Goal: Task Accomplishment & Management: Complete application form

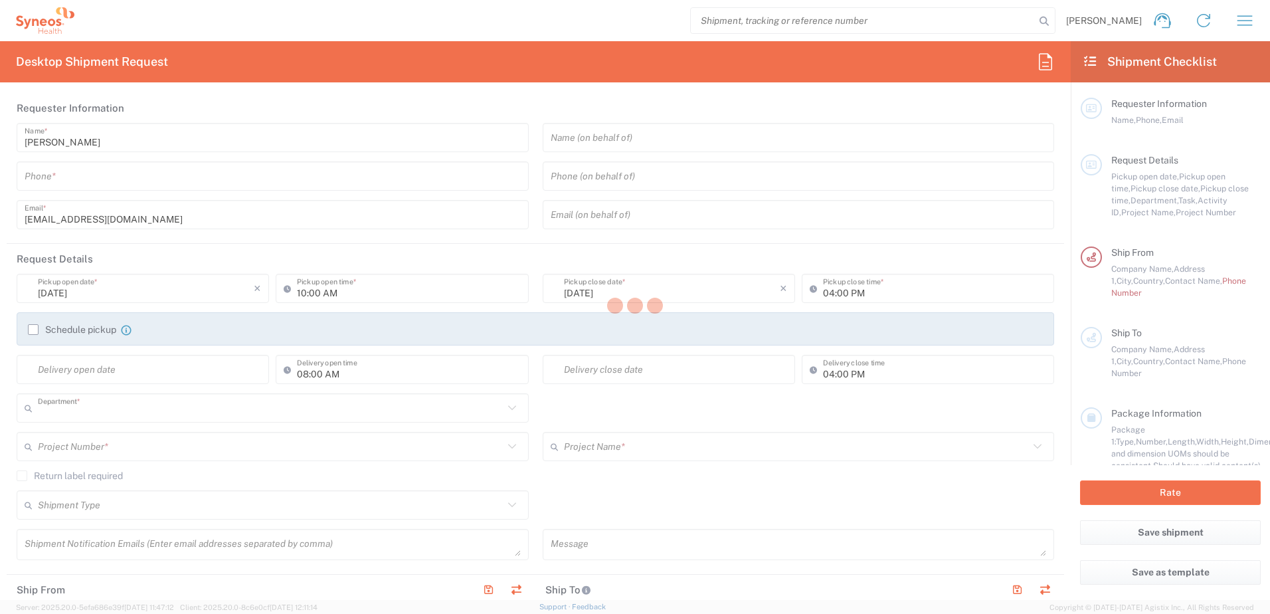
type input "6012"
type input "Syneos Hlth Commercial FR SARL"
type input "[GEOGRAPHIC_DATA]"
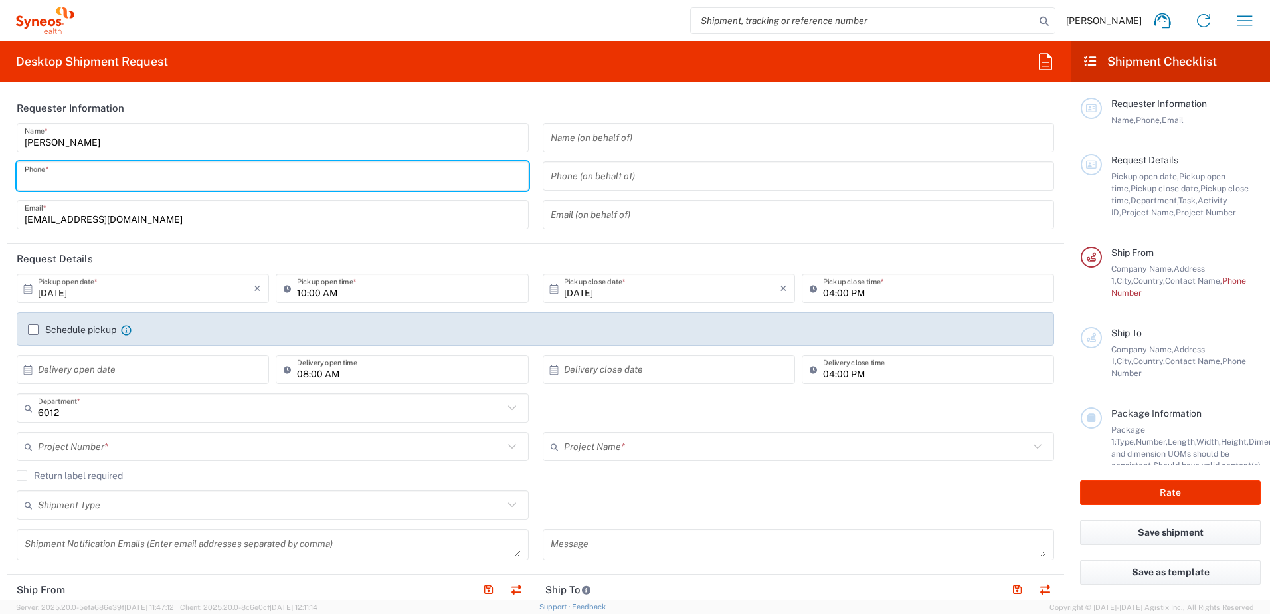
click at [92, 185] on input "tel" at bounding box center [273, 176] width 496 height 23
type input "0616927685"
click at [29, 289] on icon at bounding box center [28, 289] width 12 height 12
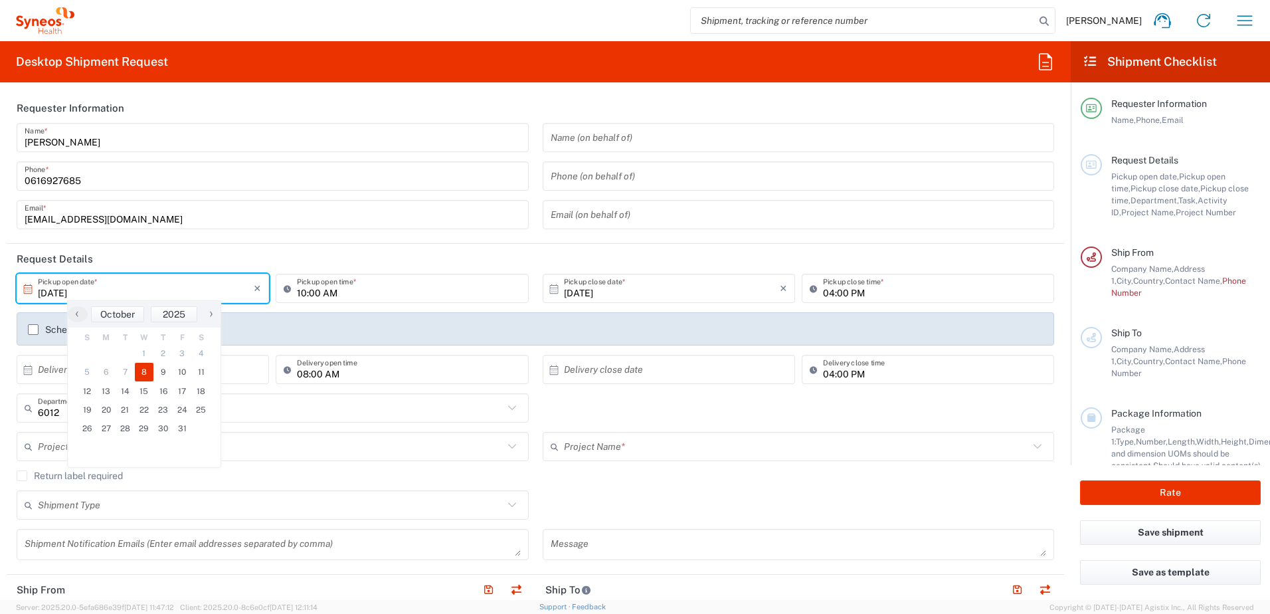
click at [26, 289] on icon at bounding box center [28, 288] width 9 height 9
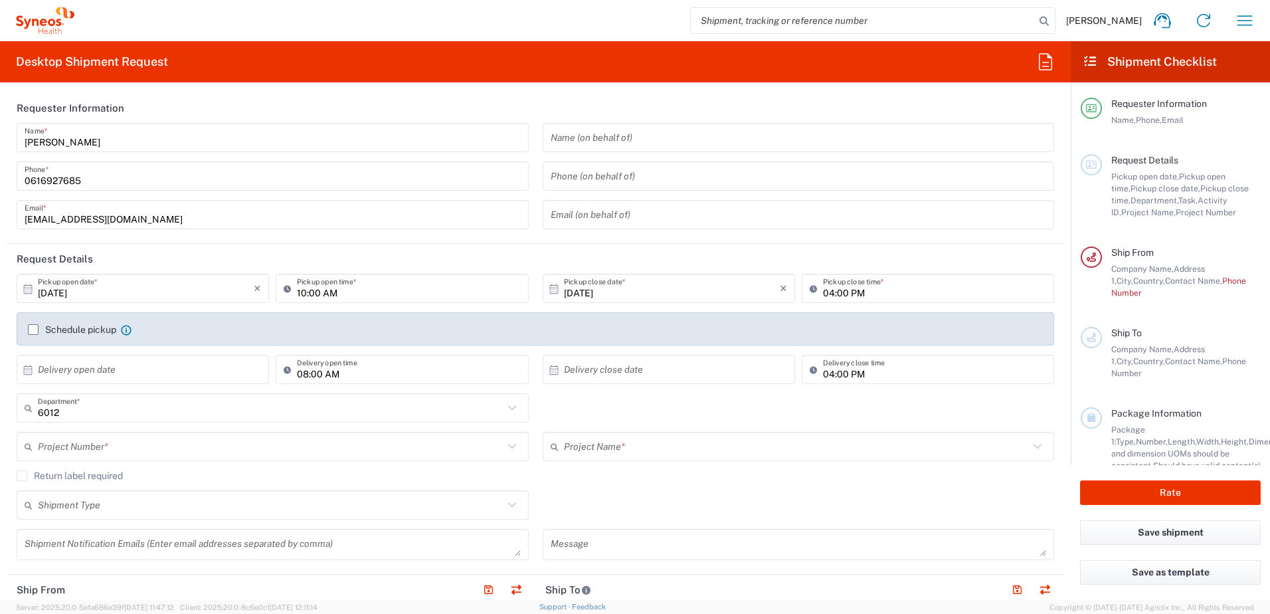
click at [29, 291] on icon at bounding box center [28, 289] width 12 height 12
click at [143, 389] on span "15" at bounding box center [144, 391] width 19 height 19
type input "10/15/2025"
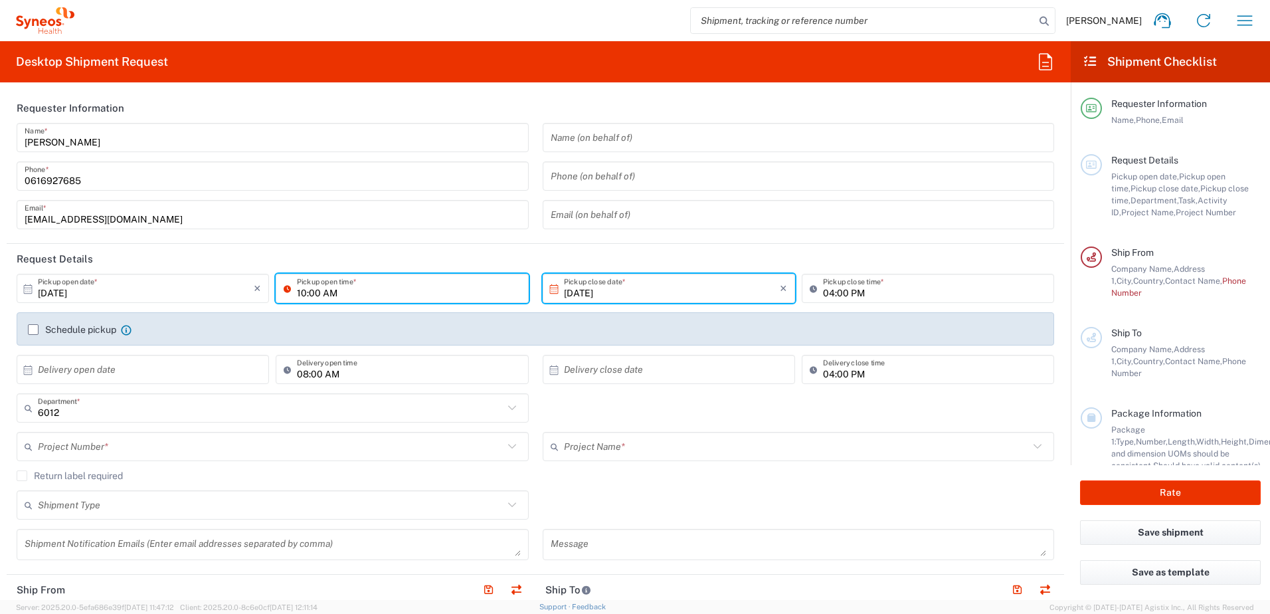
click at [337, 293] on input "10:00 AM" at bounding box center [408, 288] width 223 height 23
click at [299, 291] on input "10:00 AM" at bounding box center [408, 288] width 223 height 23
click at [303, 291] on input "10:00 AM" at bounding box center [408, 288] width 223 height 23
drag, startPoint x: 341, startPoint y: 292, endPoint x: 279, endPoint y: 292, distance: 61.8
click at [279, 292] on div "10:00 AM Pickup open time *" at bounding box center [402, 288] width 252 height 29
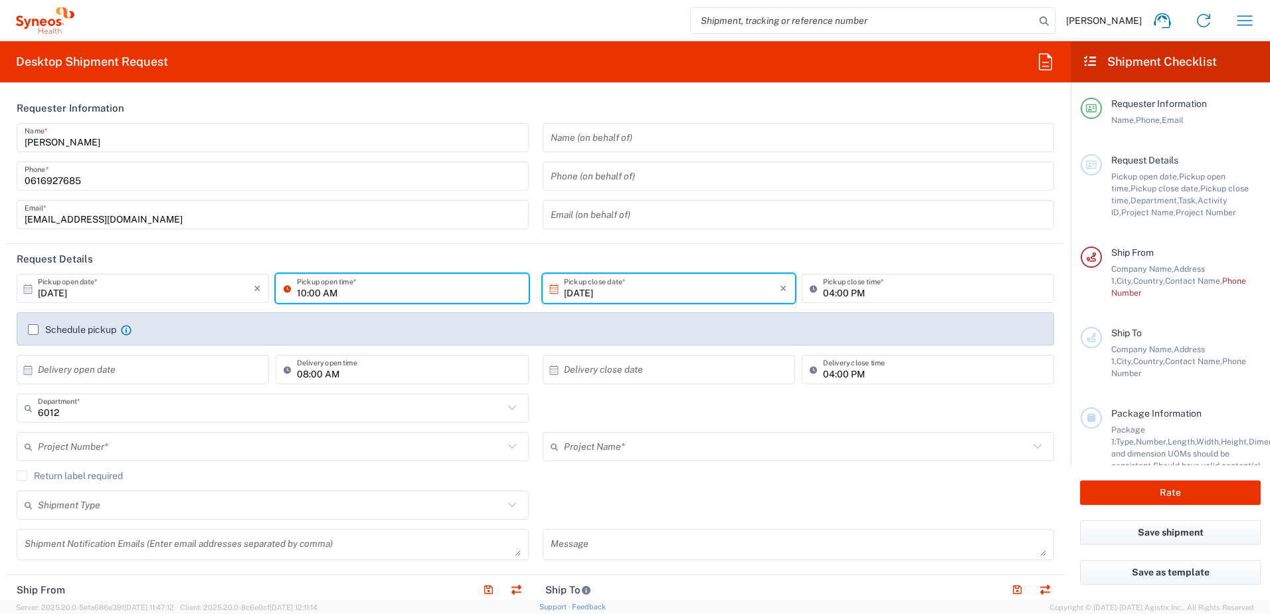
click at [297, 290] on input "10:00 AM" at bounding box center [408, 288] width 223 height 23
drag, startPoint x: 343, startPoint y: 290, endPoint x: 278, endPoint y: 293, distance: 64.5
click at [278, 293] on div "10:00 AM Pickup open time *" at bounding box center [402, 288] width 252 height 29
type input "01:00 PM"
click at [823, 292] on input "04:00 PM" at bounding box center [934, 288] width 223 height 23
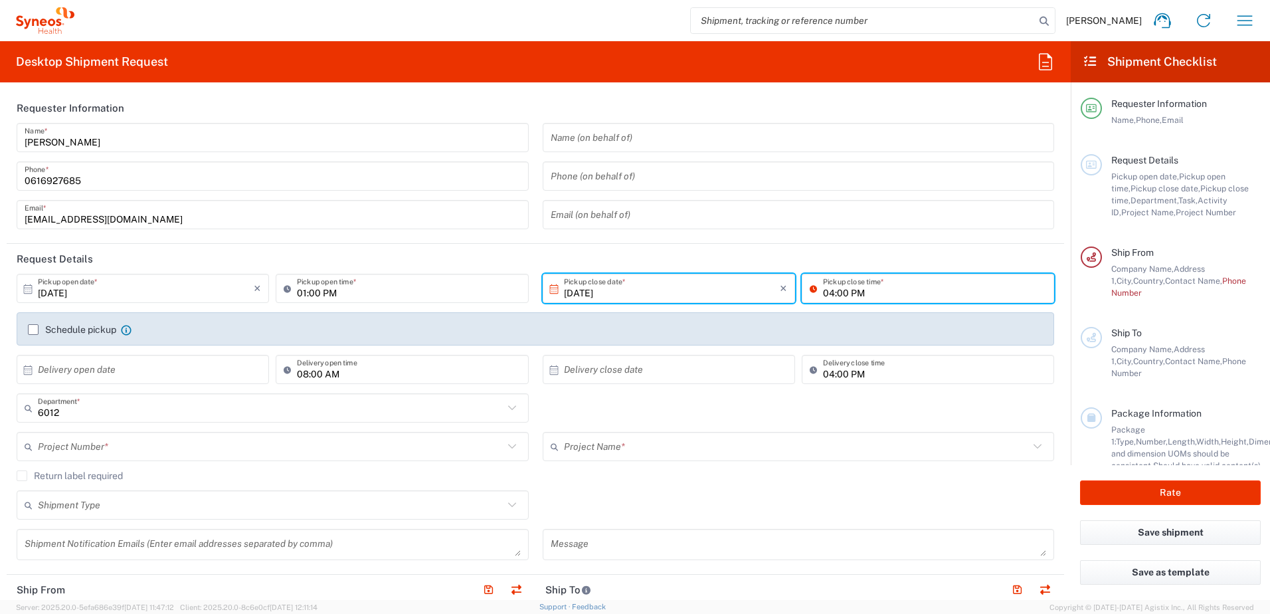
click at [824, 292] on input "04:00 PM" at bounding box center [934, 288] width 223 height 23
type input "05:00 PM"
click at [32, 331] on label "Schedule pickup" at bounding box center [72, 329] width 88 height 11
click at [33, 329] on input "Schedule pickup" at bounding box center [33, 329] width 0 height 0
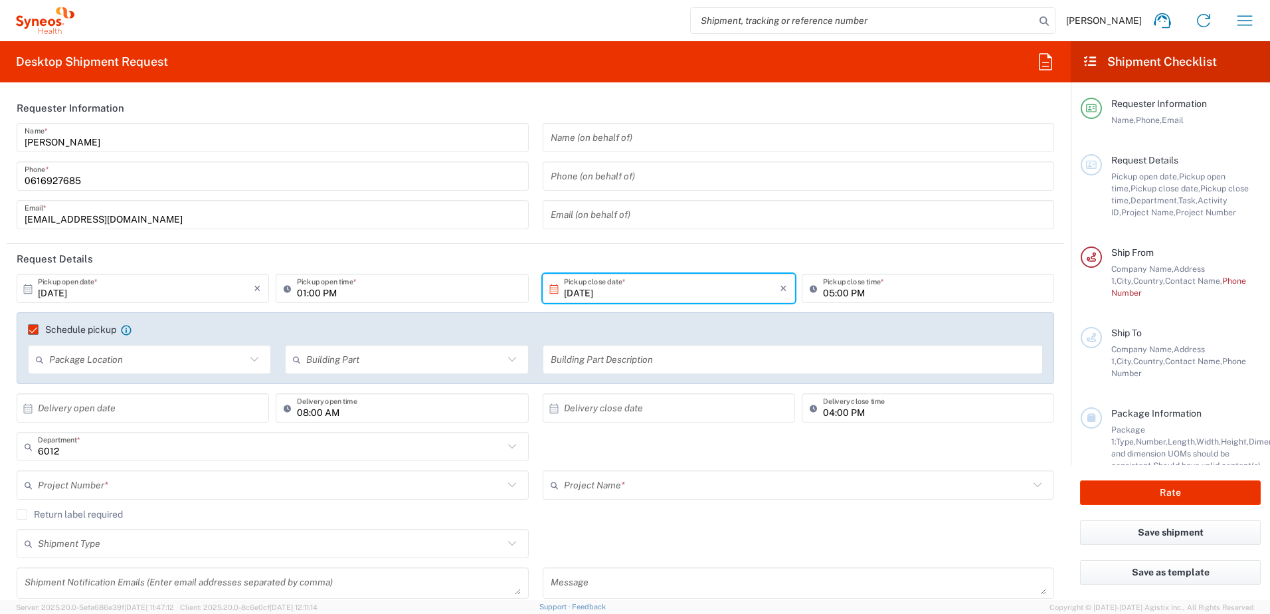
click at [103, 355] on input "text" at bounding box center [147, 359] width 197 height 23
click at [274, 336] on div "Schedule pickup When scheduling a pickup please be sure to meet the following c…" at bounding box center [535, 333] width 1029 height 21
click at [313, 362] on input "text" at bounding box center [404, 359] width 197 height 23
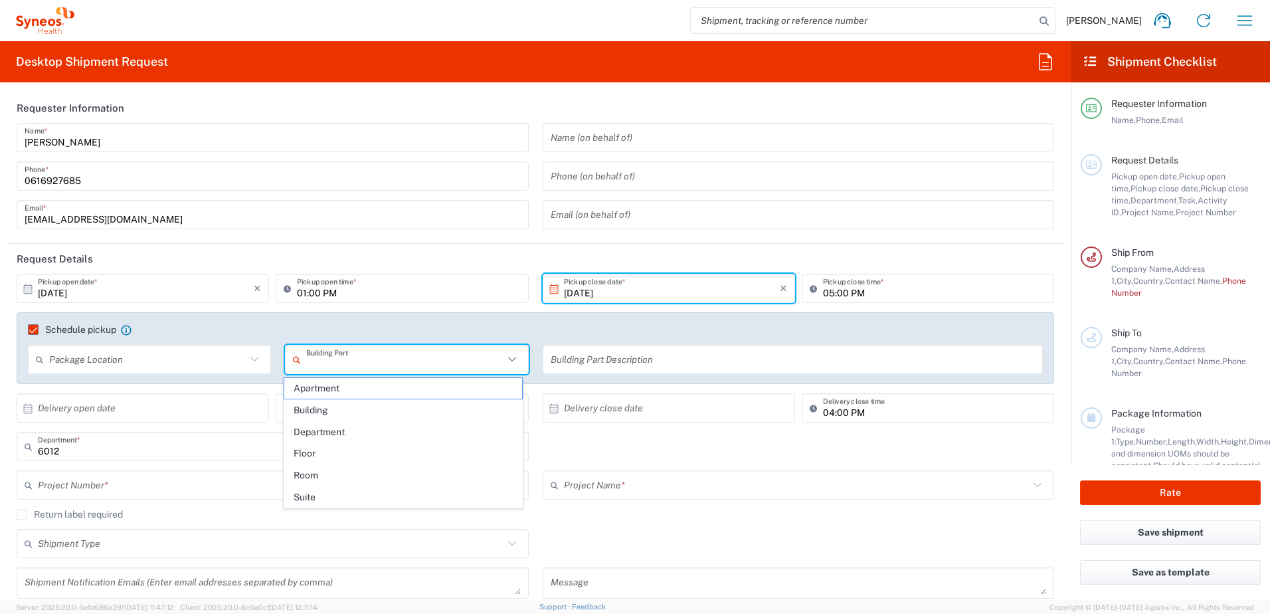
click at [208, 359] on input "text" at bounding box center [147, 359] width 197 height 23
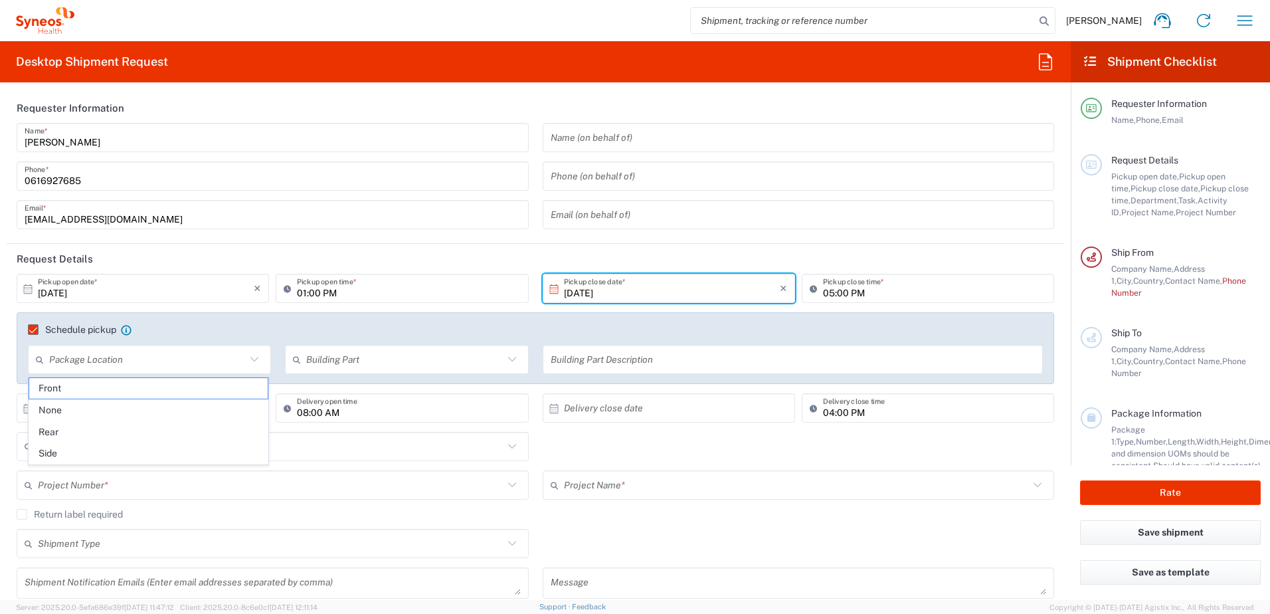
click at [38, 327] on label "Schedule pickup" at bounding box center [72, 329] width 88 height 11
click at [27, 329] on input "Schedule pickup" at bounding box center [27, 329] width 0 height 0
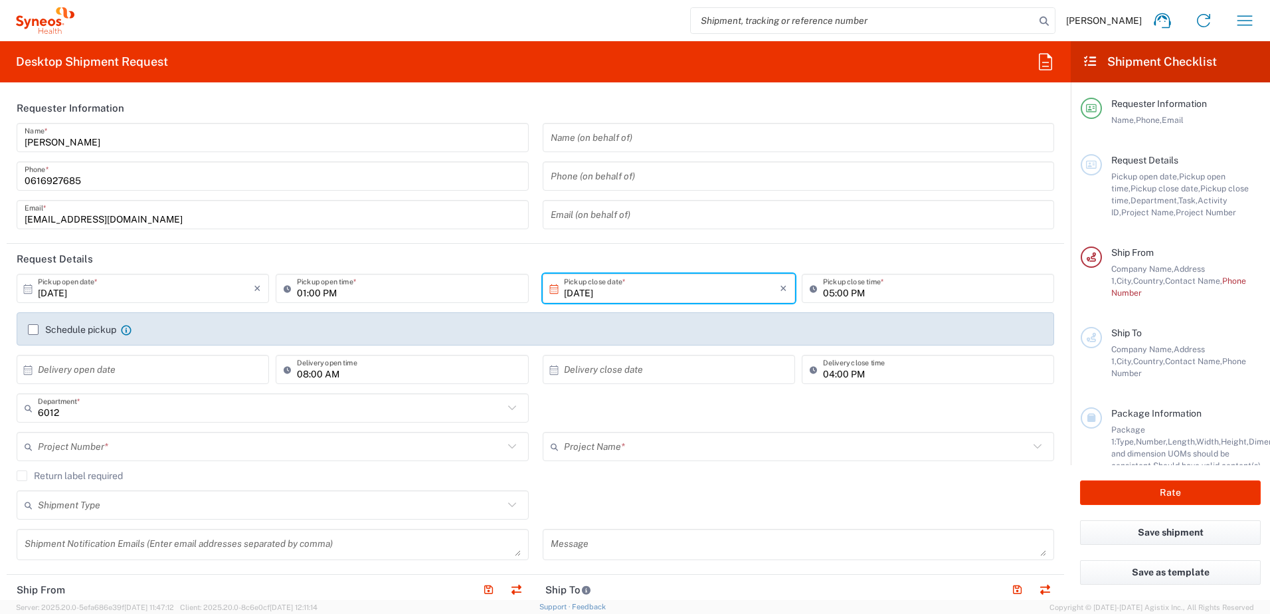
click at [29, 330] on label "Schedule pickup" at bounding box center [72, 329] width 88 height 11
click at [33, 329] on input "Schedule pickup" at bounding box center [33, 329] width 0 height 0
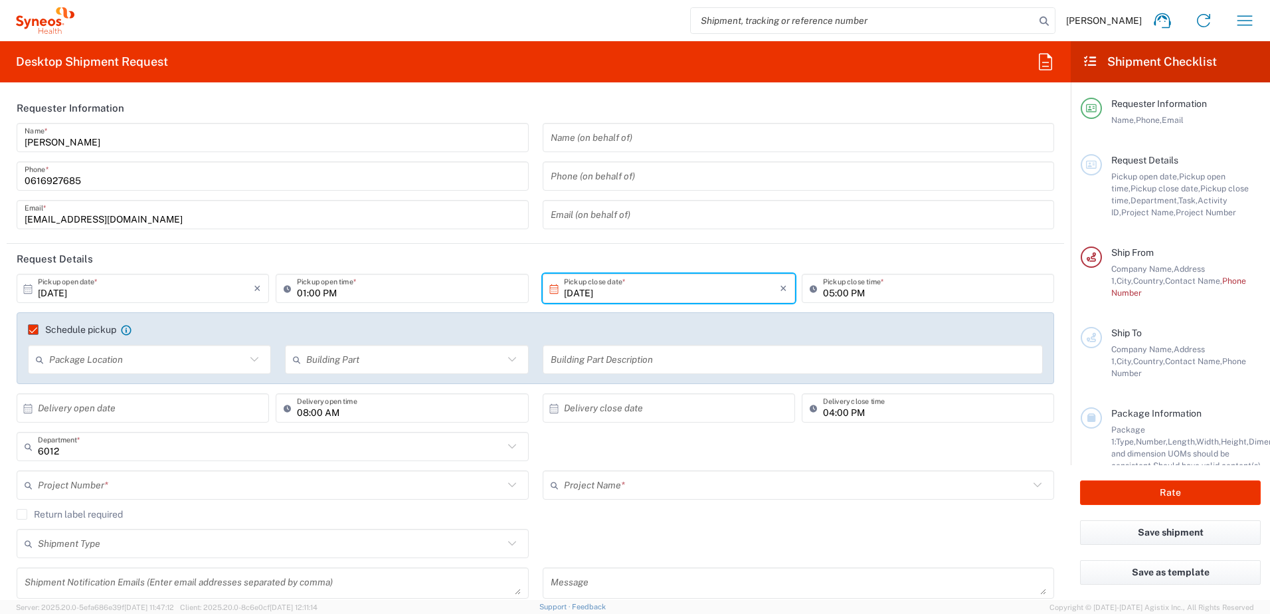
click at [33, 331] on label "Schedule pickup" at bounding box center [72, 329] width 88 height 11
click at [27, 329] on input "Schedule pickup" at bounding box center [27, 329] width 0 height 0
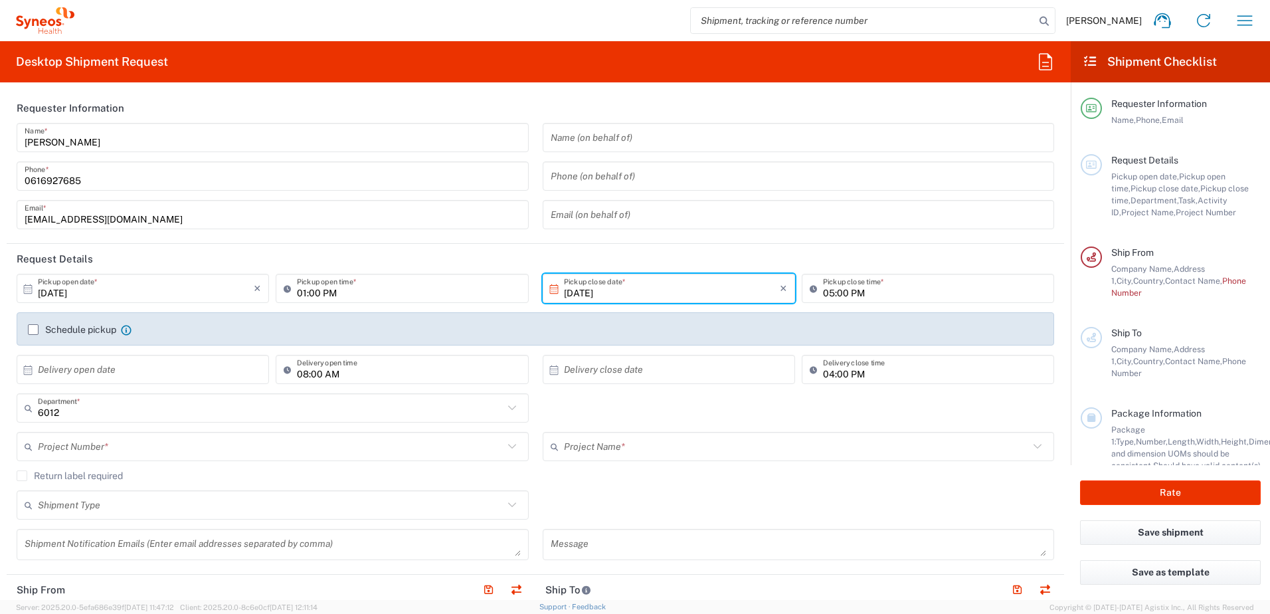
scroll to position [66, 0]
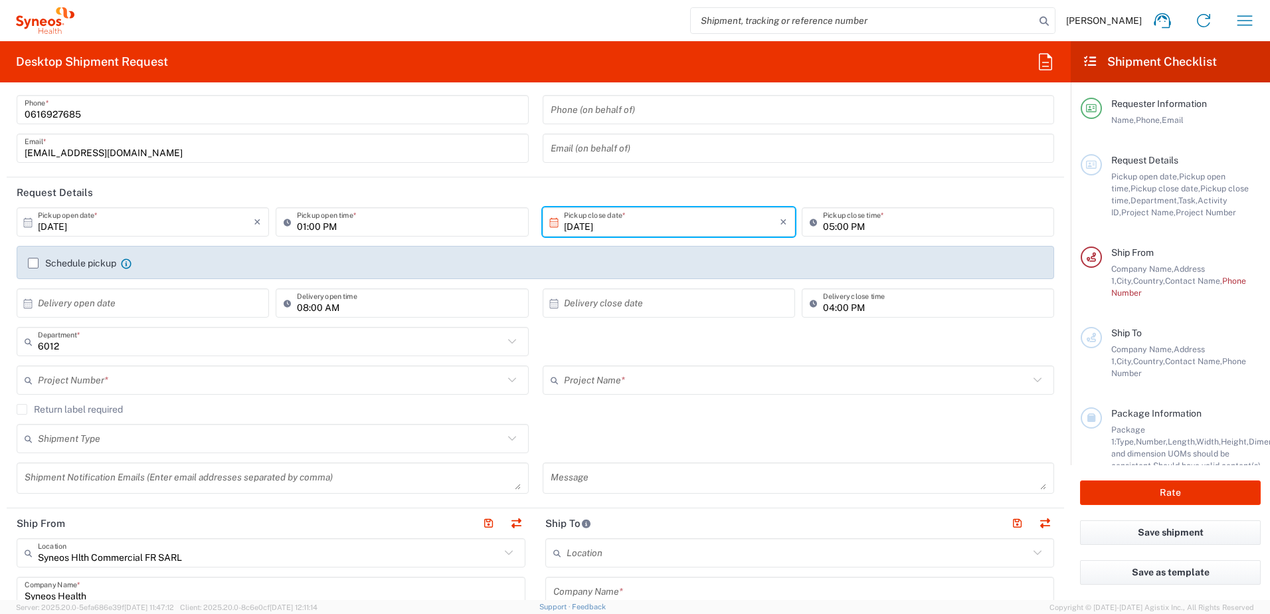
click at [101, 381] on input "text" at bounding box center [271, 380] width 466 height 23
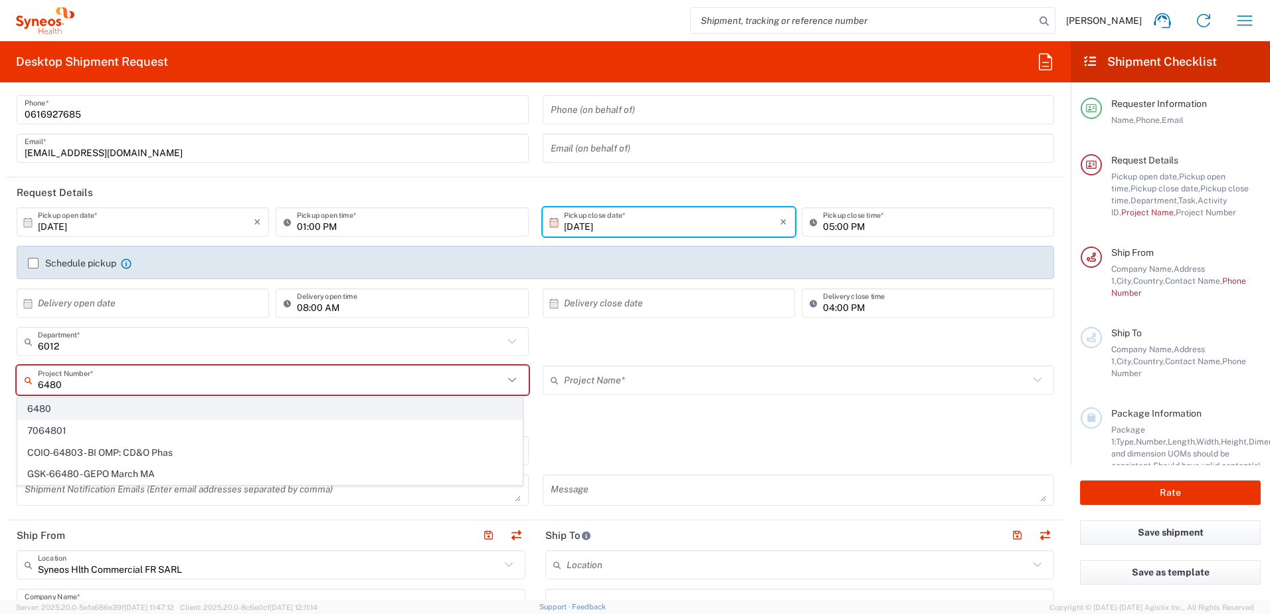
type input "6480"
click at [41, 409] on span "6480" at bounding box center [270, 408] width 504 height 21
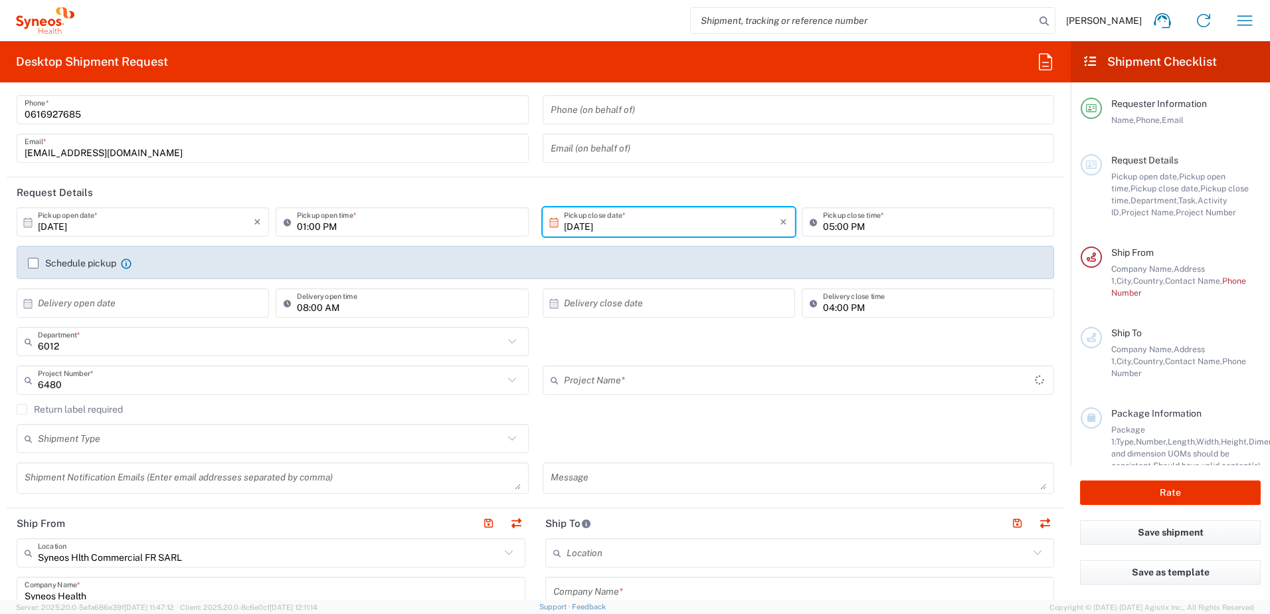
type input "ST-EUR - Pharmanovia FR"
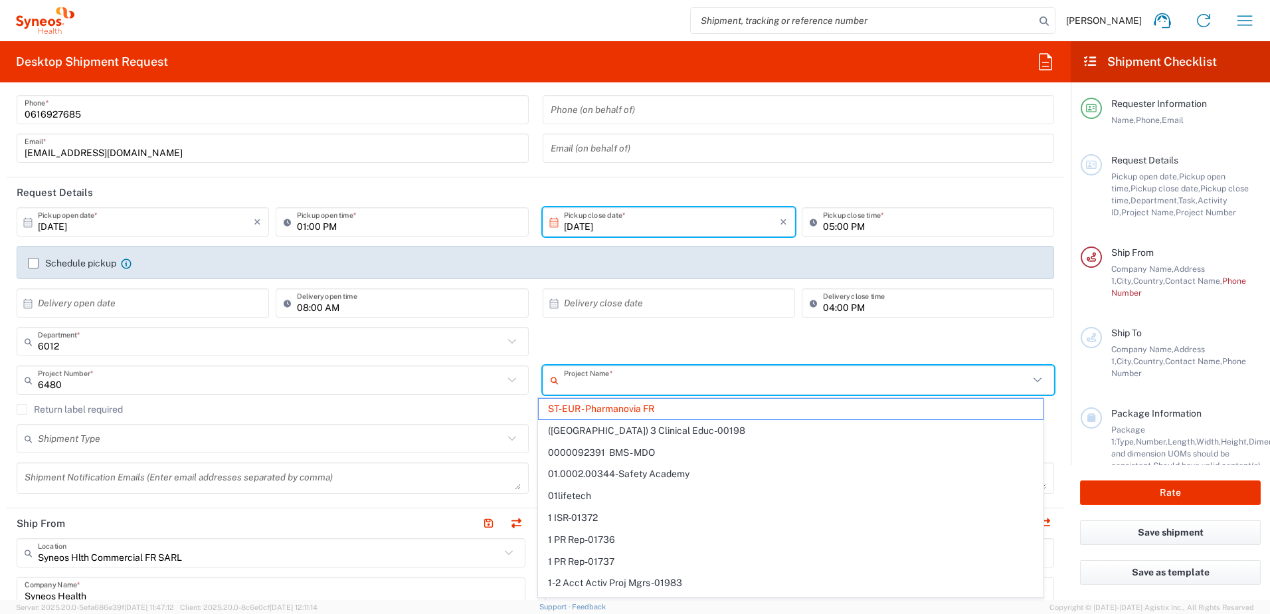
click at [596, 388] on input "text" at bounding box center [797, 380] width 466 height 23
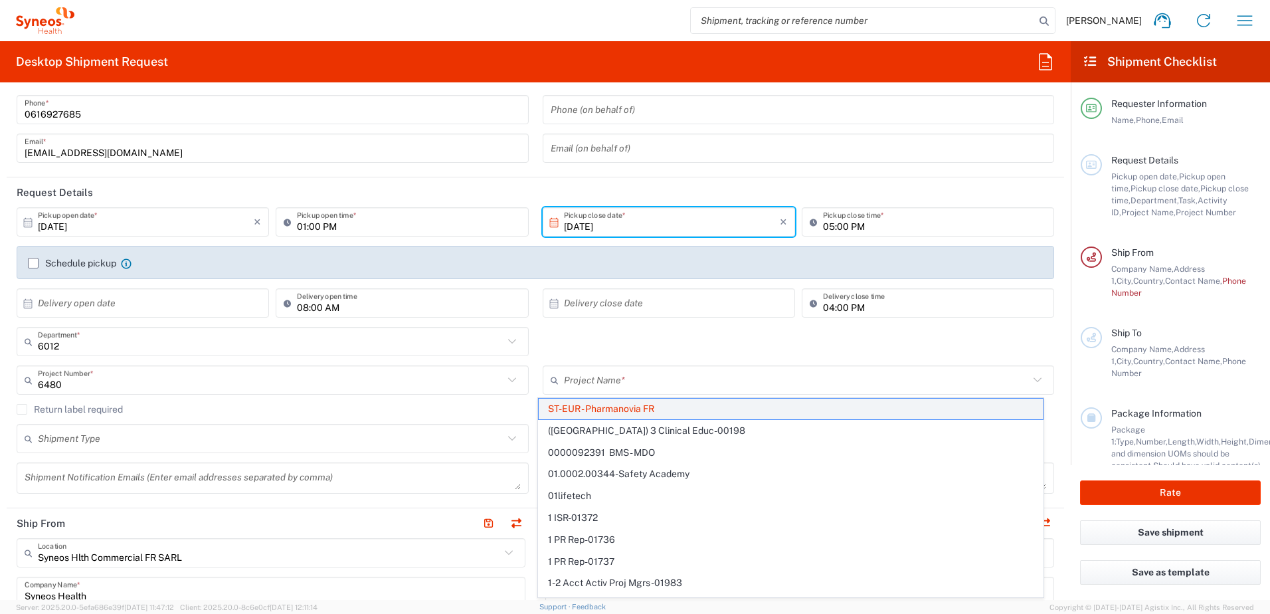
click at [564, 408] on span "ST-EUR - Pharmanovia FR" at bounding box center [791, 408] width 504 height 21
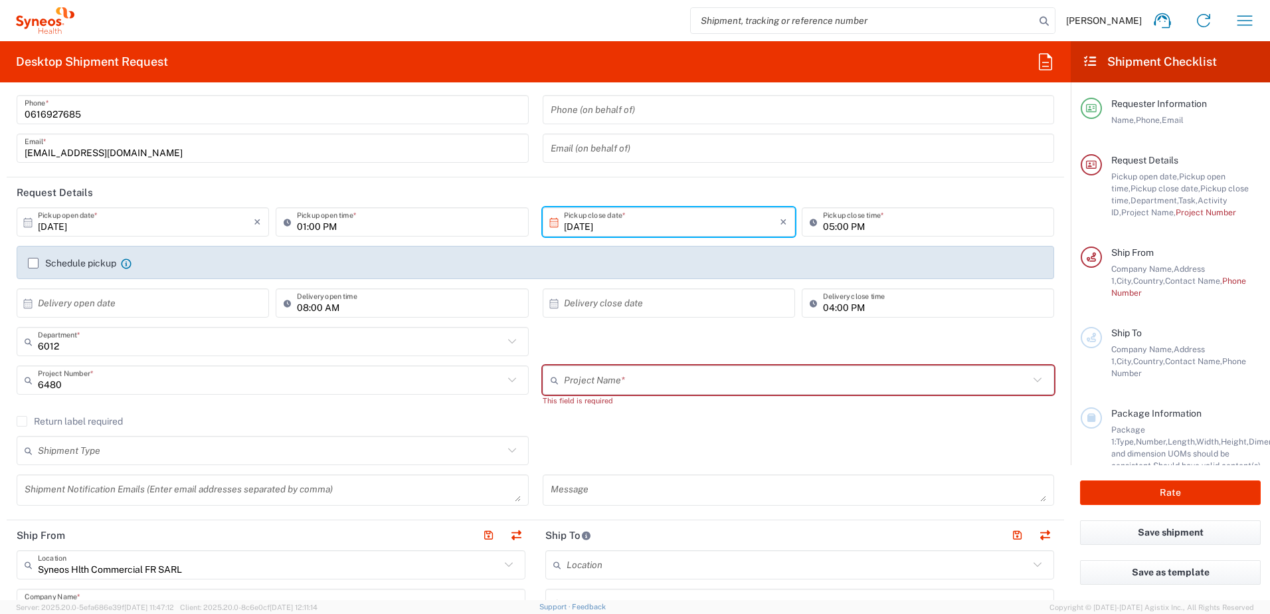
click at [574, 392] on div "Project Name *" at bounding box center [799, 379] width 512 height 29
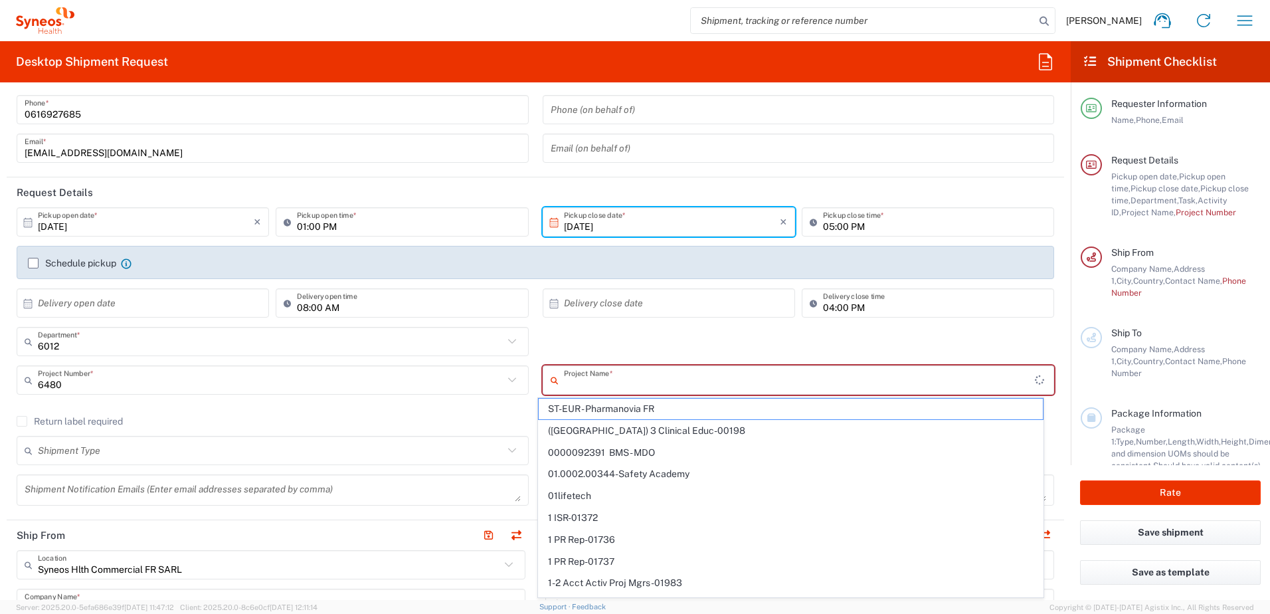
click at [574, 388] on input "text" at bounding box center [799, 380] width 471 height 23
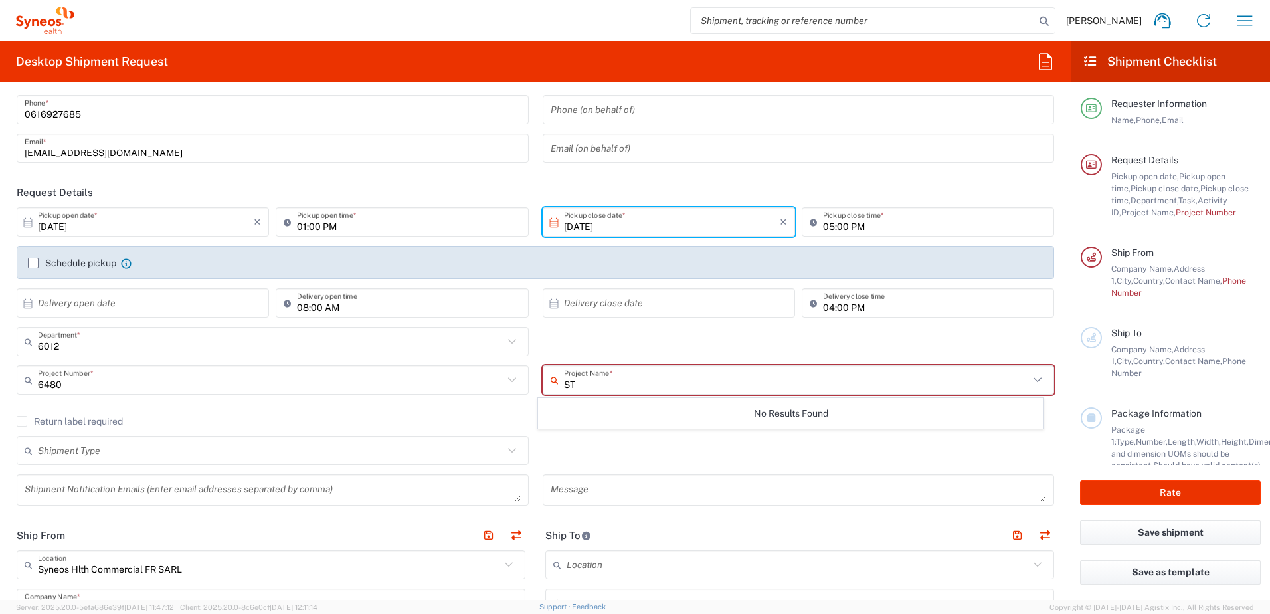
type input "S"
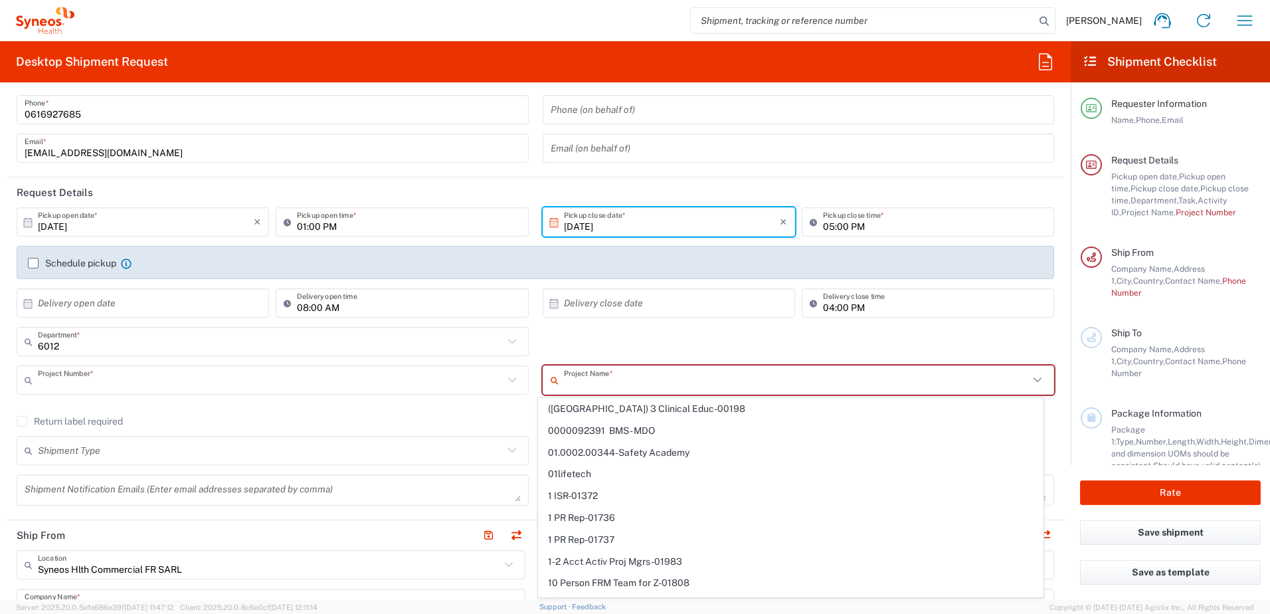
click at [272, 388] on input "text" at bounding box center [271, 380] width 466 height 23
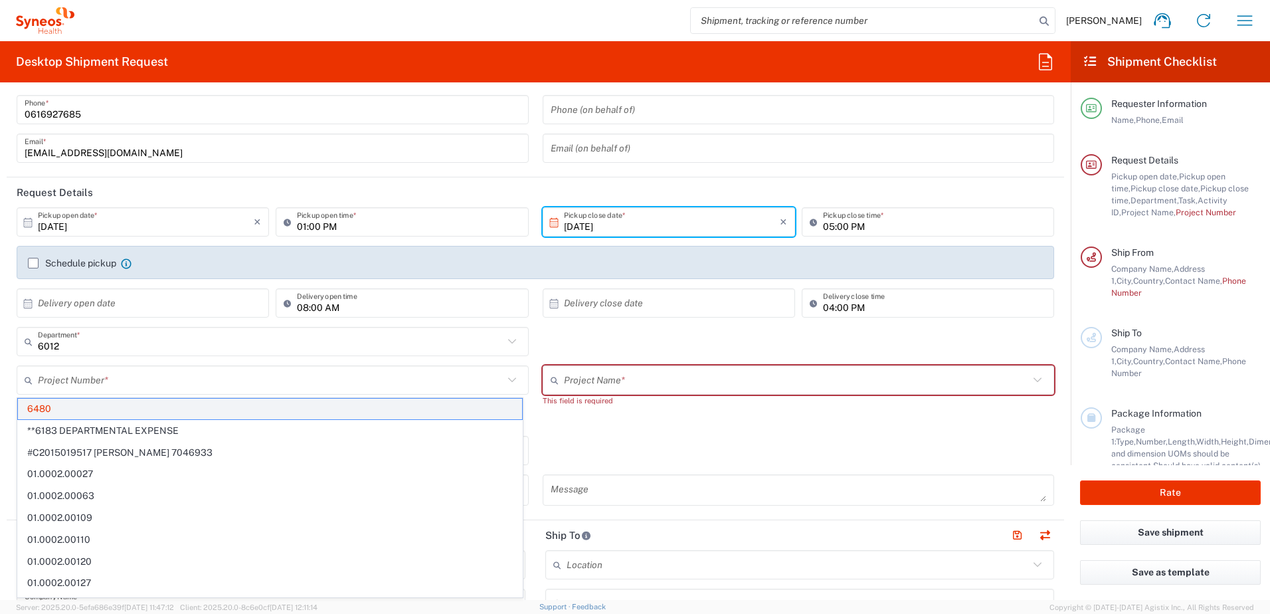
click at [175, 412] on span "6480" at bounding box center [270, 408] width 504 height 21
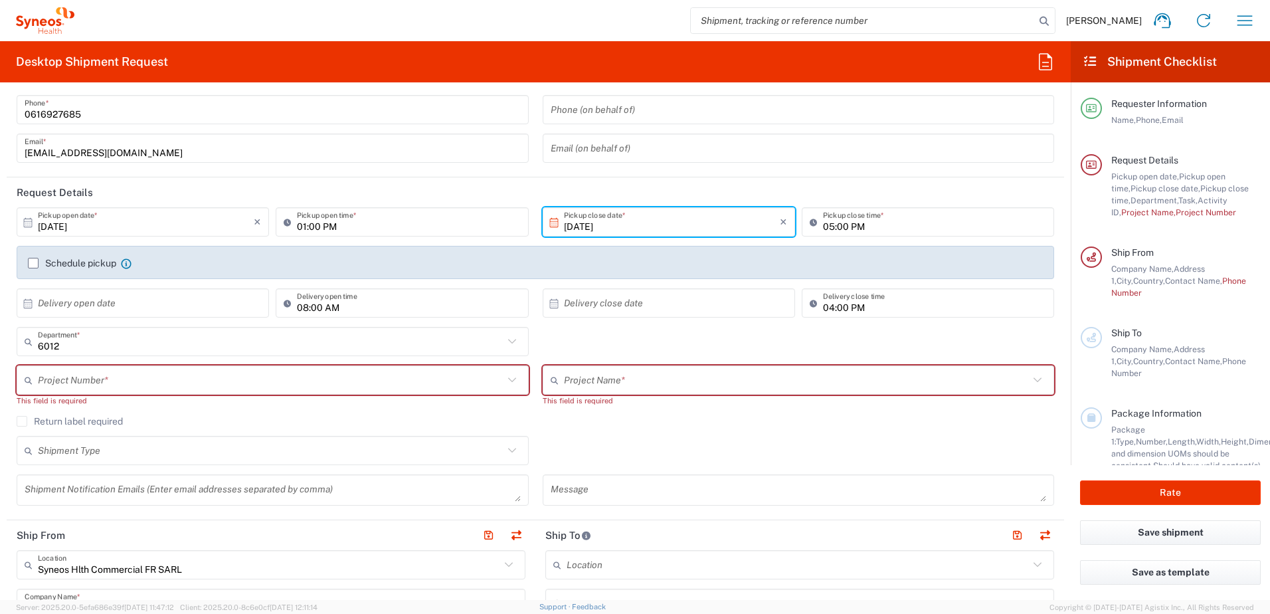
click at [187, 377] on input "text" at bounding box center [271, 380] width 466 height 23
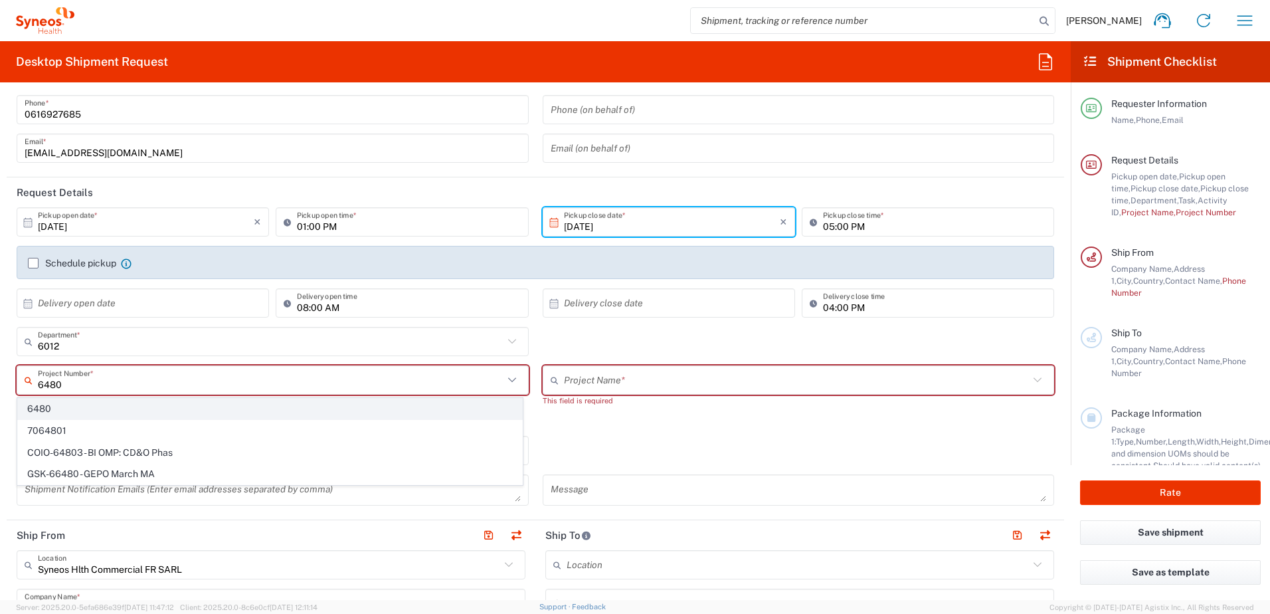
type input "6480"
click at [111, 410] on span "6480" at bounding box center [270, 408] width 504 height 21
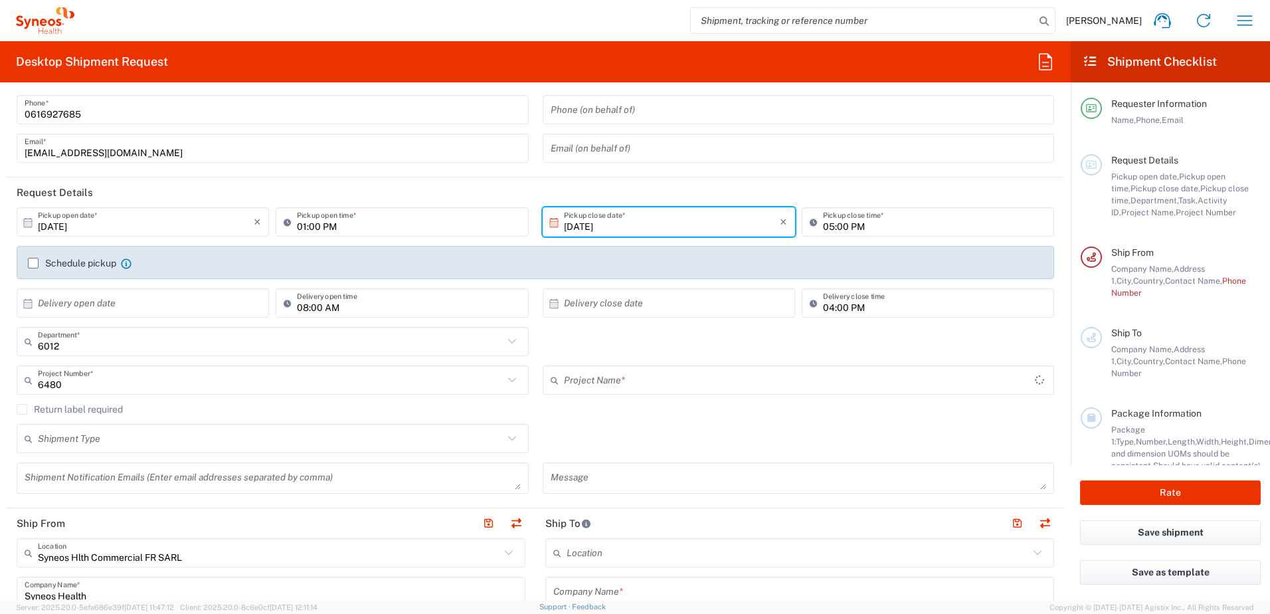
type input "ST-EUR - Pharmanovia FR"
click at [54, 435] on input "text" at bounding box center [271, 438] width 466 height 23
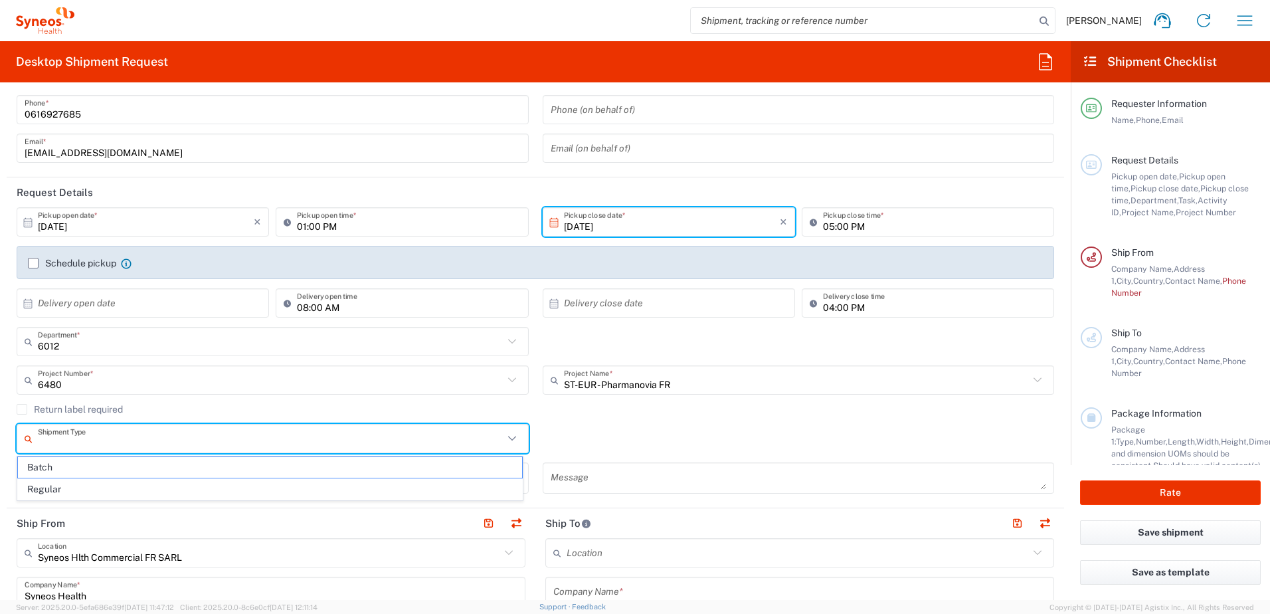
drag, startPoint x: 56, startPoint y: 428, endPoint x: 24, endPoint y: 433, distance: 32.9
click at [56, 428] on input "text" at bounding box center [271, 438] width 466 height 23
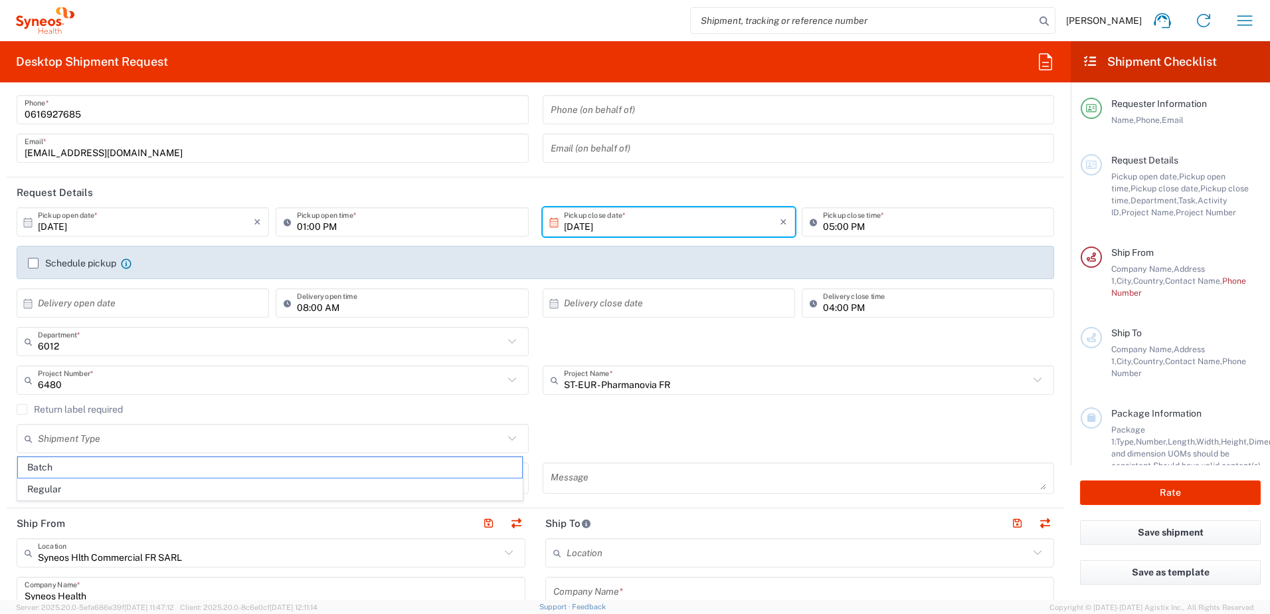
click at [5, 444] on form "Requester Information Amandine Volpeilliere Name * 0616927685 Phone * amandine.…" at bounding box center [535, 346] width 1070 height 507
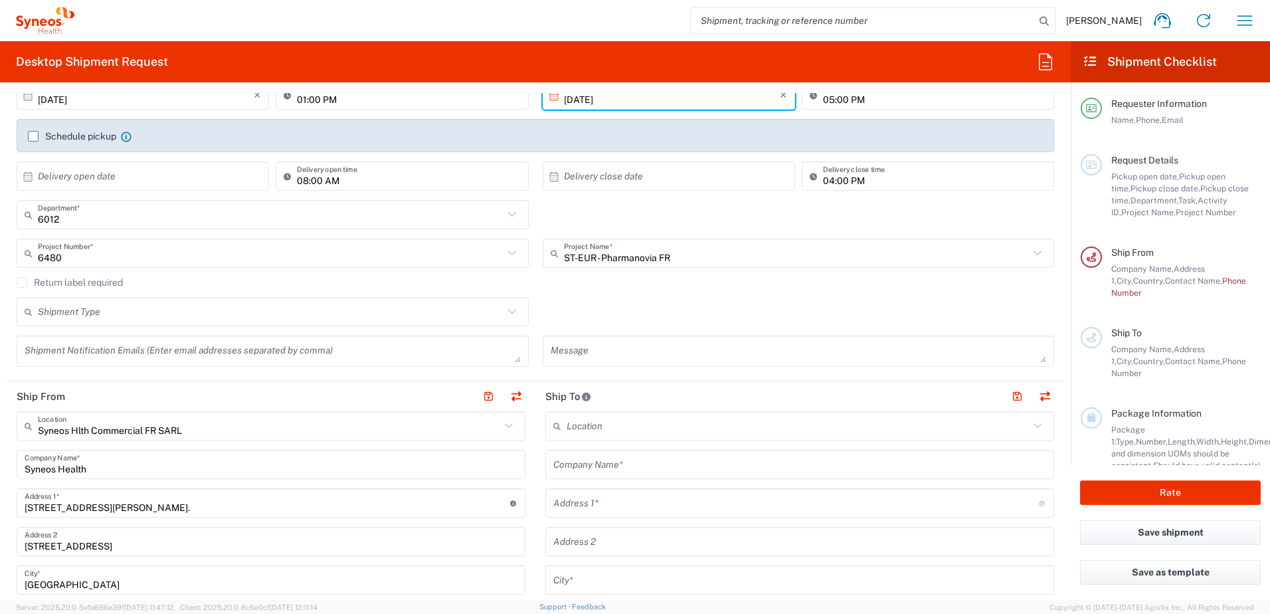
scroll to position [199, 0]
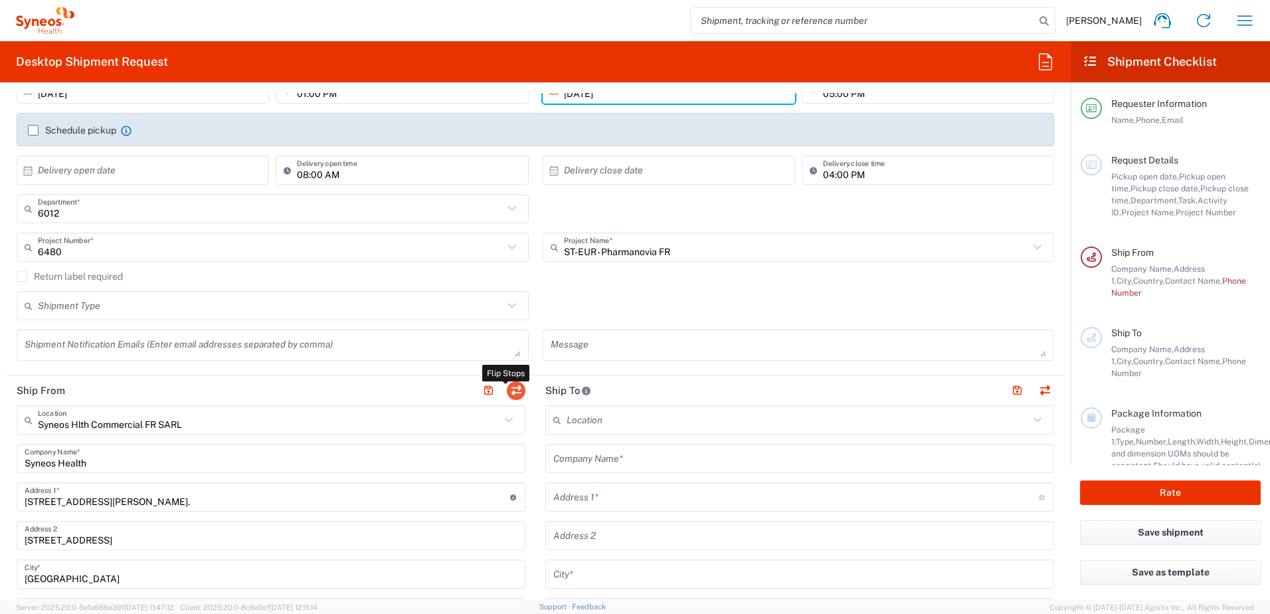
click at [518, 386] on button "button" at bounding box center [516, 390] width 19 height 19
type input "Syneos Hlth Commercial FR SARL"
type input "Syneos Health"
type input "25 boulevard Romain Rolland, 75014 Paris."
type input "25 boulevard Romain"
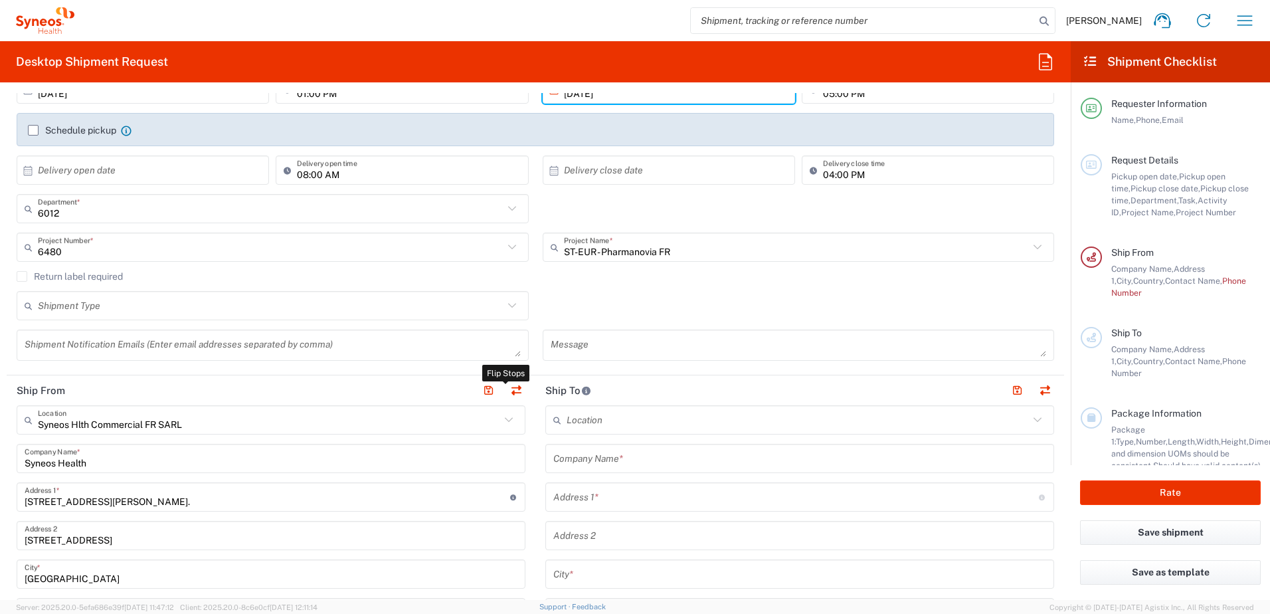
type input "Paris"
type input "France"
type input "75014"
type input "Amandine Volpeilliere"
type input "amandine.volpeilliere@syneoshealth.com"
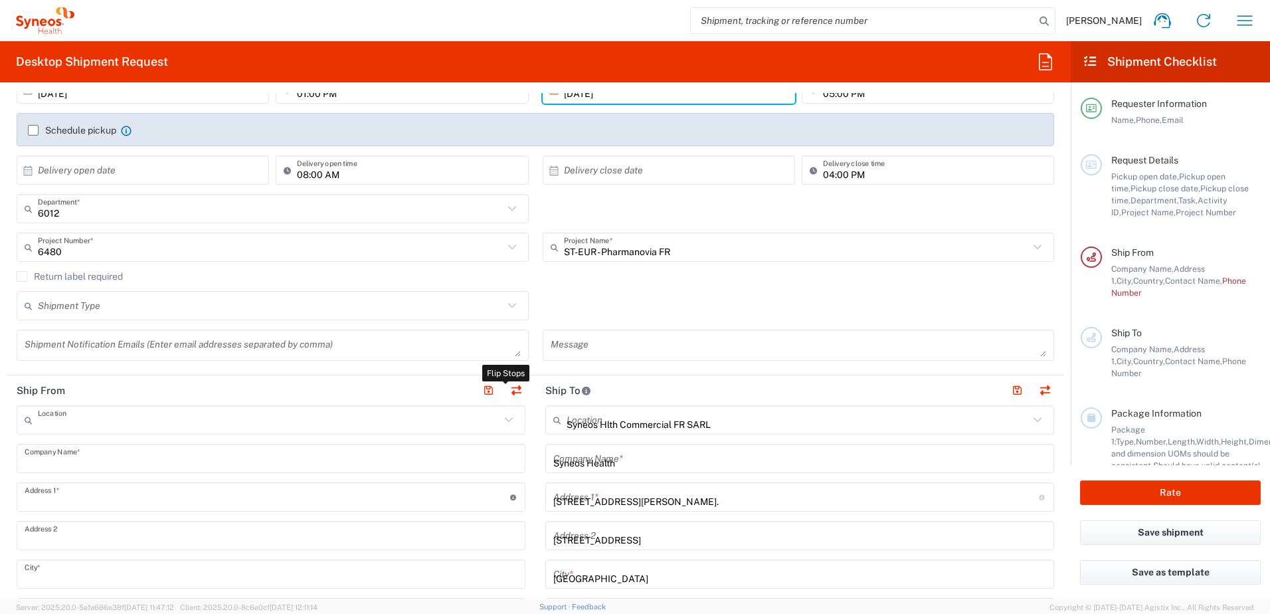
type input "EORI"
type input "TIN"
type input "802 771 501 00029"
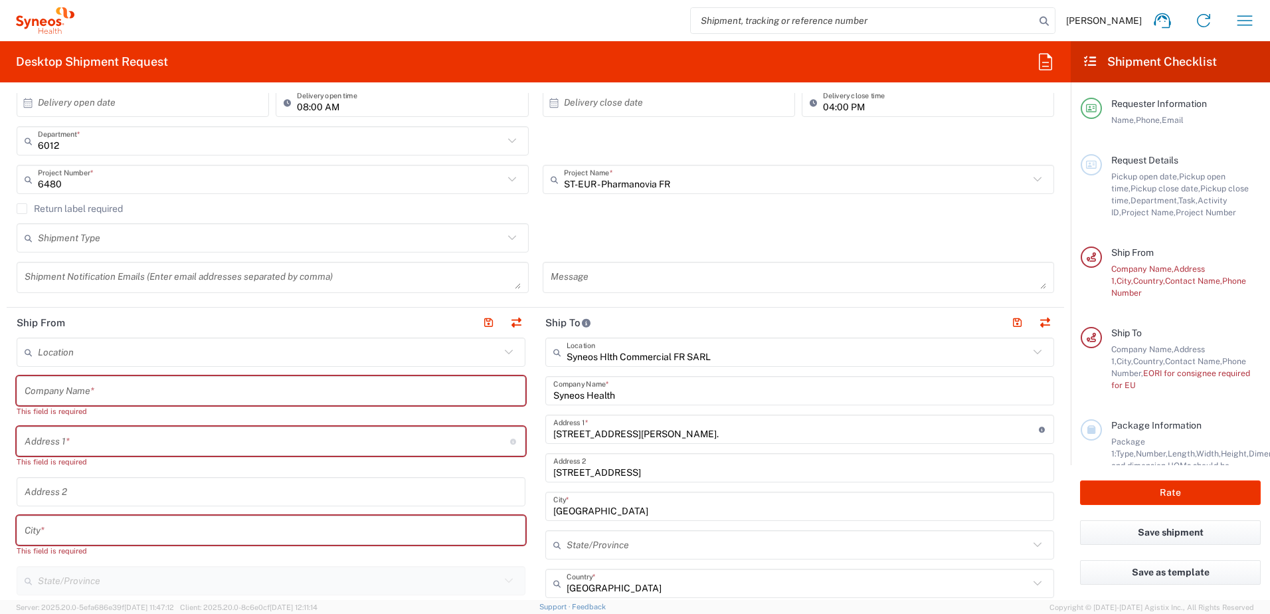
scroll to position [266, 0]
click at [72, 386] on input "text" at bounding box center [271, 392] width 493 height 23
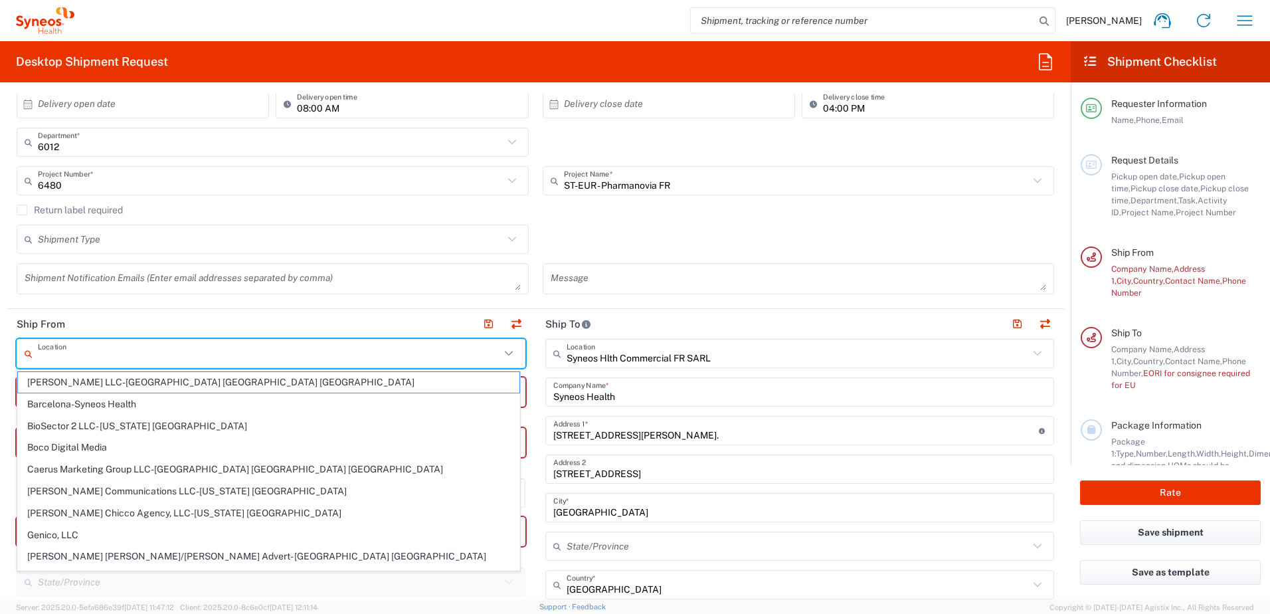
click at [62, 350] on input "text" at bounding box center [269, 353] width 462 height 23
click at [5, 405] on form "Requester Information Amandine Volpeilliere Name * 0616927685 Phone * amandine.…" at bounding box center [535, 346] width 1070 height 507
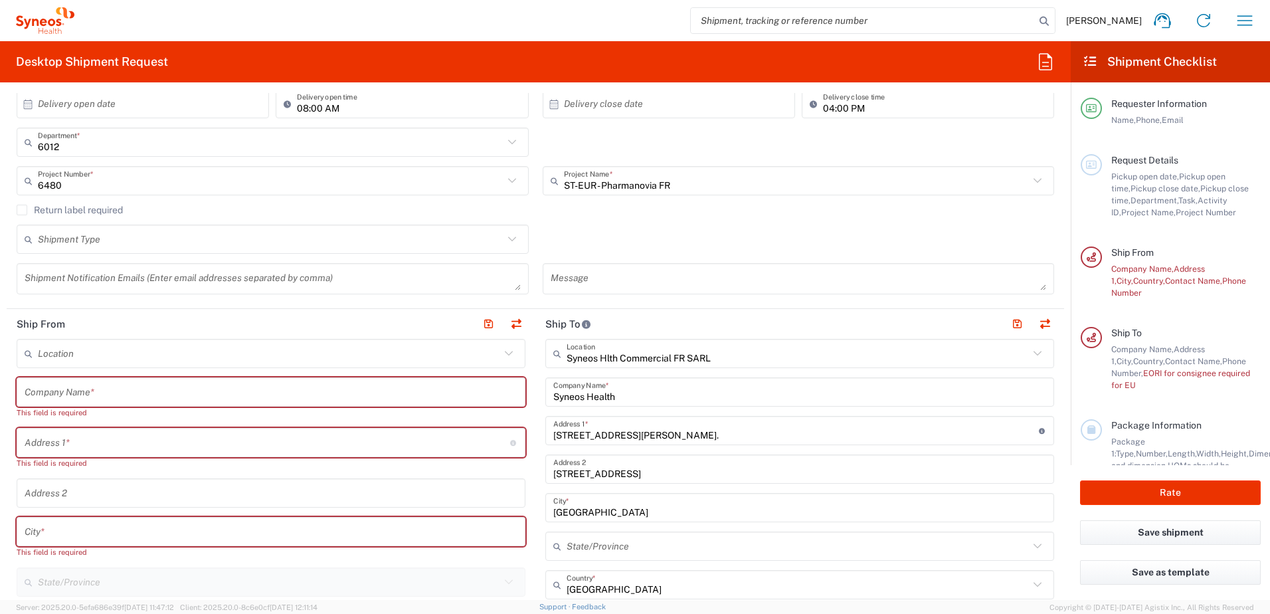
click at [35, 386] on input "text" at bounding box center [271, 392] width 493 height 23
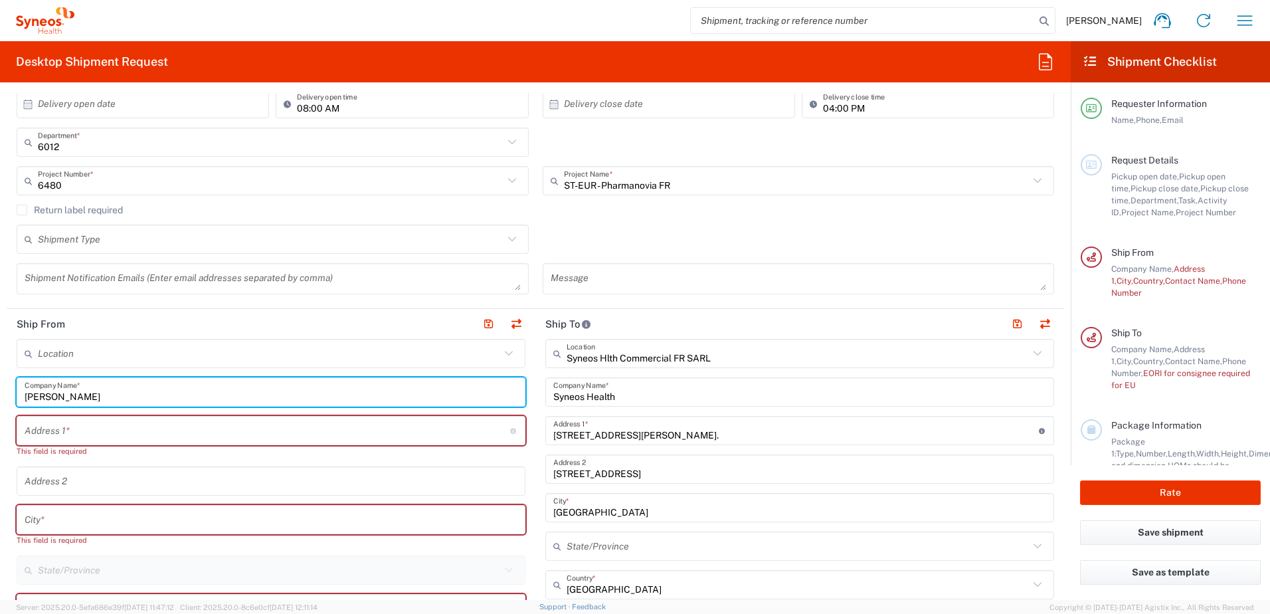
type input "Didier Barbanneau"
click at [110, 429] on input "text" at bounding box center [267, 430] width 485 height 23
paste input "47 Rue Marcel Pagnol"
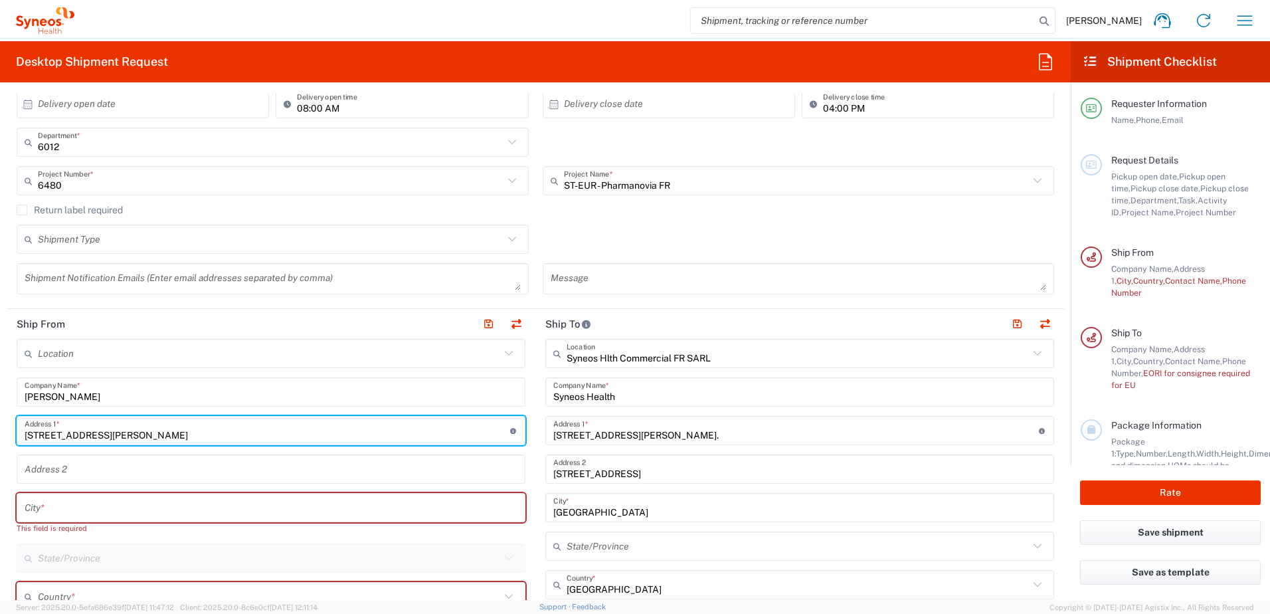
type input "47 Rue Marcel Pagnol"
click at [106, 505] on input "text" at bounding box center [271, 507] width 493 height 23
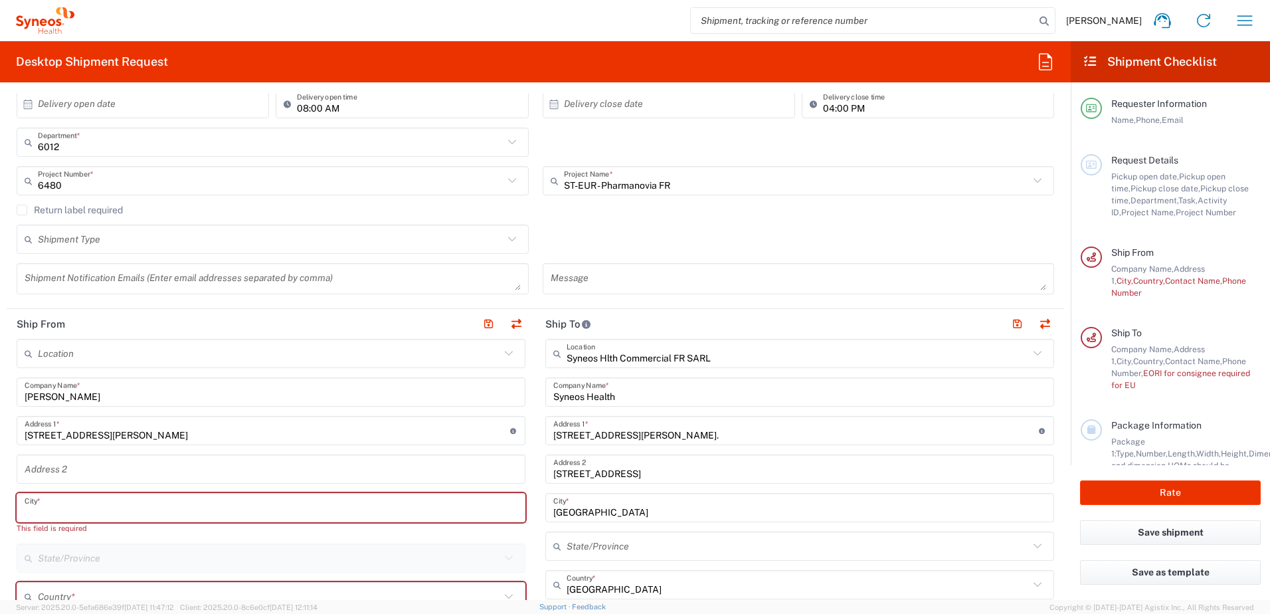
paste input "La Chapelle Sur Erdre"
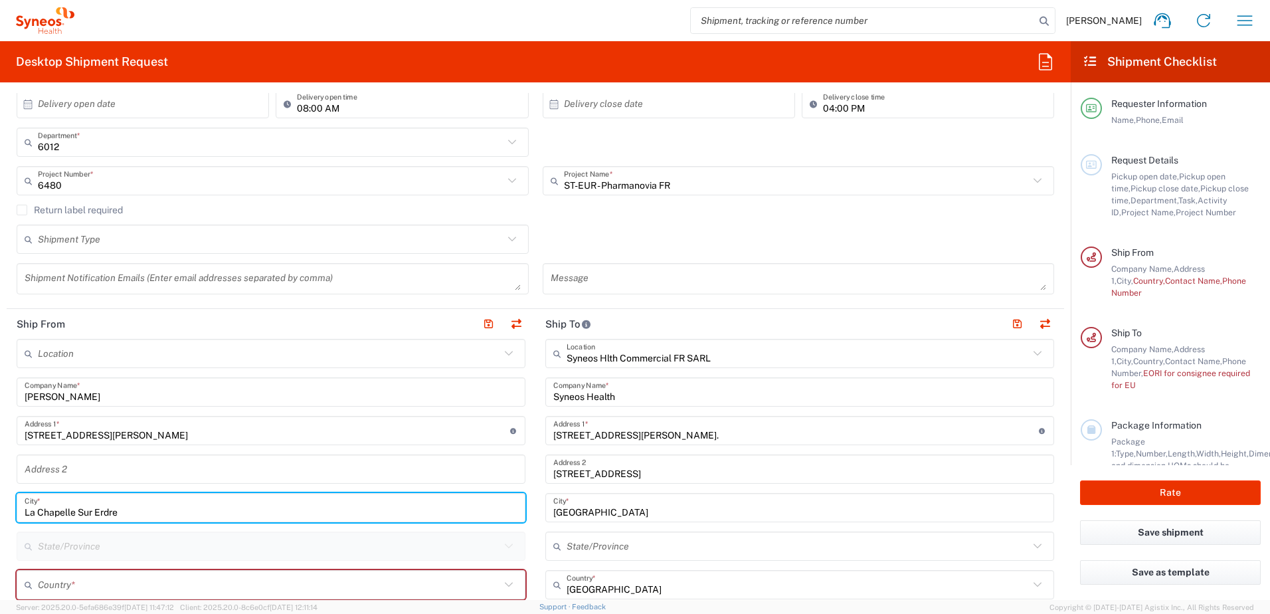
scroll to position [332, 0]
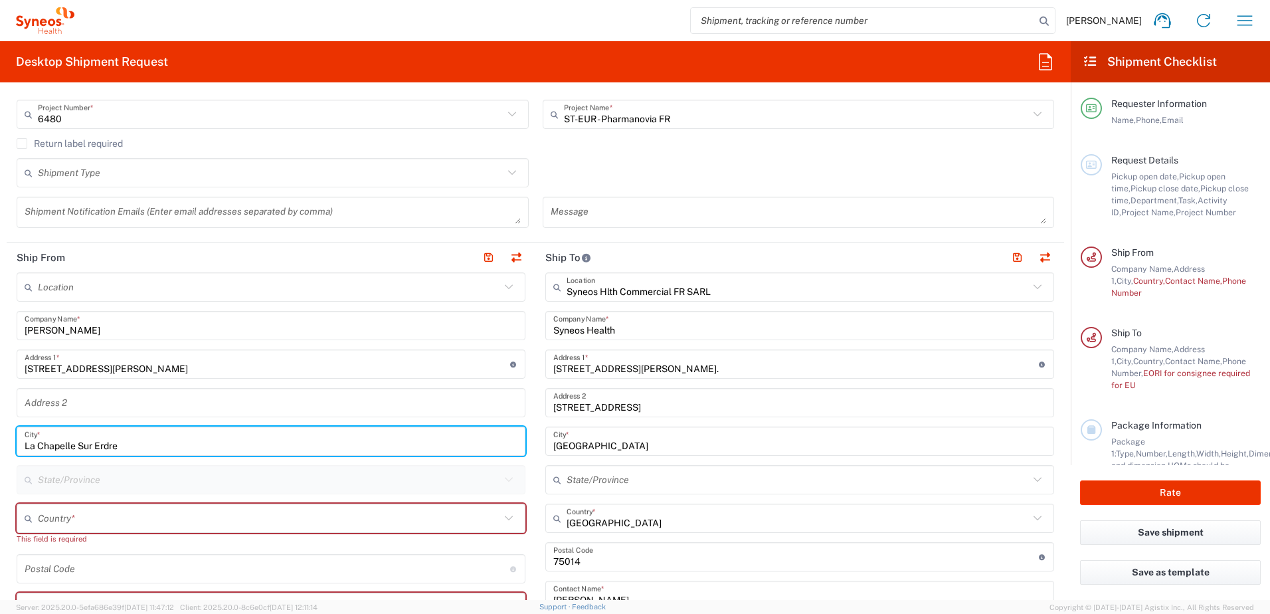
type input "La Chapelle Sur Erdre"
click at [80, 519] on input "text" at bounding box center [269, 518] width 462 height 23
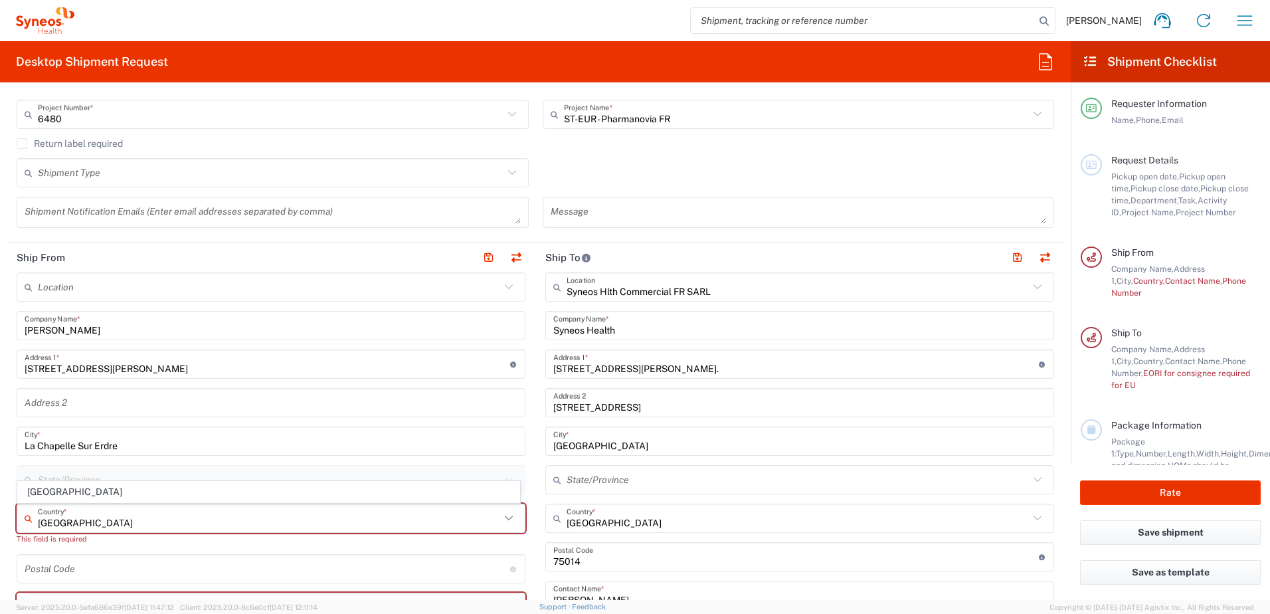
drag, startPoint x: 37, startPoint y: 492, endPoint x: 16, endPoint y: 491, distance: 21.3
click at [37, 491] on span "France" at bounding box center [268, 491] width 501 height 21
type input "France"
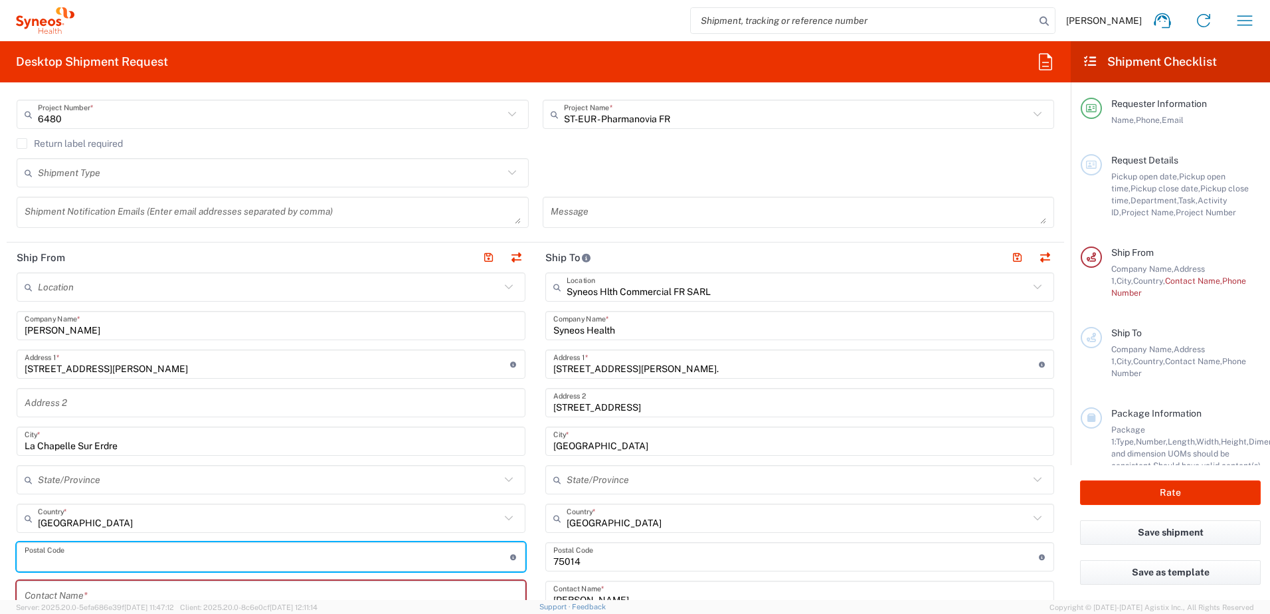
click at [44, 560] on input "undefined" at bounding box center [267, 556] width 485 height 23
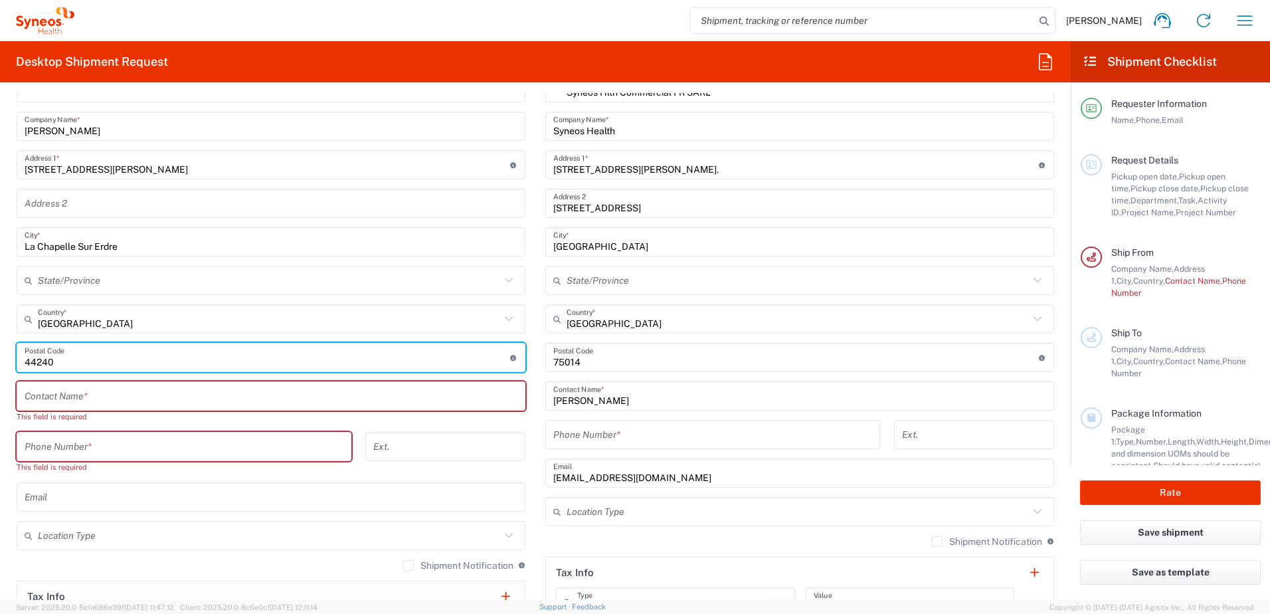
type input "44240"
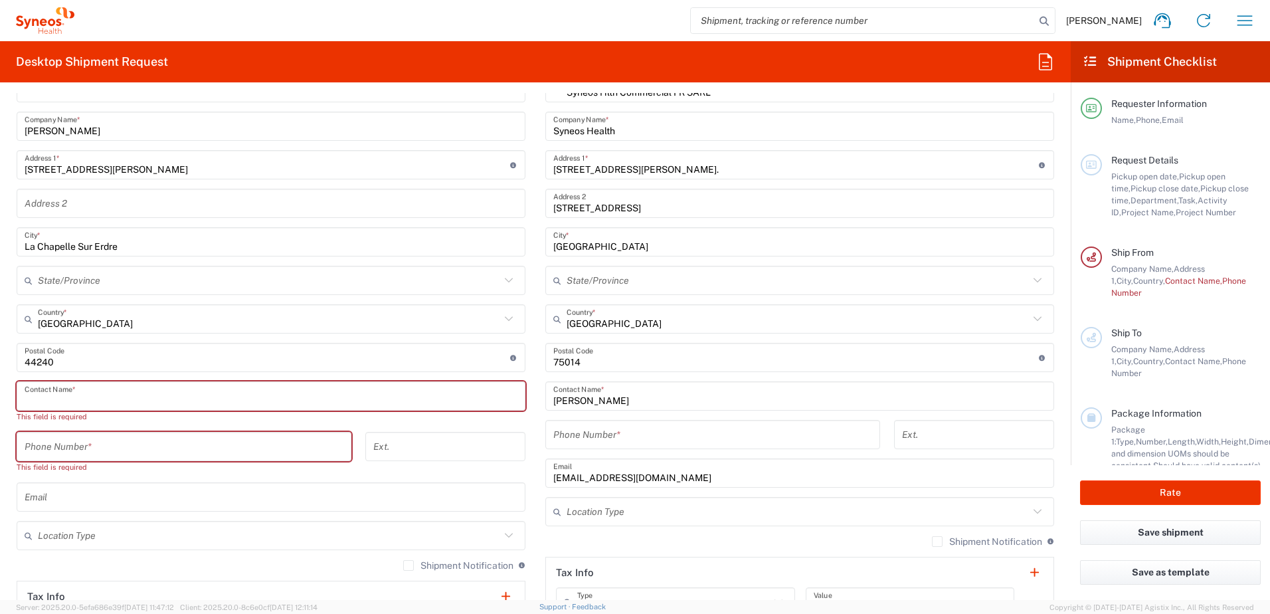
click at [70, 393] on input "text" at bounding box center [271, 395] width 493 height 23
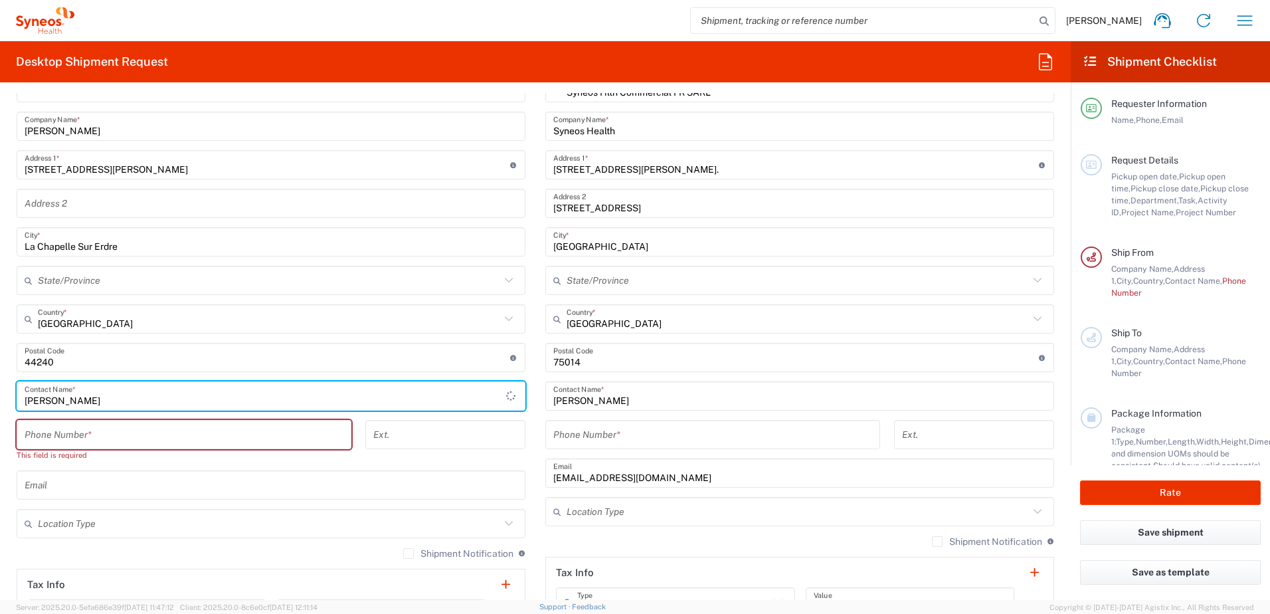
type input "Didier Barbanneau"
drag, startPoint x: 78, startPoint y: 435, endPoint x: 404, endPoint y: 195, distance: 404.2
click at [78, 435] on input "tel" at bounding box center [184, 434] width 319 height 23
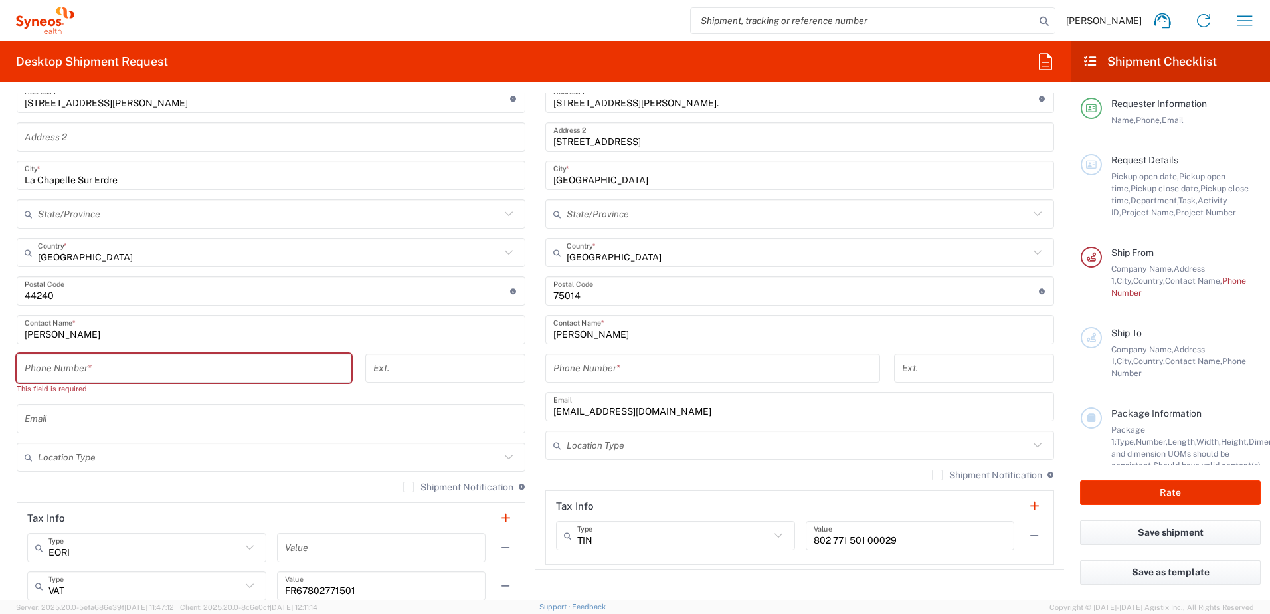
scroll to position [664, 0]
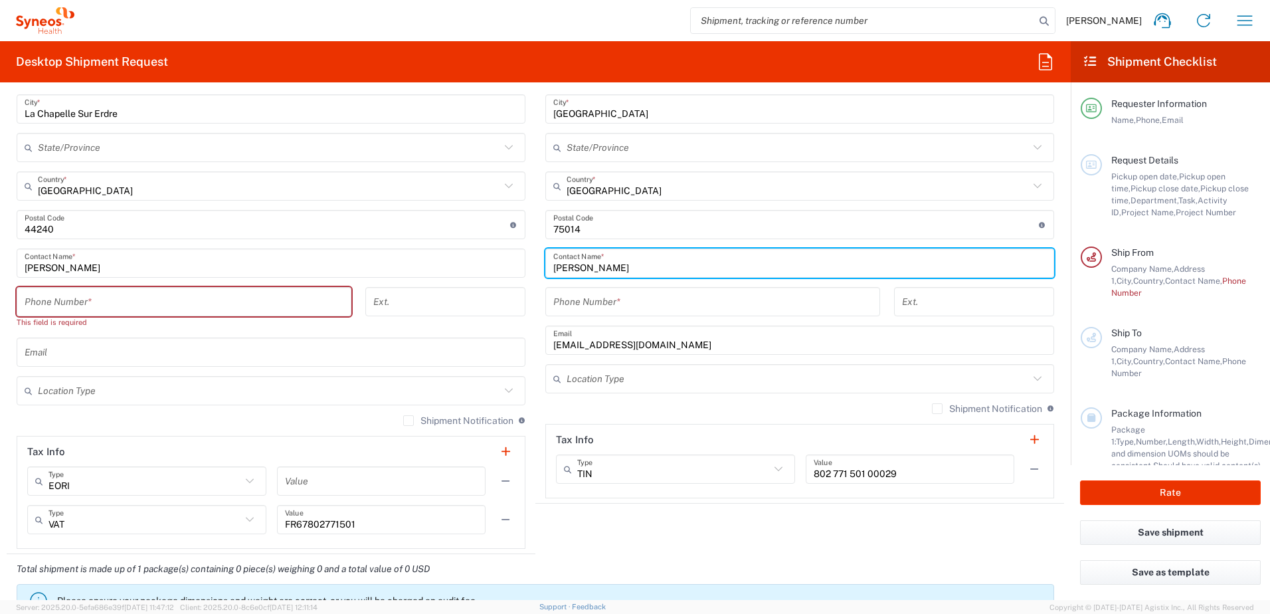
drag, startPoint x: 649, startPoint y: 267, endPoint x: 514, endPoint y: 267, distance: 134.8
click at [514, 267] on div "Ship From Location Addison Whitney LLC-Morrisvile NC US Barcelona-Syneos Health…" at bounding box center [535, 231] width 1057 height 643
type input "Frédéric Leroy"
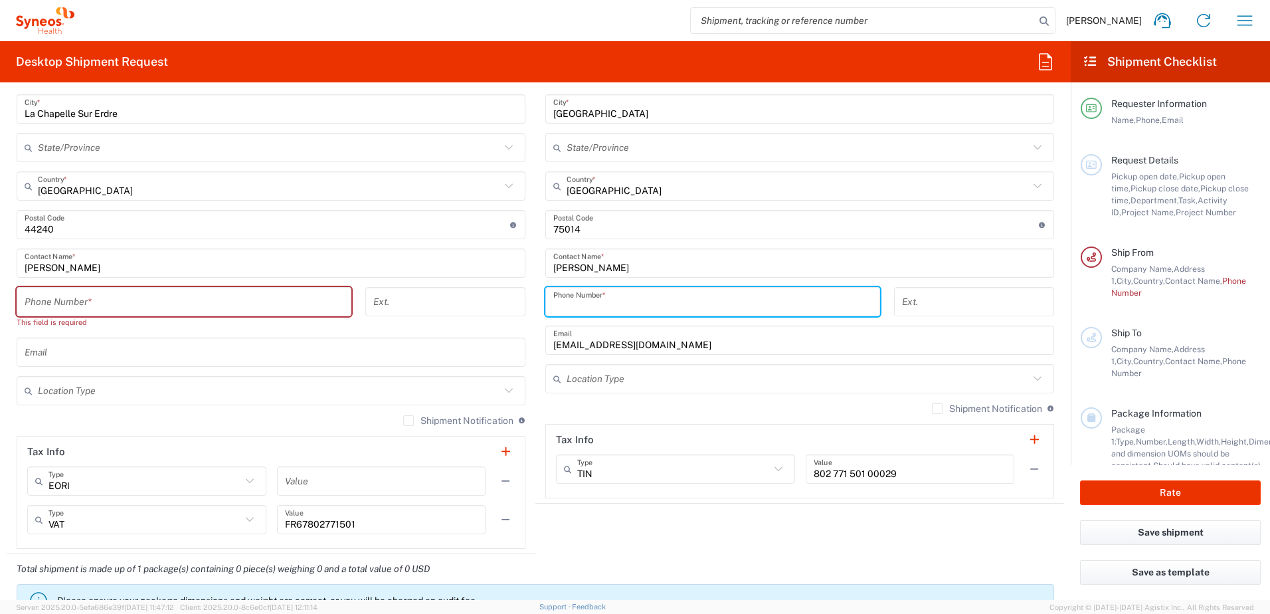
click at [558, 297] on input "tel" at bounding box center [712, 301] width 319 height 23
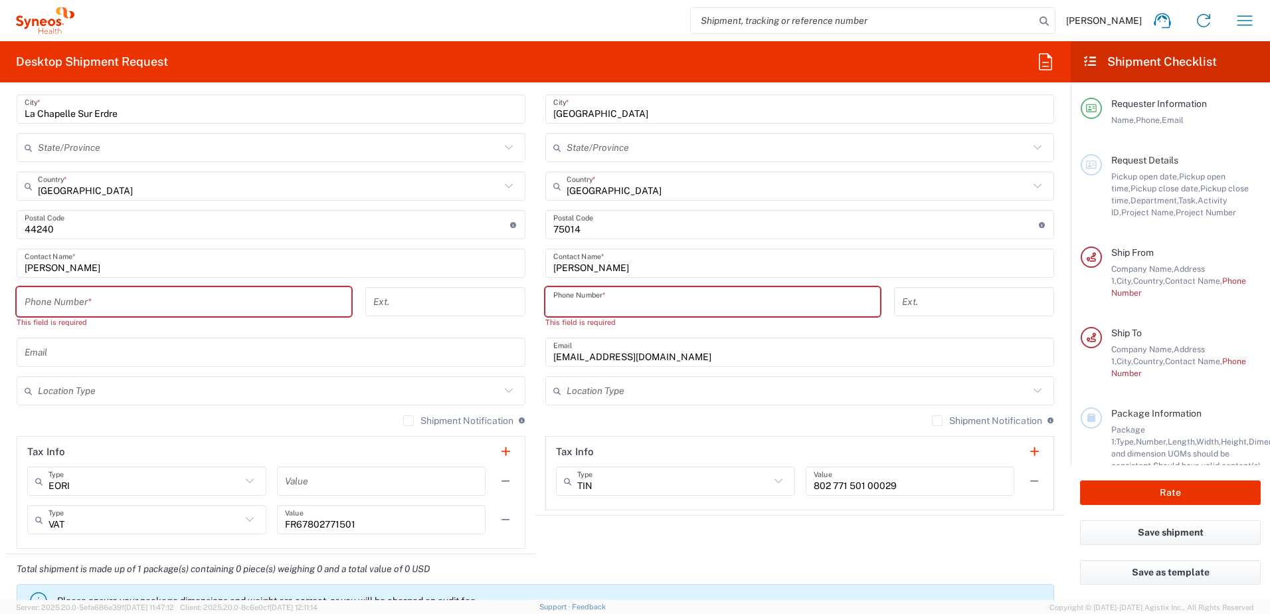
paste input "6 11 41 05 37"
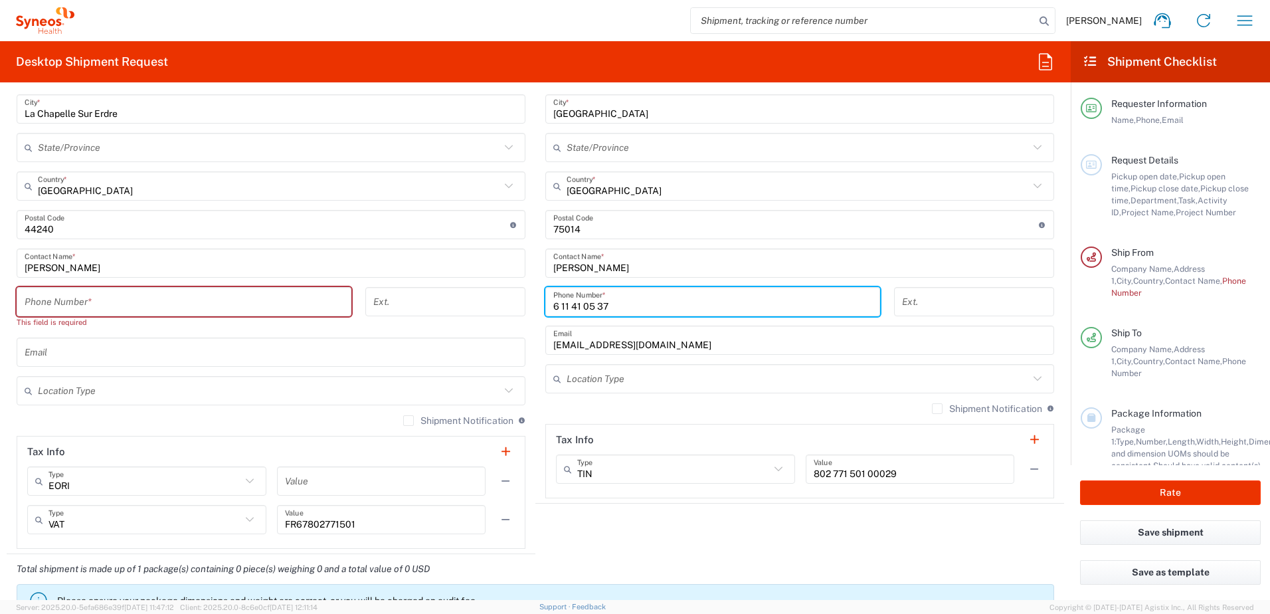
click at [553, 303] on input "6 11 41 05 37" at bounding box center [712, 301] width 319 height 23
type input "06 11 41 05 37"
click at [539, 304] on div "06 11 41 05 37 Phone Number *" at bounding box center [713, 306] width 349 height 39
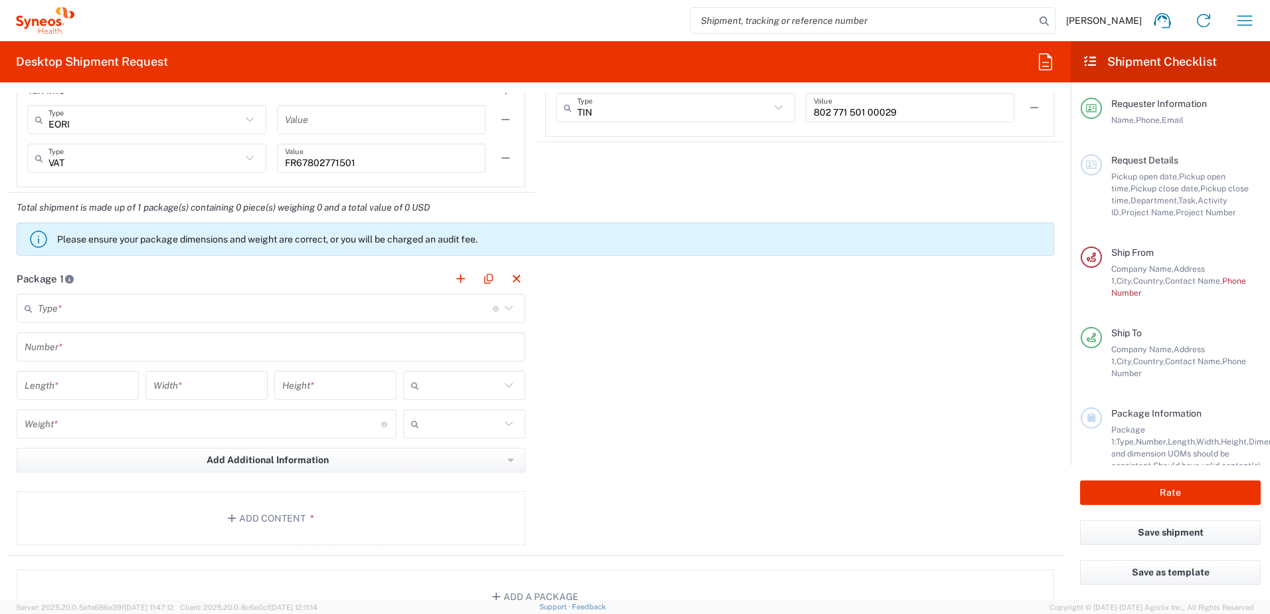
scroll to position [1062, 0]
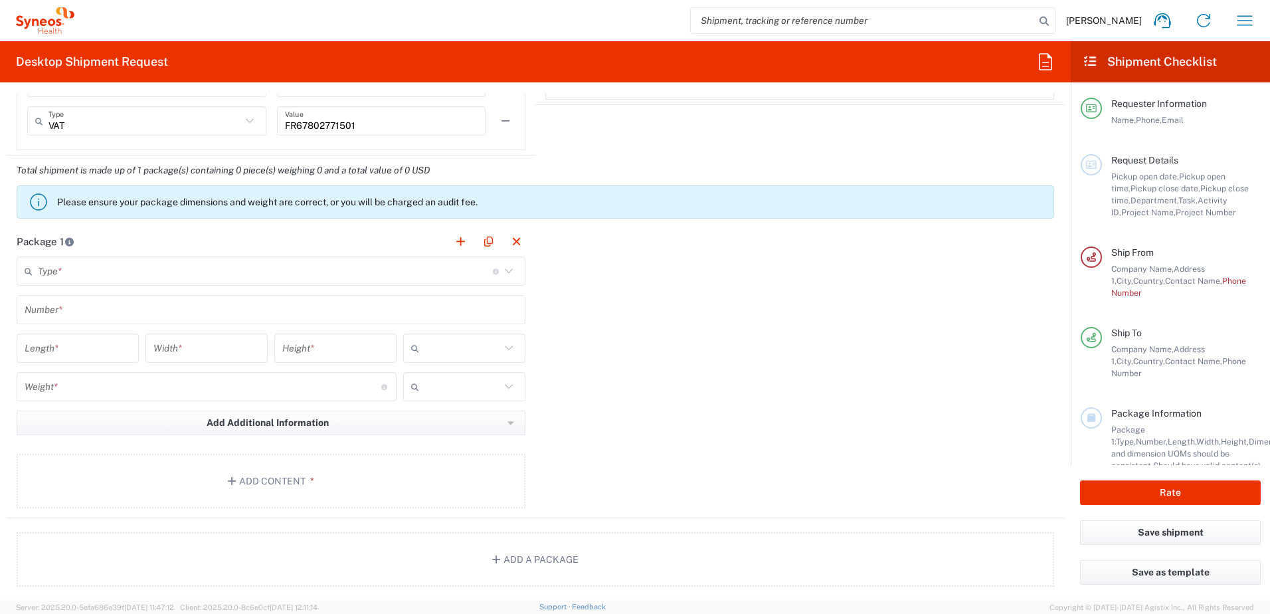
click at [162, 271] on input "text" at bounding box center [265, 271] width 455 height 23
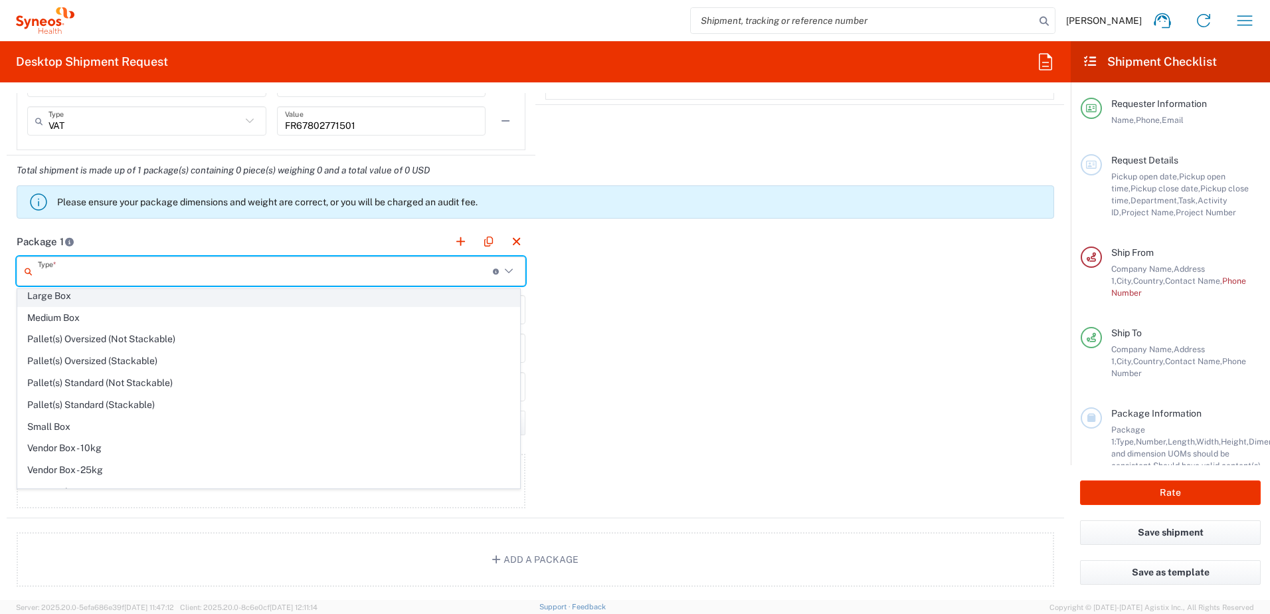
scroll to position [41, 0]
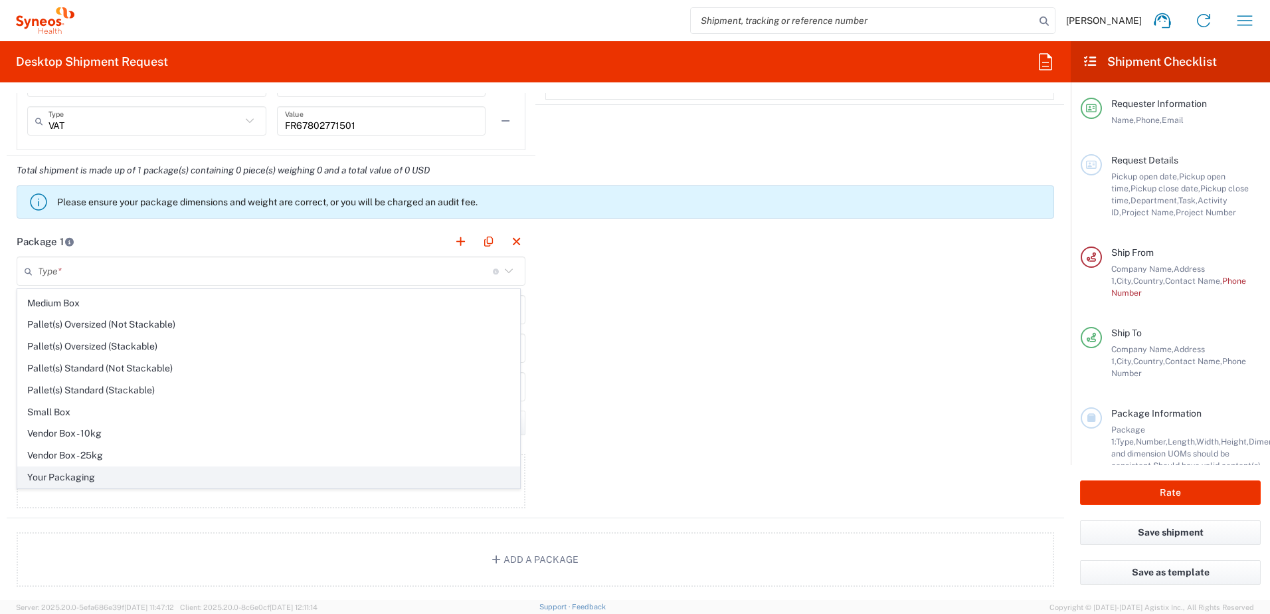
click at [50, 477] on span "Your Packaging" at bounding box center [268, 477] width 501 height 21
type input "Your Packaging"
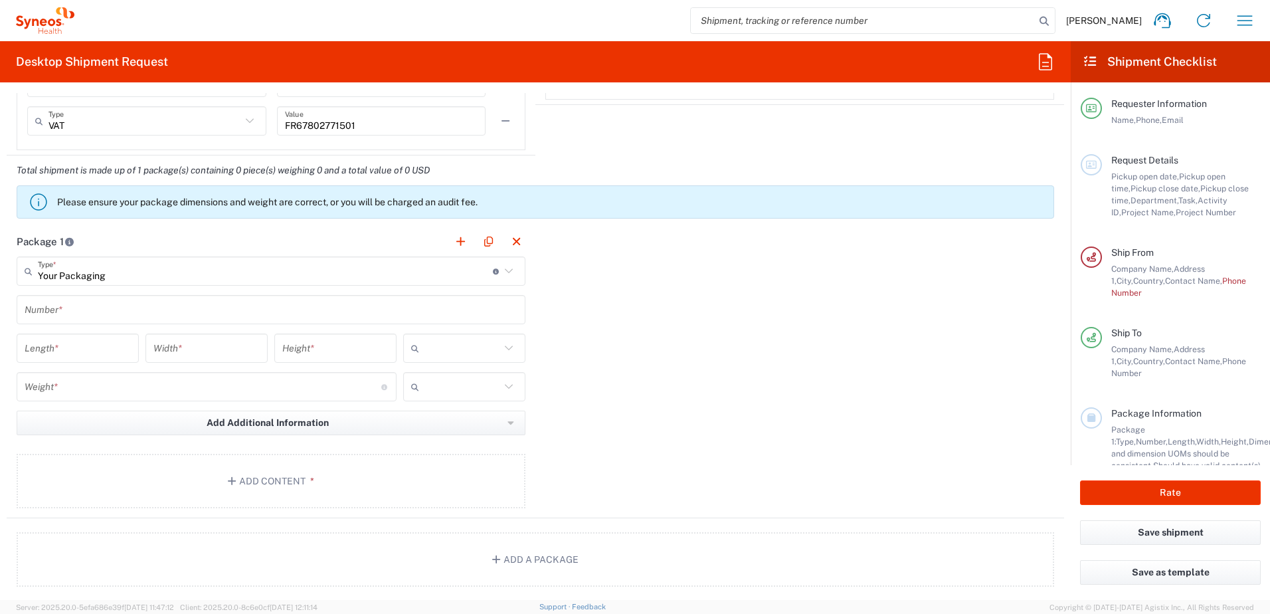
click at [60, 306] on input "text" at bounding box center [271, 309] width 493 height 23
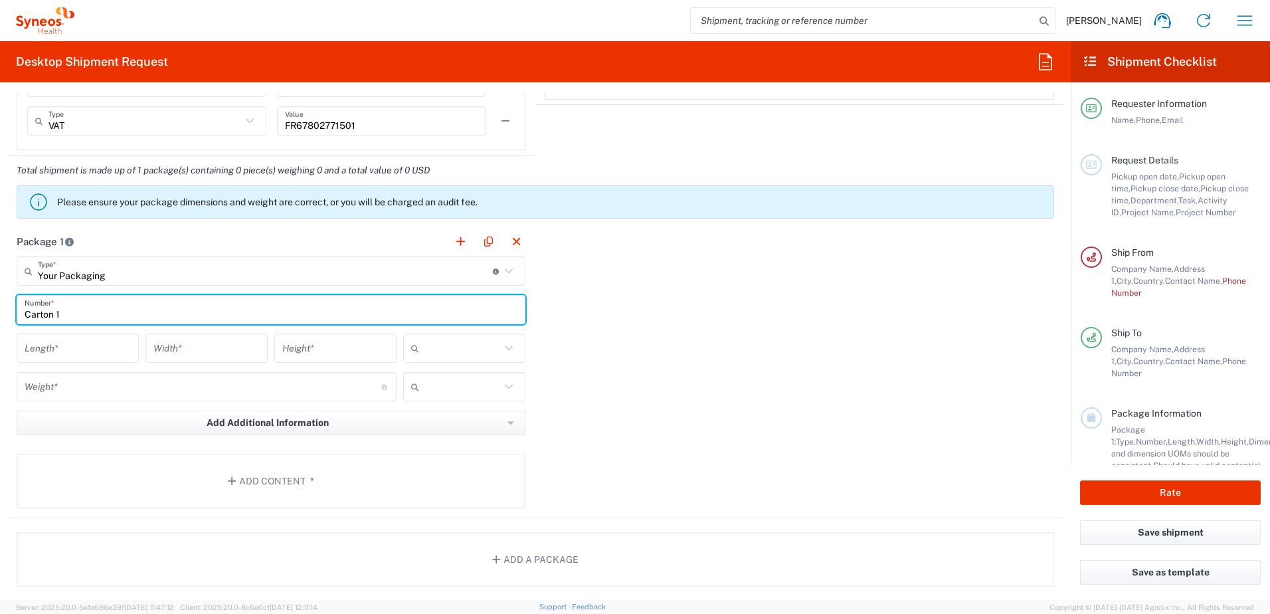
type input "Carton 1"
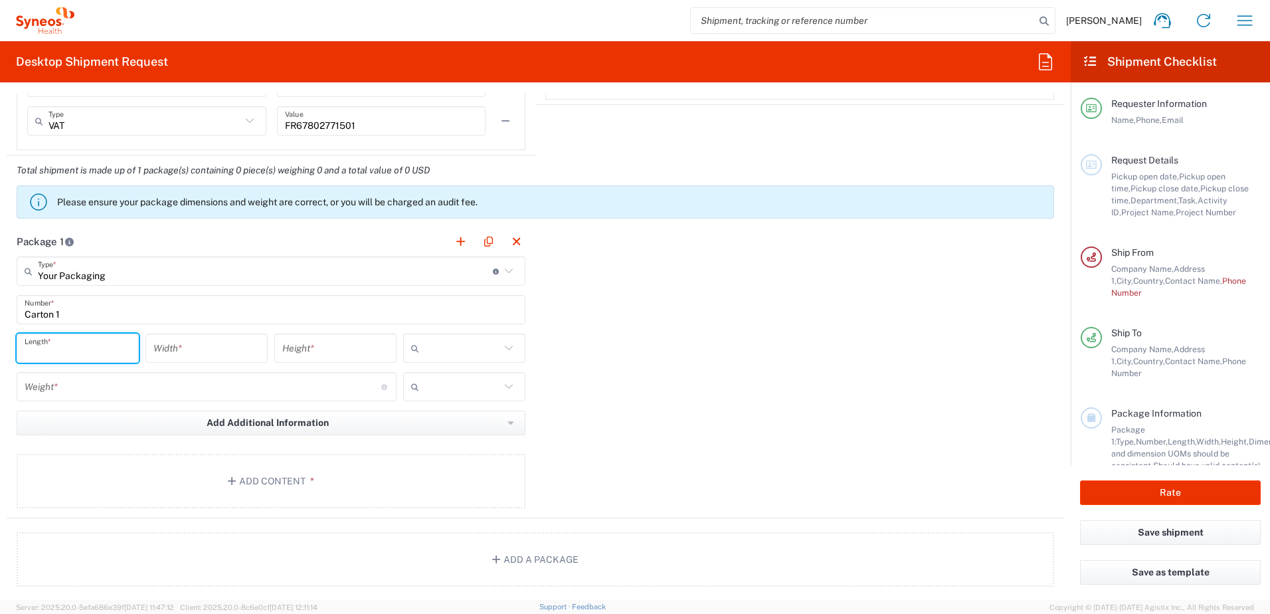
click at [41, 352] on input "number" at bounding box center [78, 348] width 106 height 23
type input "50"
click at [161, 345] on input "number" at bounding box center [206, 348] width 106 height 23
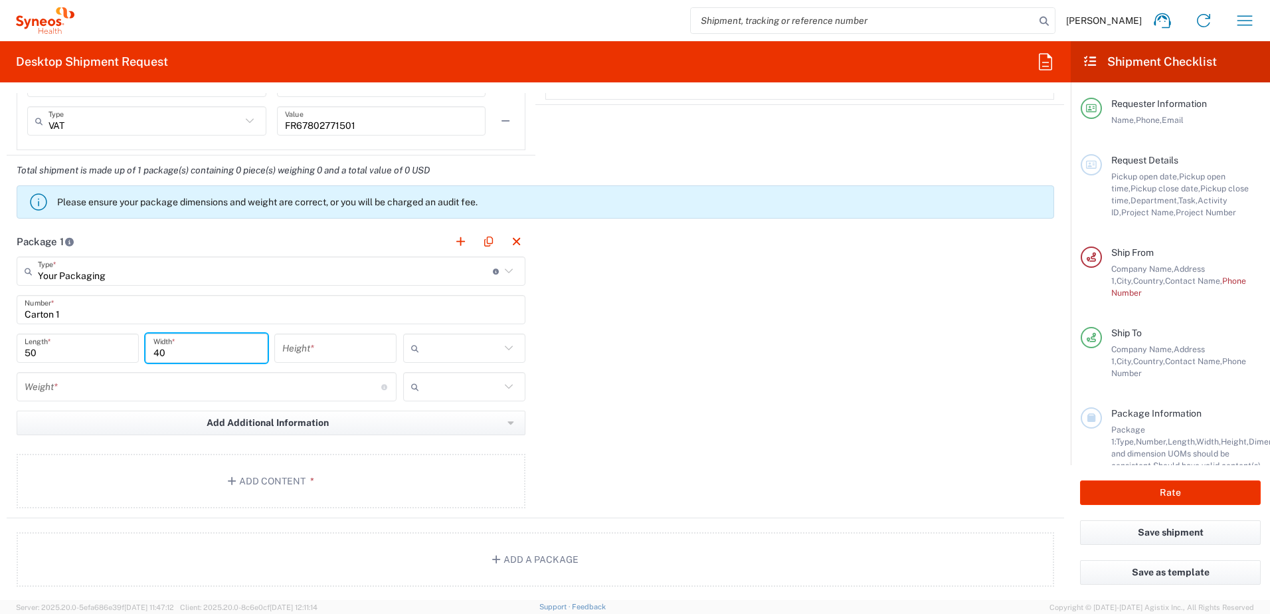
type input "40"
click at [297, 349] on input "number" at bounding box center [335, 348] width 106 height 23
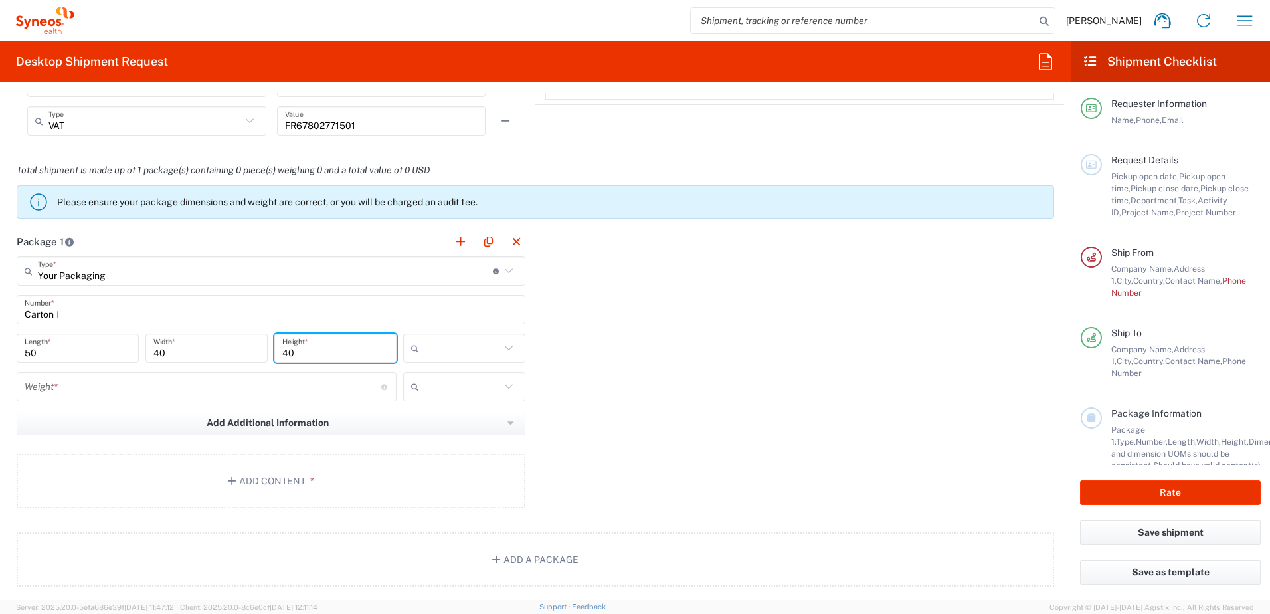
type input "40"
click at [165, 392] on input "number" at bounding box center [203, 386] width 357 height 23
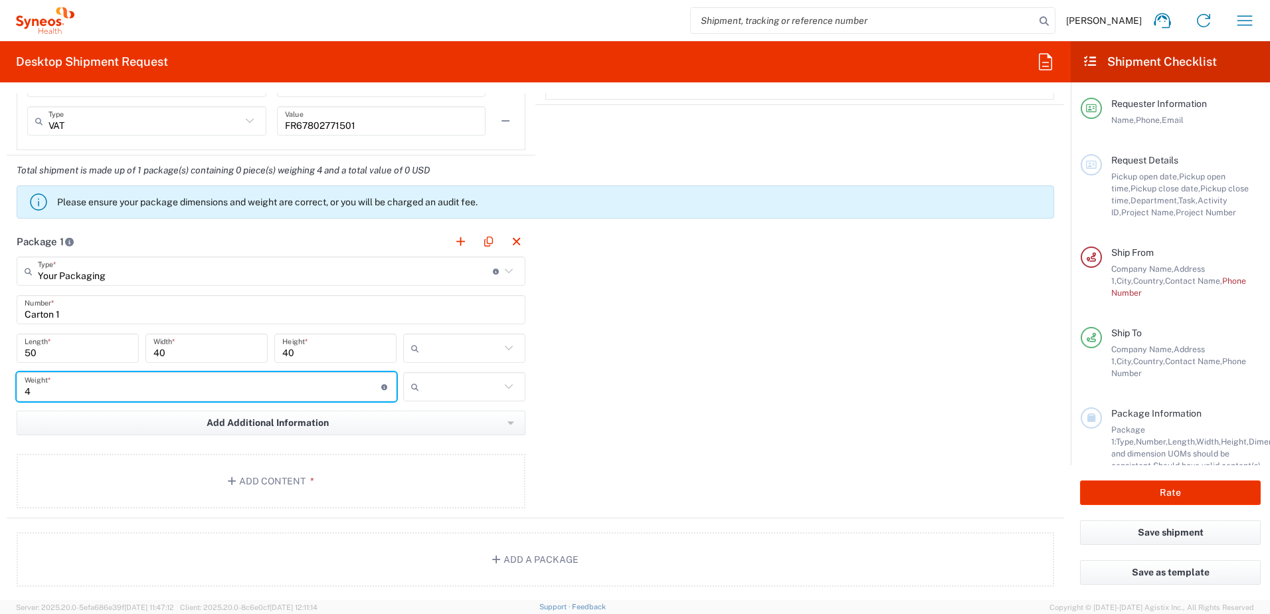
type input "4"
click at [440, 351] on input "text" at bounding box center [462, 347] width 76 height 21
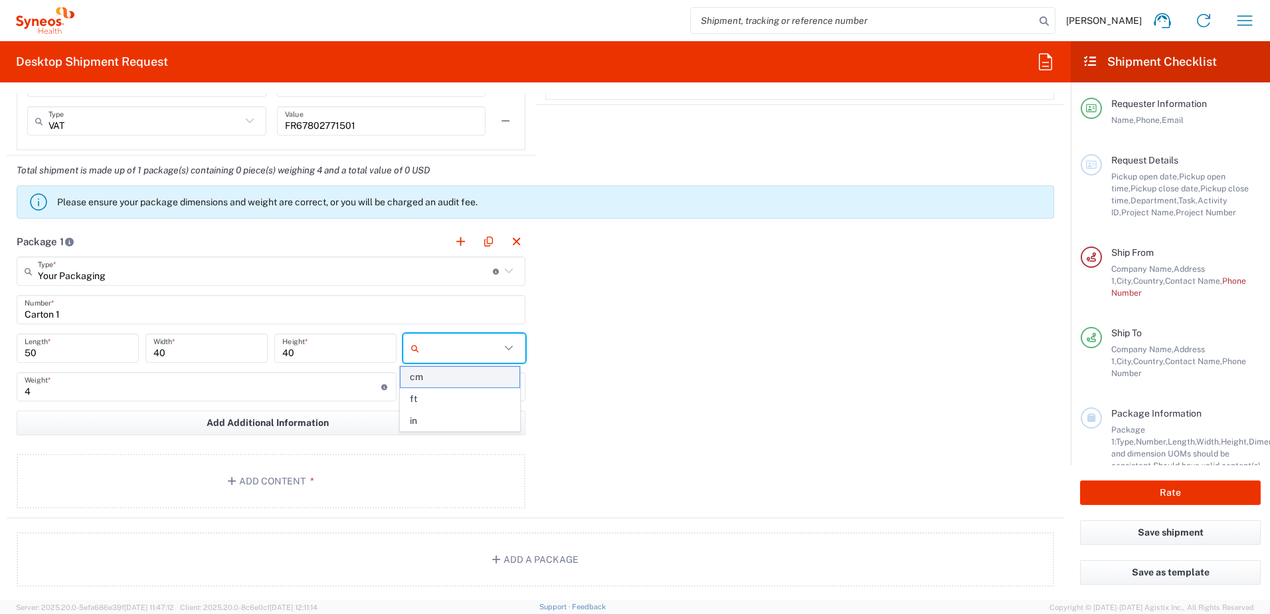
click at [430, 384] on span "cm" at bounding box center [459, 377] width 118 height 21
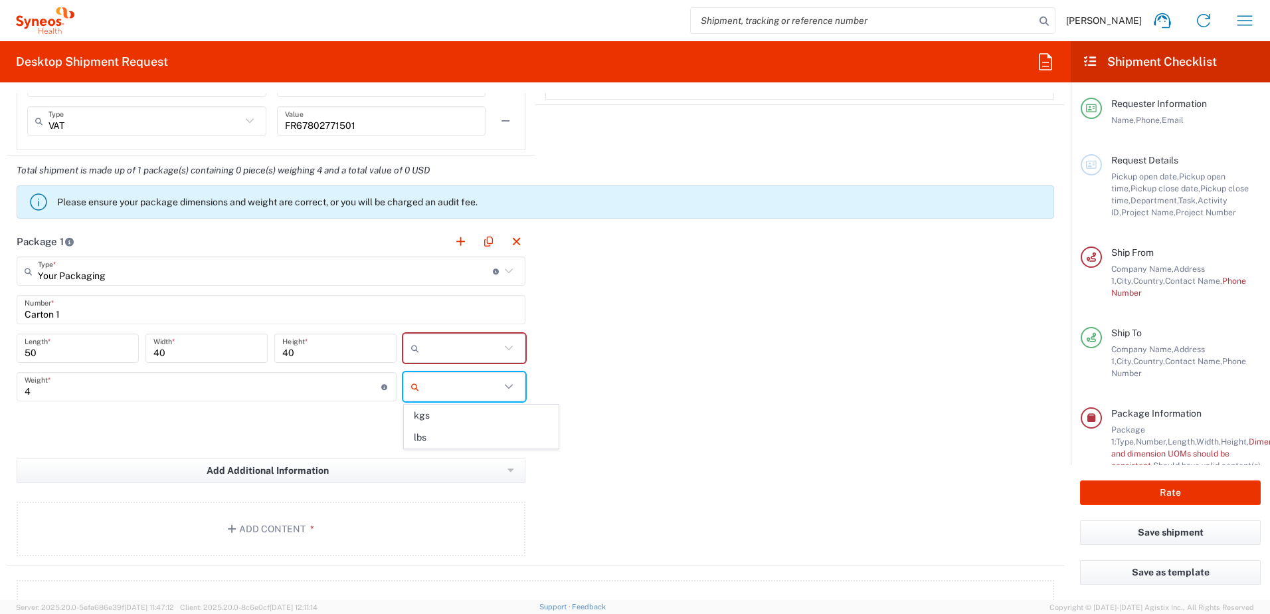
type input "cm"
click at [430, 384] on input "text" at bounding box center [462, 386] width 76 height 21
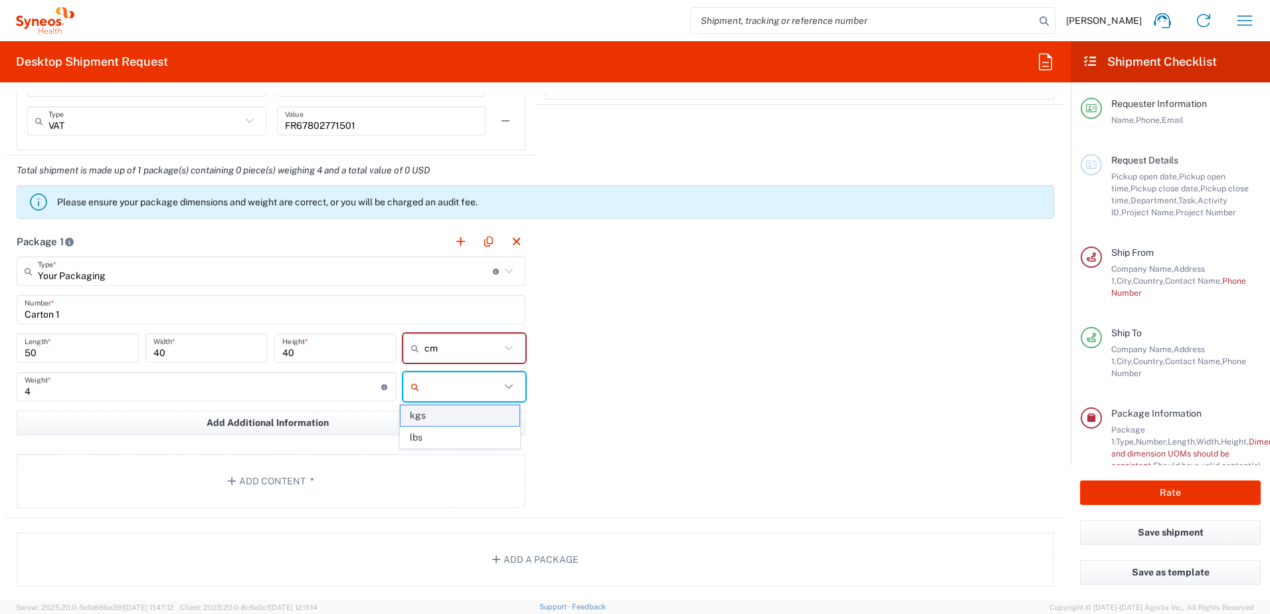
click at [428, 415] on span "kgs" at bounding box center [459, 415] width 118 height 21
type input "kgs"
click at [236, 480] on icon "button" at bounding box center [234, 480] width 12 height 9
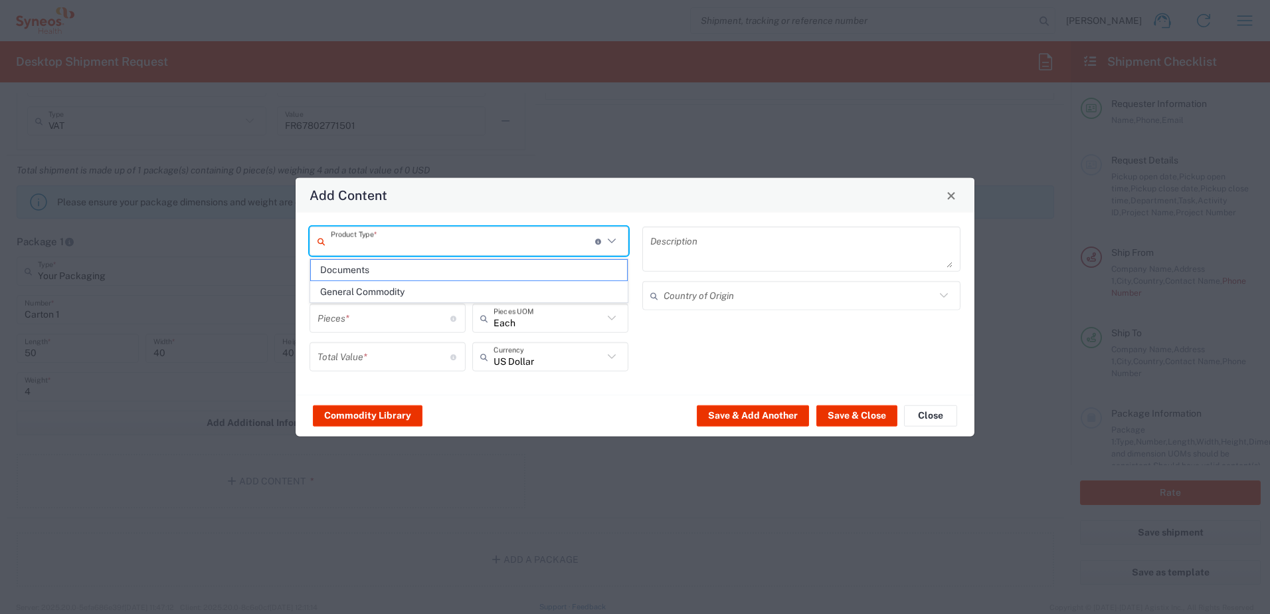
click at [390, 236] on input "text" at bounding box center [463, 240] width 264 height 23
click at [349, 274] on span "Documents" at bounding box center [469, 270] width 316 height 21
type input "Documents"
type input "1"
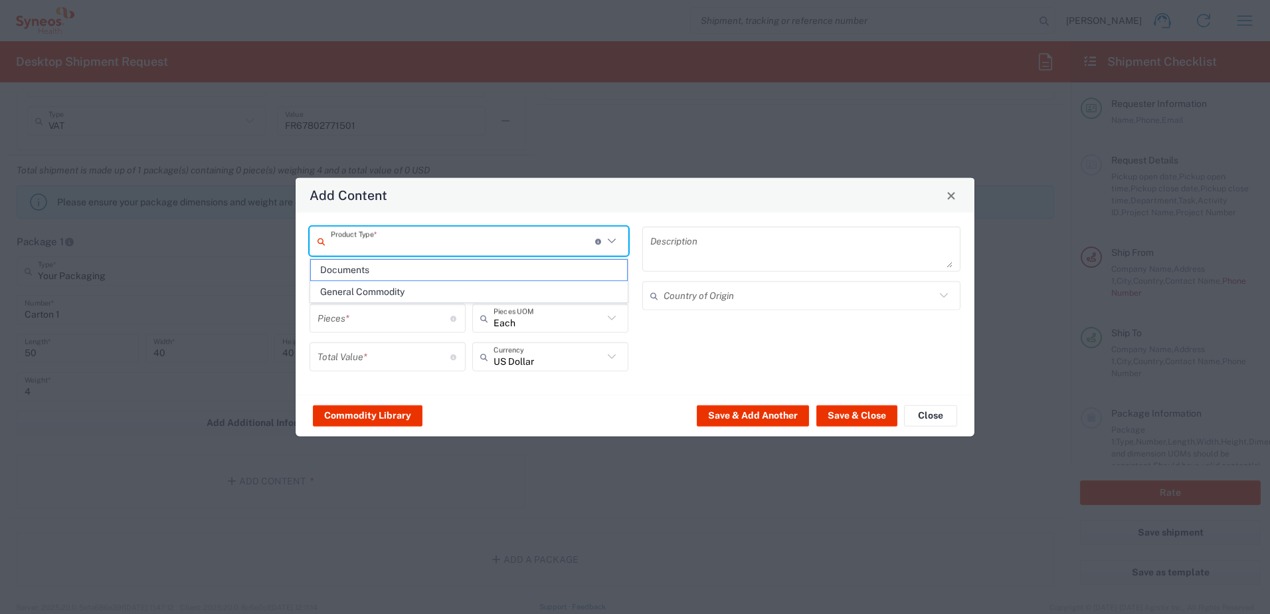
type input "1"
type textarea "Documents"
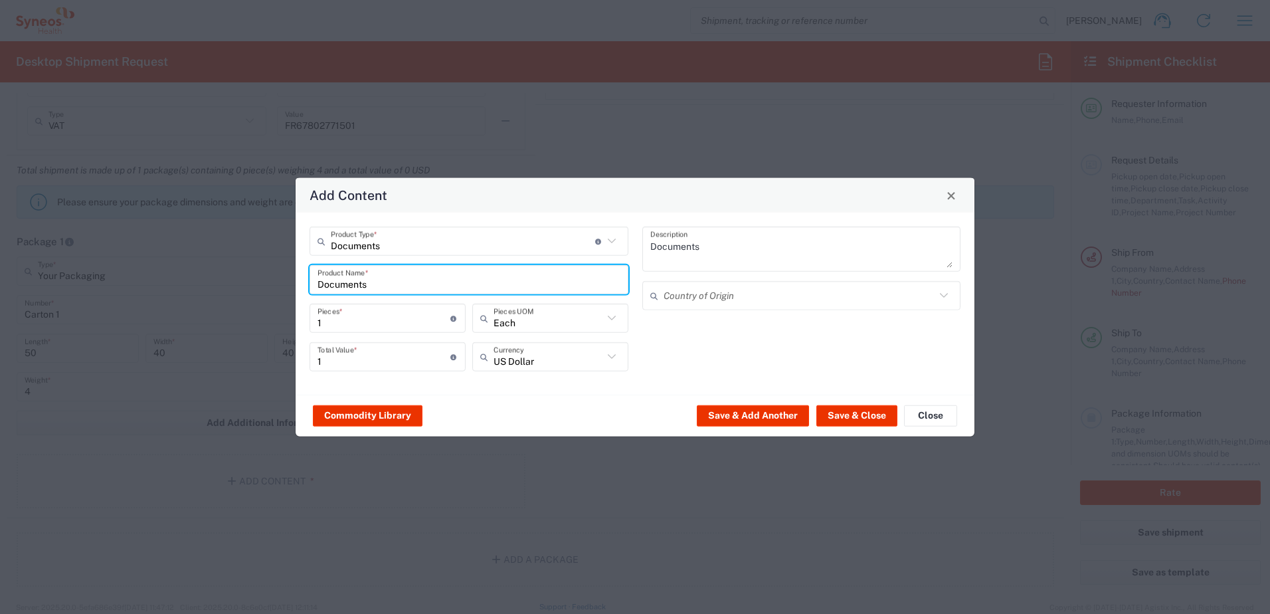
click at [352, 285] on input "Documents" at bounding box center [468, 279] width 303 height 23
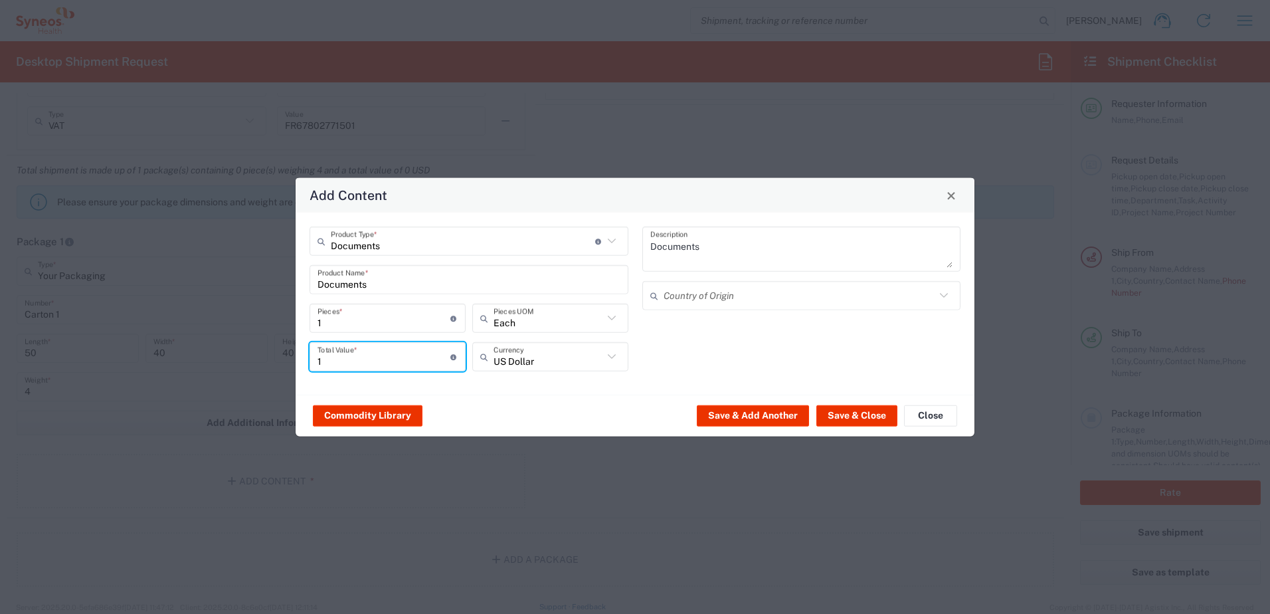
drag, startPoint x: 342, startPoint y: 359, endPoint x: 301, endPoint y: 361, distance: 40.5
click at [301, 361] on div "Documents Product Type * Document: Paper document generated internally by Syneo…" at bounding box center [635, 303] width 679 height 182
drag, startPoint x: 327, startPoint y: 361, endPoint x: 315, endPoint y: 360, distance: 11.3
click at [315, 360] on div "50 Total Value * Total value of all the pieces" at bounding box center [387, 356] width 156 height 29
type input "30"
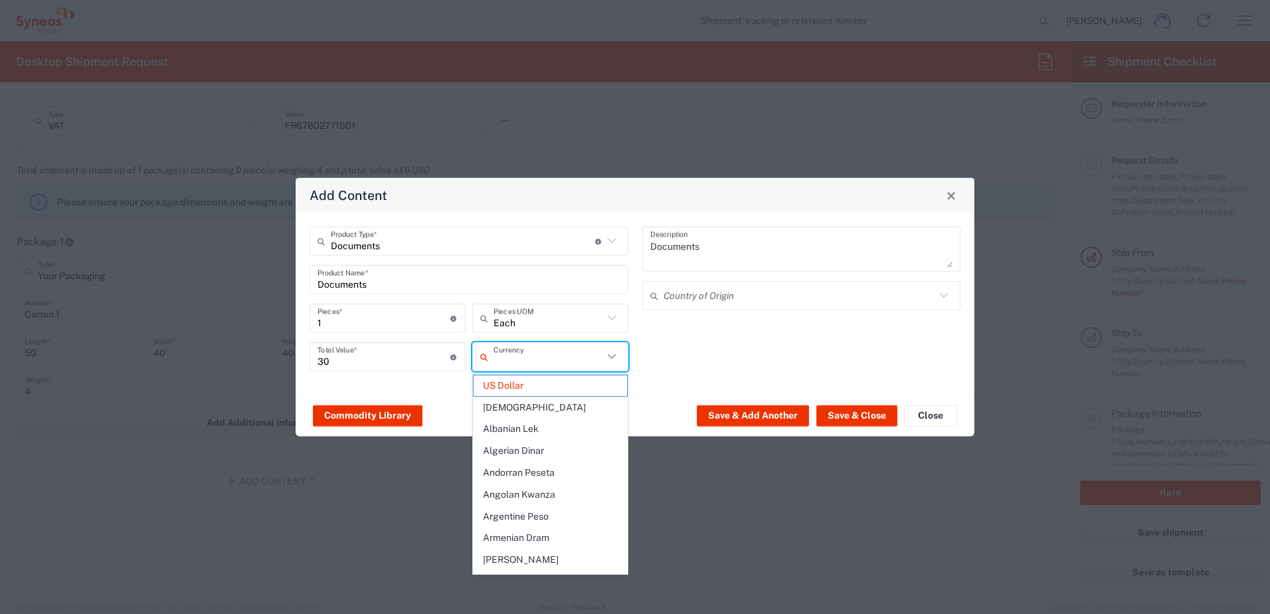
click at [534, 363] on input "text" at bounding box center [548, 356] width 110 height 23
click at [497, 396] on span "Euro" at bounding box center [549, 406] width 153 height 21
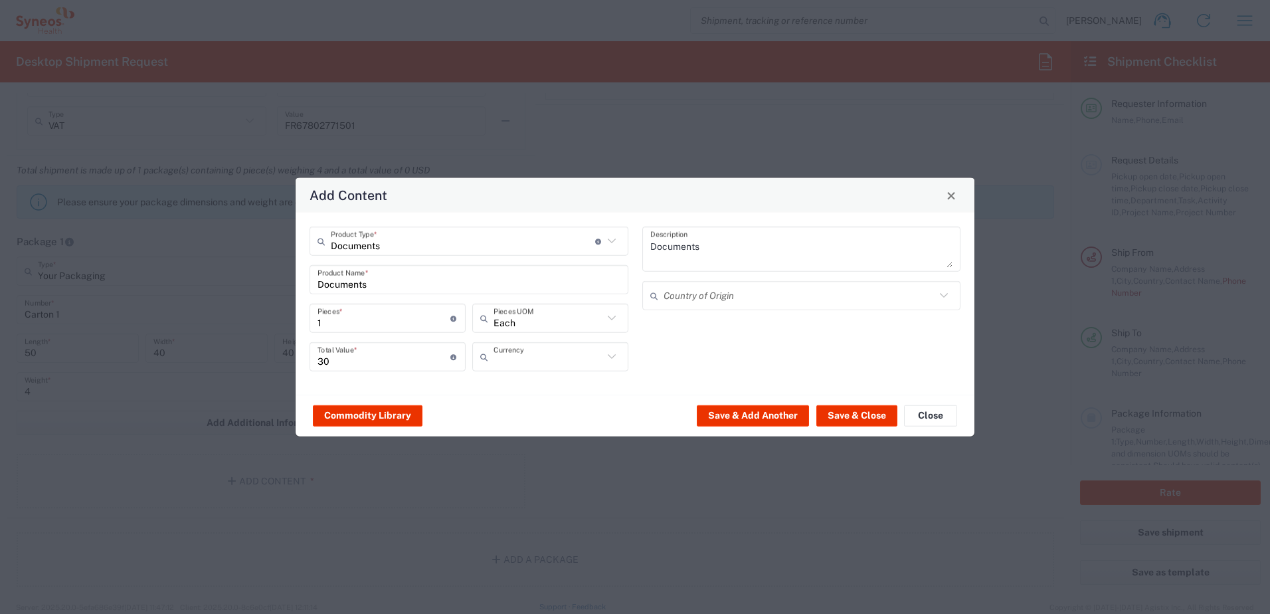
type input "Euro"
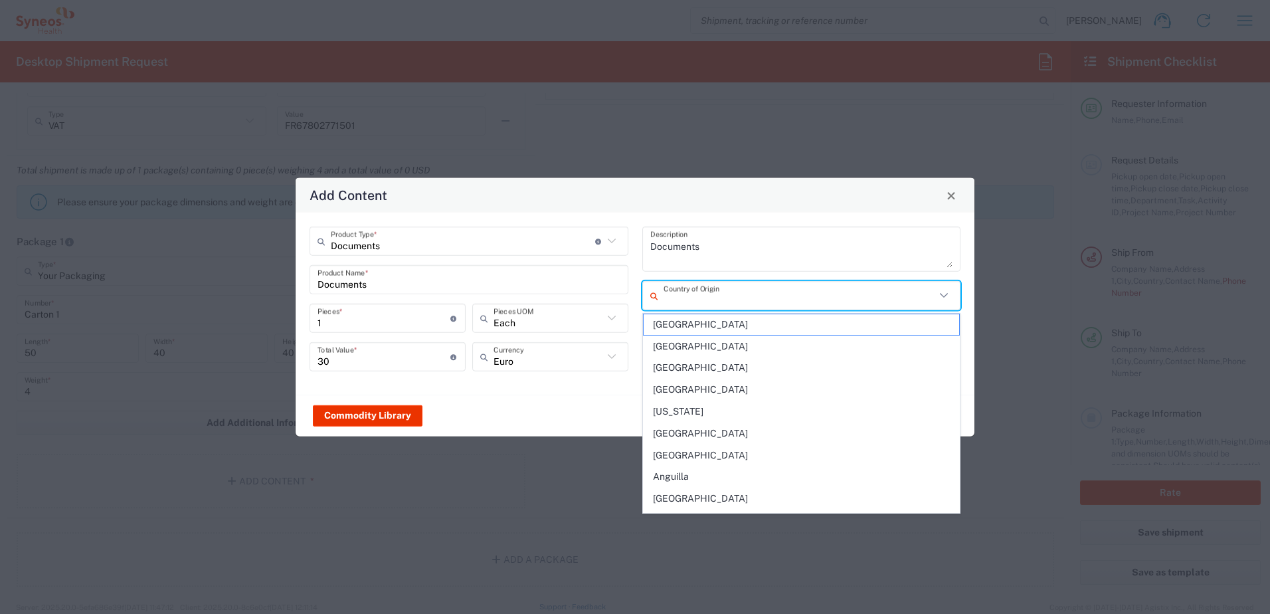
click at [737, 301] on input "text" at bounding box center [799, 295] width 272 height 23
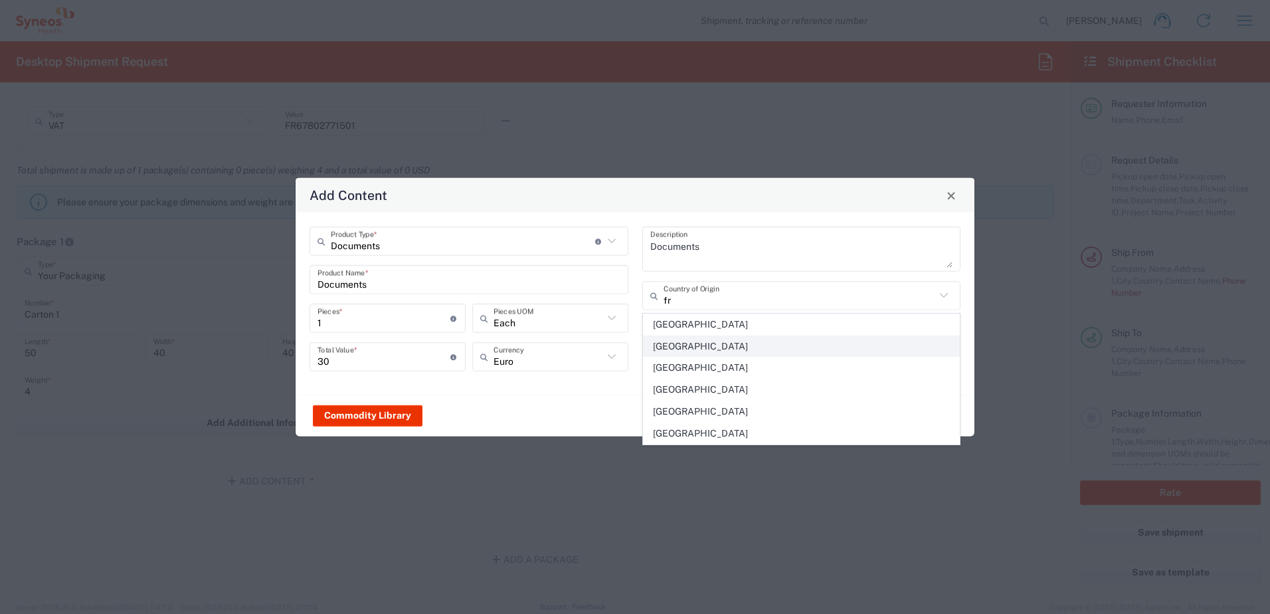
click at [685, 340] on span "France" at bounding box center [801, 346] width 316 height 21
type input "France"
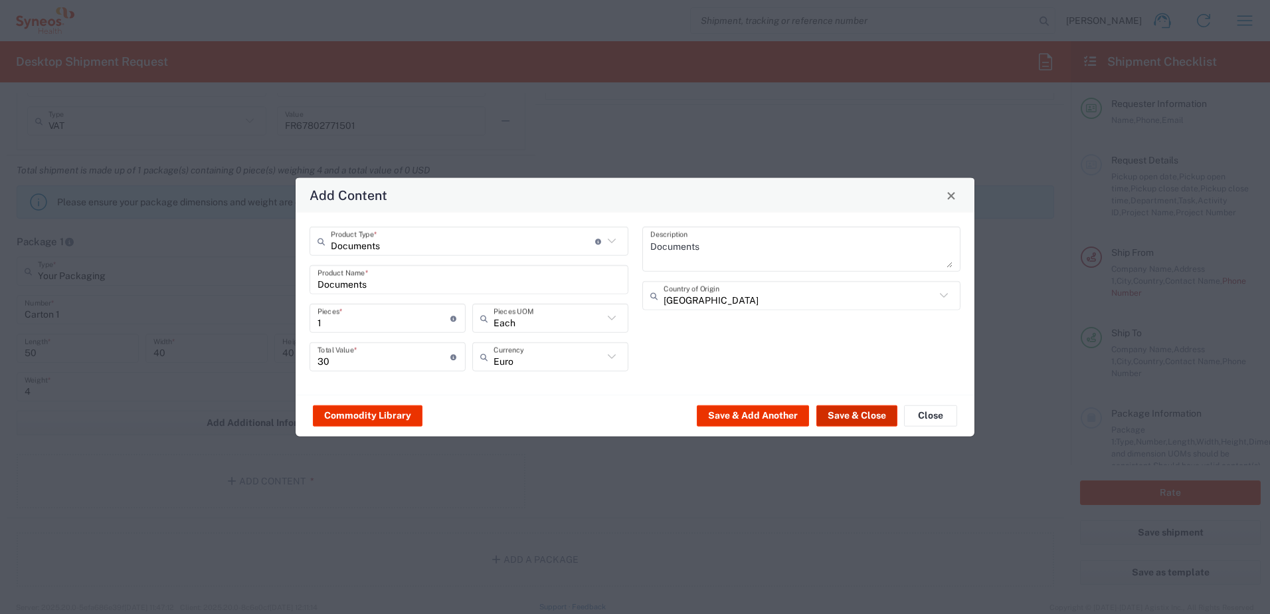
click at [875, 418] on button "Save & Close" at bounding box center [856, 414] width 81 height 21
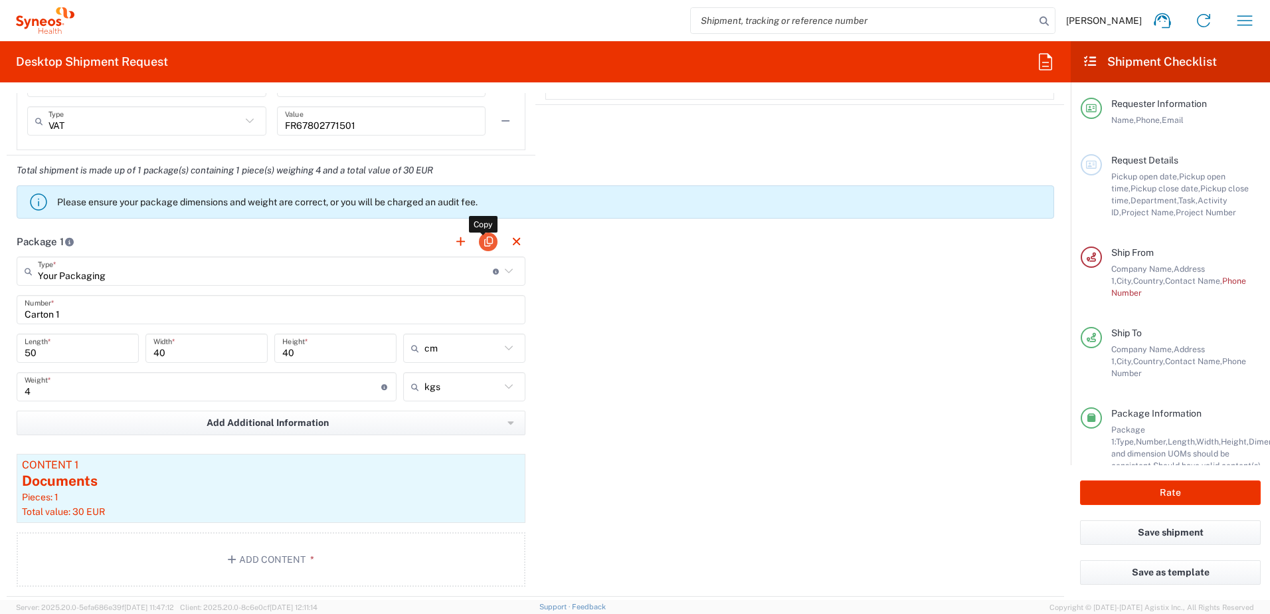
click at [479, 240] on button "button" at bounding box center [488, 241] width 19 height 19
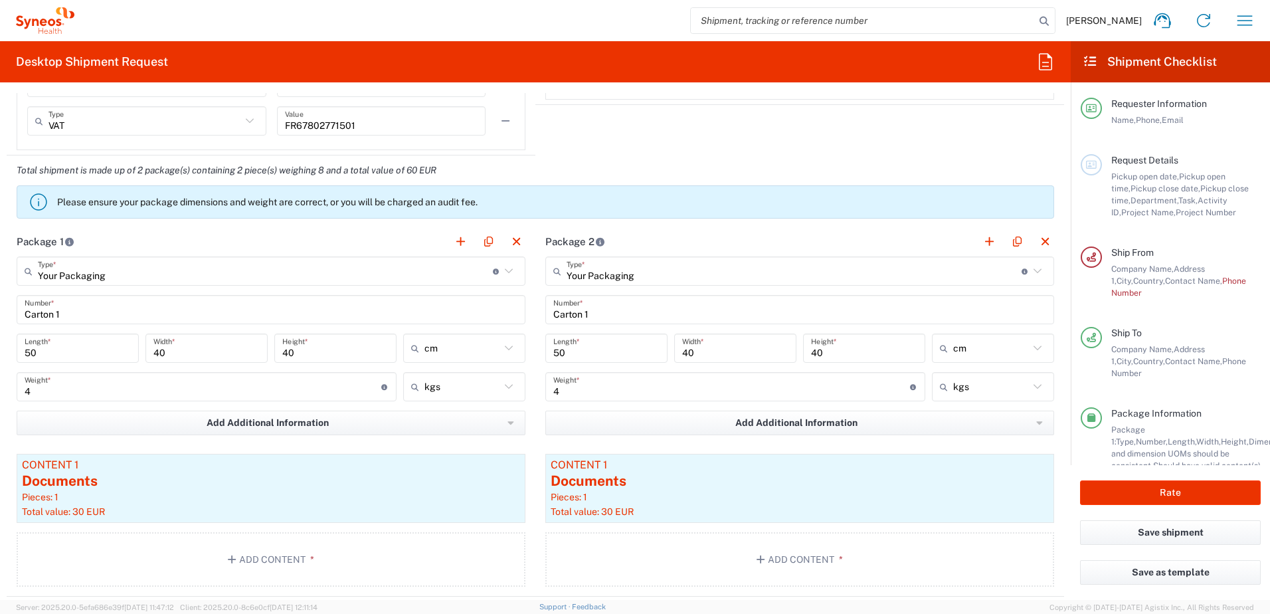
click at [588, 315] on input "Carton 1" at bounding box center [799, 309] width 493 height 23
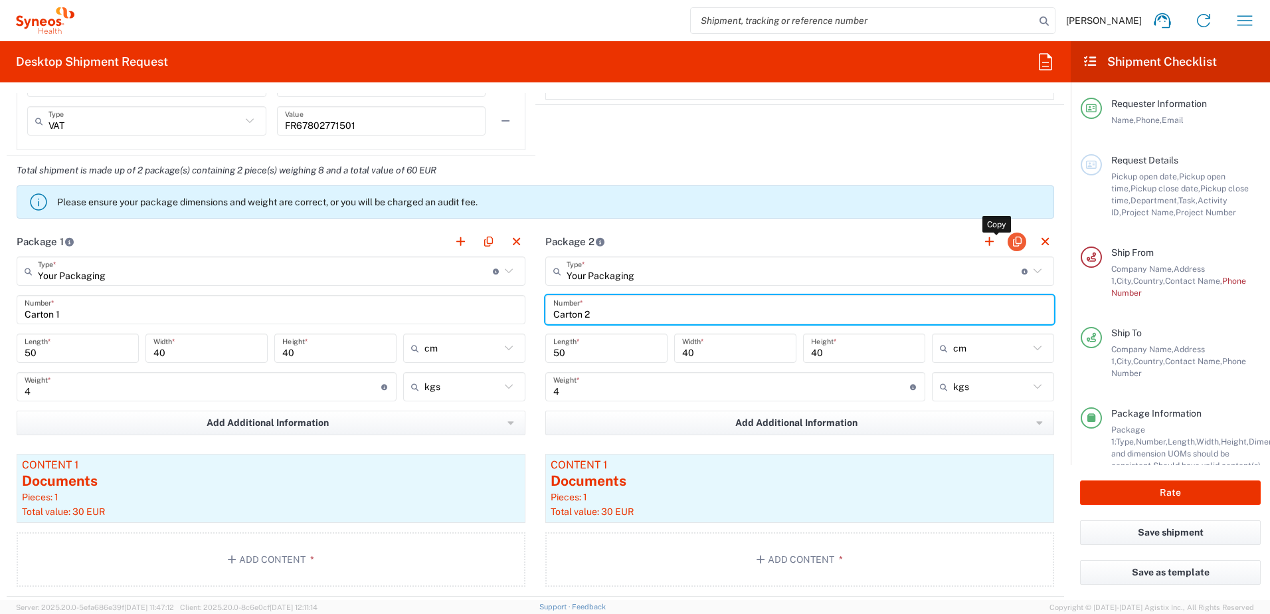
type input "Carton 2"
click at [1007, 242] on button "button" at bounding box center [1016, 241] width 19 height 19
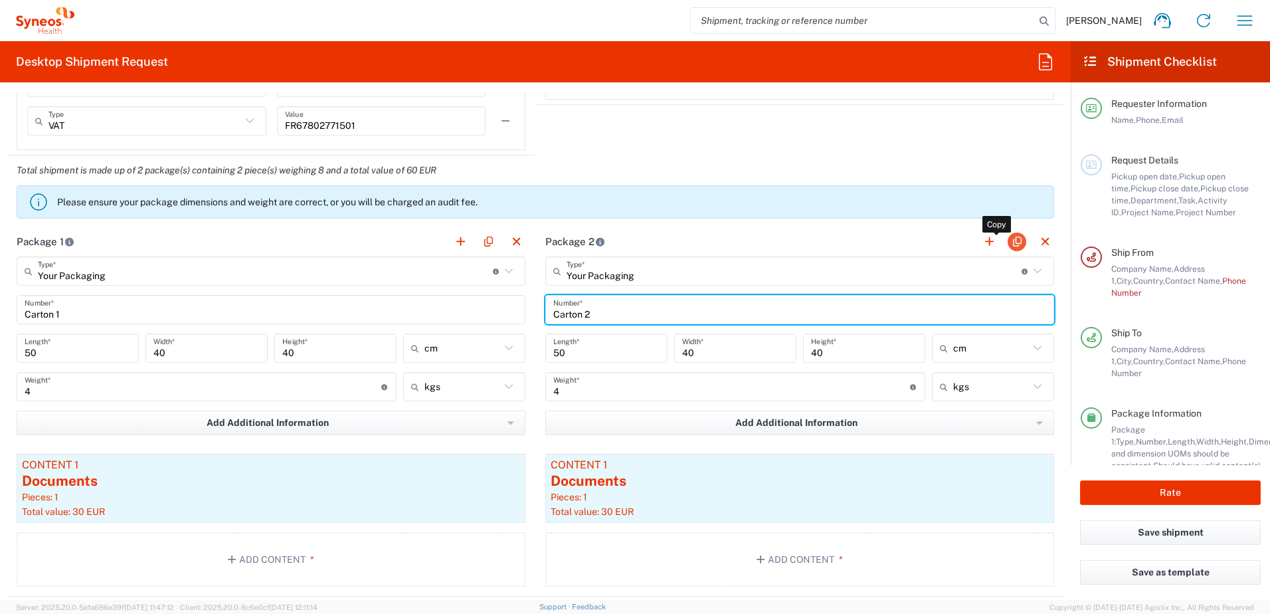
click at [1007, 242] on button "button" at bounding box center [1016, 241] width 19 height 19
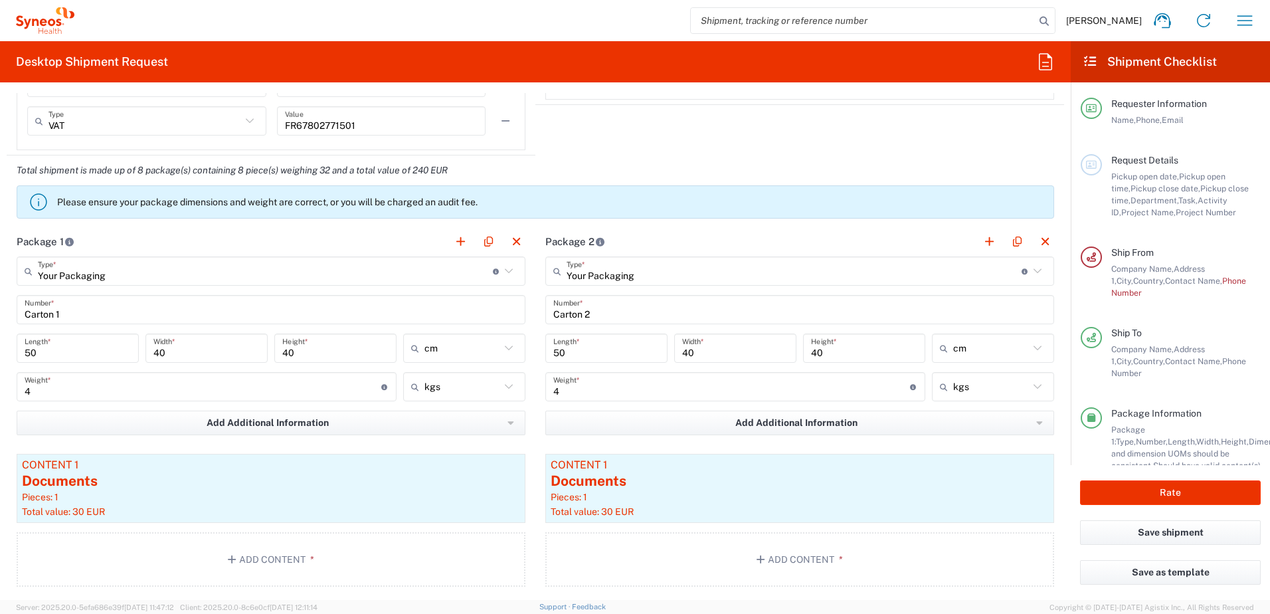
type input "Your Packaging"
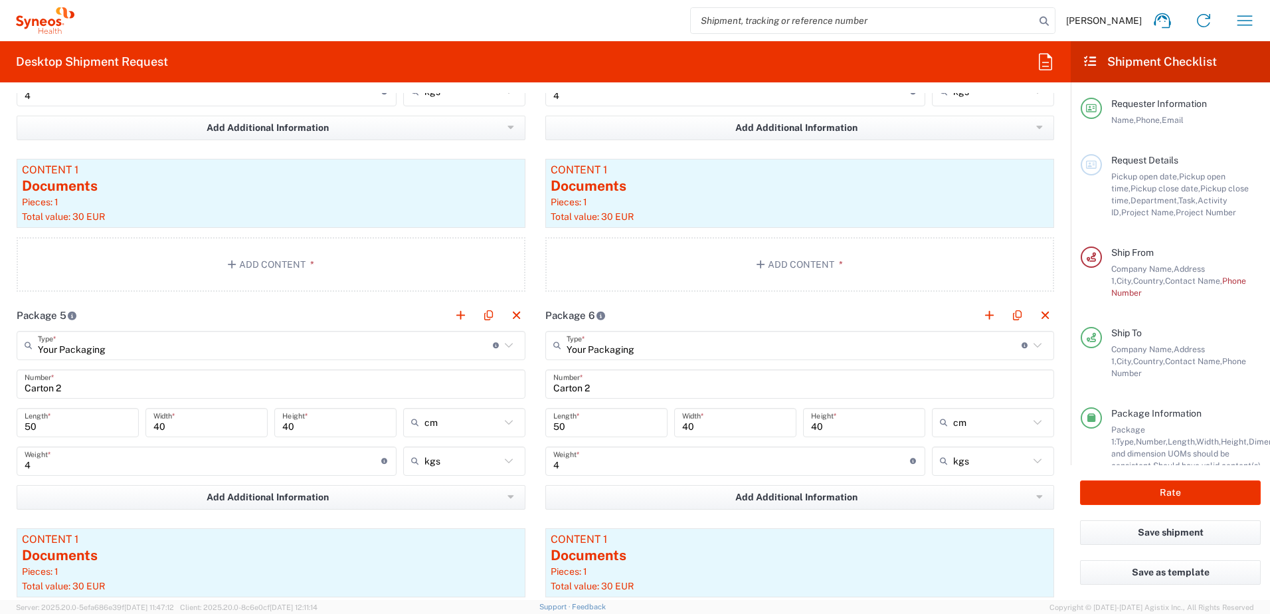
type input "Your Packaging"
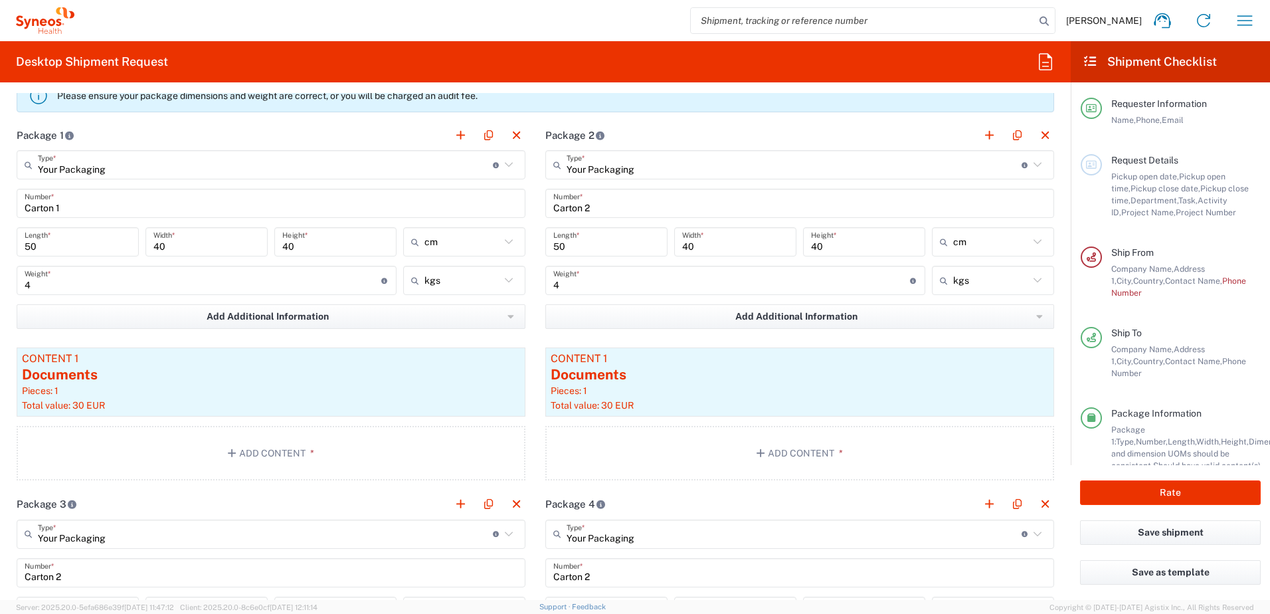
scroll to position [1129, 0]
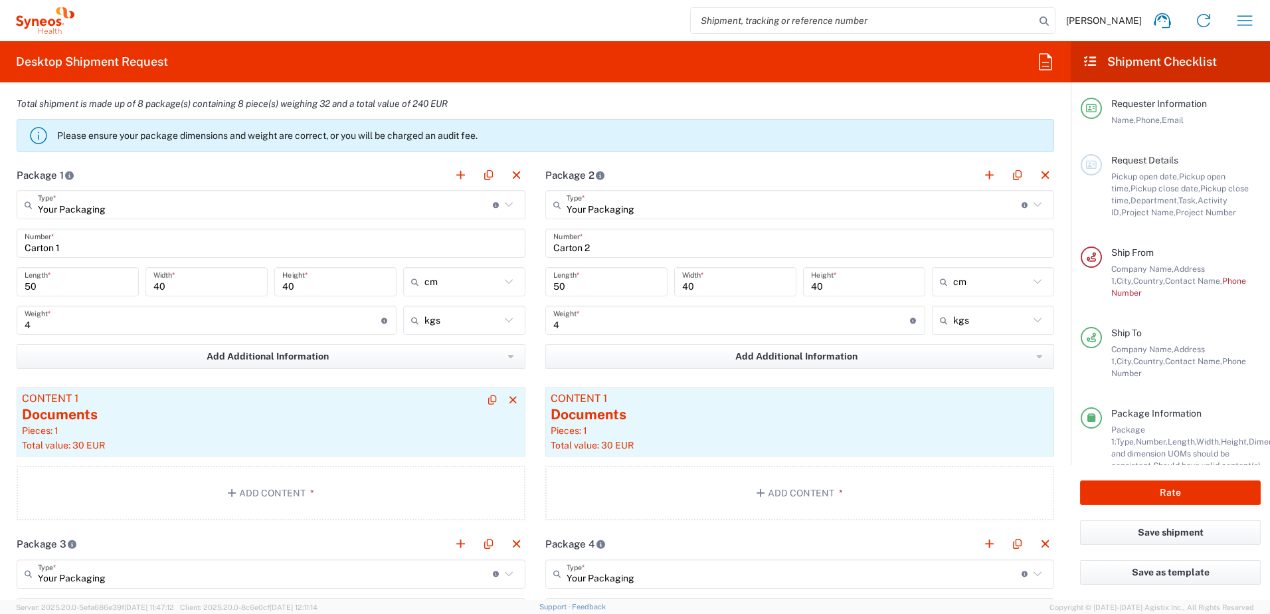
click at [92, 420] on div "Documents" at bounding box center [271, 414] width 498 height 20
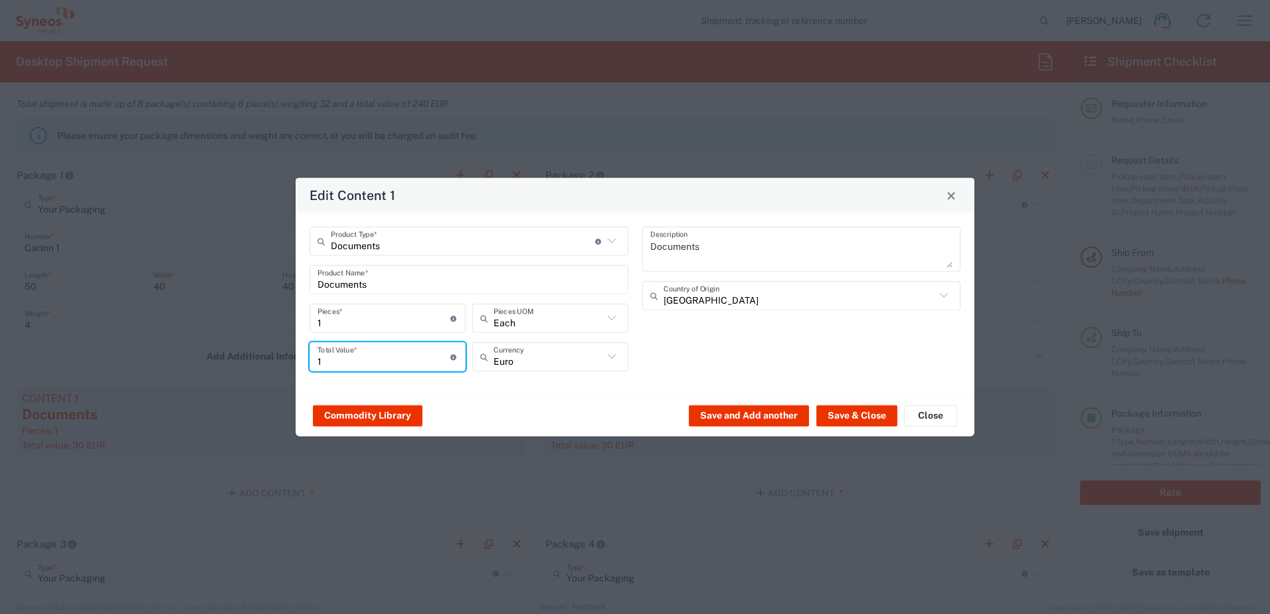
drag, startPoint x: 344, startPoint y: 358, endPoint x: 297, endPoint y: 363, distance: 46.8
click at [297, 363] on div "Documents Product Type * Document: Paper document generated internally by Syneo…" at bounding box center [635, 303] width 679 height 182
drag, startPoint x: 333, startPoint y: 361, endPoint x: 349, endPoint y: 372, distance: 19.5
click at [304, 361] on div "Documents Product Type * Document: Paper document generated internally by Syneo…" at bounding box center [469, 303] width 333 height 154
type input "15"
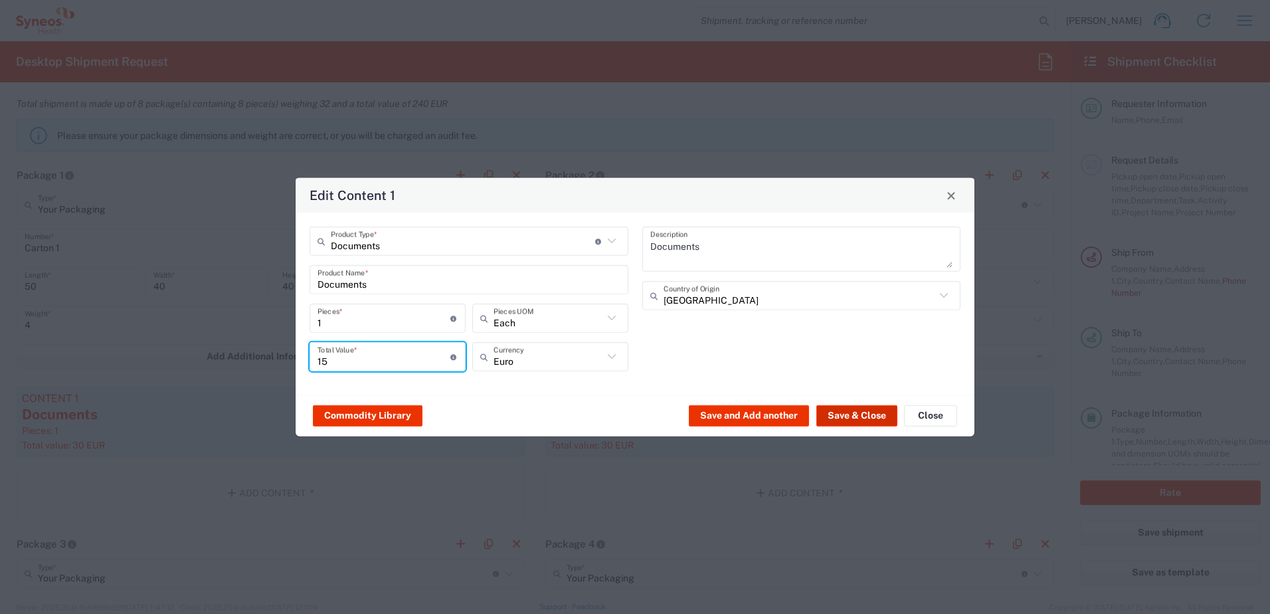
click at [841, 416] on button "Save & Close" at bounding box center [856, 414] width 81 height 21
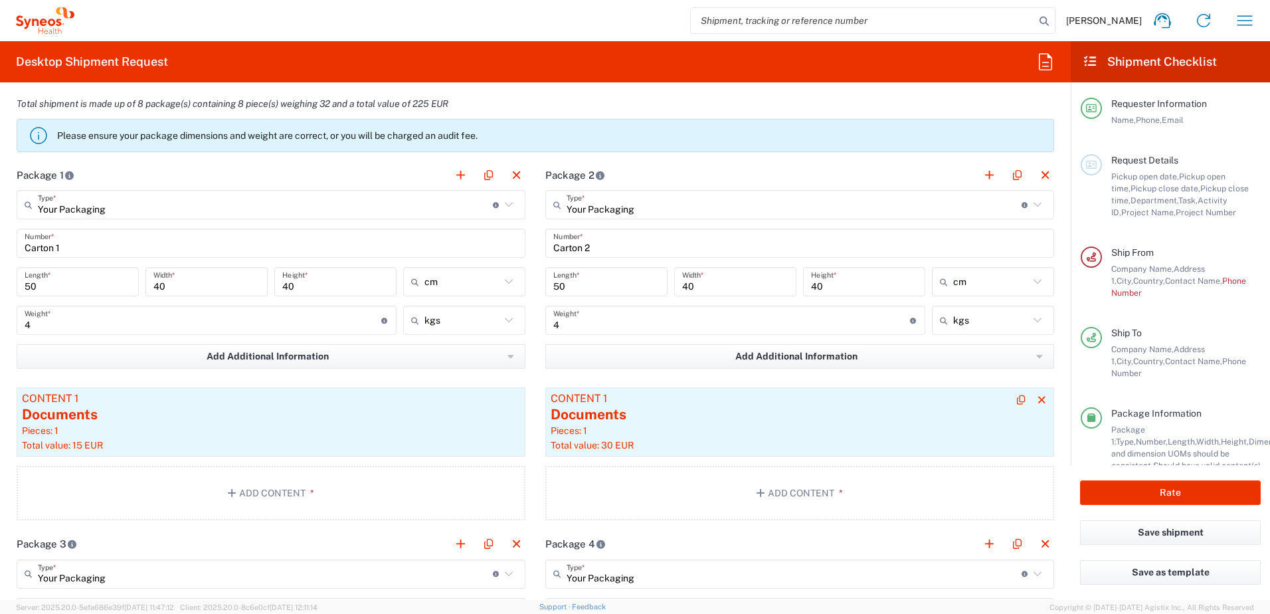
click at [686, 425] on div "Pieces: 1" at bounding box center [800, 430] width 498 height 12
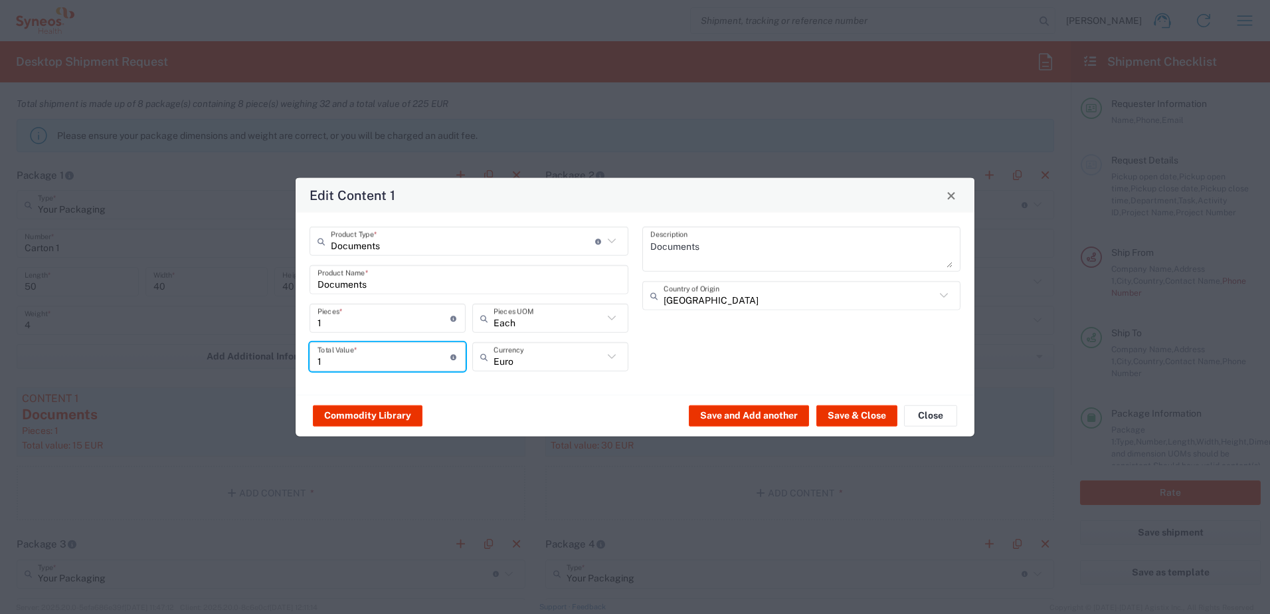
drag, startPoint x: 339, startPoint y: 361, endPoint x: 296, endPoint y: 362, distance: 43.2
click at [296, 362] on div "Documents Product Type * Document: Paper document generated internally by Syneo…" at bounding box center [635, 303] width 679 height 182
type input "15"
click at [846, 415] on button "Save & Close" at bounding box center [856, 414] width 81 height 21
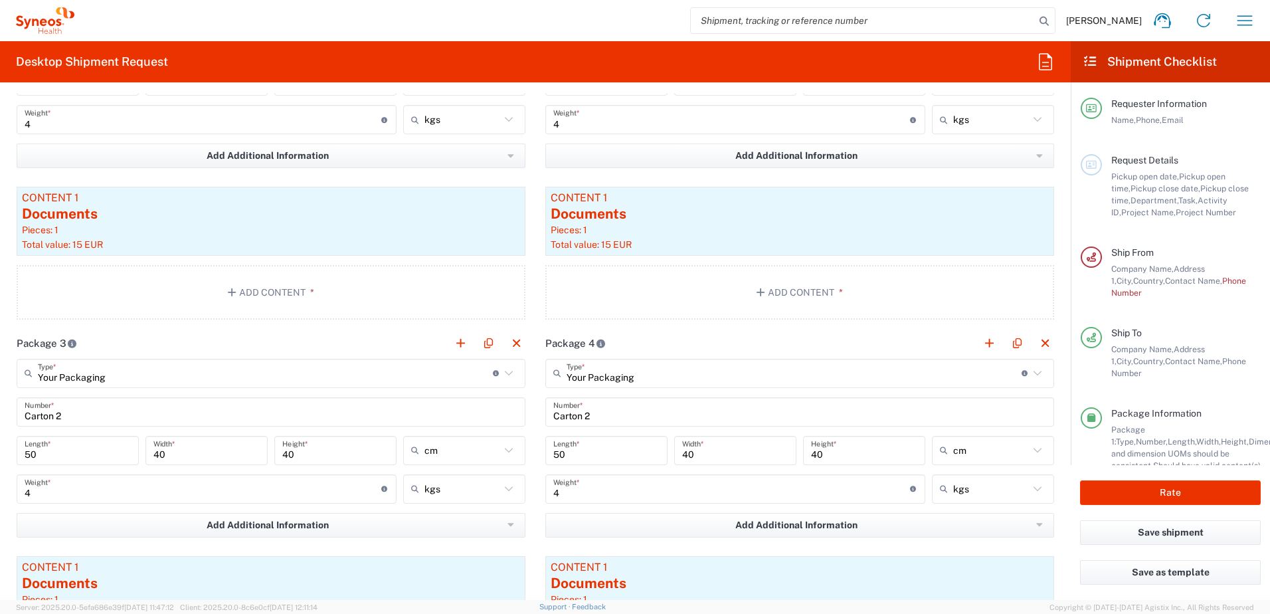
scroll to position [1395, 0]
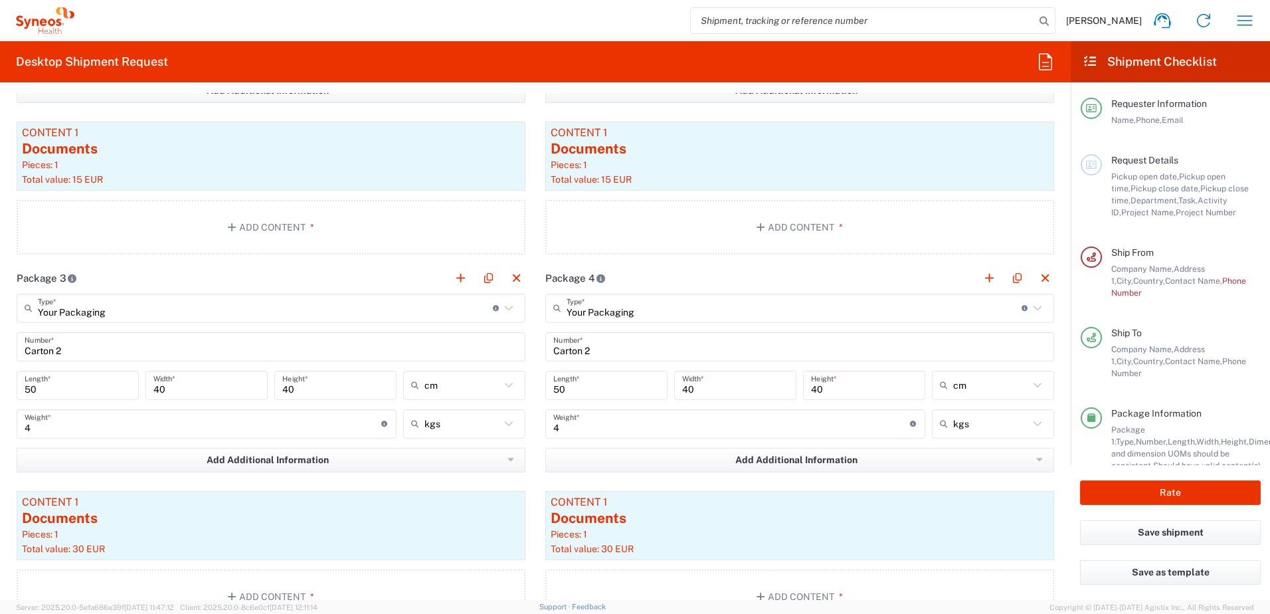
click at [77, 357] on div "Carton 2 Number *" at bounding box center [271, 346] width 509 height 29
click at [78, 349] on input "Carton 2" at bounding box center [271, 346] width 493 height 23
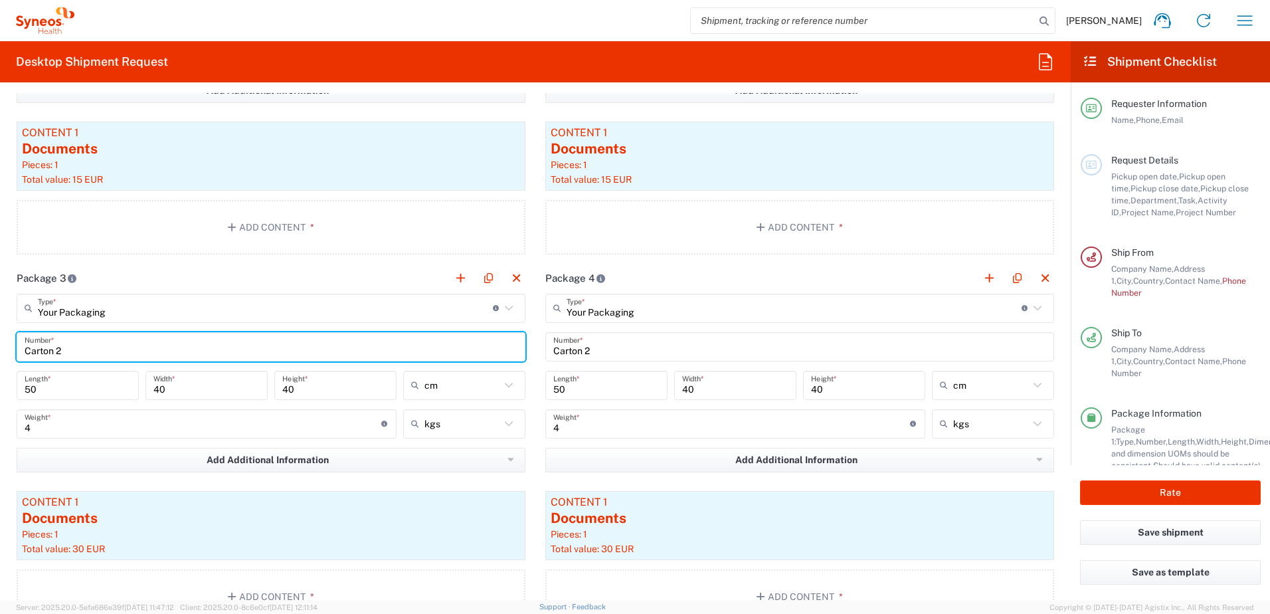
click at [62, 349] on input "Carton 2" at bounding box center [271, 346] width 493 height 23
type input "Carton 3"
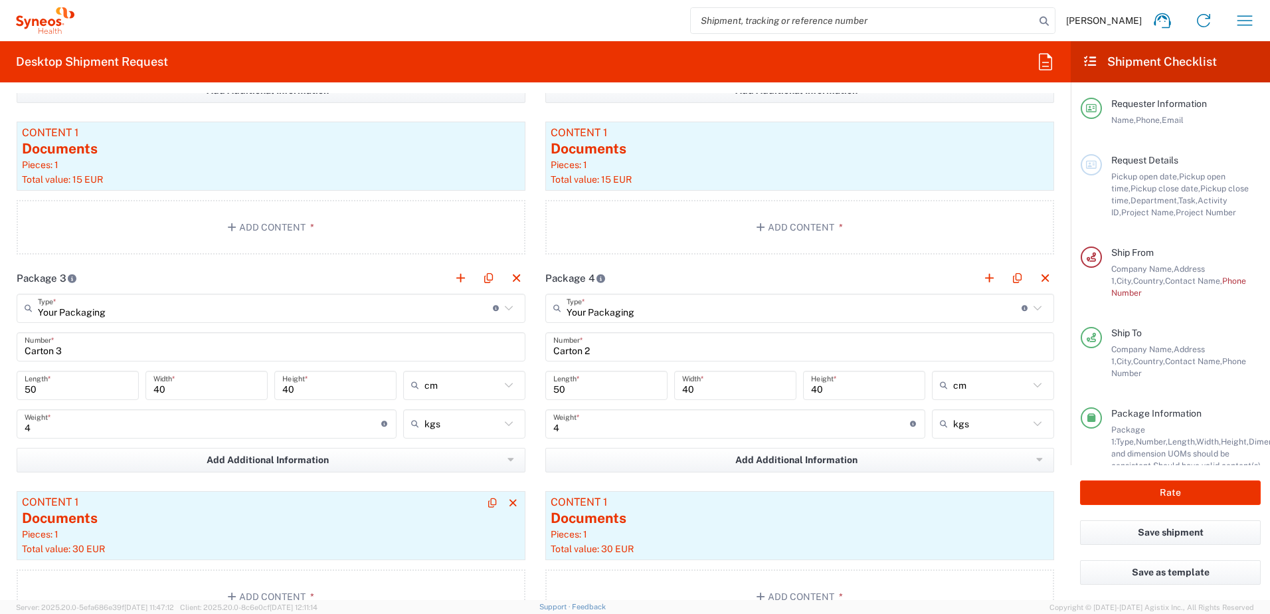
click at [63, 521] on div "Documents" at bounding box center [271, 518] width 498 height 20
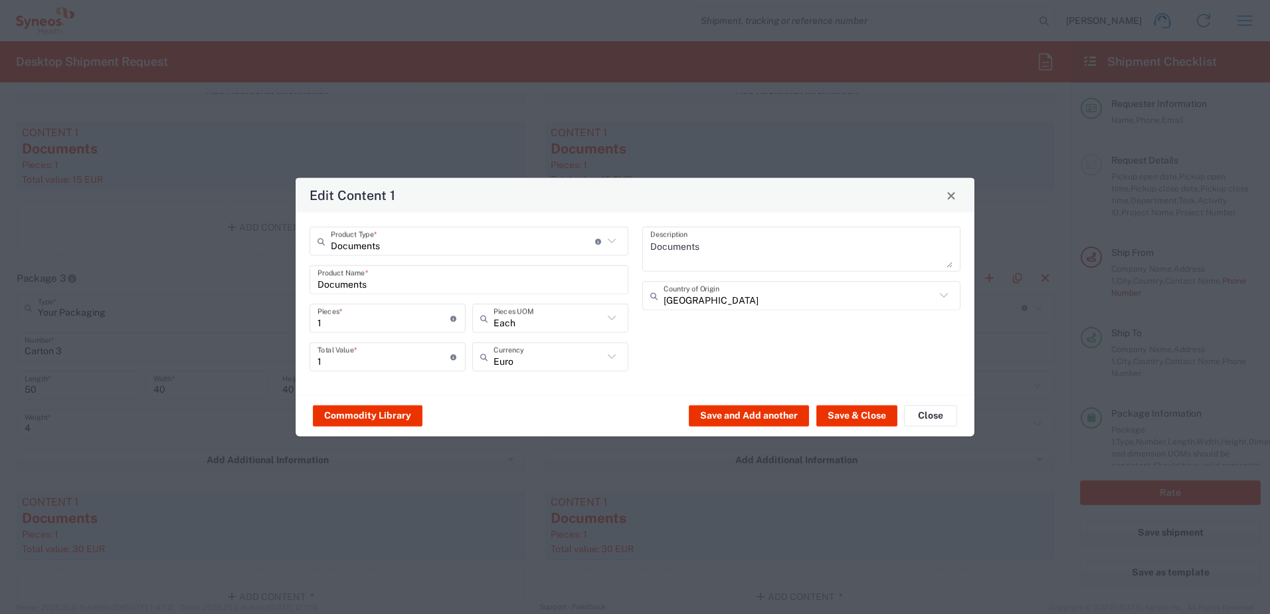
click at [342, 362] on input "1" at bounding box center [383, 356] width 133 height 23
type input "15"
click at [838, 417] on button "Save & Close" at bounding box center [856, 414] width 81 height 21
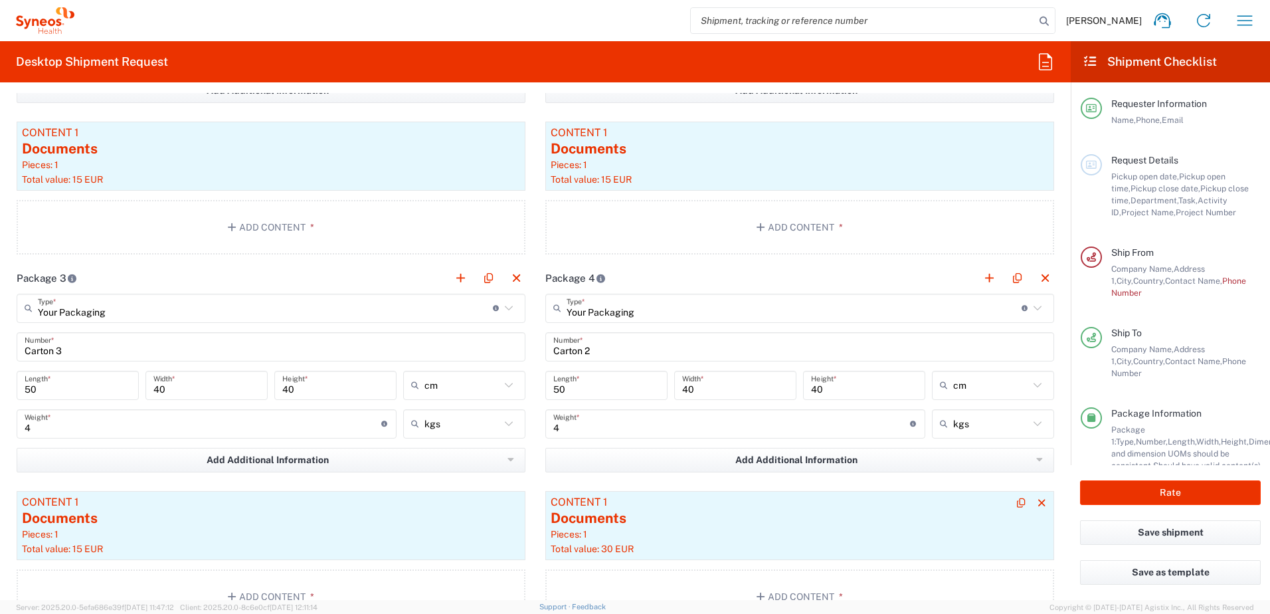
click at [632, 517] on div "Documents" at bounding box center [800, 518] width 498 height 20
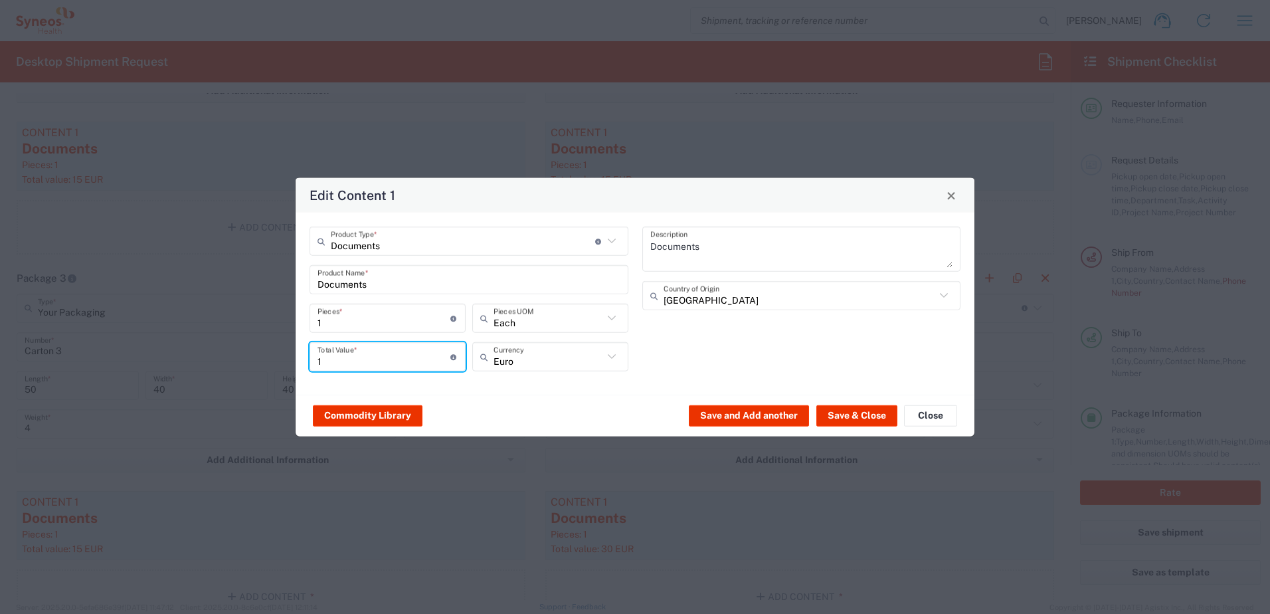
click at [354, 363] on input "1" at bounding box center [383, 356] width 133 height 23
type input "15"
click at [856, 417] on button "Save & Close" at bounding box center [856, 414] width 81 height 21
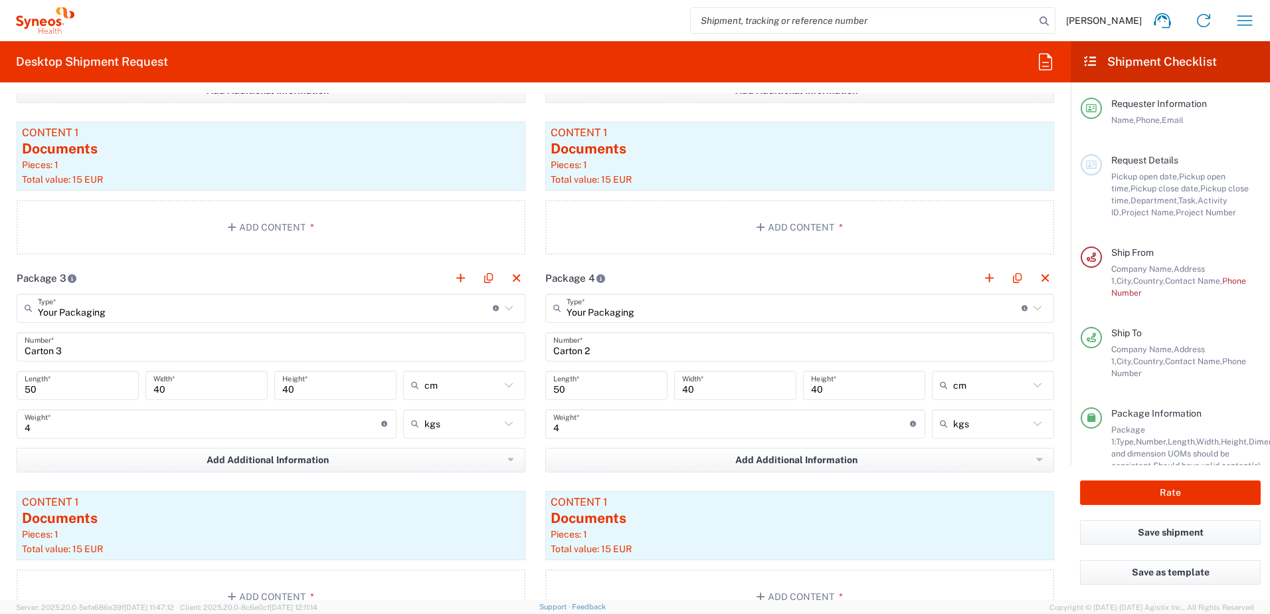
click at [598, 352] on input "Carton 2" at bounding box center [799, 346] width 493 height 23
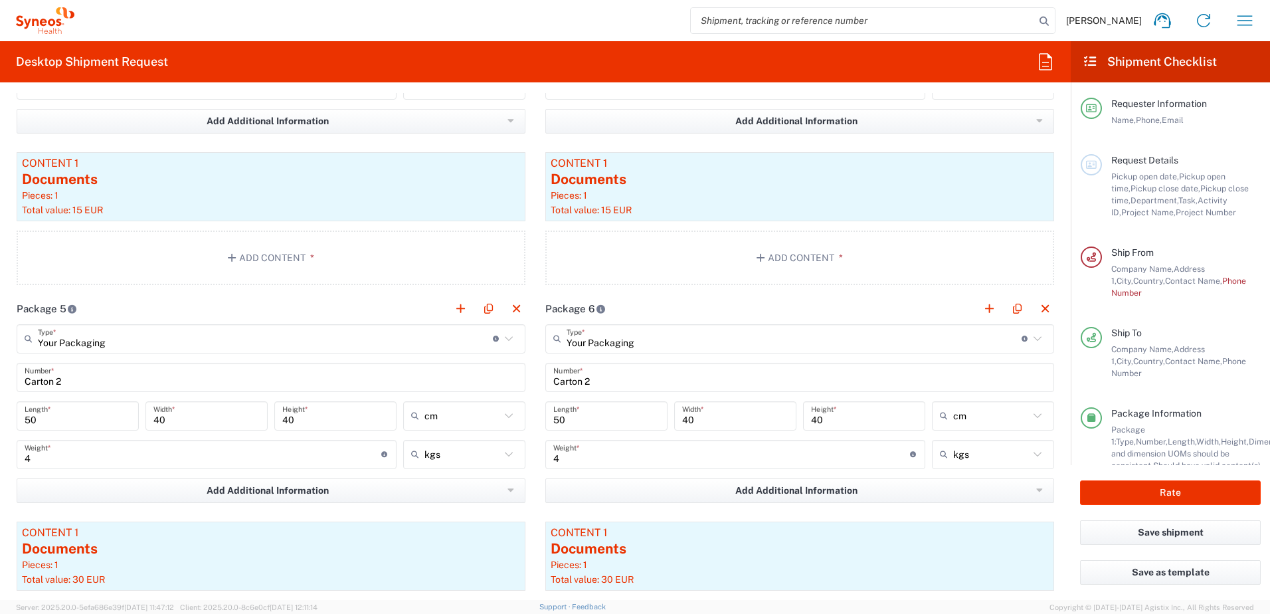
scroll to position [1793, 0]
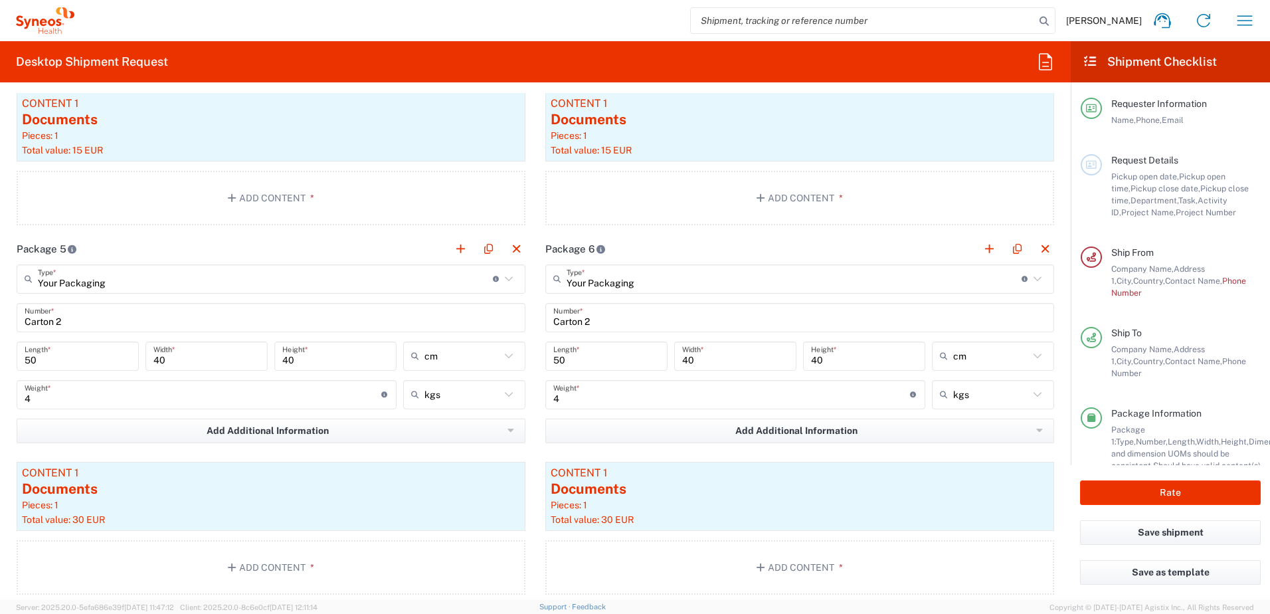
type input "Carton 4"
click at [68, 323] on input "Carton 2" at bounding box center [271, 316] width 493 height 23
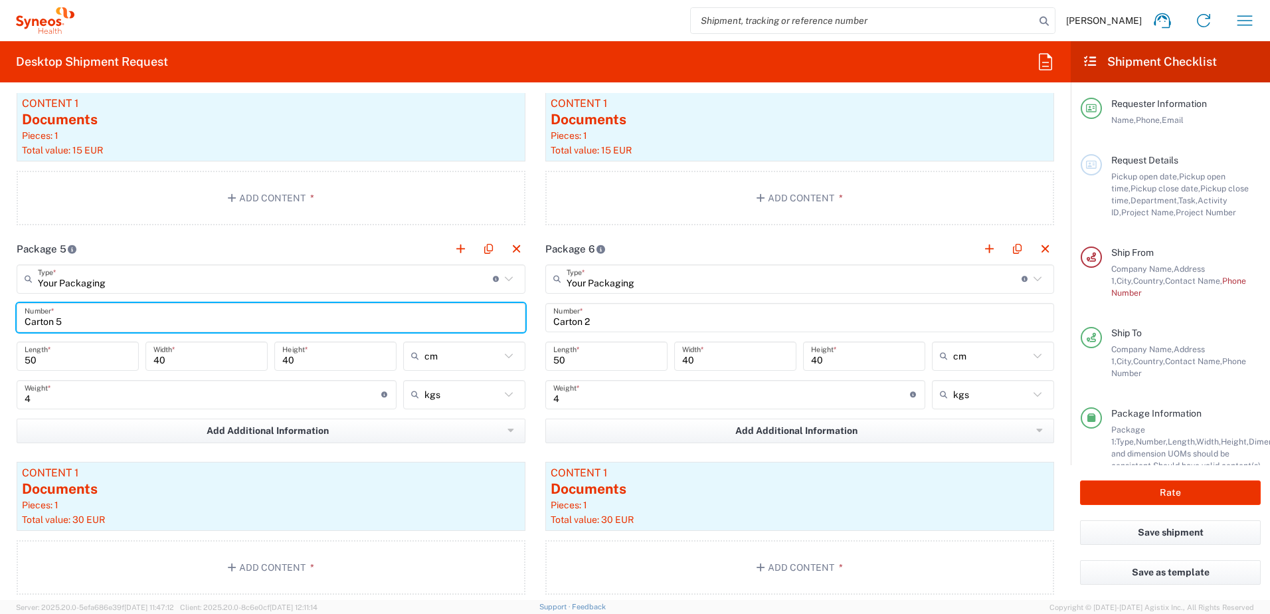
type input "Carton 5"
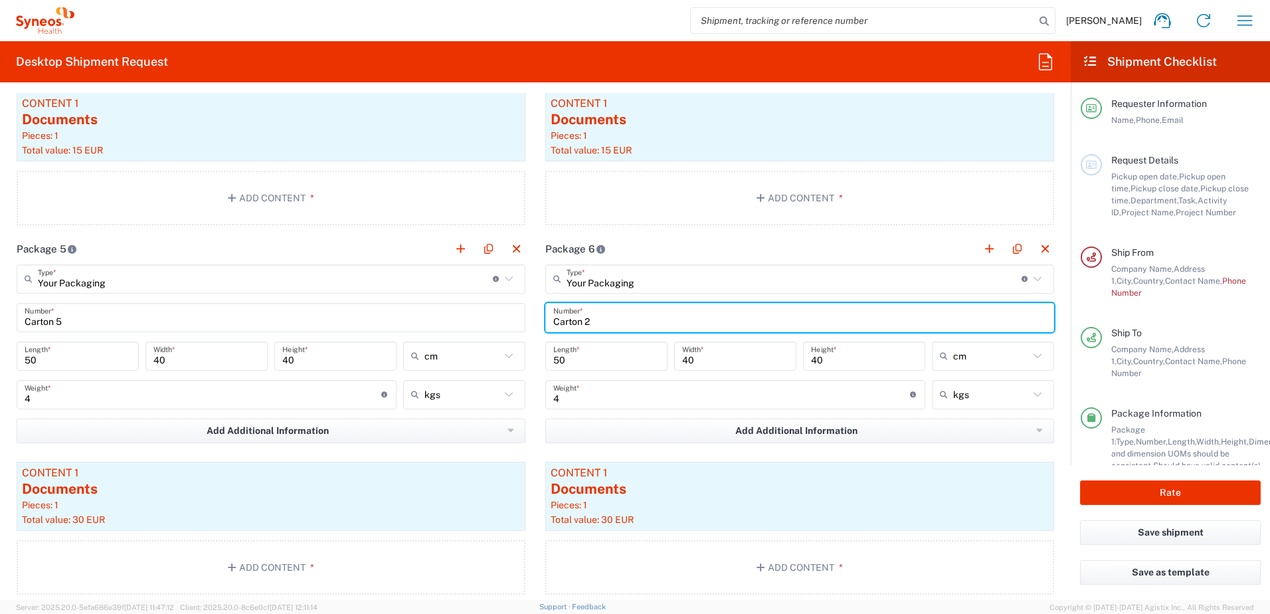
click at [600, 320] on input "Carton 2" at bounding box center [799, 316] width 493 height 23
type input "Carton 6"
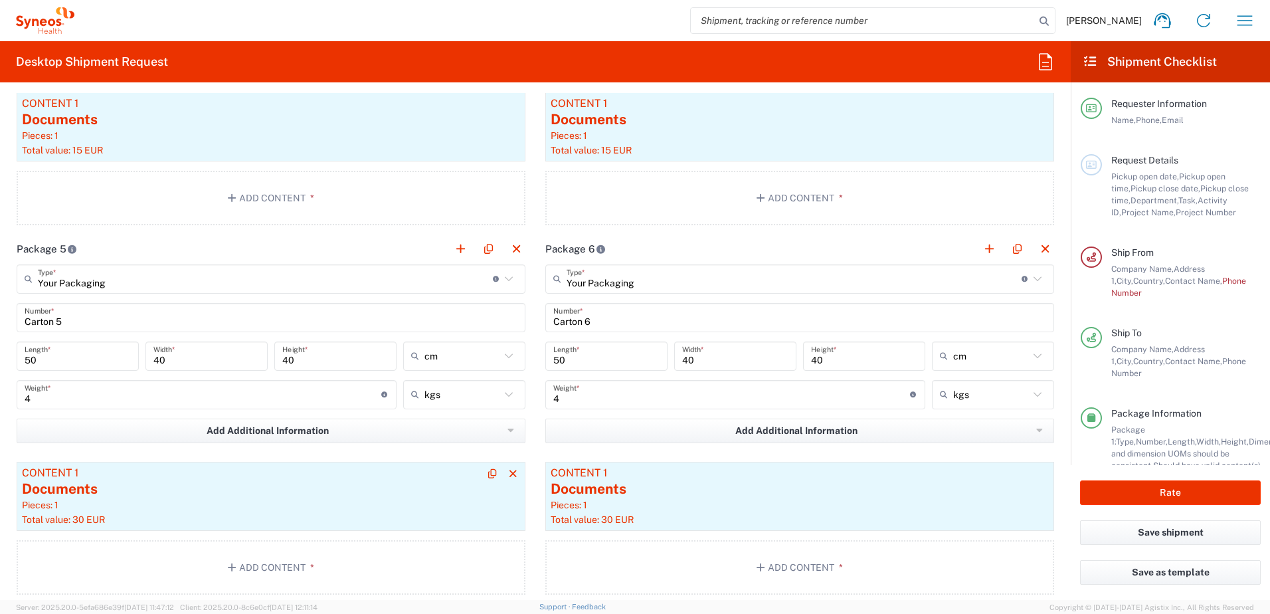
click at [68, 487] on div "Documents" at bounding box center [271, 489] width 498 height 20
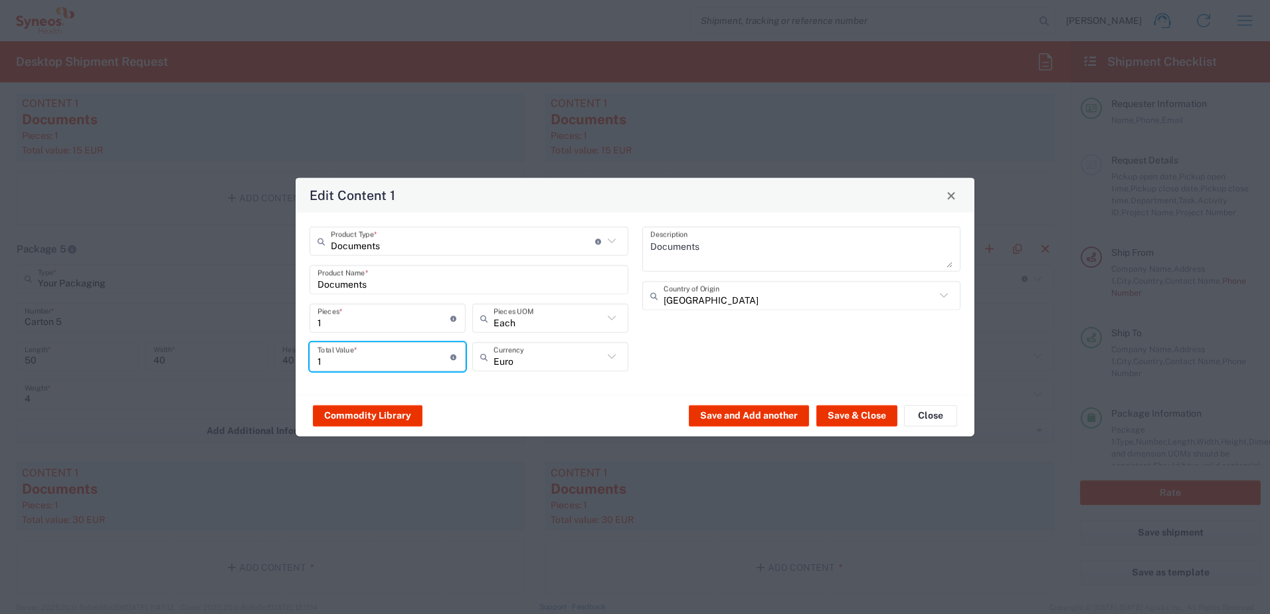
click at [378, 354] on input "1" at bounding box center [383, 356] width 133 height 23
drag, startPoint x: 357, startPoint y: 360, endPoint x: 292, endPoint y: 361, distance: 65.1
click at [292, 361] on div "Edit Content 1 Documents Product Type * Document: Paper document generated inte…" at bounding box center [635, 307] width 1270 height 614
type input "10"
click at [840, 414] on button "Save & Close" at bounding box center [856, 414] width 81 height 21
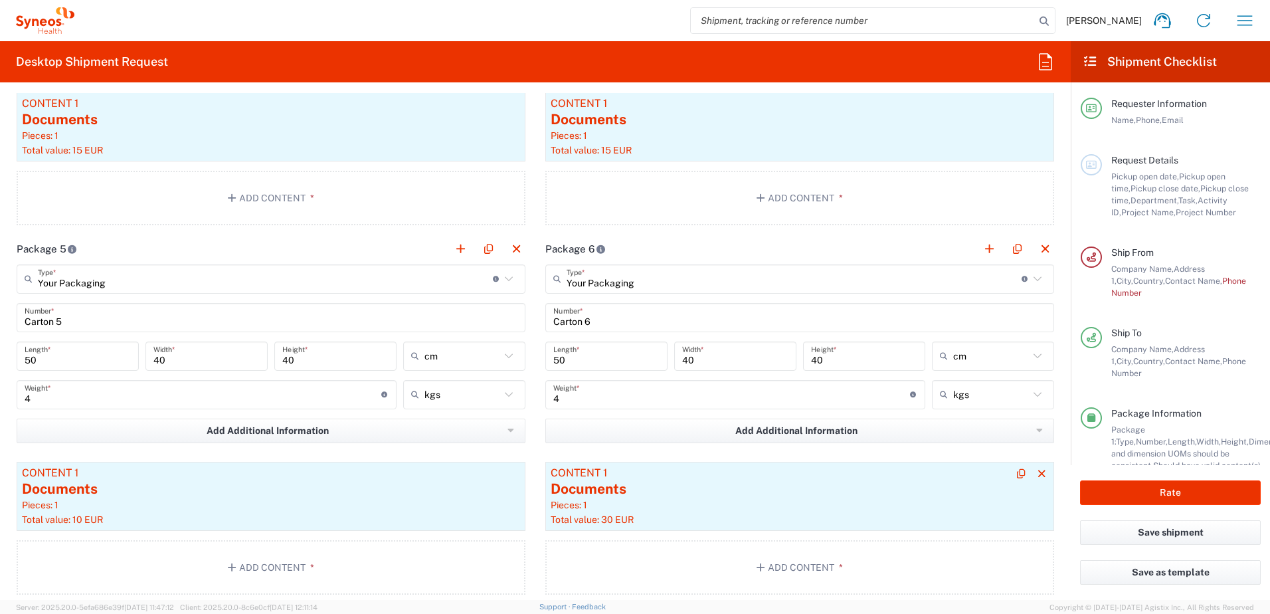
click at [593, 508] on div "Pieces: 1" at bounding box center [800, 505] width 498 height 12
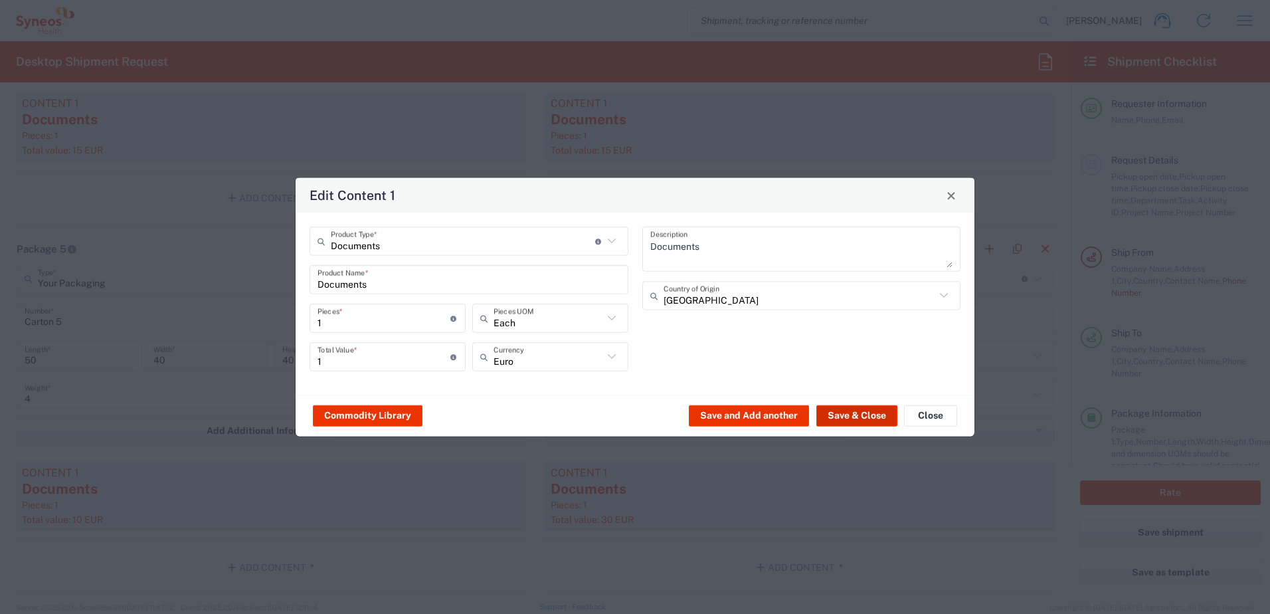
click at [337, 362] on input "1" at bounding box center [383, 356] width 133 height 23
type input "10"
click at [865, 418] on button "Save & Close" at bounding box center [856, 414] width 81 height 21
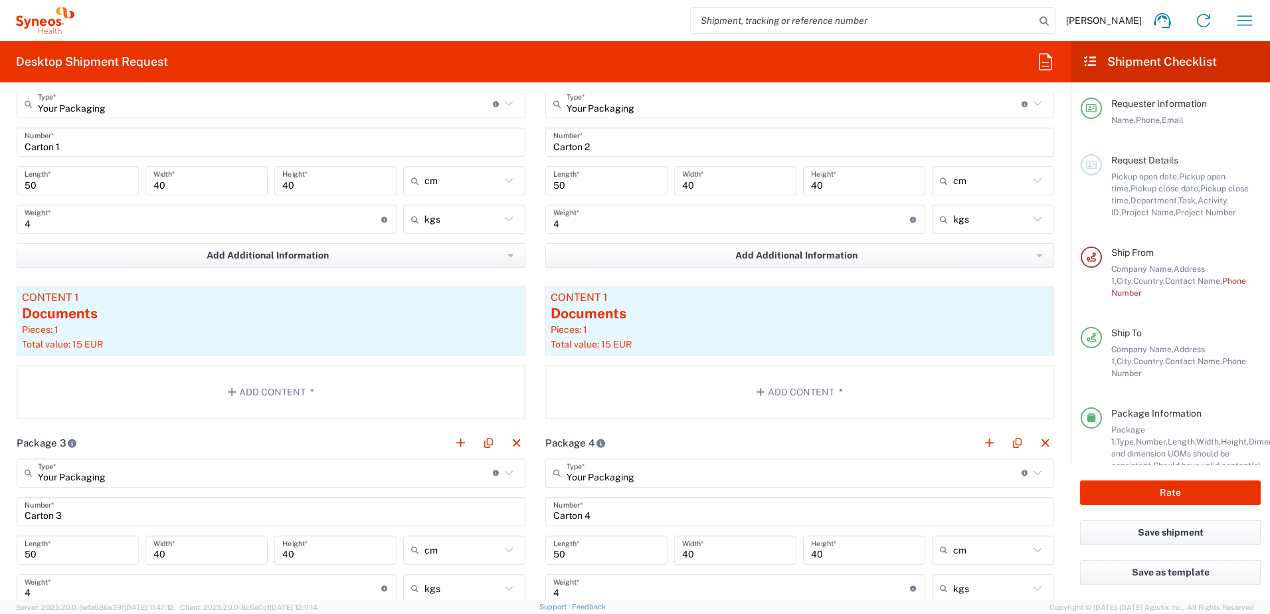
scroll to position [1262, 0]
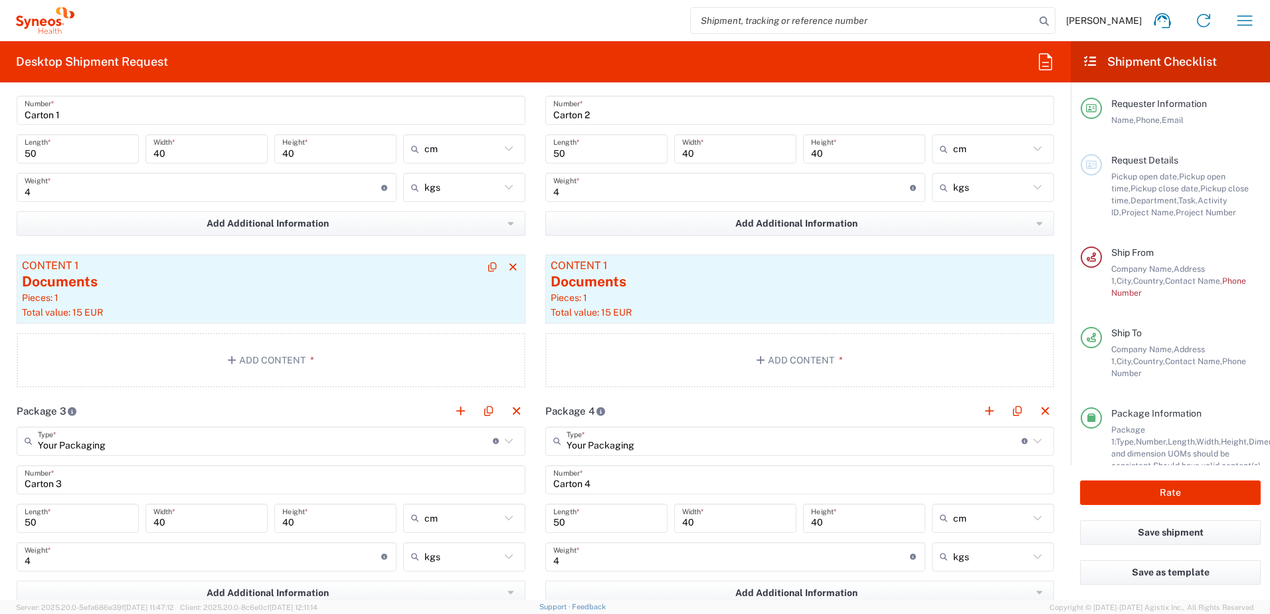
click at [161, 288] on div "Documents" at bounding box center [271, 282] width 498 height 20
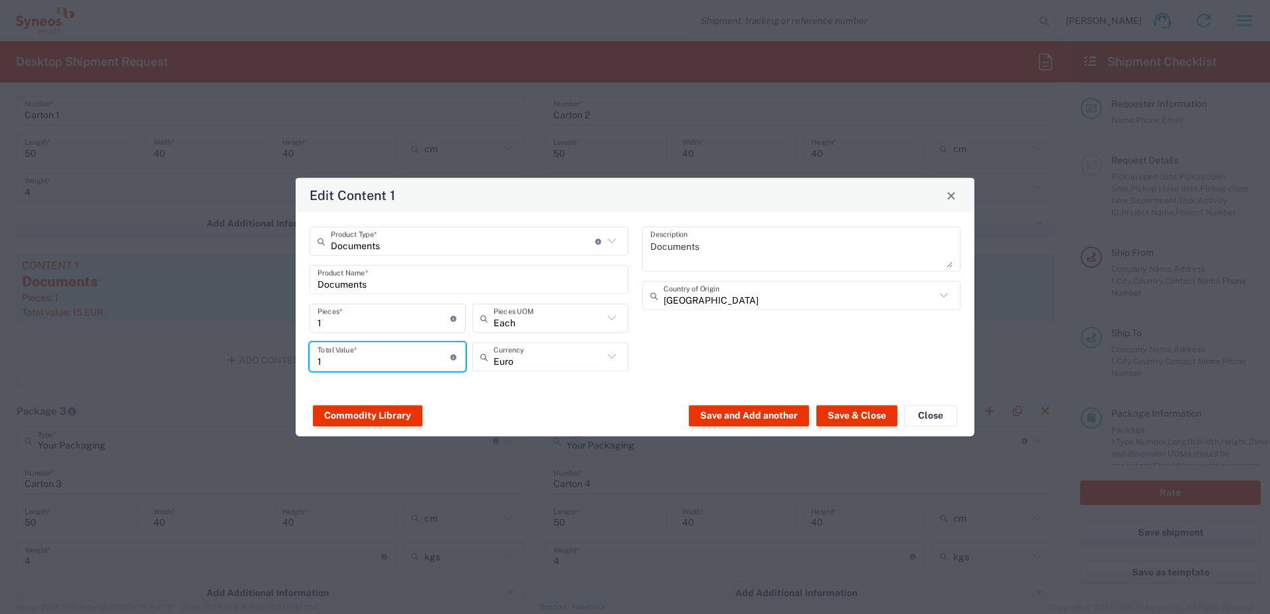
click at [347, 361] on input "1" at bounding box center [383, 356] width 133 height 23
type input "10"
click at [860, 417] on button "Save & Close" at bounding box center [856, 414] width 81 height 21
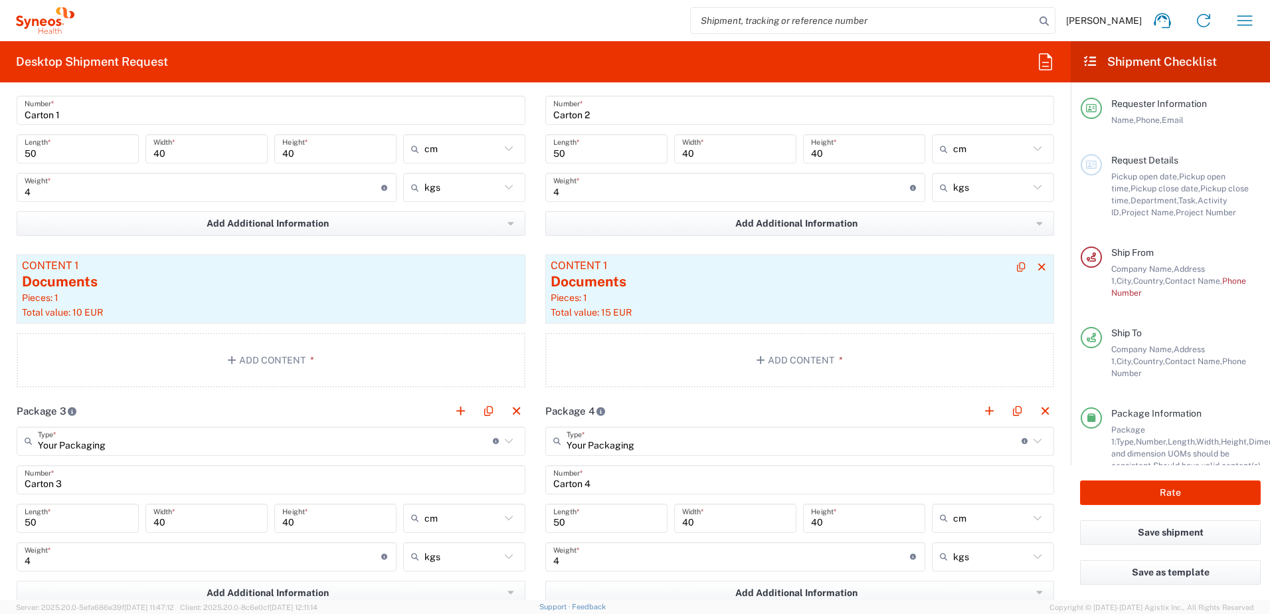
click at [600, 294] on div "Pieces: 1" at bounding box center [800, 298] width 498 height 12
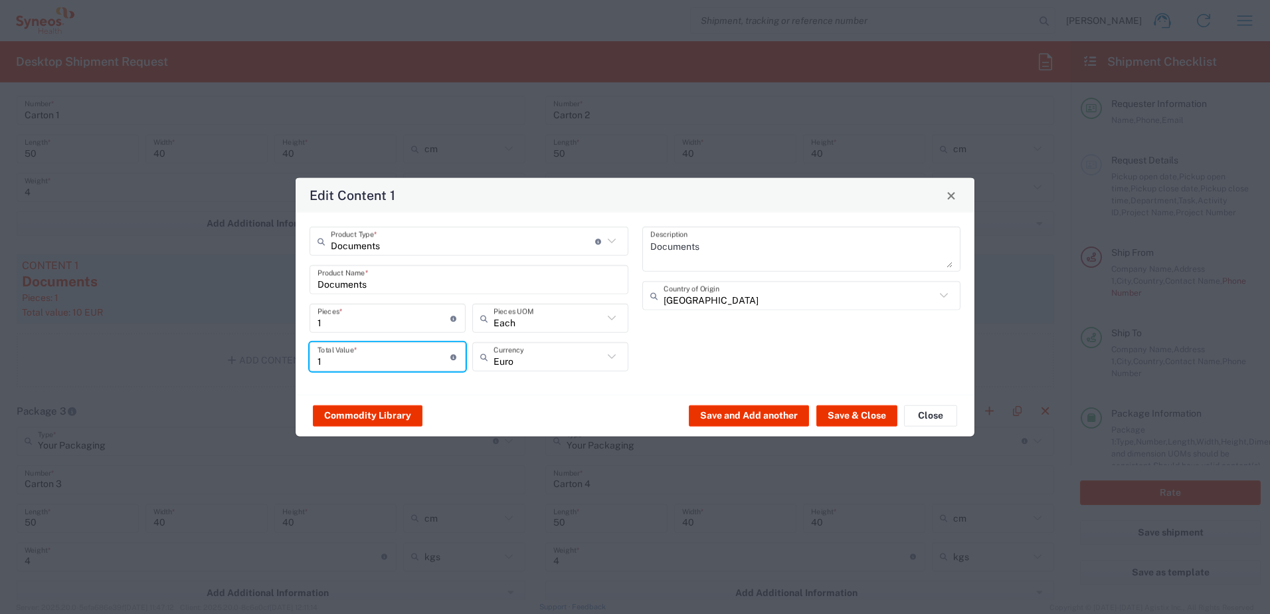
click at [397, 365] on input "1" at bounding box center [383, 356] width 133 height 23
type input "10"
click at [848, 416] on button "Save & Close" at bounding box center [856, 414] width 81 height 21
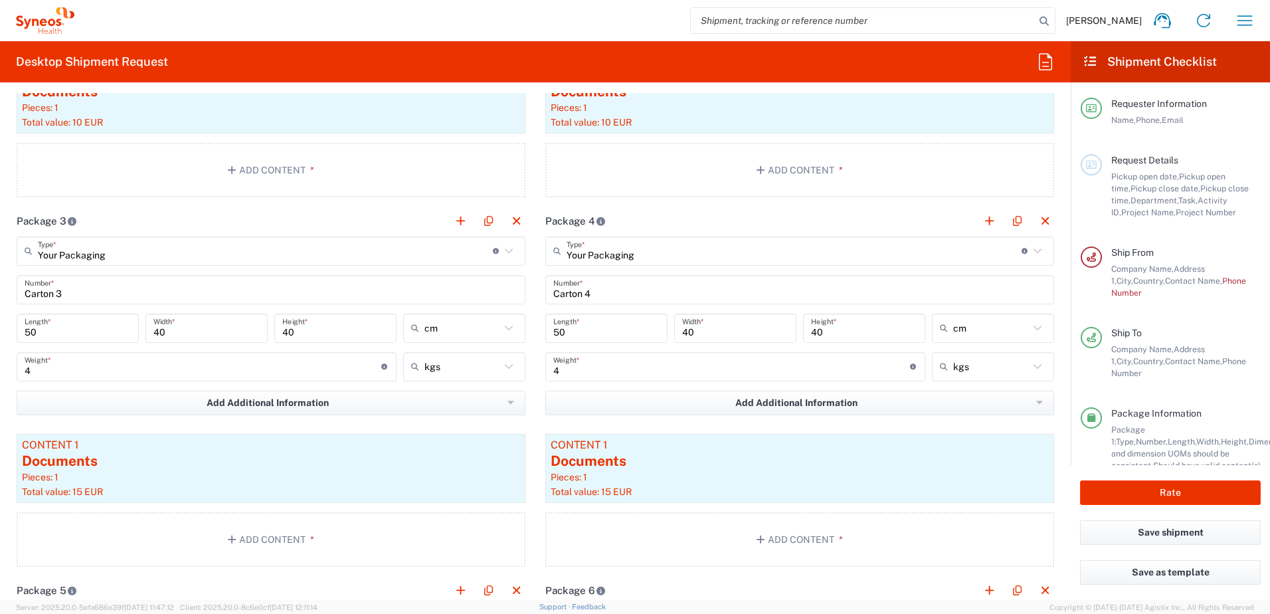
scroll to position [1594, 0]
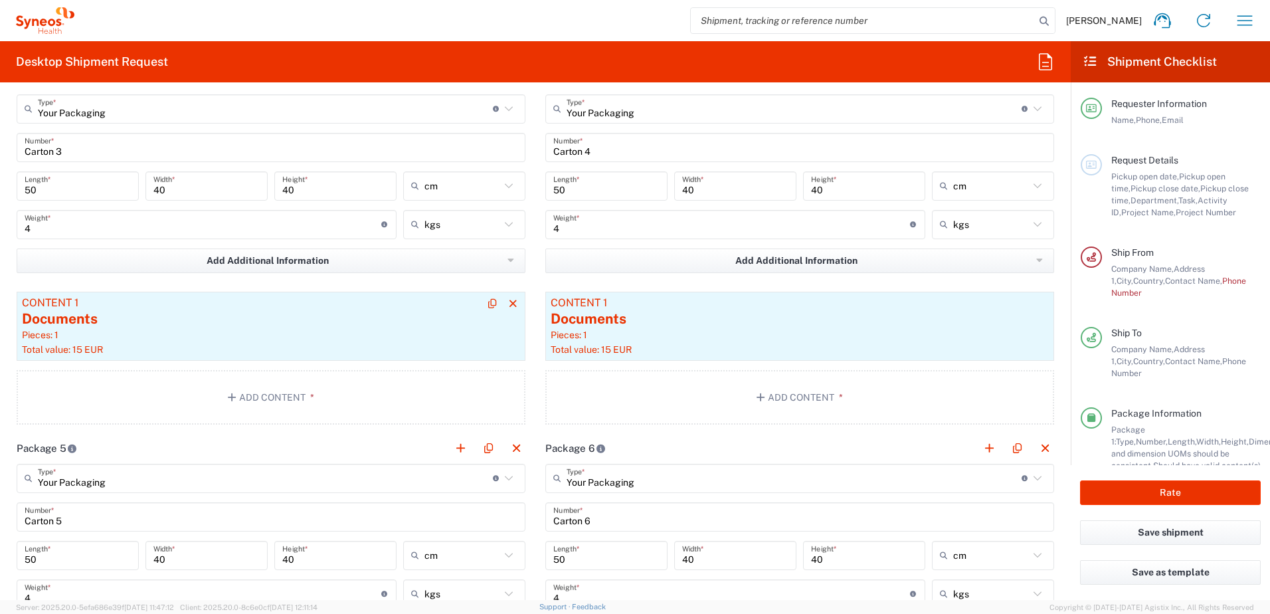
click at [155, 350] on div "Total value: 15 EUR" at bounding box center [271, 349] width 498 height 12
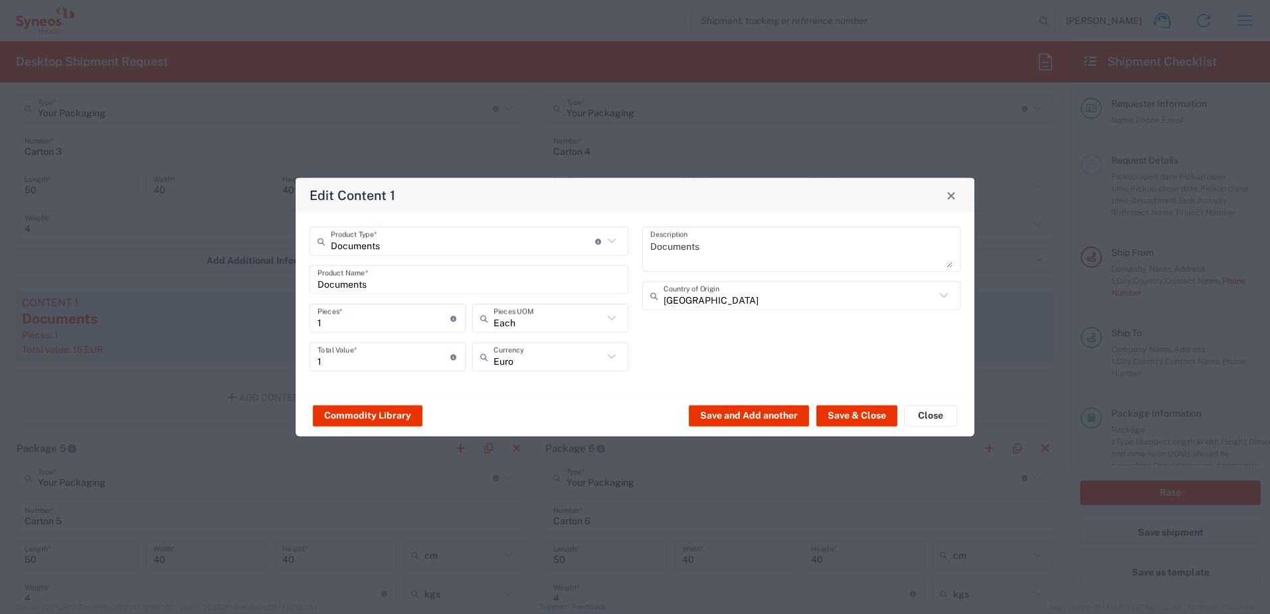
click at [355, 361] on input "1" at bounding box center [383, 356] width 133 height 23
type input "10"
click at [851, 416] on button "Save & Close" at bounding box center [856, 414] width 81 height 21
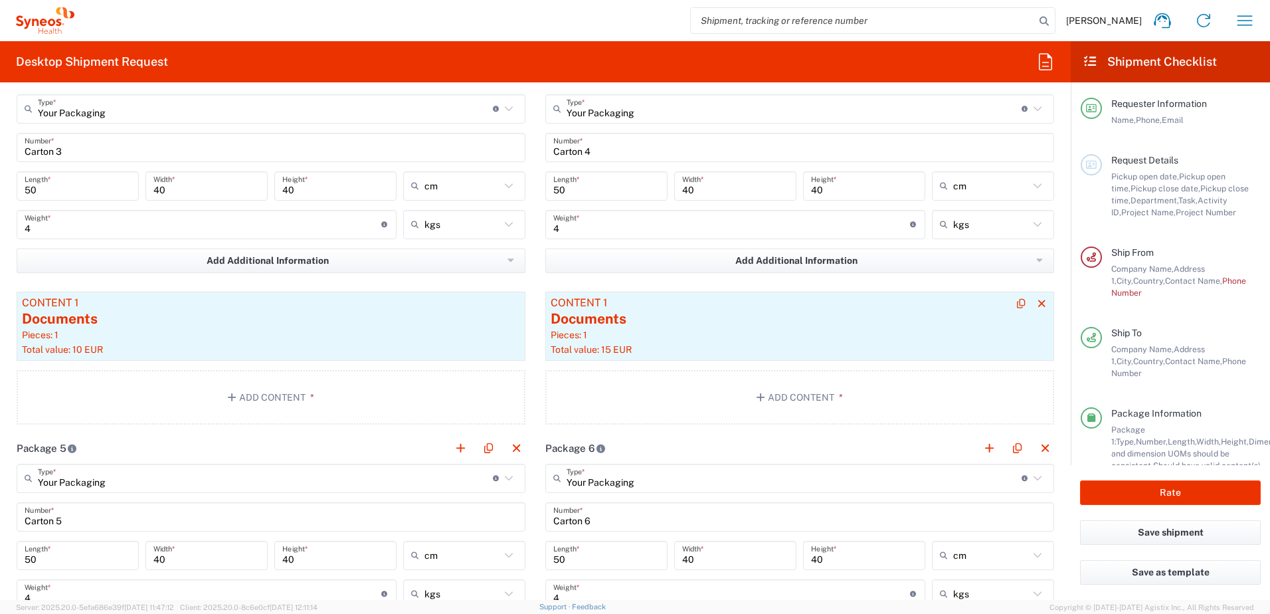
click at [620, 323] on div "Documents" at bounding box center [800, 319] width 498 height 20
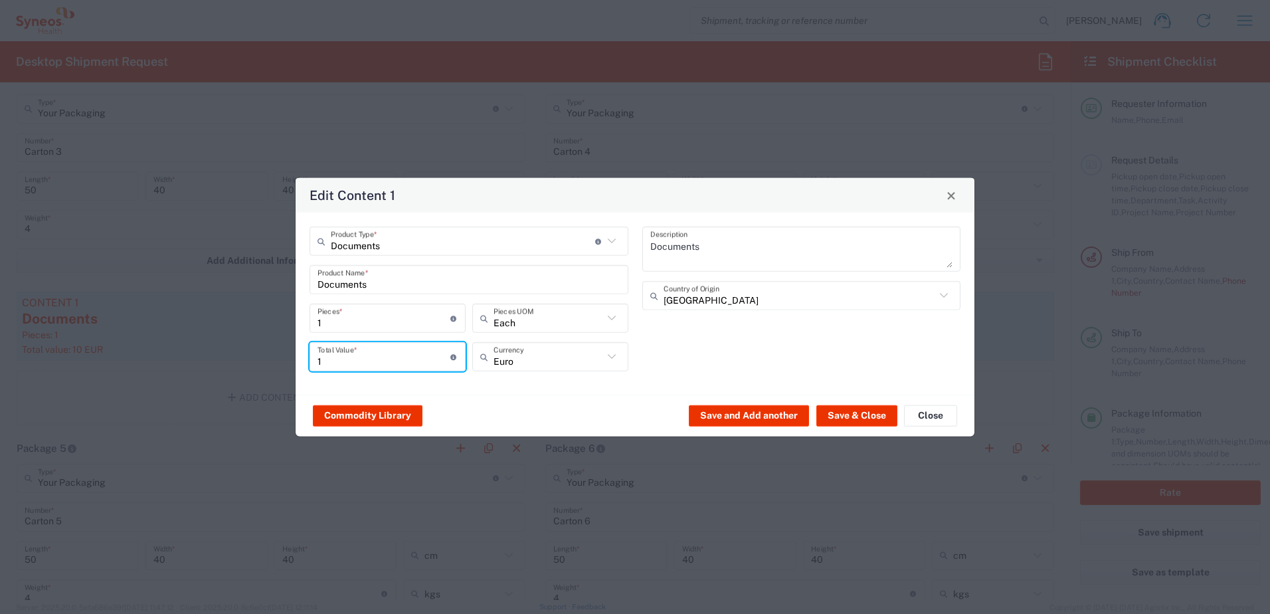
click at [381, 358] on input "1" at bounding box center [383, 356] width 133 height 23
type input "10"
click at [844, 412] on button "Save & Close" at bounding box center [856, 414] width 81 height 21
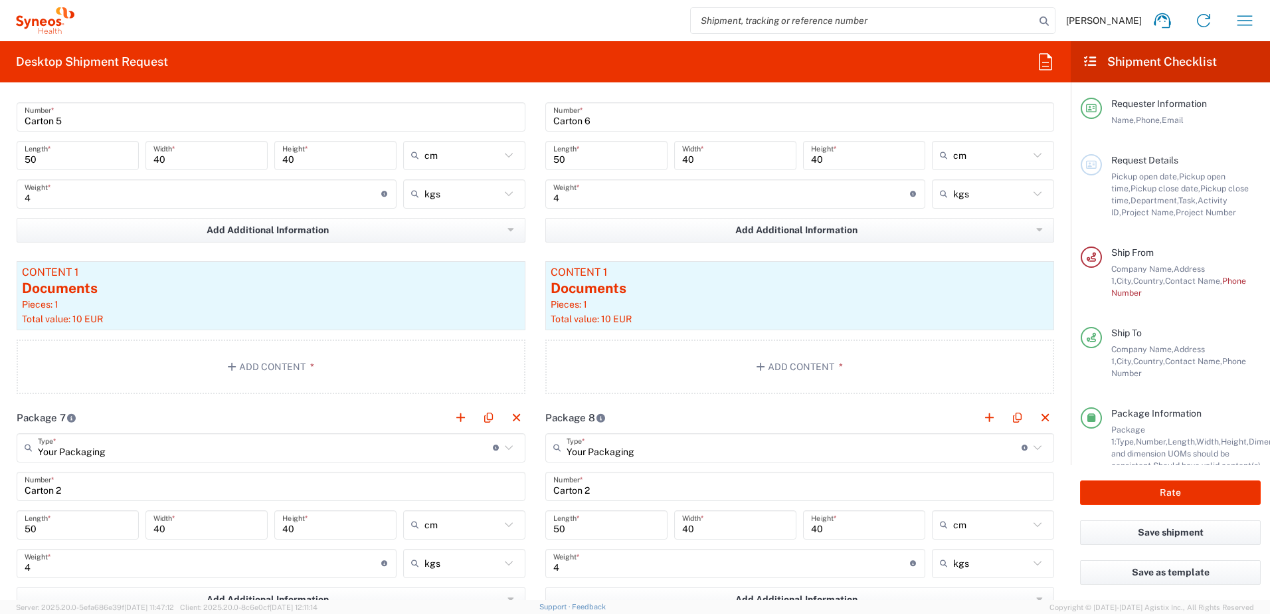
scroll to position [2059, 0]
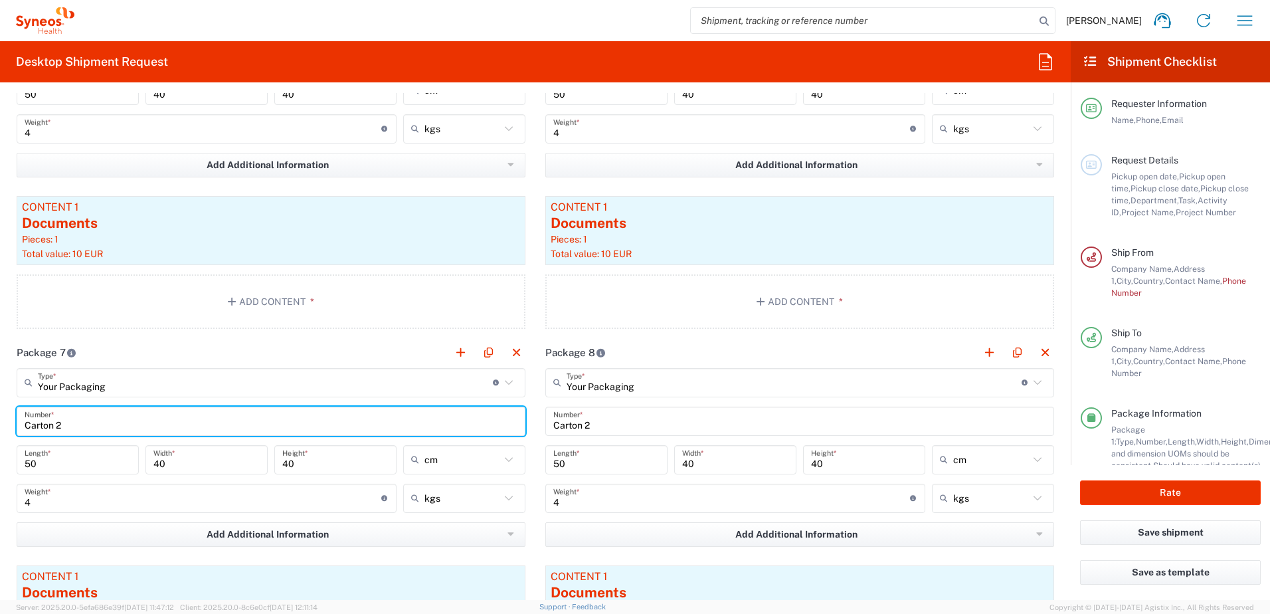
click at [89, 425] on input "Carton 2" at bounding box center [271, 420] width 493 height 23
type input "Carton 7"
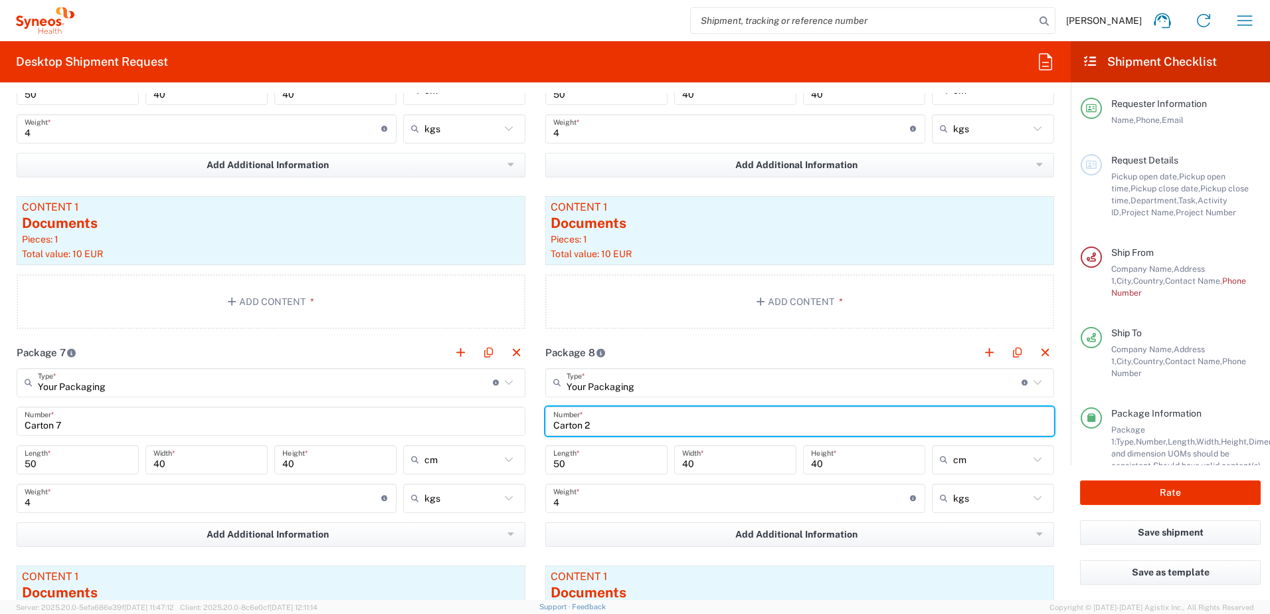
click at [590, 423] on input "Carton 2" at bounding box center [799, 420] width 493 height 23
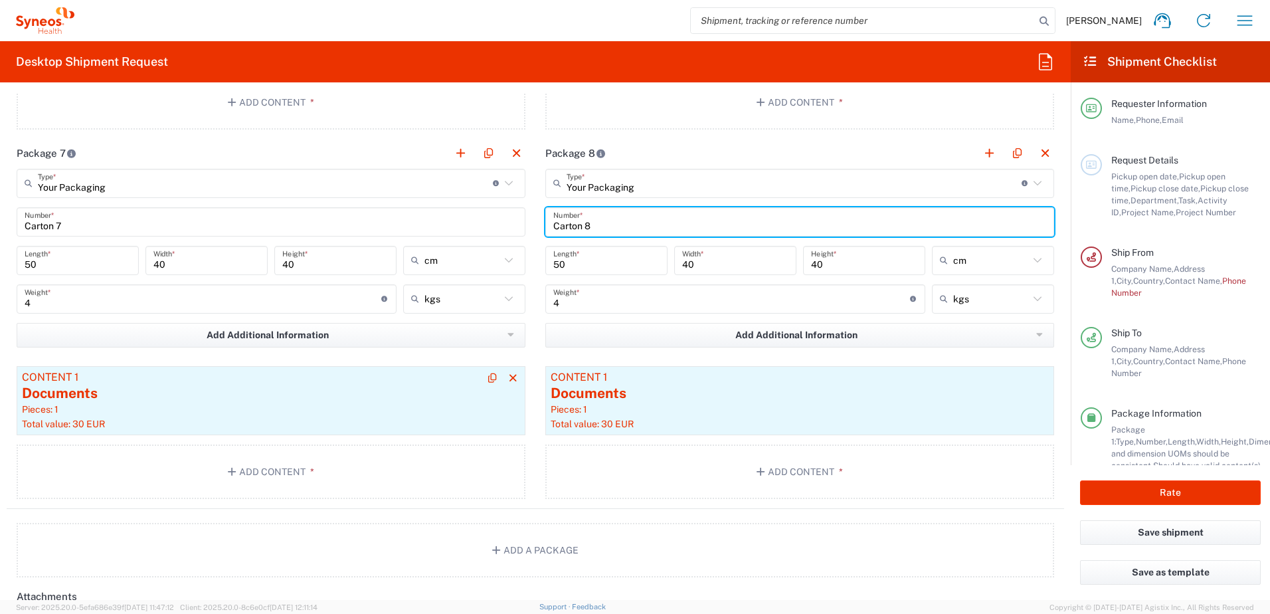
type input "Carton 8"
click at [161, 407] on div "Pieces: 1" at bounding box center [271, 409] width 498 height 12
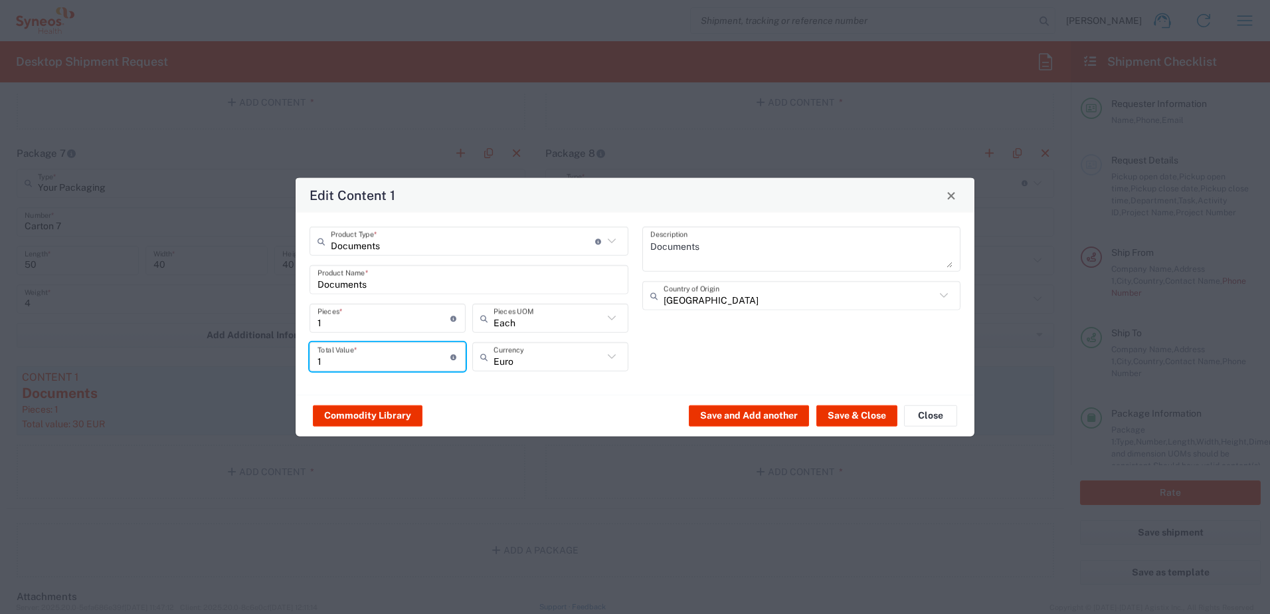
click at [342, 361] on input "1" at bounding box center [383, 356] width 133 height 23
click at [867, 416] on button "Save & Close" at bounding box center [856, 414] width 81 height 21
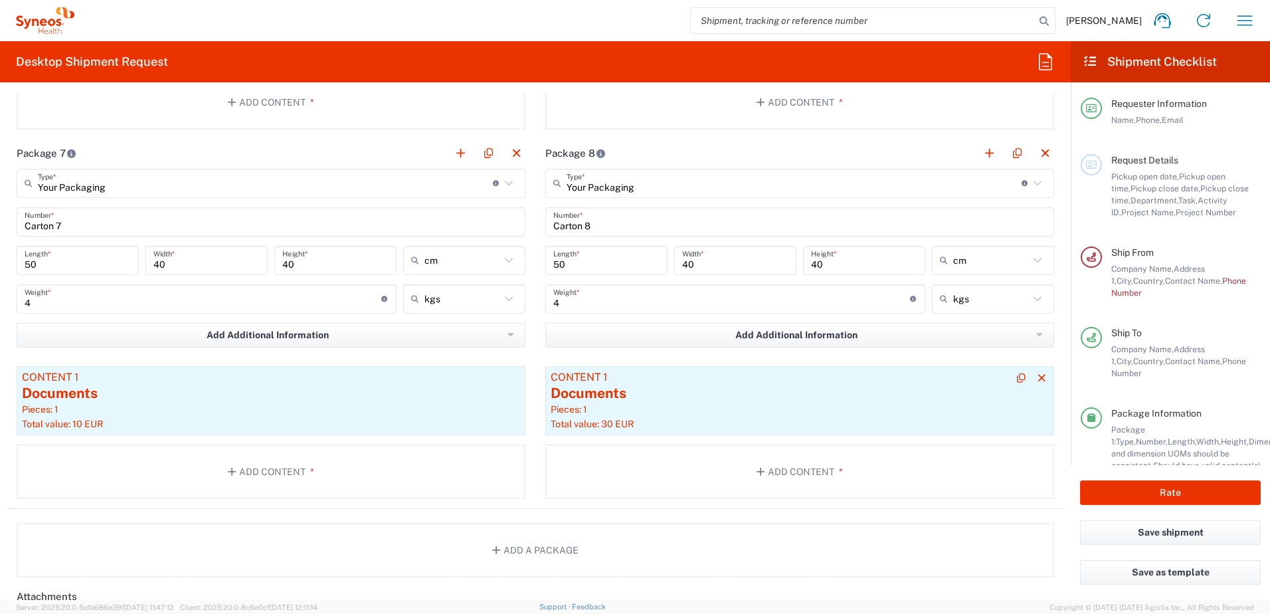
click at [621, 400] on div "Documents" at bounding box center [800, 393] width 498 height 20
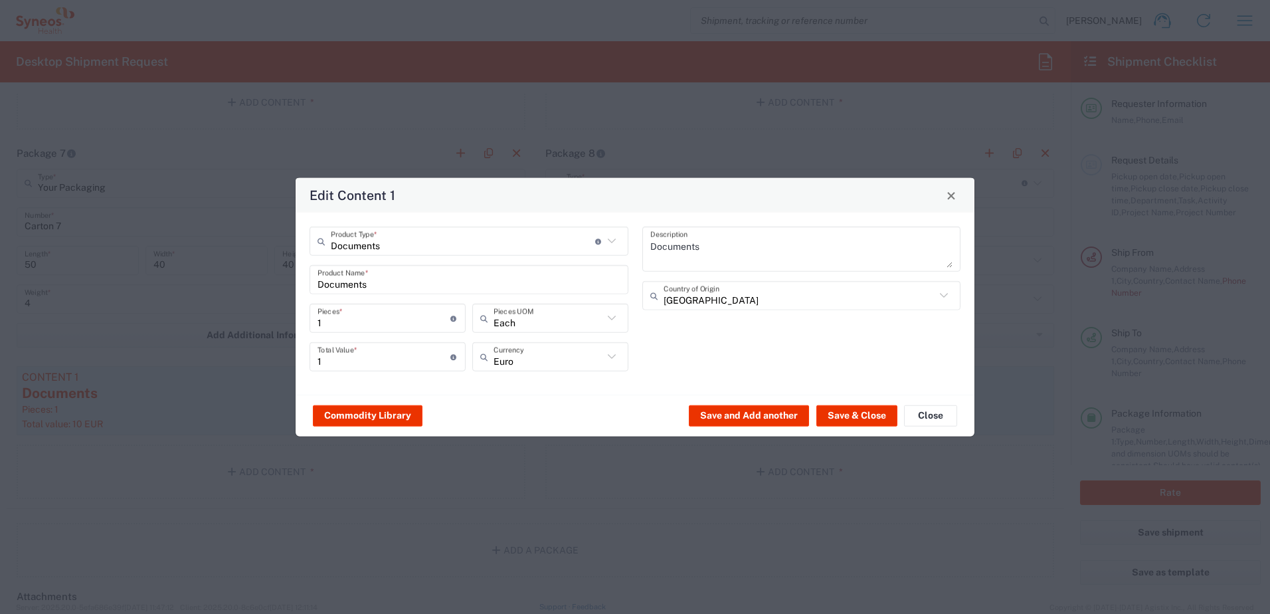
click at [375, 362] on input "1" at bounding box center [383, 356] width 133 height 23
type input "10"
click at [855, 418] on button "Save & Close" at bounding box center [856, 414] width 81 height 21
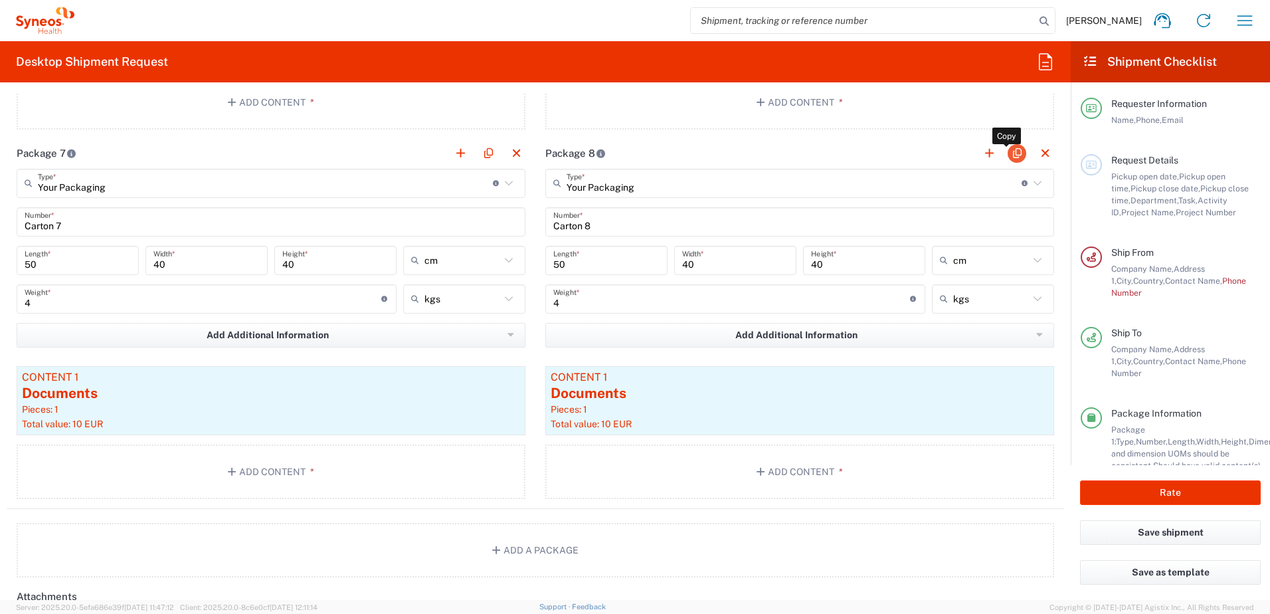
click at [1008, 152] on button "button" at bounding box center [1016, 153] width 19 height 19
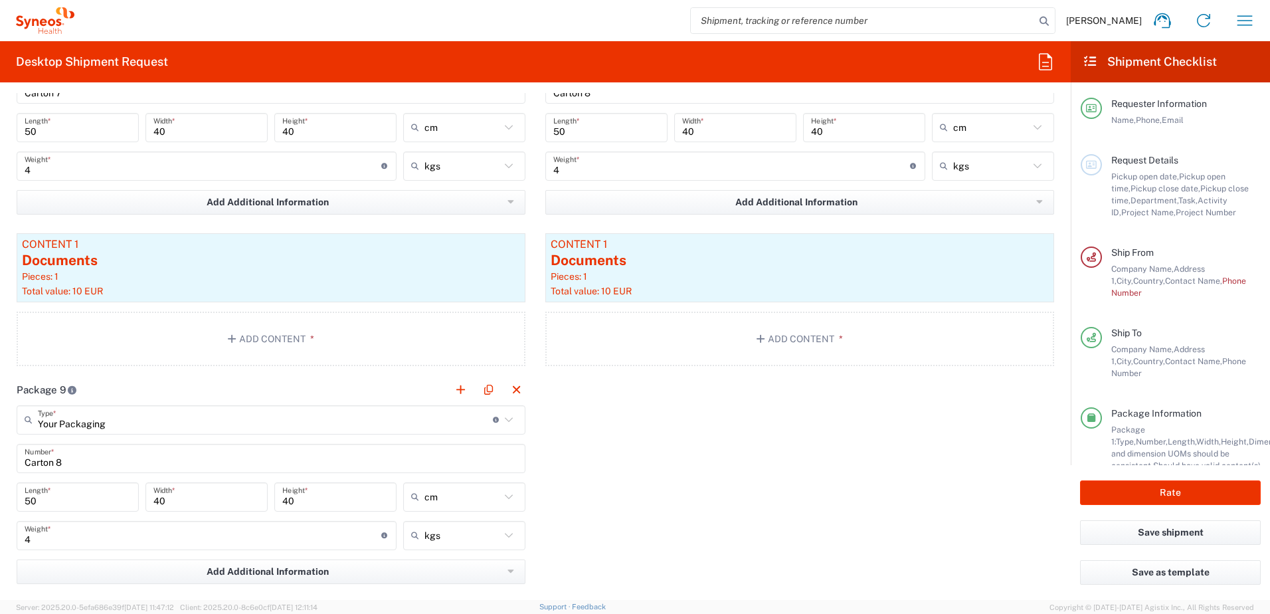
click at [65, 460] on input "Carton 8" at bounding box center [271, 457] width 493 height 23
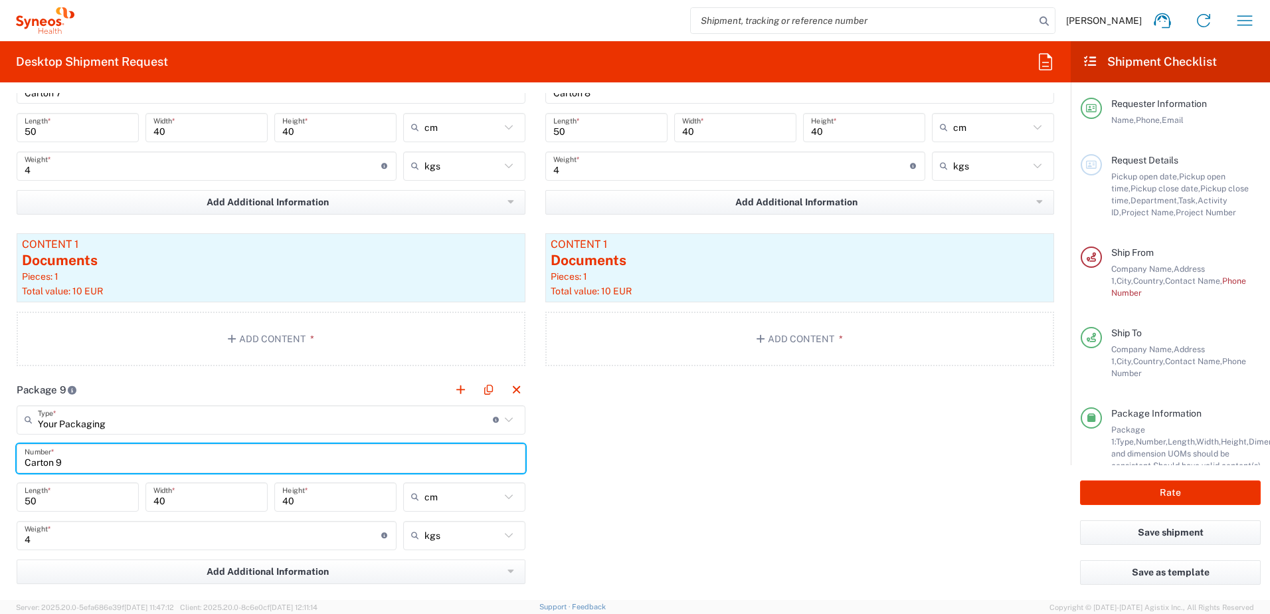
scroll to position [2457, 0]
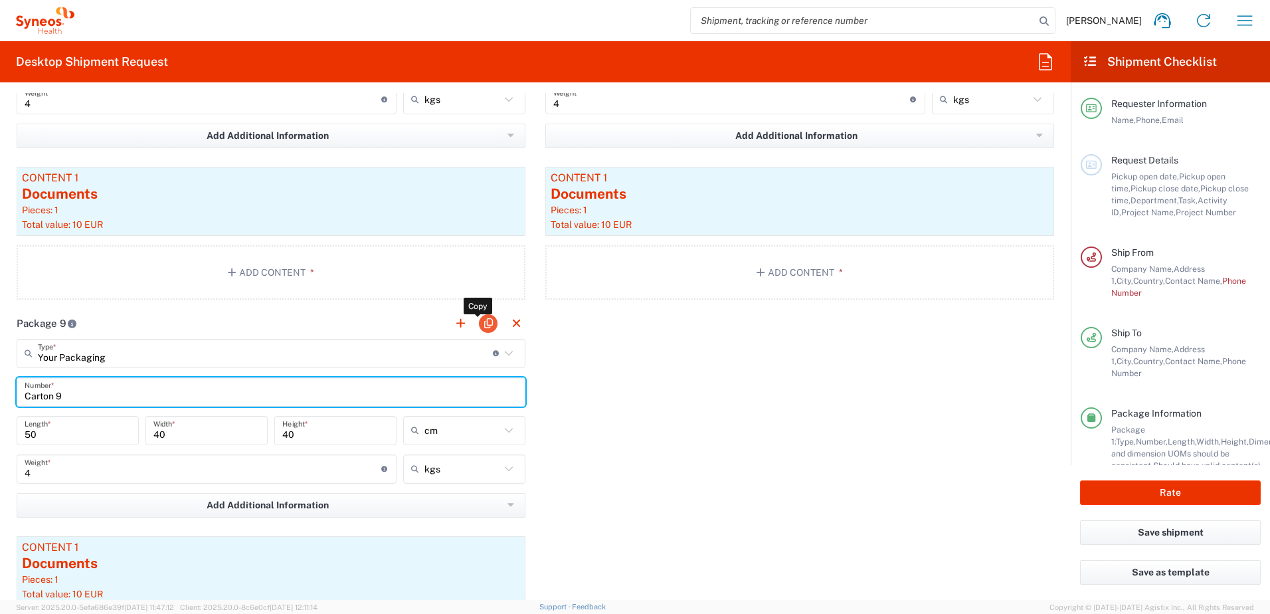
type input "Carton 9"
click at [479, 325] on button "button" at bounding box center [488, 323] width 19 height 19
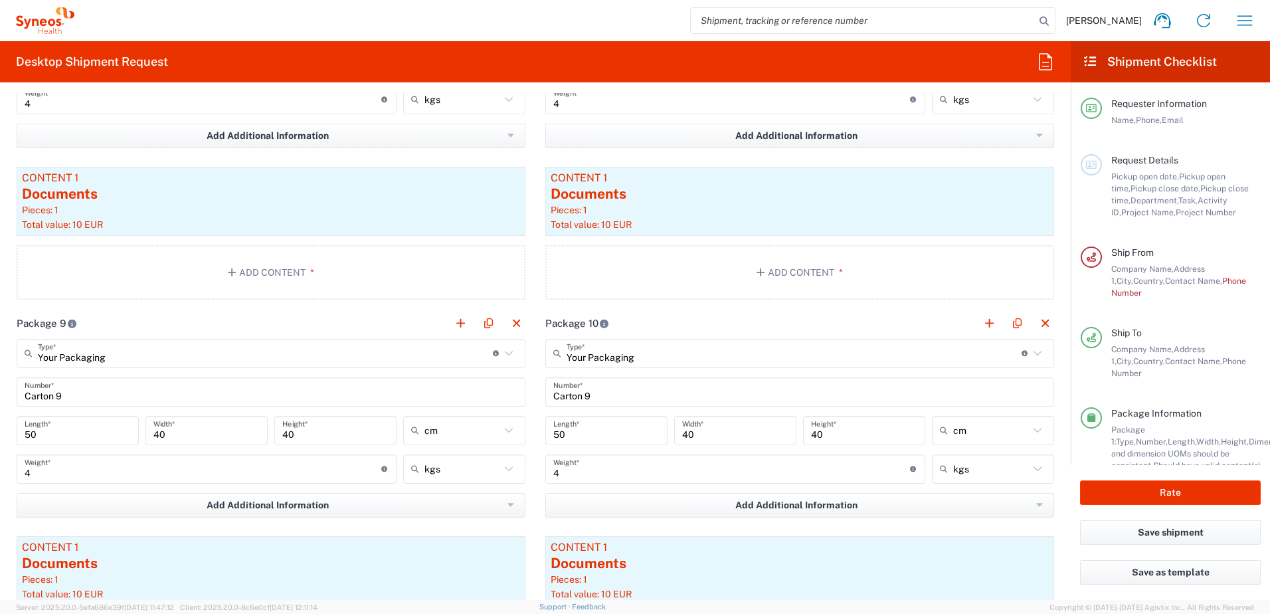
click at [593, 389] on input "Carton 9" at bounding box center [799, 391] width 493 height 23
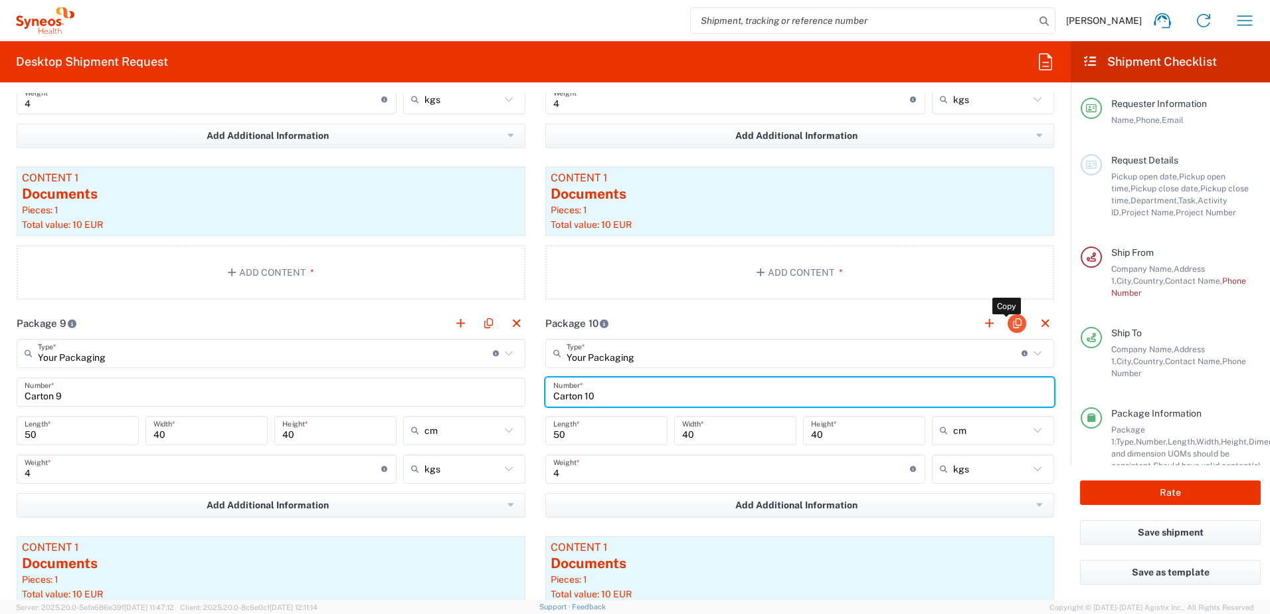
type input "Carton 10"
click at [1010, 326] on button "button" at bounding box center [1016, 323] width 19 height 19
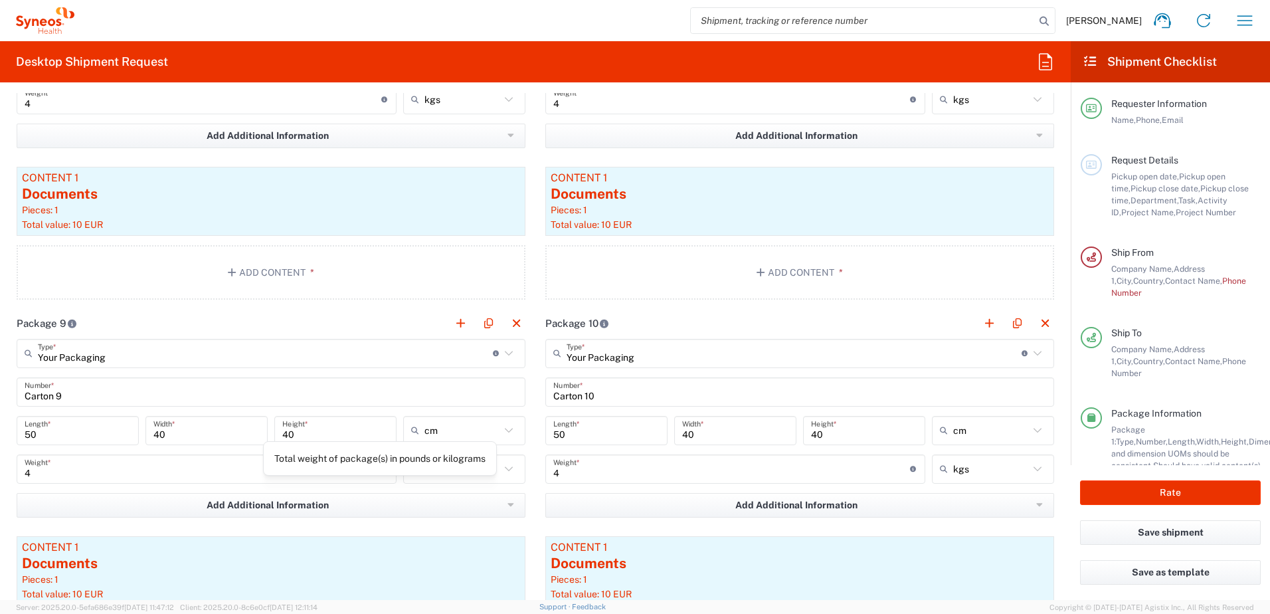
type input "Your Packaging"
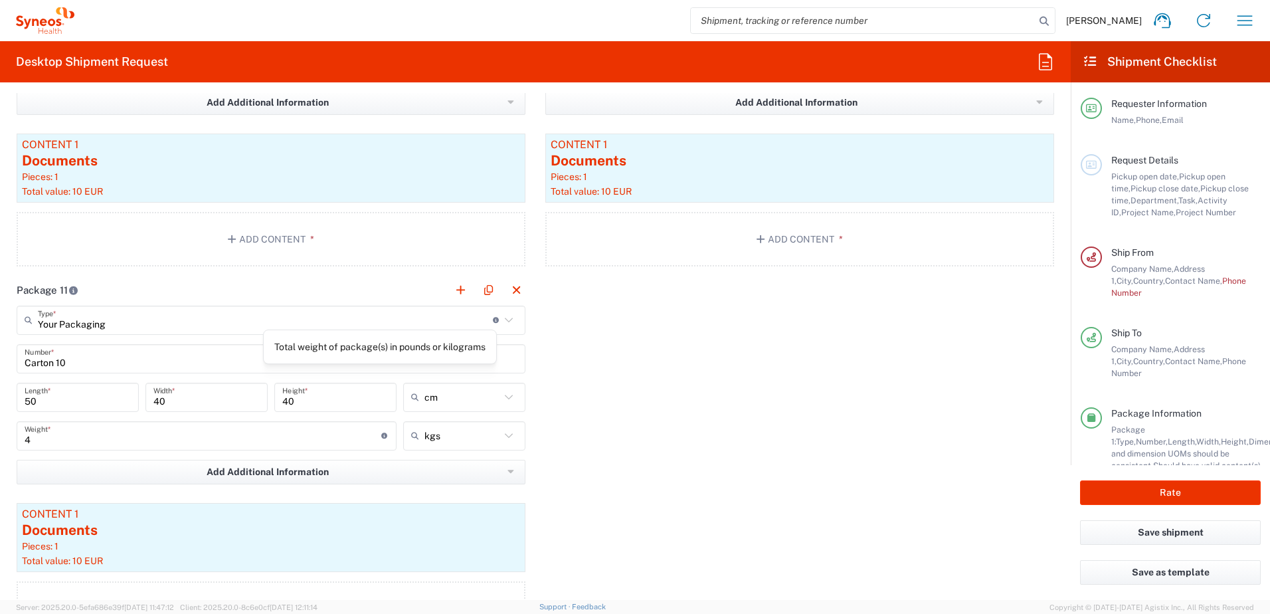
scroll to position [2922, 0]
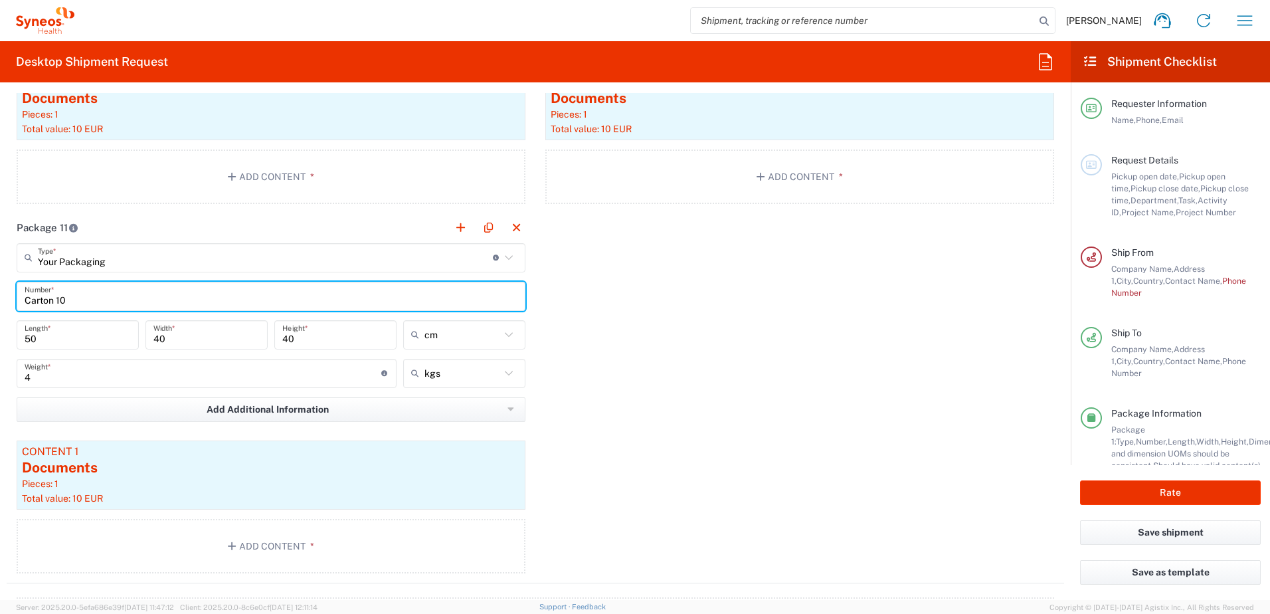
click at [72, 297] on input "Carton 10" at bounding box center [271, 295] width 493 height 23
type input "Carton 11"
click at [485, 225] on button "button" at bounding box center [488, 227] width 19 height 19
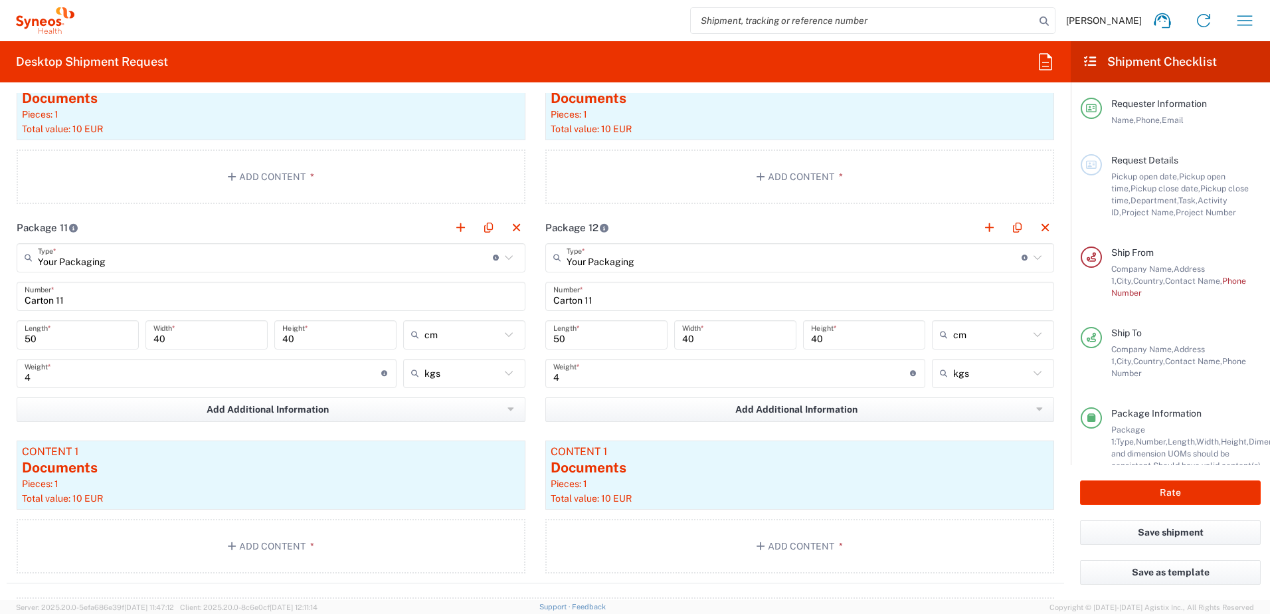
click at [602, 298] on input "Carton 11" at bounding box center [799, 295] width 493 height 23
type input "Carton 12"
click at [1011, 226] on button "button" at bounding box center [1016, 227] width 19 height 19
type input "Your Packaging"
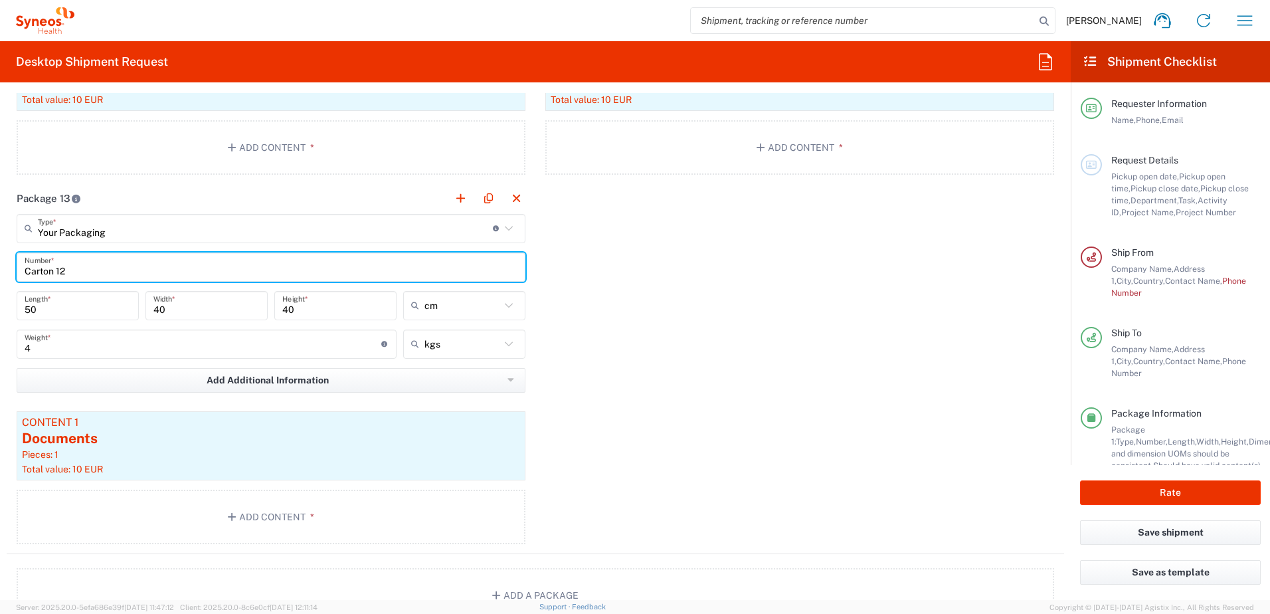
drag, startPoint x: 72, startPoint y: 266, endPoint x: 3, endPoint y: 274, distance: 69.5
click at [3, 274] on form "Requester Information Amandine Volpeilliere Name * 0616927685 Phone * amandine.…" at bounding box center [535, 346] width 1070 height 507
type input "Totem 1"
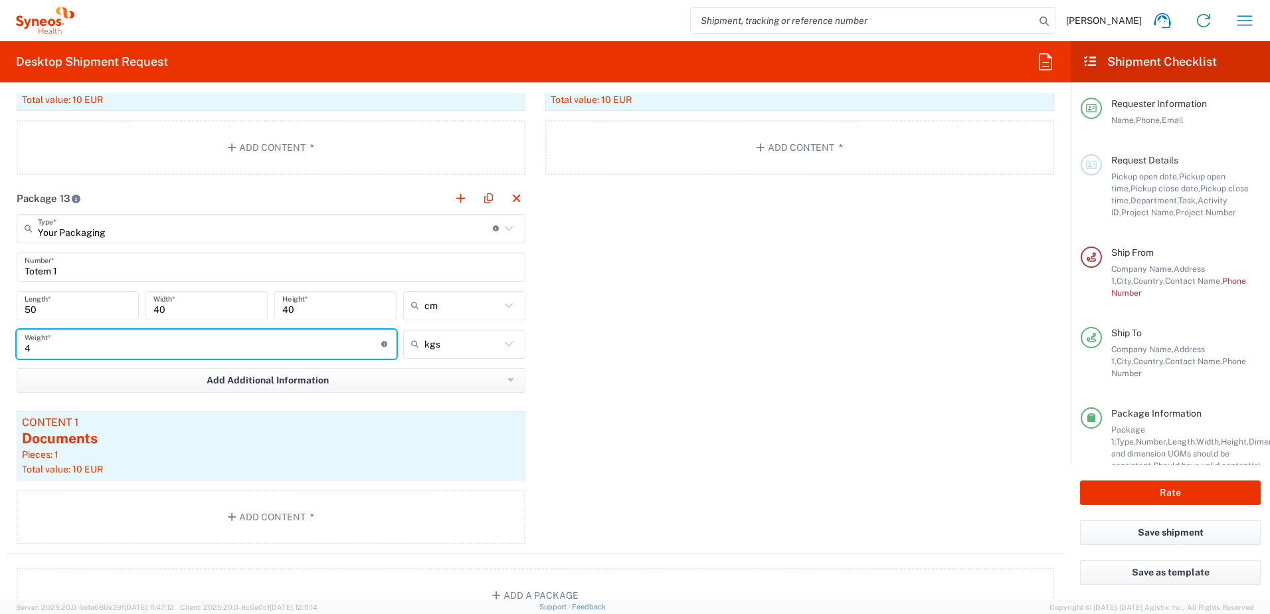
drag, startPoint x: 35, startPoint y: 349, endPoint x: 15, endPoint y: 349, distance: 20.6
click at [15, 349] on div "4 Weight * Total weight of package(s) in pounds or kilograms" at bounding box center [206, 348] width 386 height 39
type input "1.5"
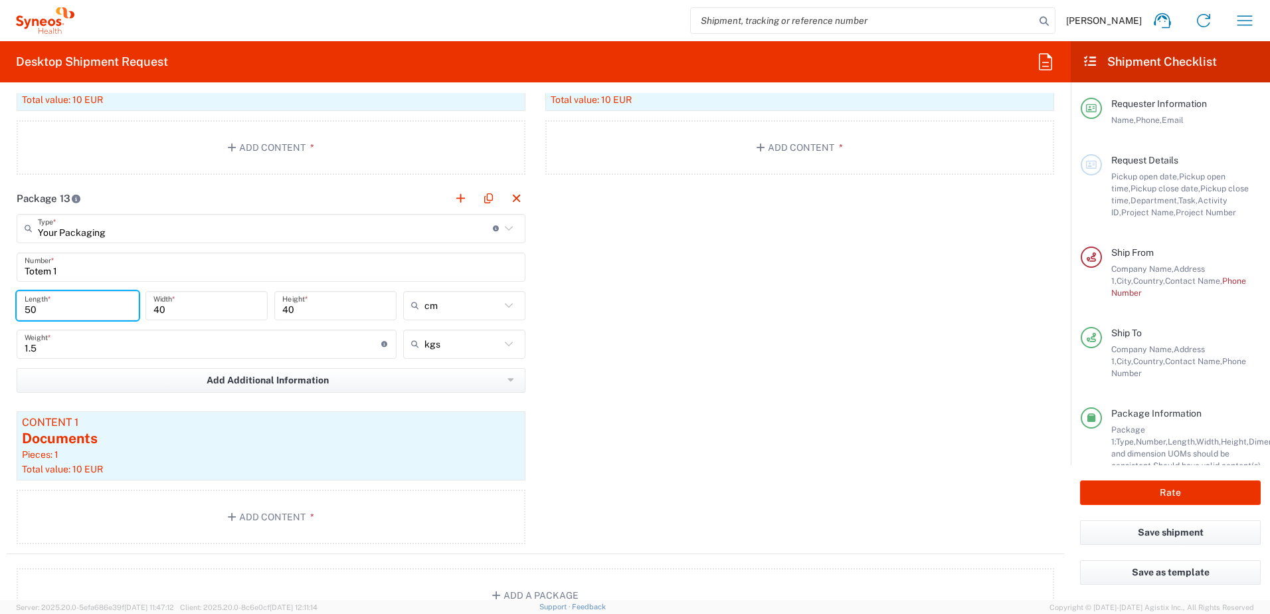
drag, startPoint x: 43, startPoint y: 310, endPoint x: 9, endPoint y: 310, distance: 34.5
click at [9, 310] on main "Your Packaging Type * Material used to package goods Your Packaging Envelope La…" at bounding box center [271, 381] width 529 height 335
type input "100"
drag, startPoint x: 169, startPoint y: 307, endPoint x: 141, endPoint y: 307, distance: 27.9
click at [142, 307] on div "40 Width *" at bounding box center [206, 310] width 129 height 39
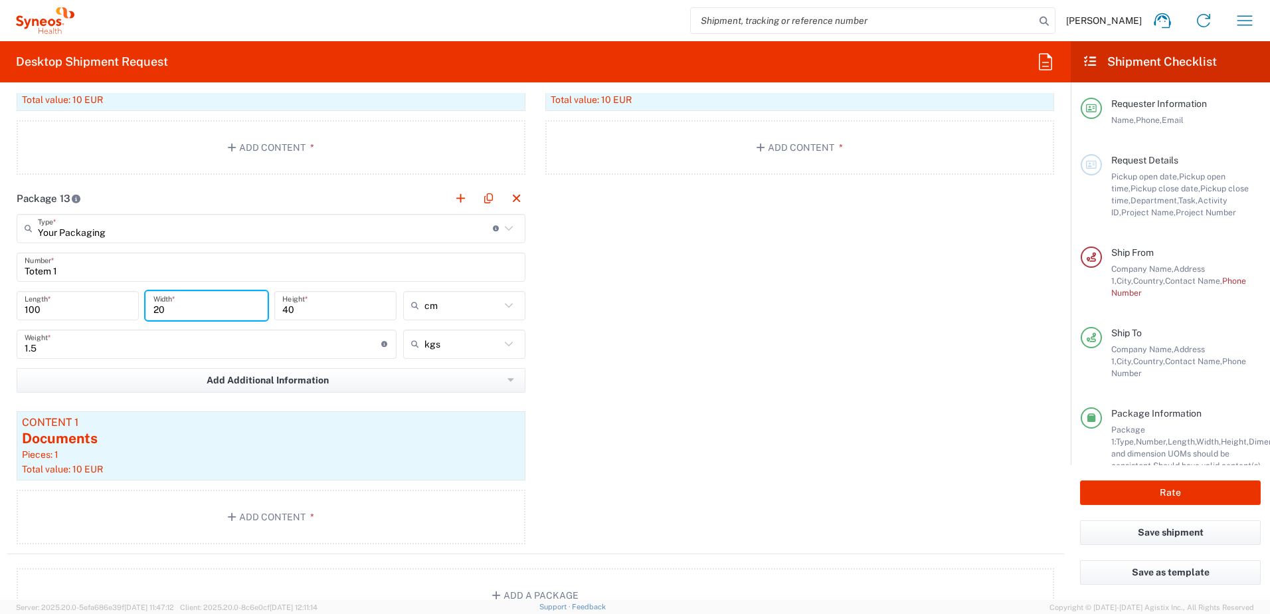
type input "20"
drag, startPoint x: 311, startPoint y: 307, endPoint x: 267, endPoint y: 309, distance: 44.5
click at [267, 309] on div "100 Length * 20 Width * 40 Height * cm cm ft in" at bounding box center [270, 310] width 515 height 39
type input "20"
click at [163, 447] on div "Documents" at bounding box center [271, 438] width 498 height 20
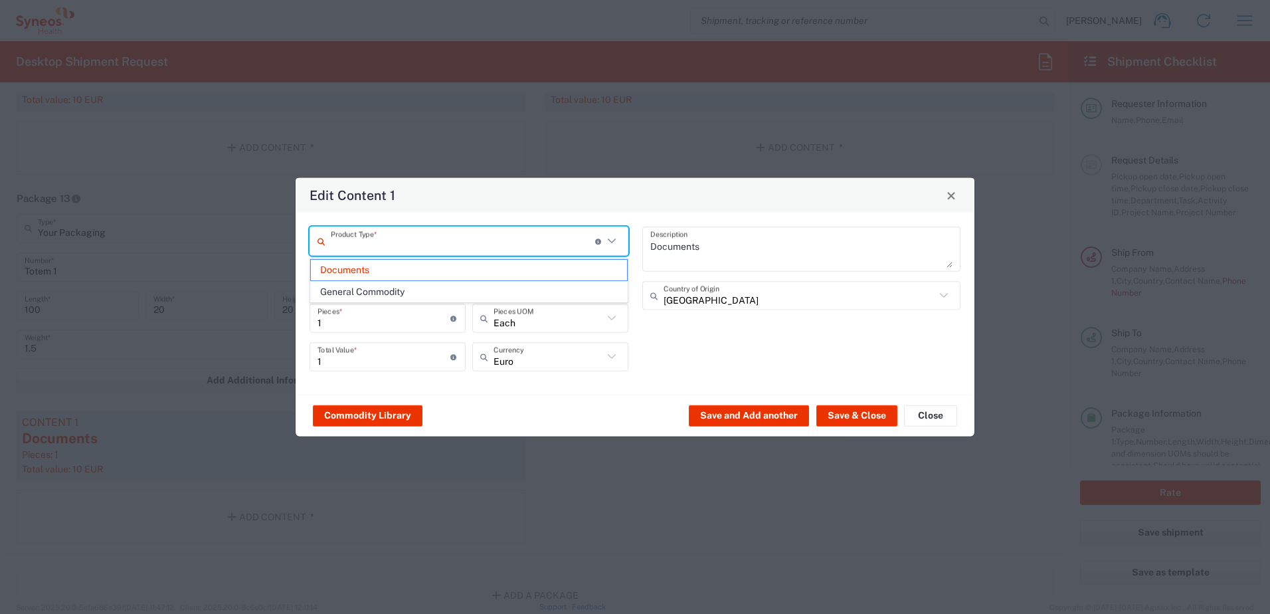
click at [458, 242] on input "text" at bounding box center [463, 240] width 264 height 23
click at [418, 246] on input "text" at bounding box center [463, 240] width 264 height 23
type input "roll up"
drag, startPoint x: 353, startPoint y: 246, endPoint x: 408, endPoint y: 205, distance: 67.9
click at [323, 245] on div "roll up Product Type * Document: Paper document generated internally by Syneos,…" at bounding box center [468, 240] width 319 height 29
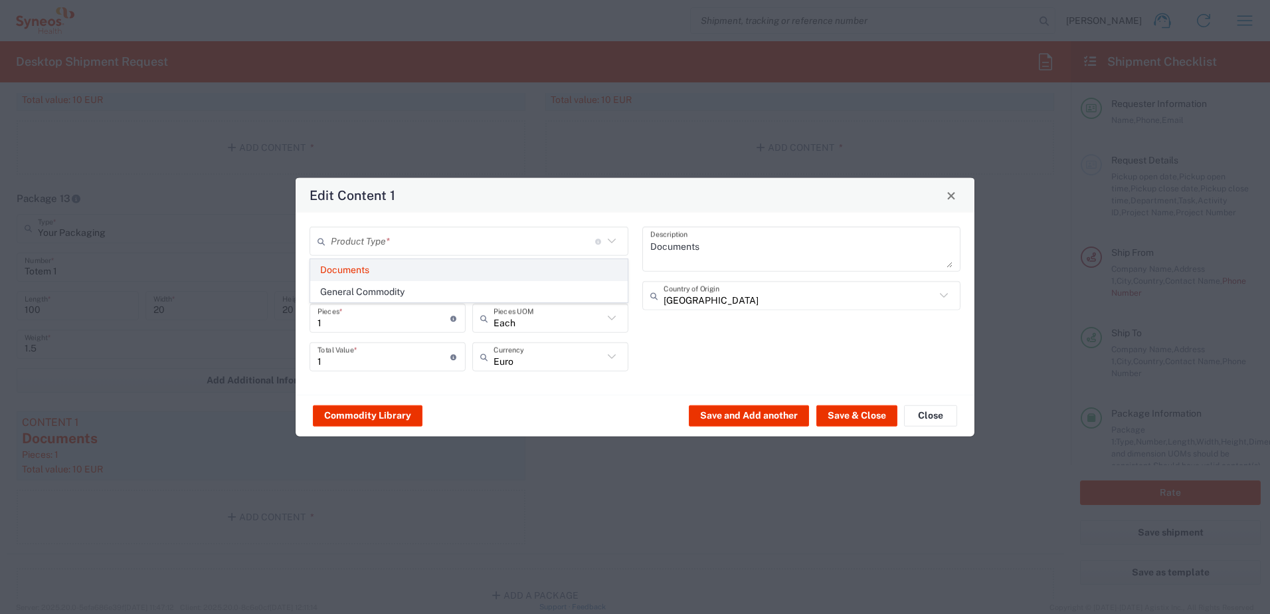
click at [349, 270] on span "Documents" at bounding box center [469, 270] width 316 height 21
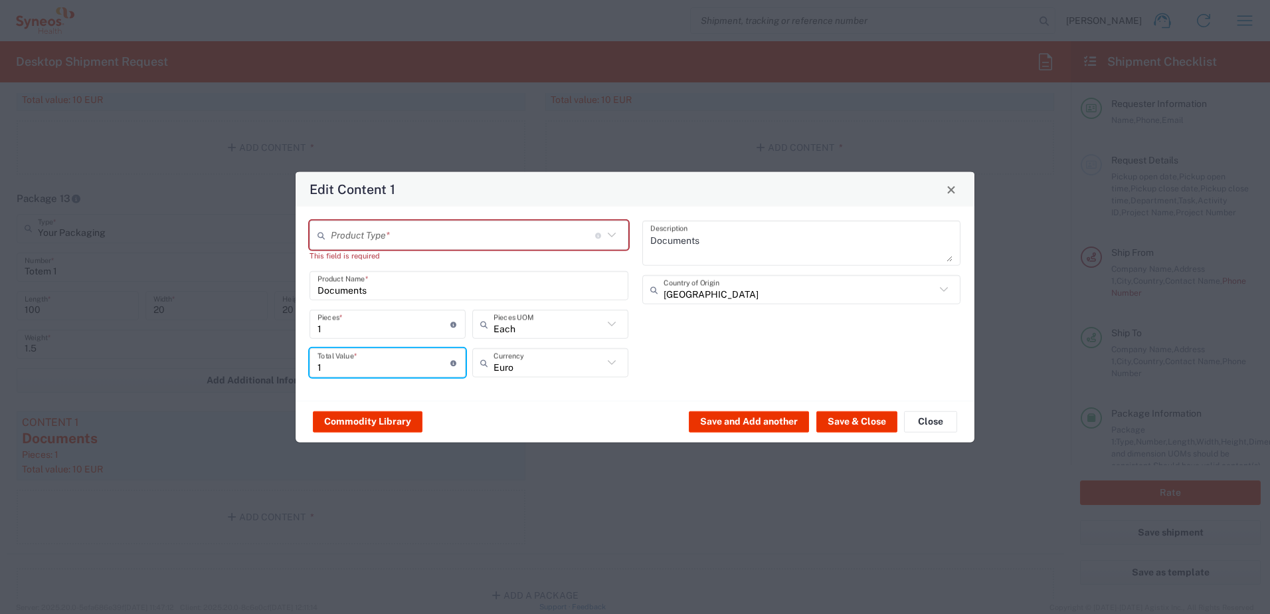
click at [355, 368] on input "1" at bounding box center [383, 362] width 133 height 23
type input "10"
click at [851, 423] on button "Save & Close" at bounding box center [856, 420] width 81 height 21
click at [360, 231] on input "text" at bounding box center [463, 234] width 264 height 23
click at [0, 0] on span "Documents" at bounding box center [0, 0] width 0 height 0
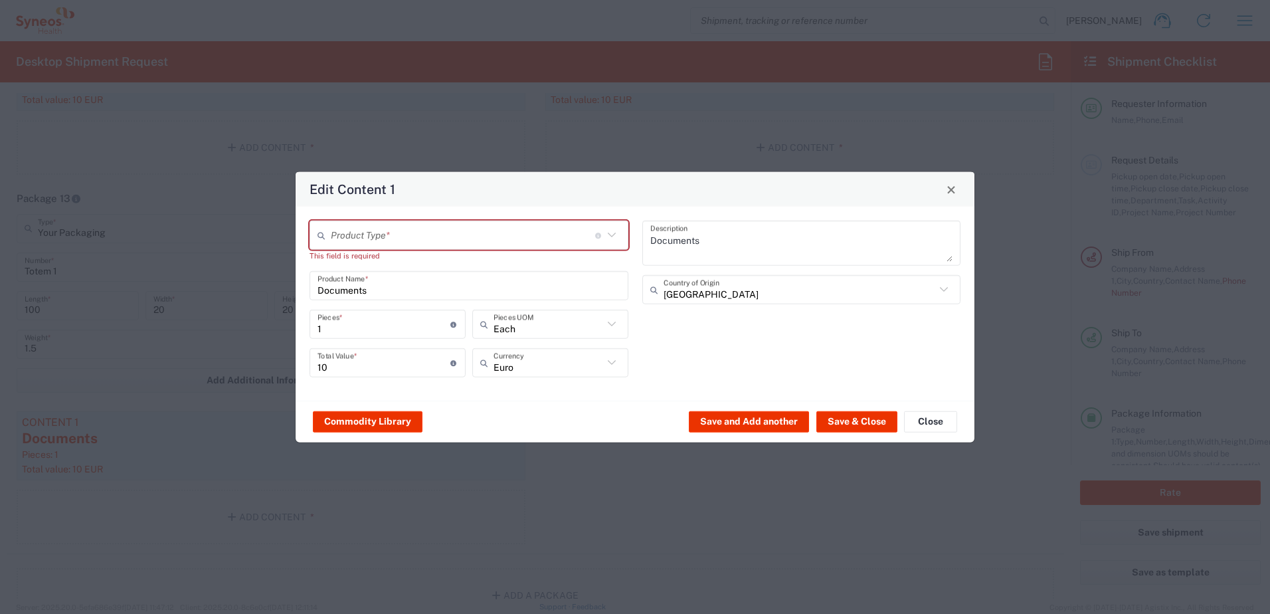
click at [337, 271] on div "Documents Product Name *" at bounding box center [468, 285] width 319 height 29
click at [839, 416] on button "Save & Close" at bounding box center [856, 420] width 81 height 21
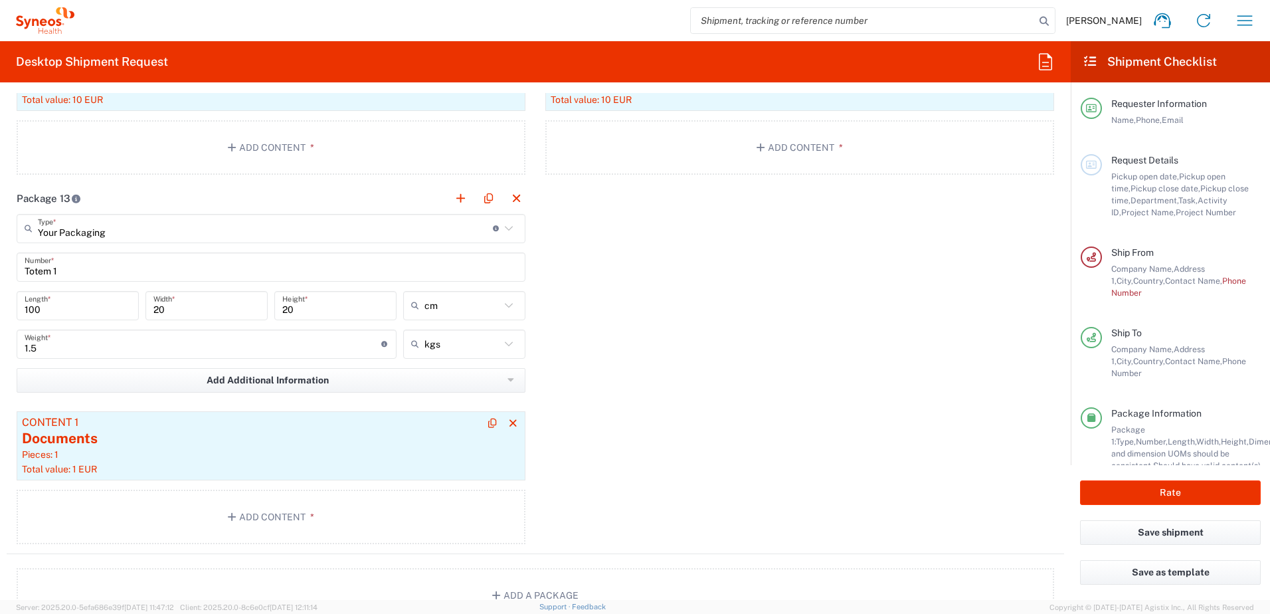
click at [165, 432] on div "Documents" at bounding box center [271, 438] width 498 height 20
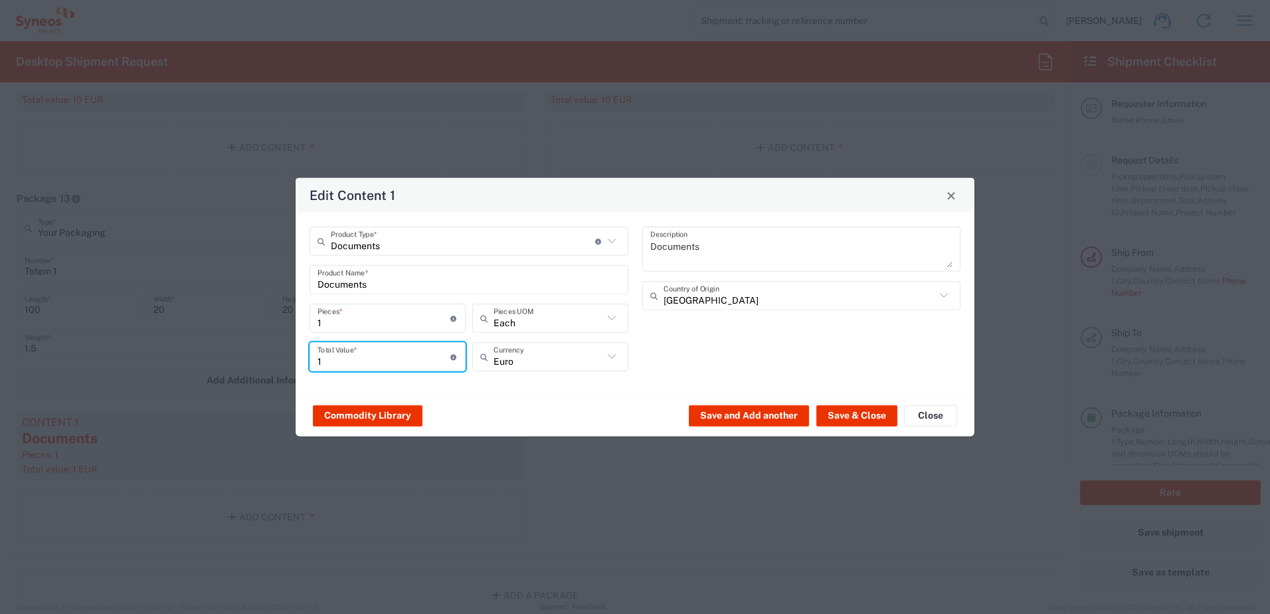
click at [327, 357] on input "1" at bounding box center [383, 356] width 133 height 23
type input "10"
click at [849, 412] on button "Save & Close" at bounding box center [856, 414] width 81 height 21
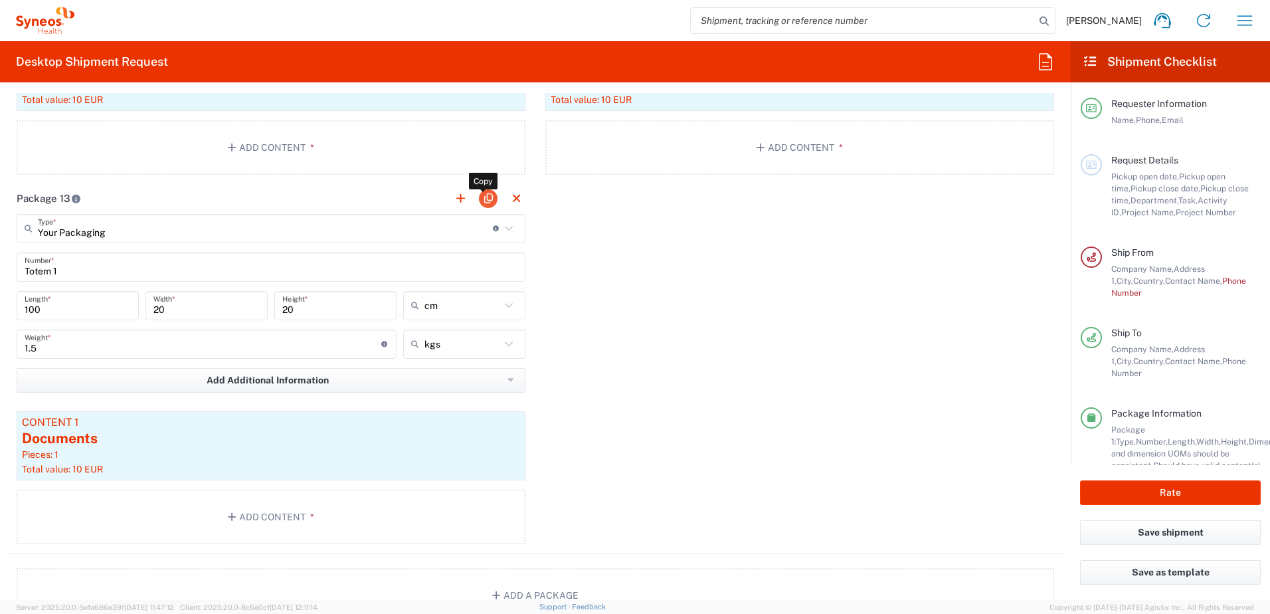
click at [479, 195] on button "button" at bounding box center [488, 198] width 19 height 19
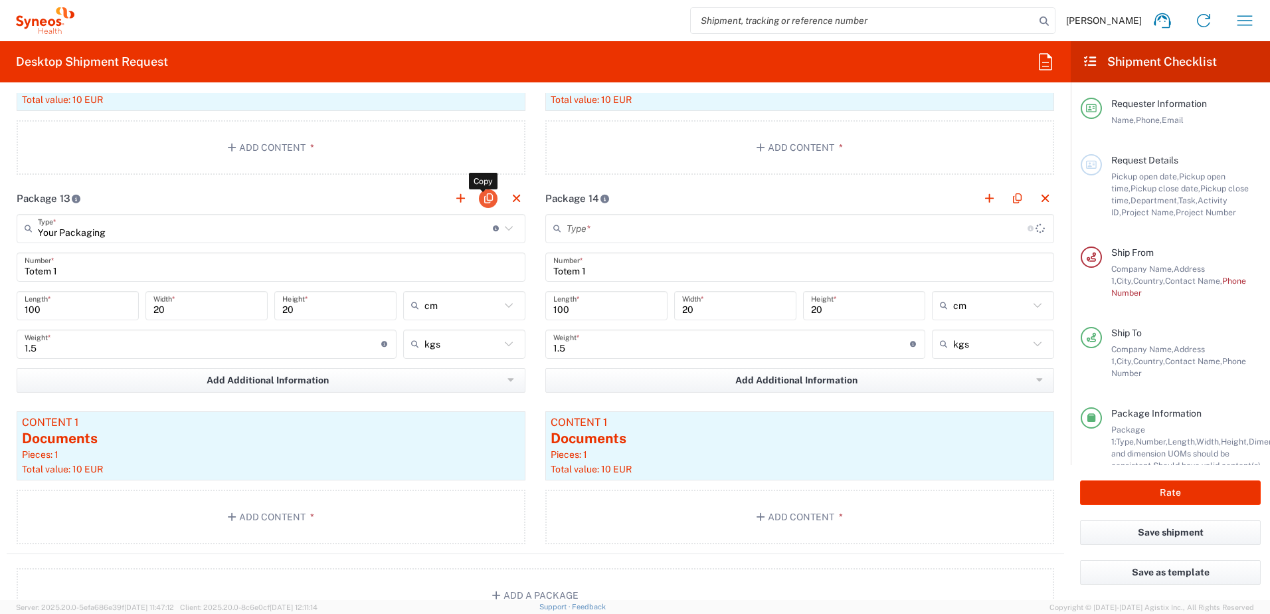
click at [481, 195] on button "button" at bounding box center [488, 198] width 19 height 19
type input "Your Packaging"
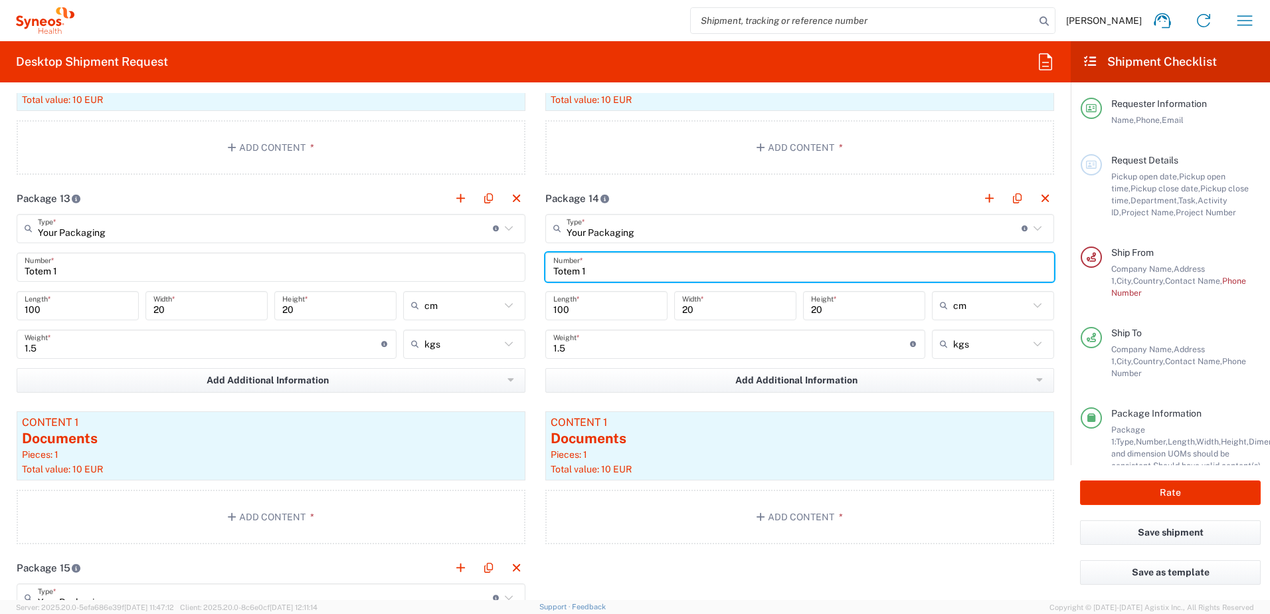
click at [598, 268] on input "Totem 1" at bounding box center [799, 266] width 493 height 23
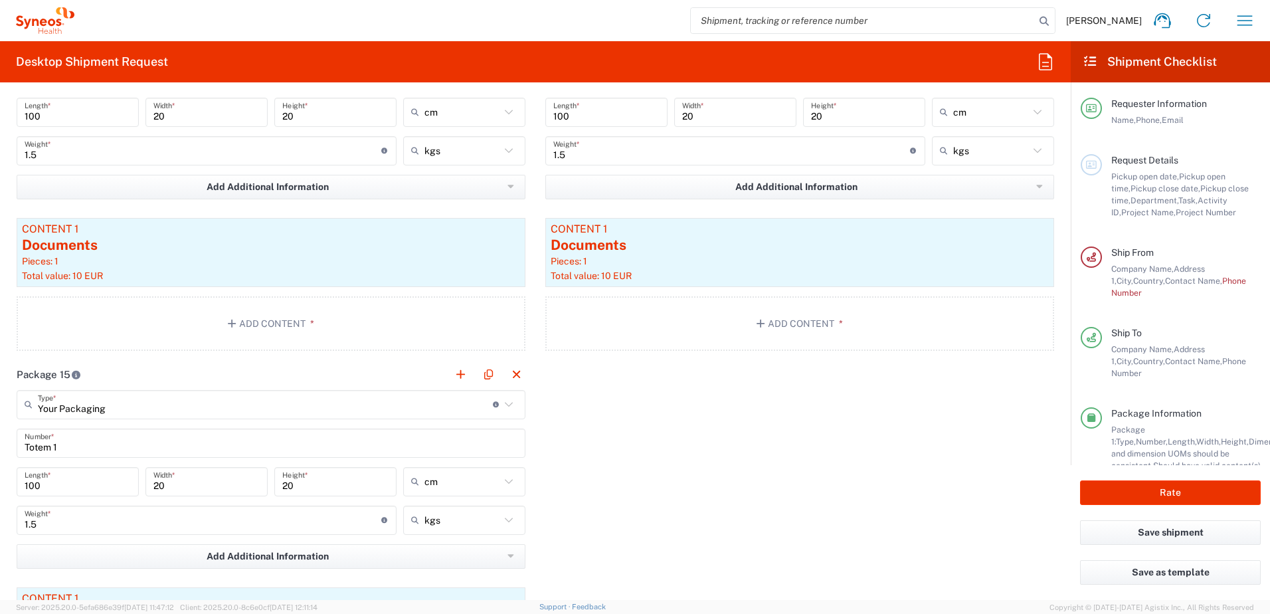
scroll to position [3520, 0]
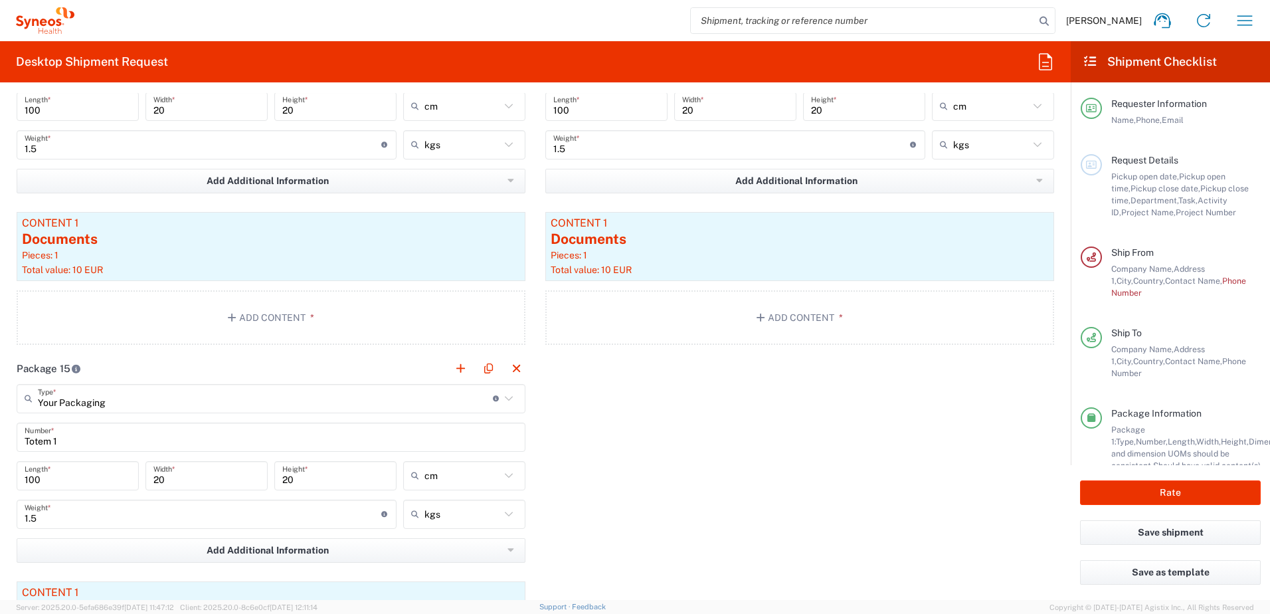
type input "Totem 2"
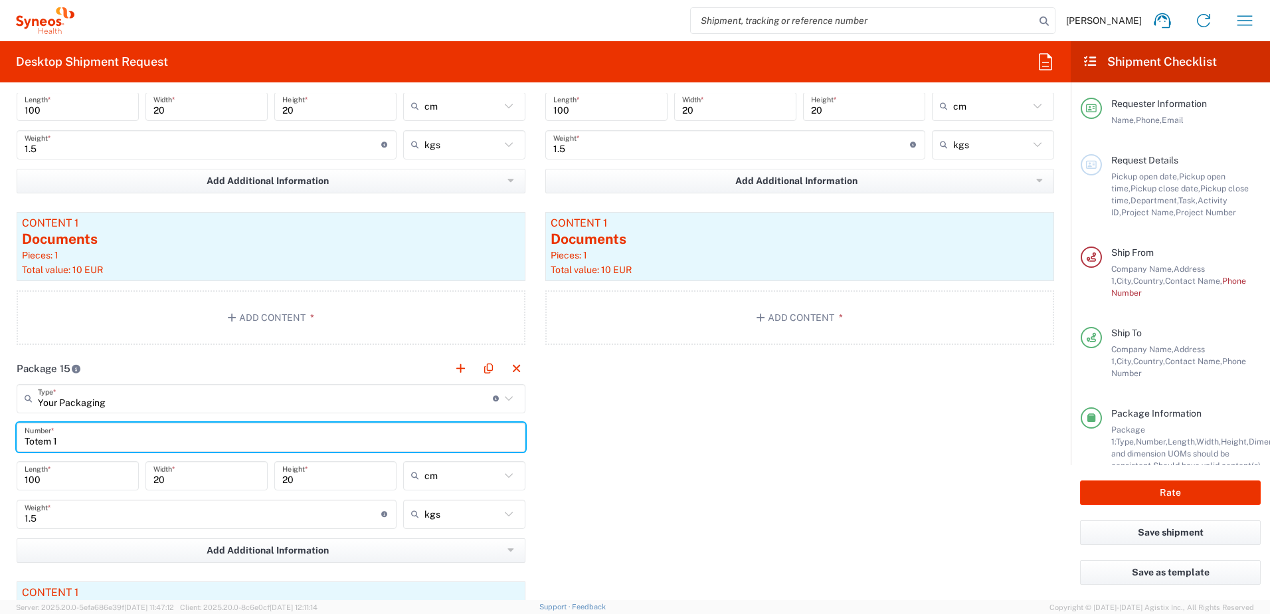
click at [85, 445] on input "Totem 1" at bounding box center [271, 436] width 493 height 23
type input "Totem 3"
click at [482, 367] on button "button" at bounding box center [488, 368] width 19 height 19
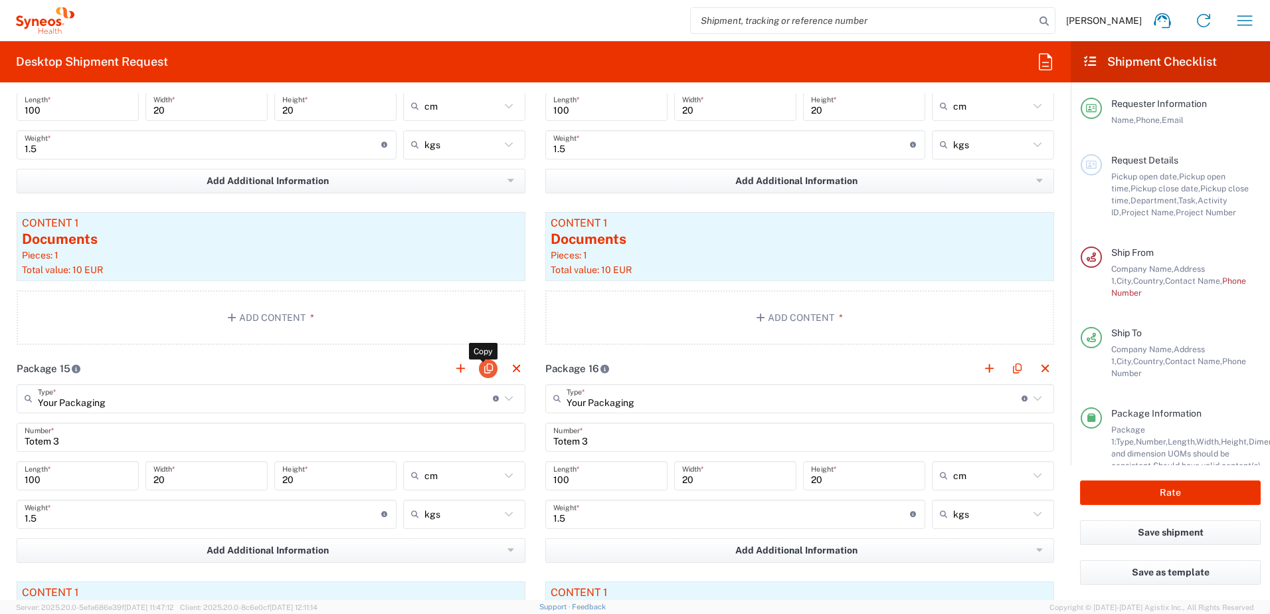
click at [482, 367] on button "button" at bounding box center [488, 368] width 19 height 19
click at [598, 440] on input "Totem 3" at bounding box center [799, 436] width 493 height 23
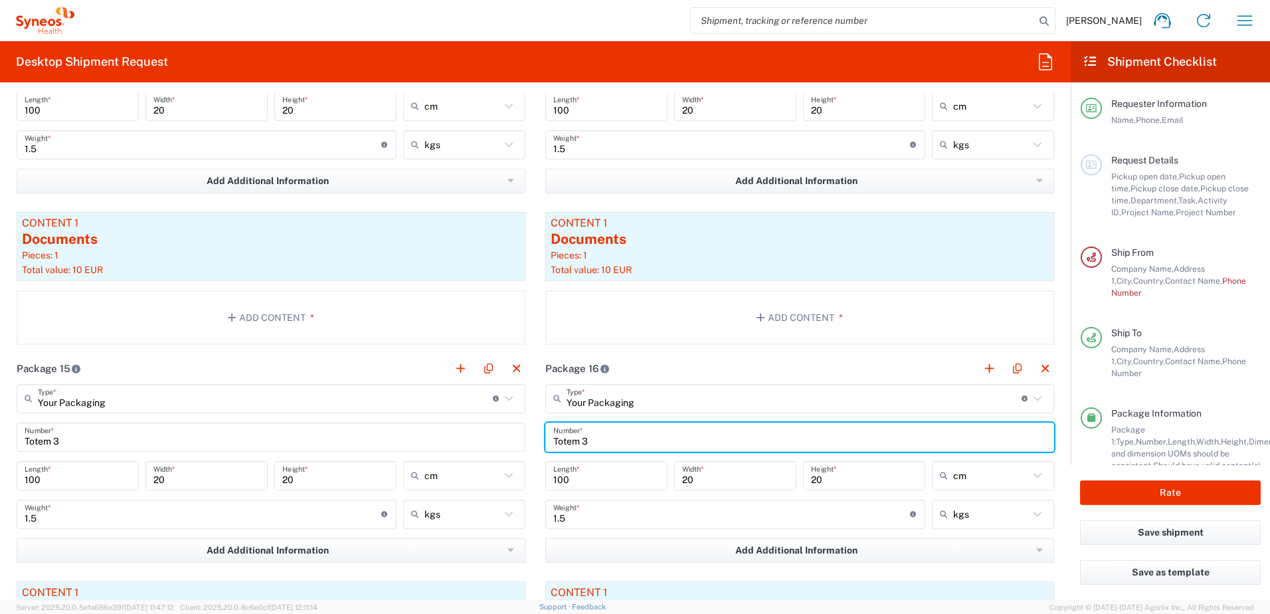
click at [598, 440] on input "Totem 3" at bounding box center [799, 436] width 493 height 23
type input "Totem 4"
type input "Your Packaging"
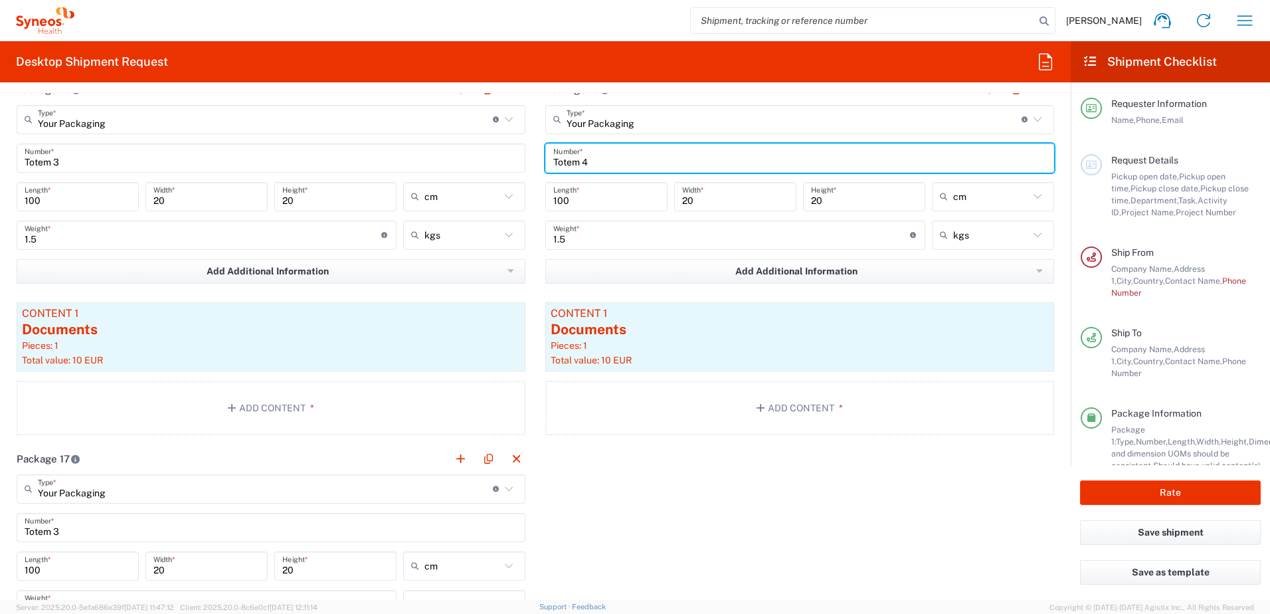
scroll to position [3852, 0]
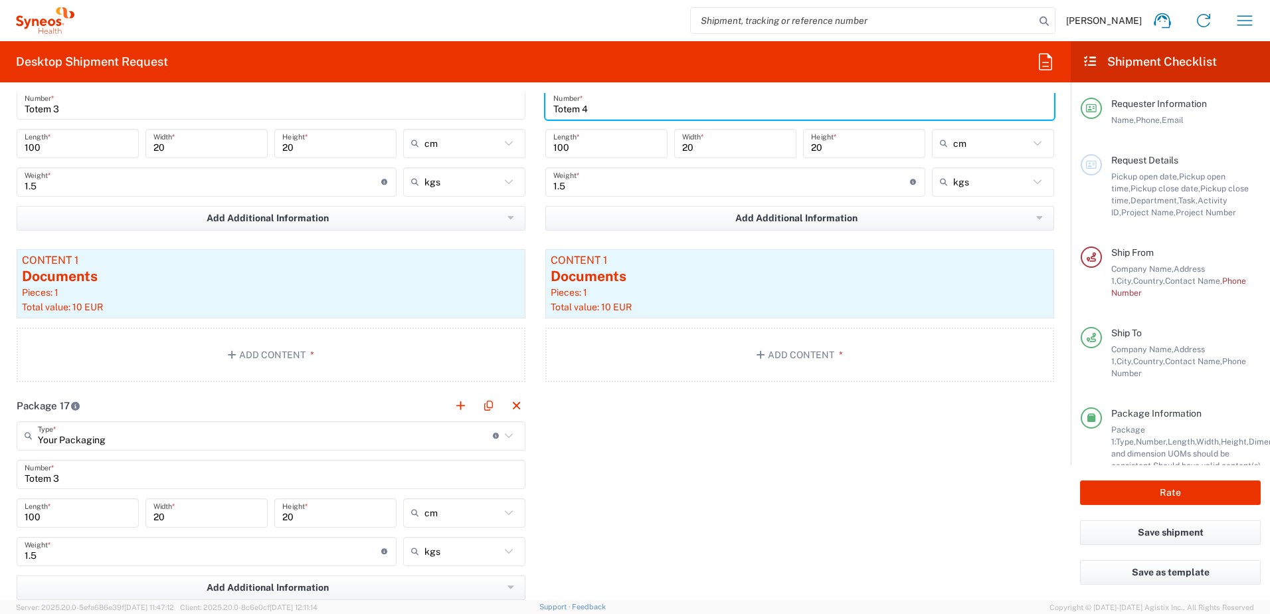
type input "Totem 4"
click at [64, 480] on input "Totem 3" at bounding box center [271, 473] width 493 height 23
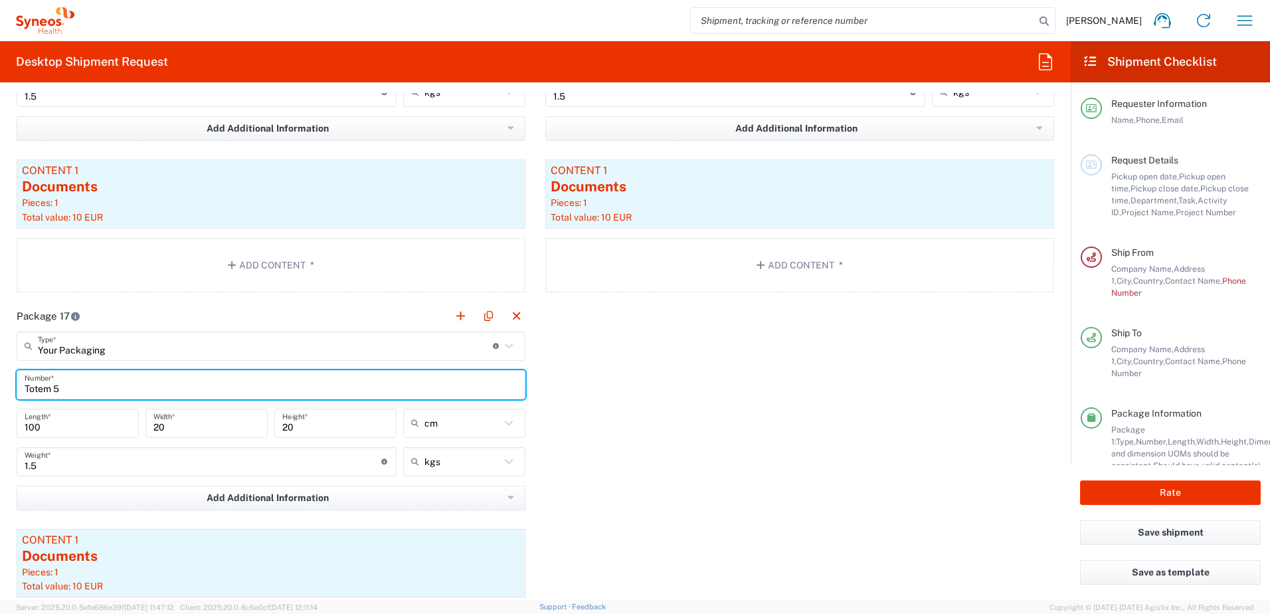
scroll to position [3918, 0]
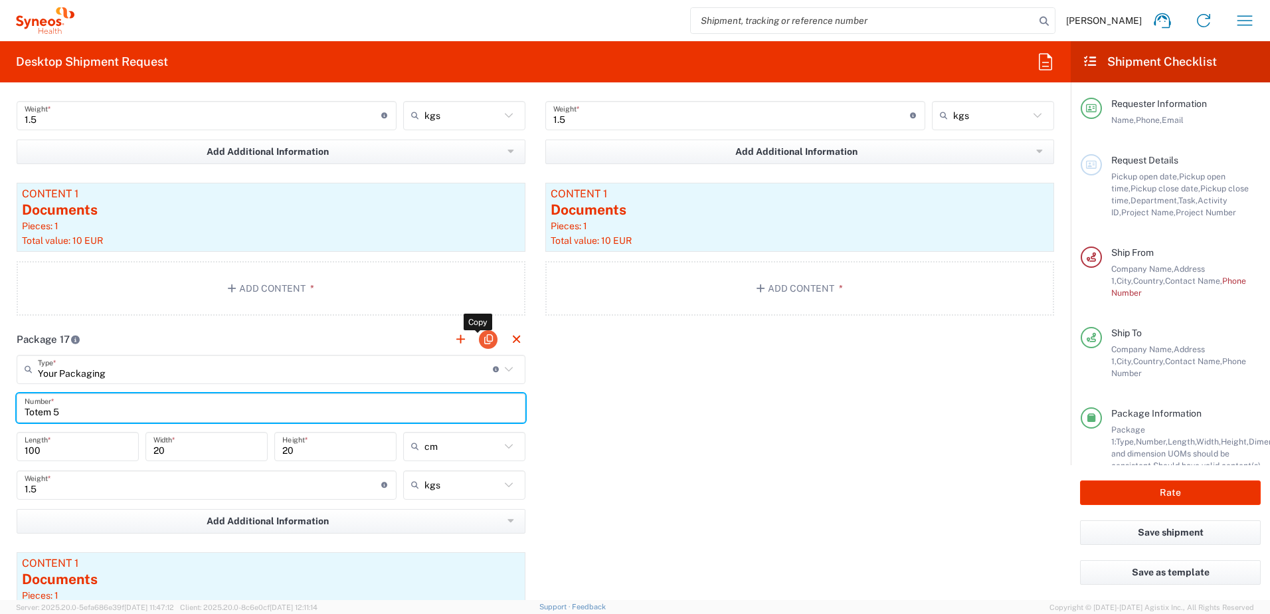
type input "Totem 5"
click at [484, 341] on button "button" at bounding box center [488, 339] width 19 height 19
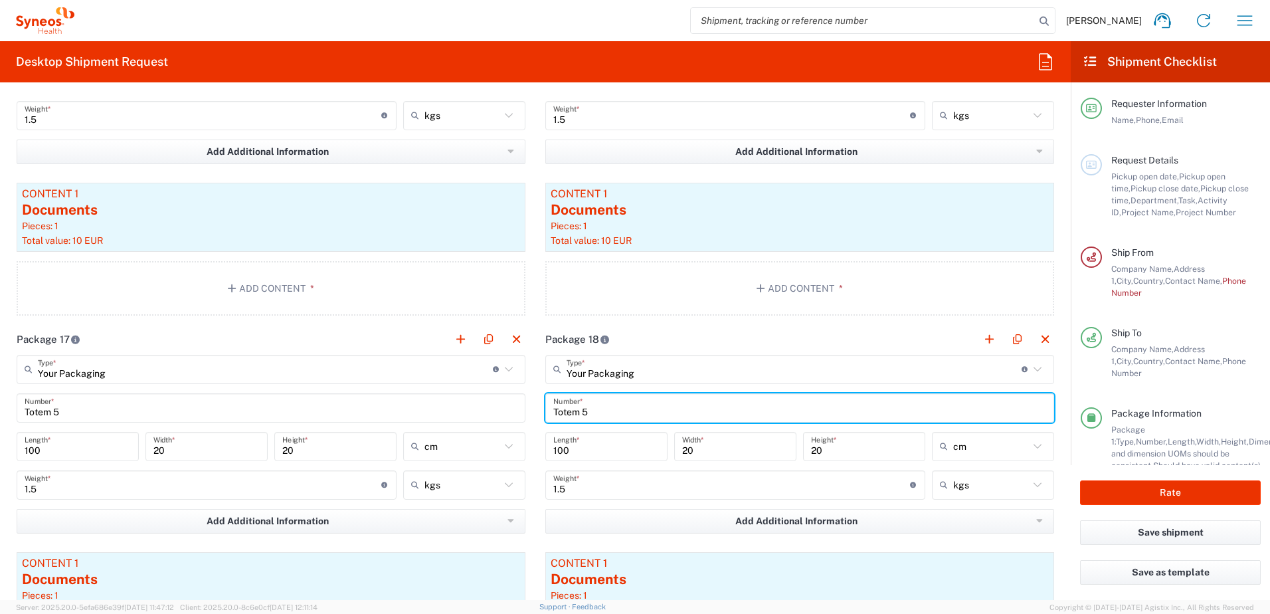
drag, startPoint x: 586, startPoint y: 411, endPoint x: 541, endPoint y: 411, distance: 45.8
click at [535, 411] on main "Your Packaging Type * Material used to package goods Your Packaging Envelope La…" at bounding box center [799, 522] width 529 height 335
type input "Retro"
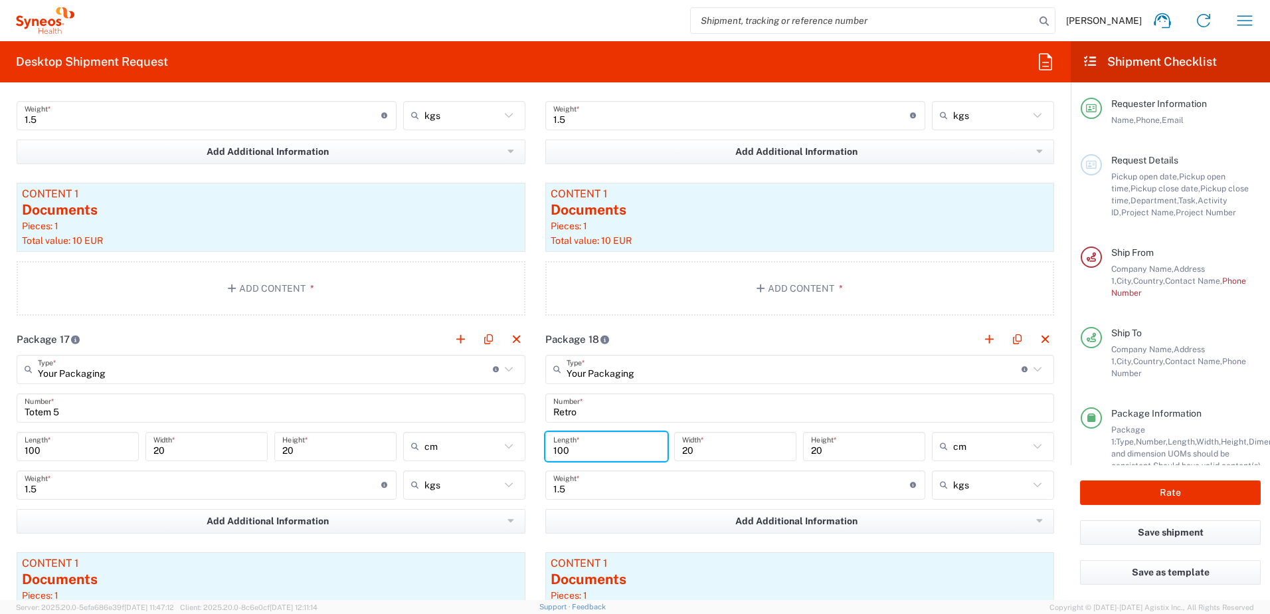
drag, startPoint x: 568, startPoint y: 448, endPoint x: 531, endPoint y: 449, distance: 37.9
click at [535, 449] on main "Your Packaging Type * Material used to package goods Your Packaging Envelope La…" at bounding box center [799, 522] width 529 height 335
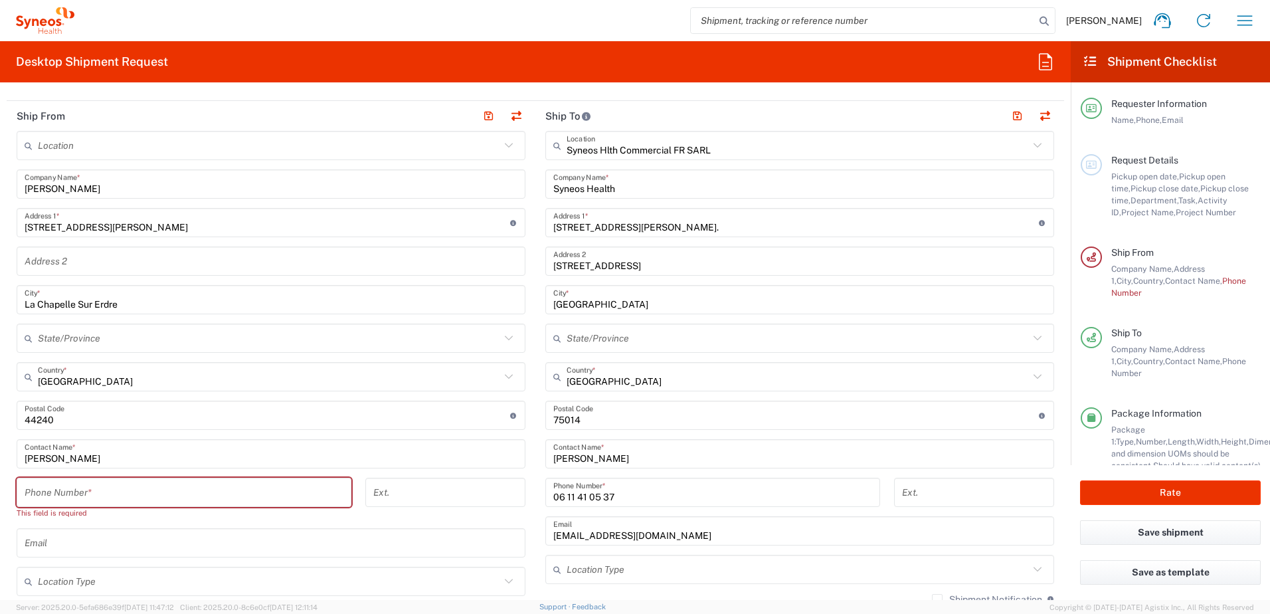
scroll to position [531, 0]
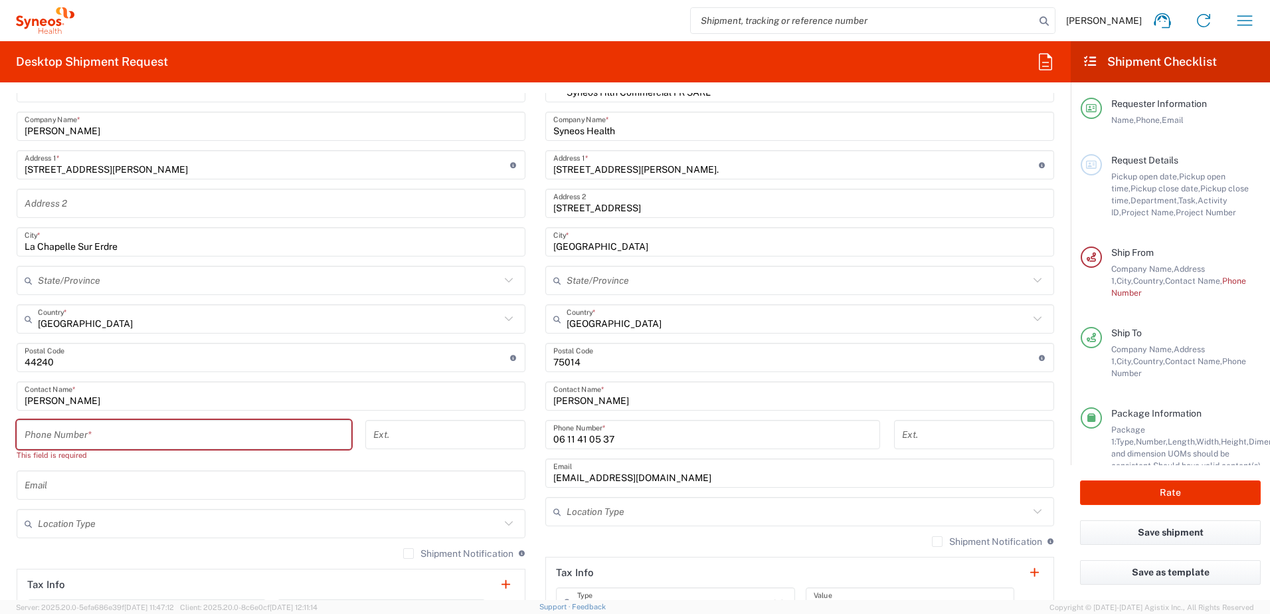
type input "40"
click at [120, 437] on input "tel" at bounding box center [184, 434] width 319 height 23
click at [110, 439] on input "tel" at bounding box center [184, 434] width 319 height 23
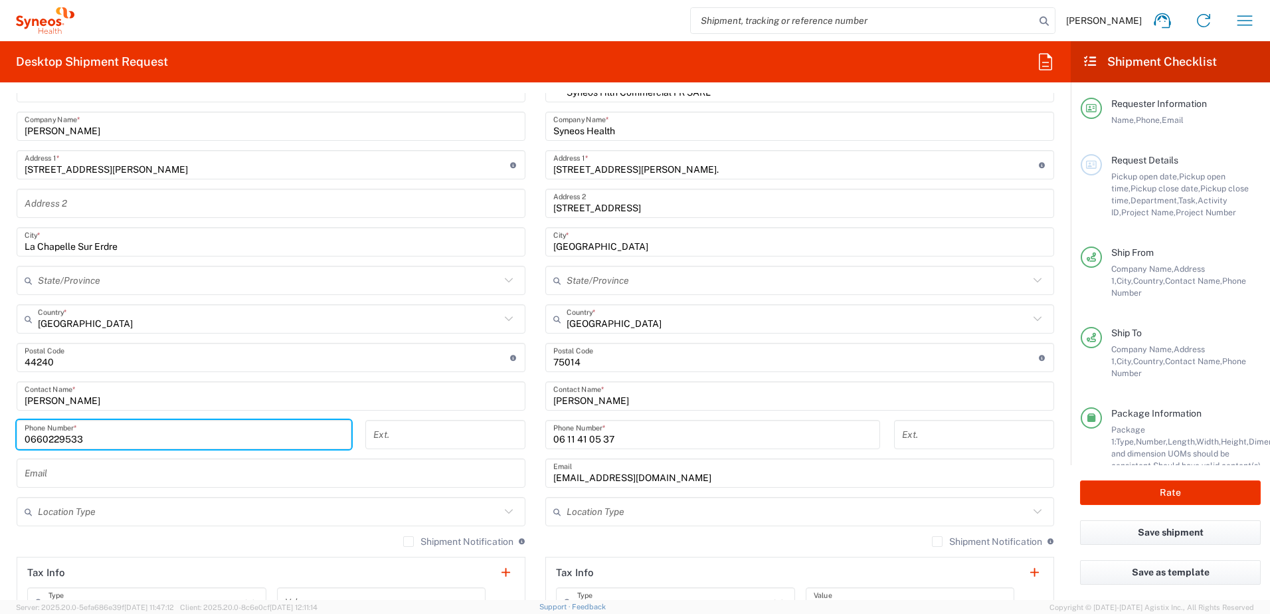
click at [102, 438] on input "0660229533" at bounding box center [184, 434] width 319 height 23
click at [92, 438] on input "0660229533" at bounding box center [184, 434] width 319 height 23
click at [117, 437] on input "0660229533" at bounding box center [184, 434] width 319 height 23
click at [124, 436] on input "0660229533" at bounding box center [184, 434] width 319 height 23
click at [93, 437] on input "066022953333" at bounding box center [184, 434] width 319 height 23
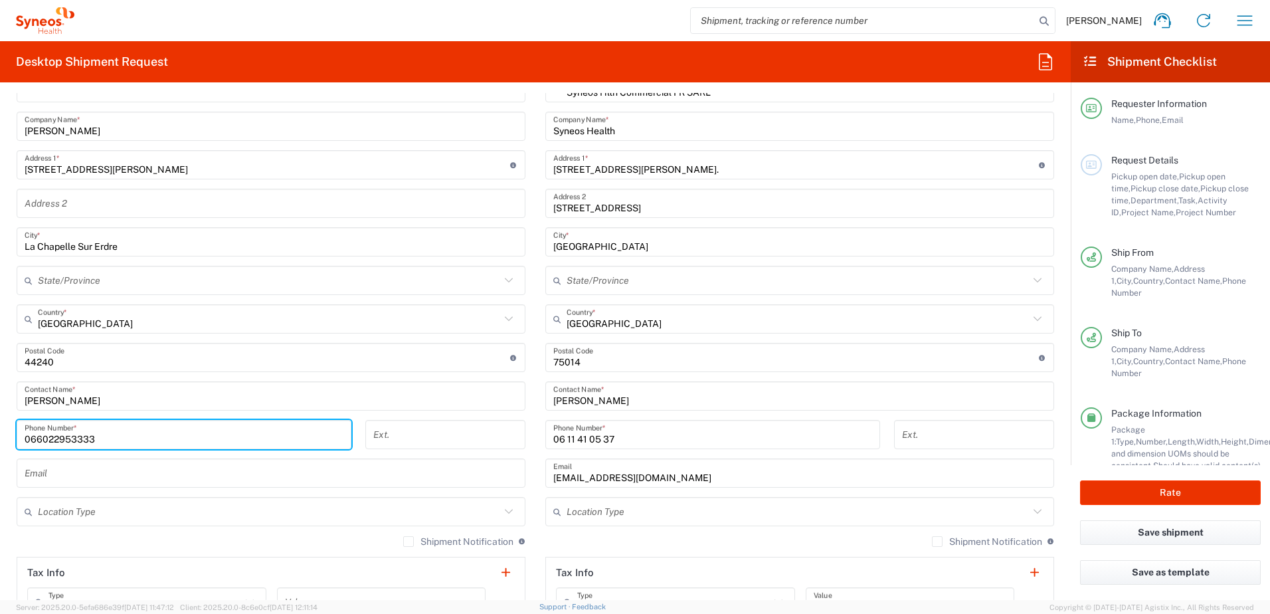
type input "066022953333"
click at [116, 423] on input "066022953333" at bounding box center [184, 434] width 319 height 23
type input "VAT"
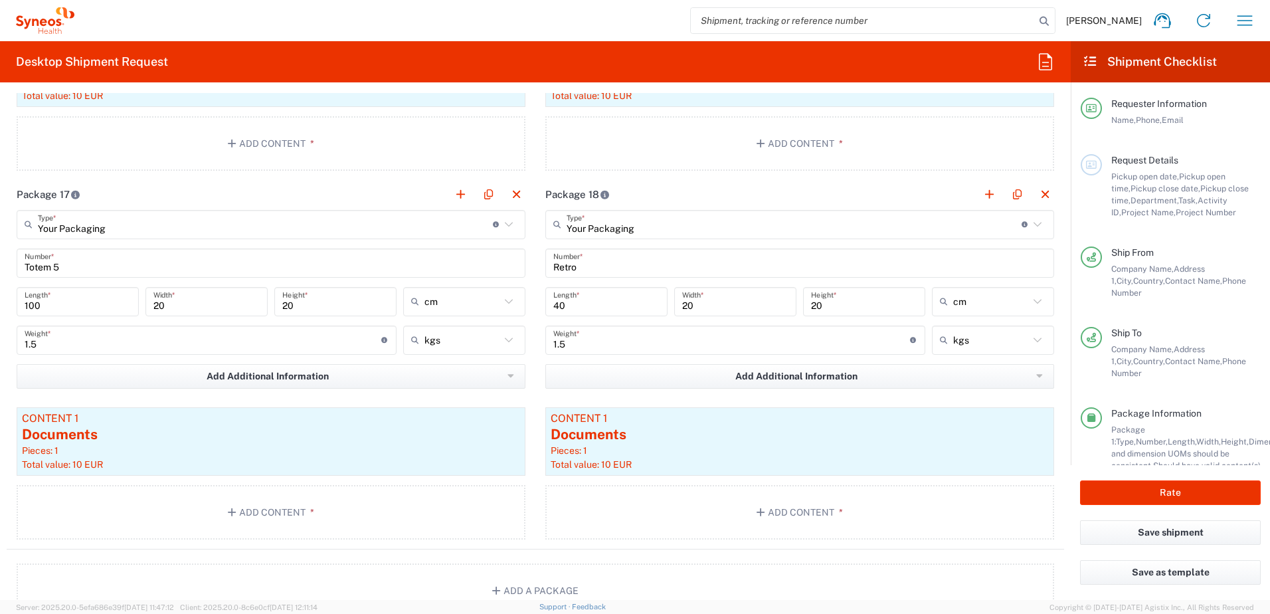
scroll to position [4184, 0]
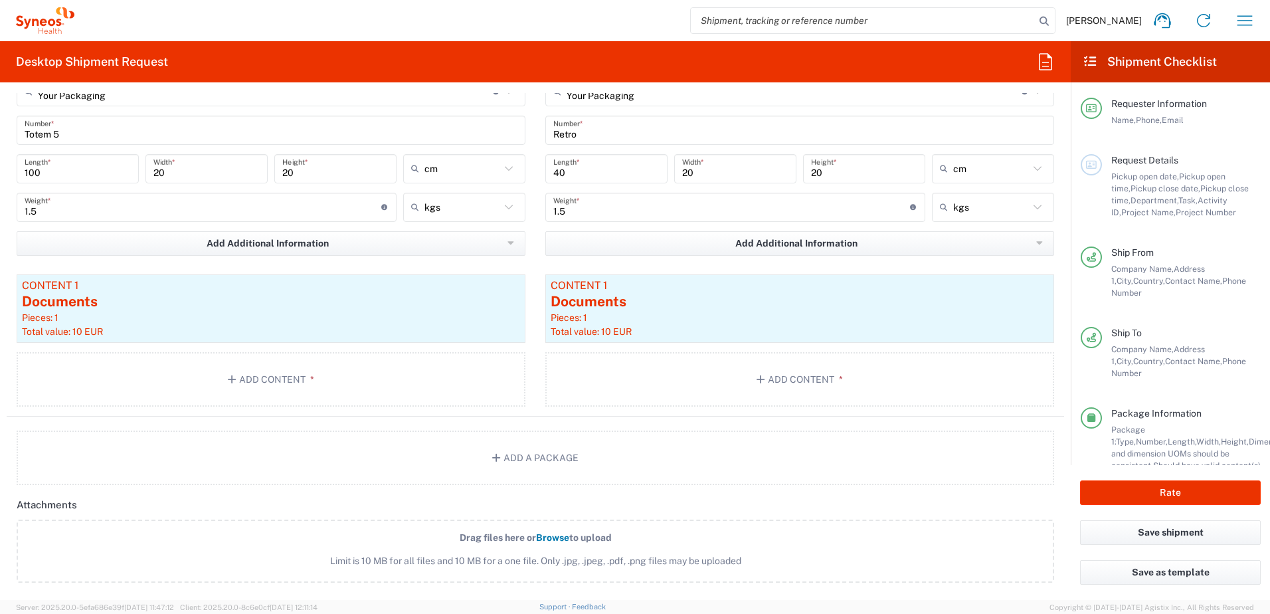
type input "0660229533"
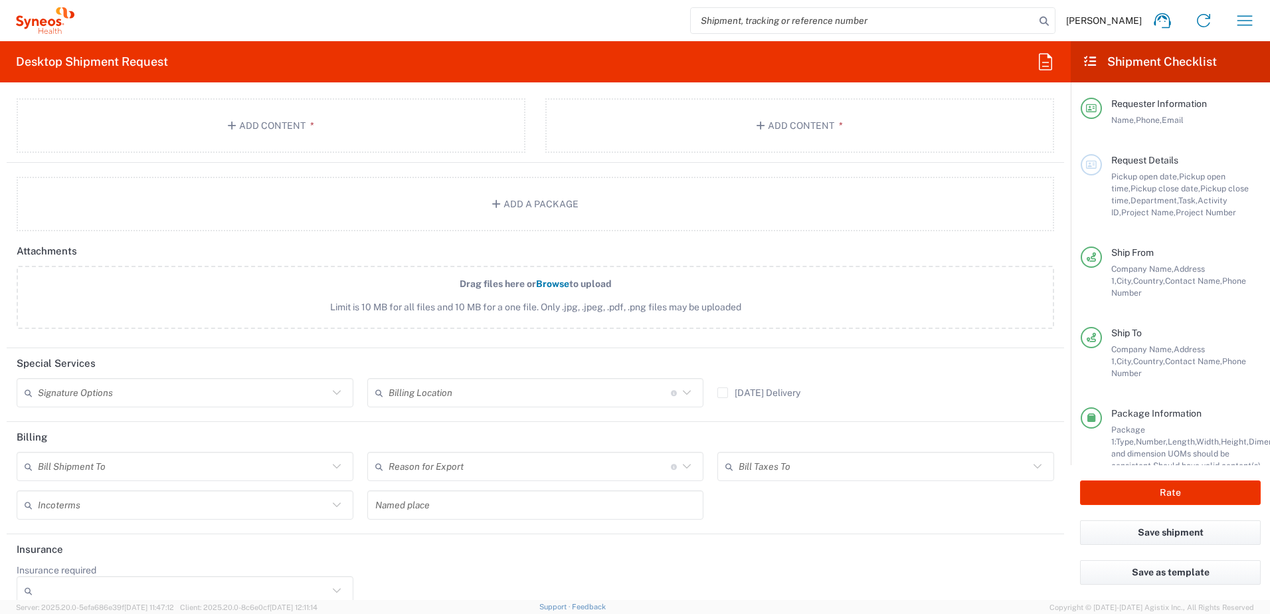
scroll to position [4449, 0]
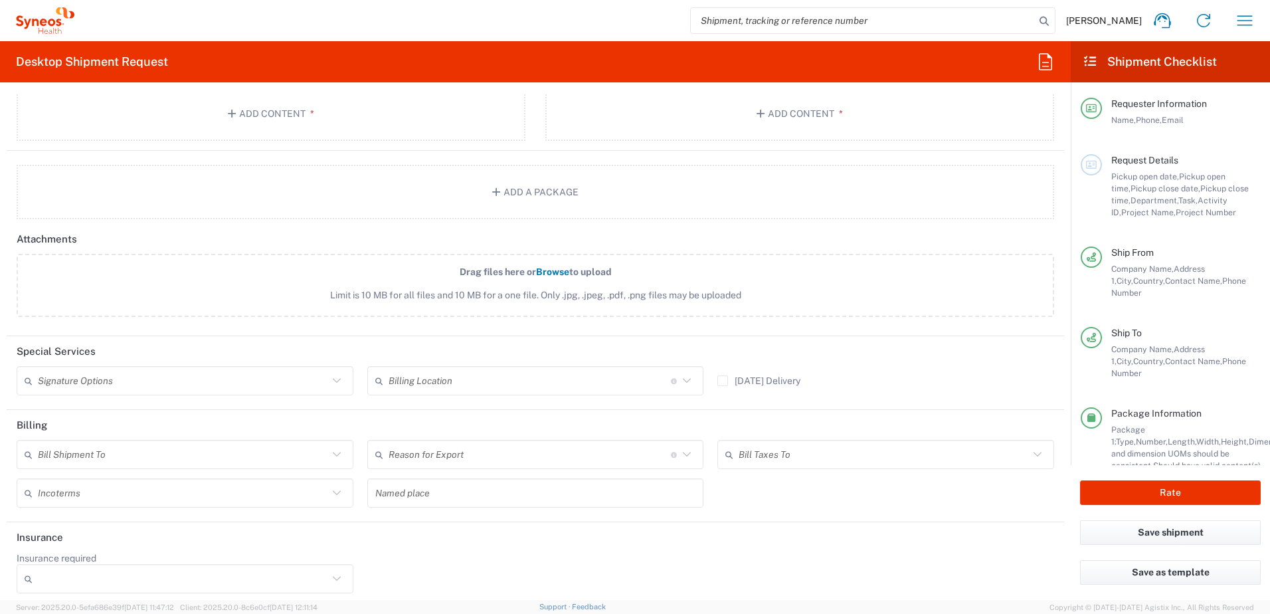
click at [332, 380] on icon at bounding box center [336, 380] width 17 height 17
click at [272, 341] on header "Special Services" at bounding box center [535, 351] width 1057 height 30
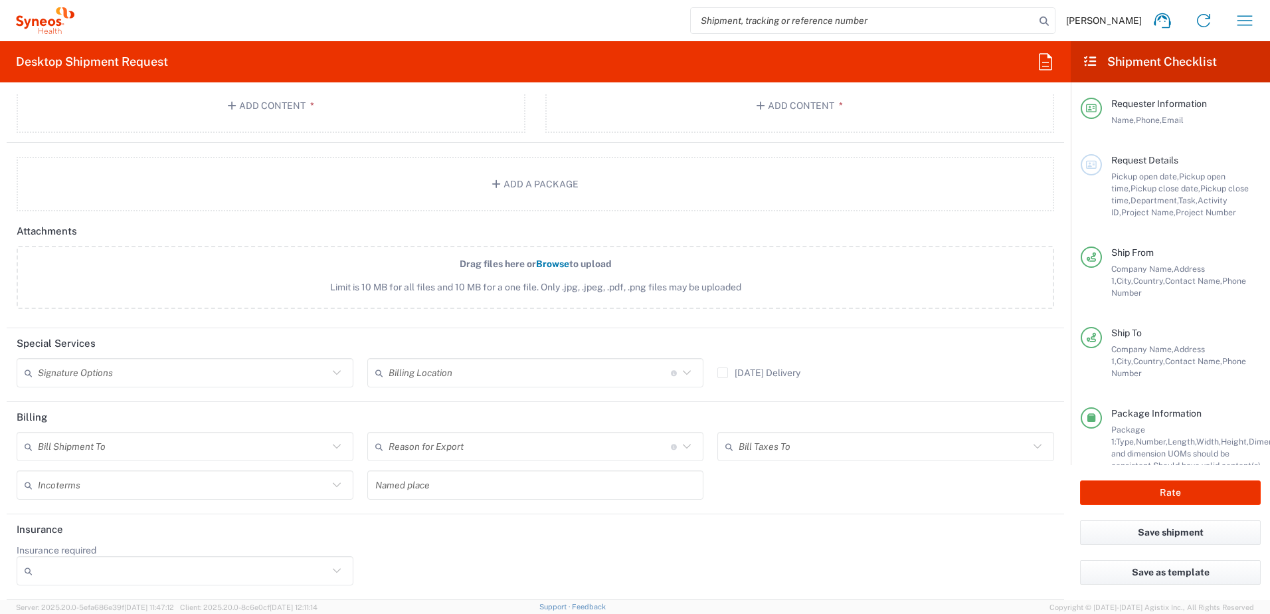
click at [412, 523] on header "Insurance" at bounding box center [535, 529] width 1057 height 30
click at [333, 375] on icon at bounding box center [337, 373] width 8 height 5
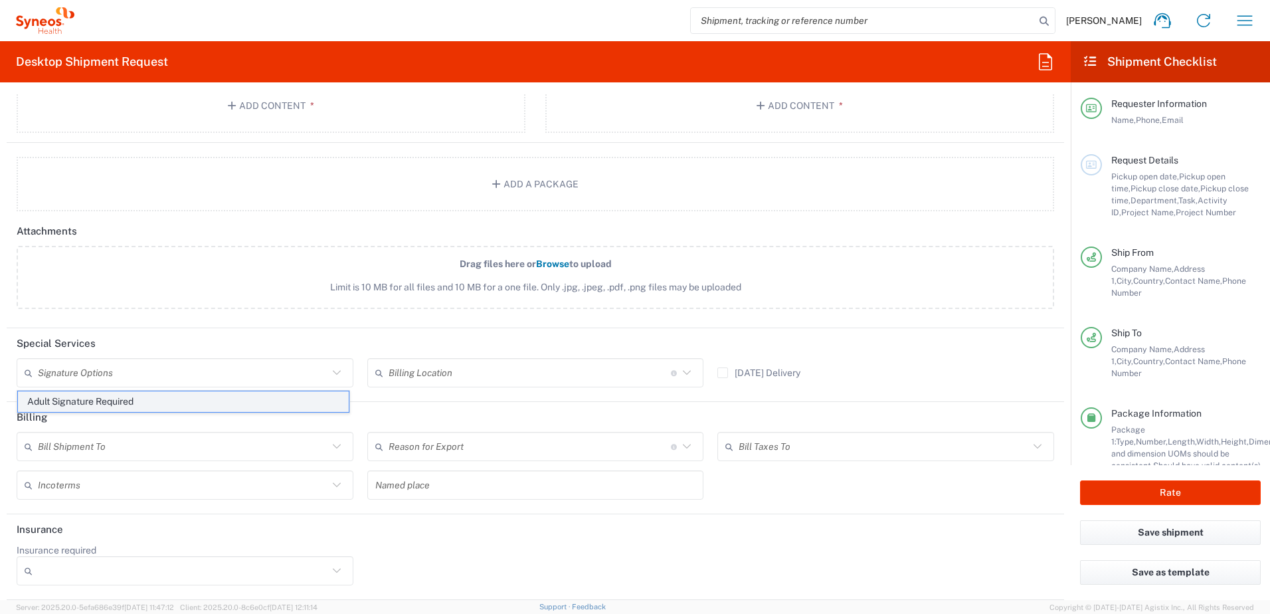
click at [279, 404] on span "Adult Signature Required" at bounding box center [183, 401] width 331 height 21
type input "Adult Signature Required"
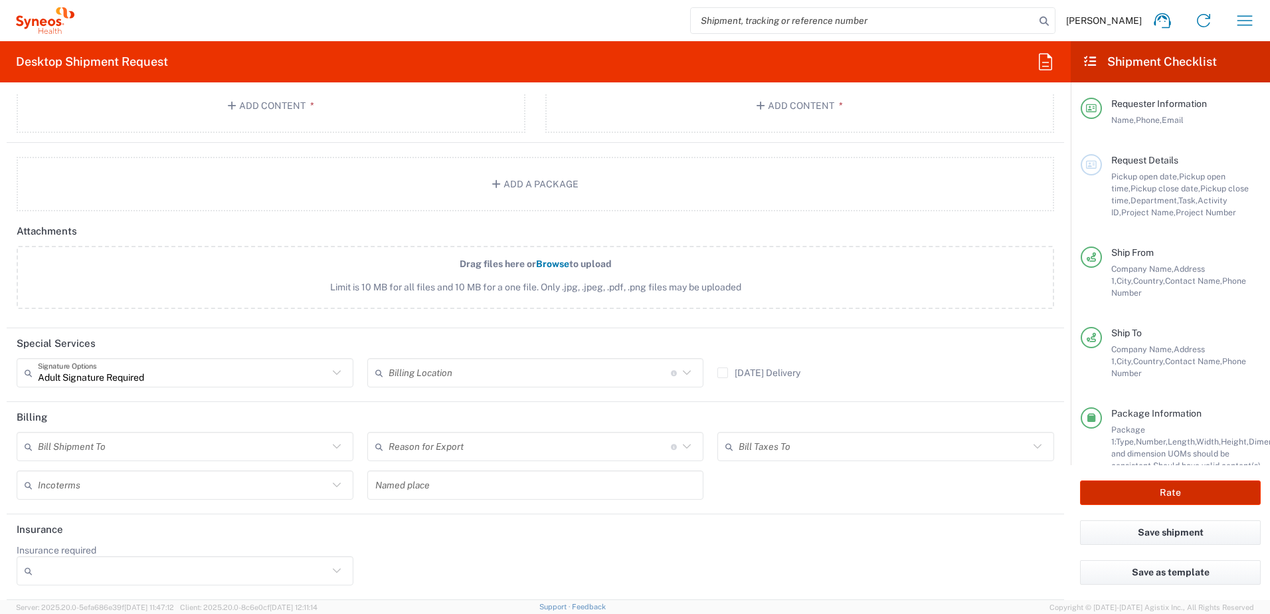
click at [1185, 492] on button "Rate" at bounding box center [1170, 492] width 181 height 25
type input "6480"
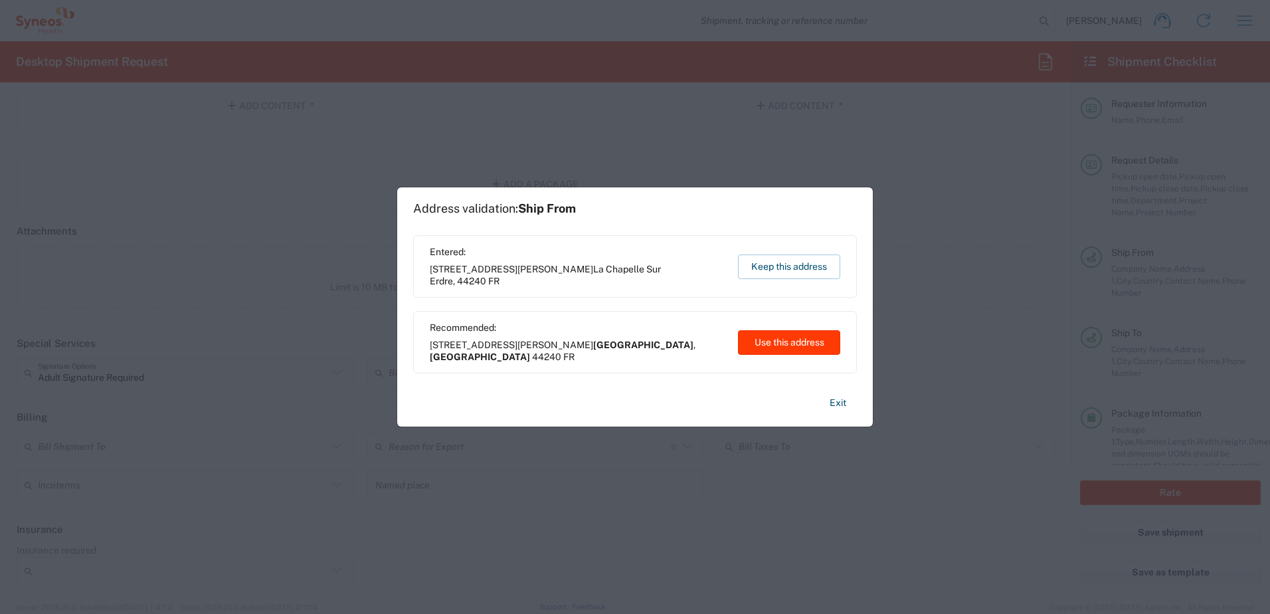
click at [776, 344] on button "Use this address" at bounding box center [789, 342] width 102 height 25
type input "La Chapelle-sur-Erdre"
type input "Pays de la Loire"
type input "France"
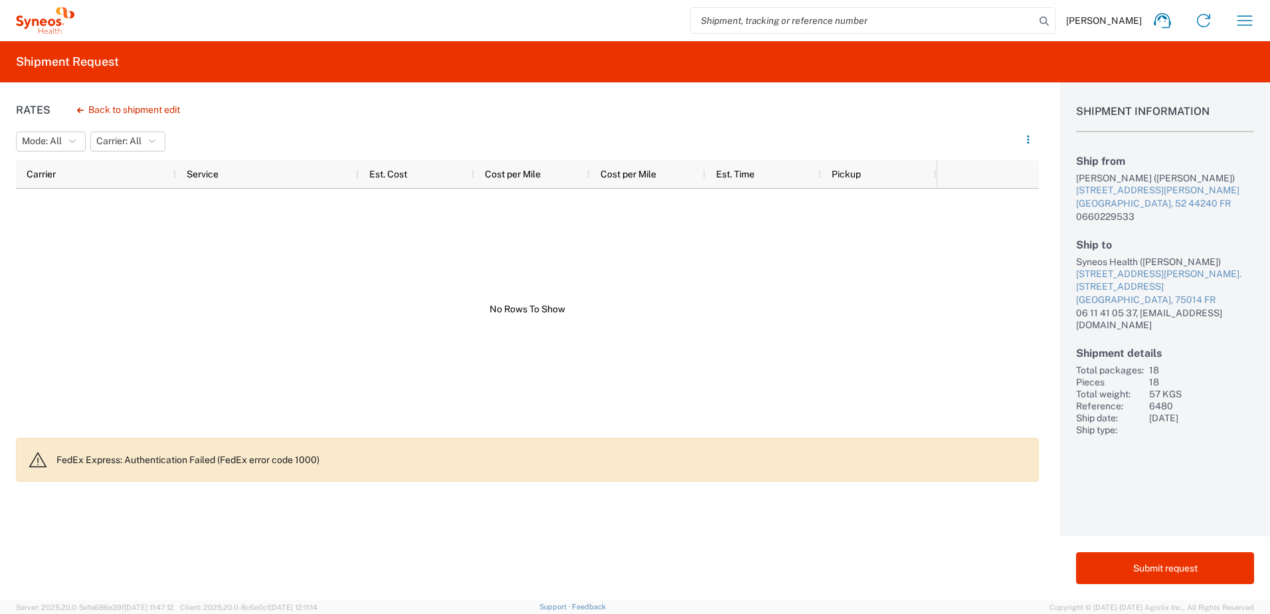
click at [209, 458] on p "FedEx Express: Authentication Failed (FedEx error code 1000)" at bounding box center [541, 460] width 971 height 12
click at [139, 109] on button "Back to shipment edit" at bounding box center [128, 109] width 124 height 23
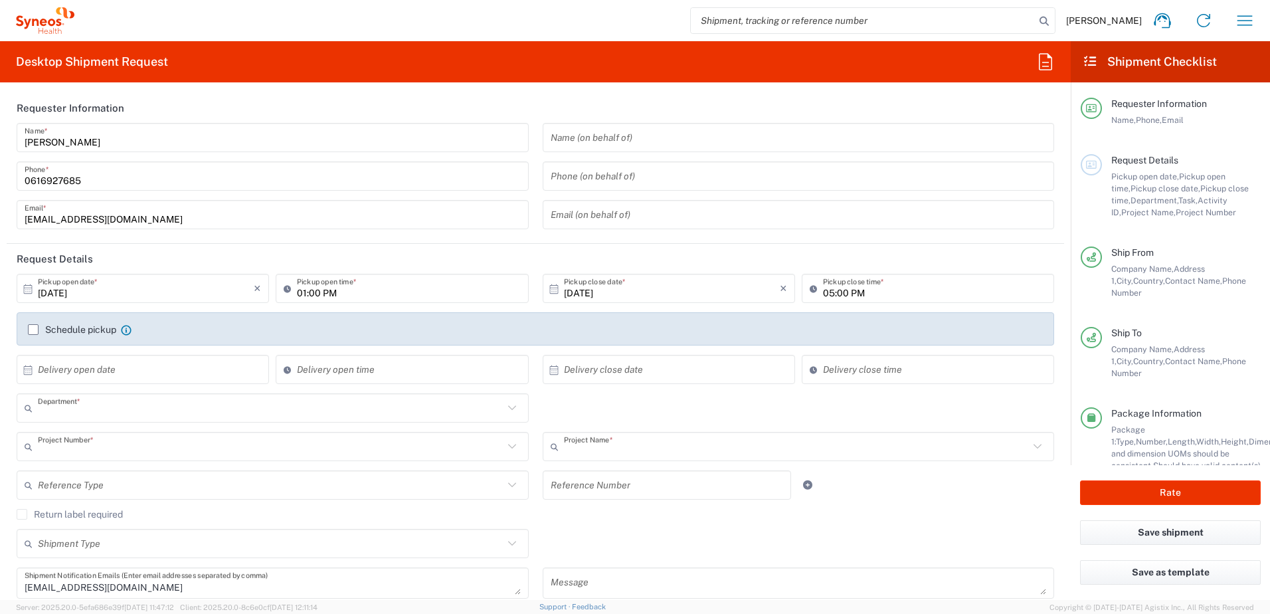
type input "6012"
type input "6480"
type input "ST-EUR - Pharmanovia FR"
type input "Pays de la Loire"
type input "Your Packaging"
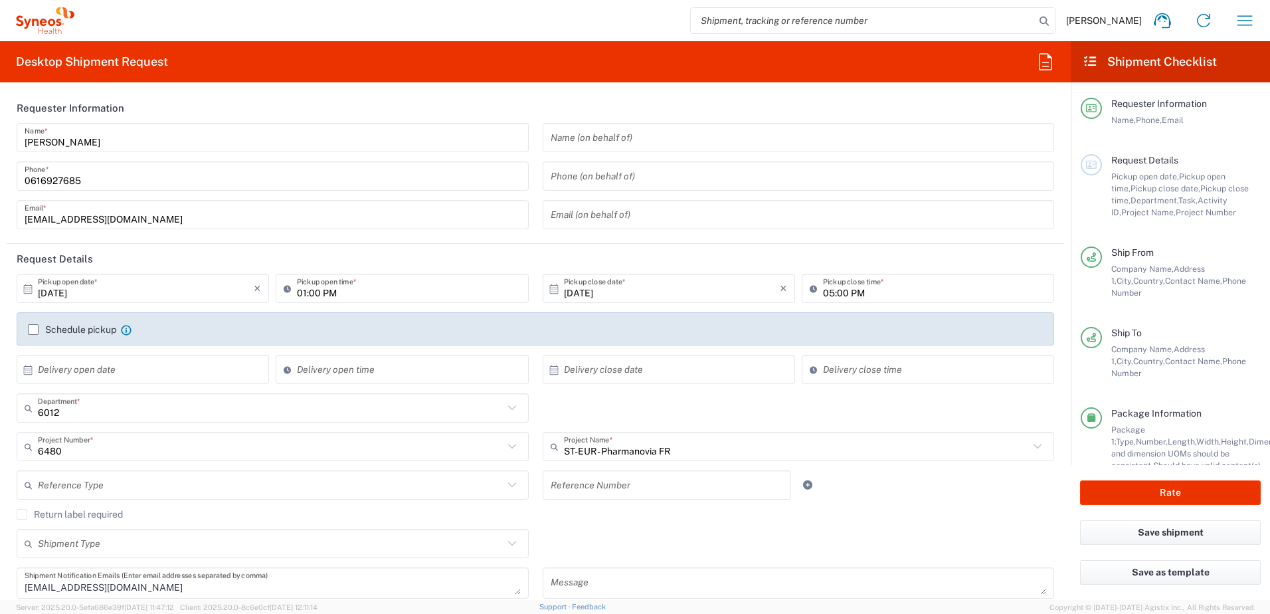
type input "Your Packaging"
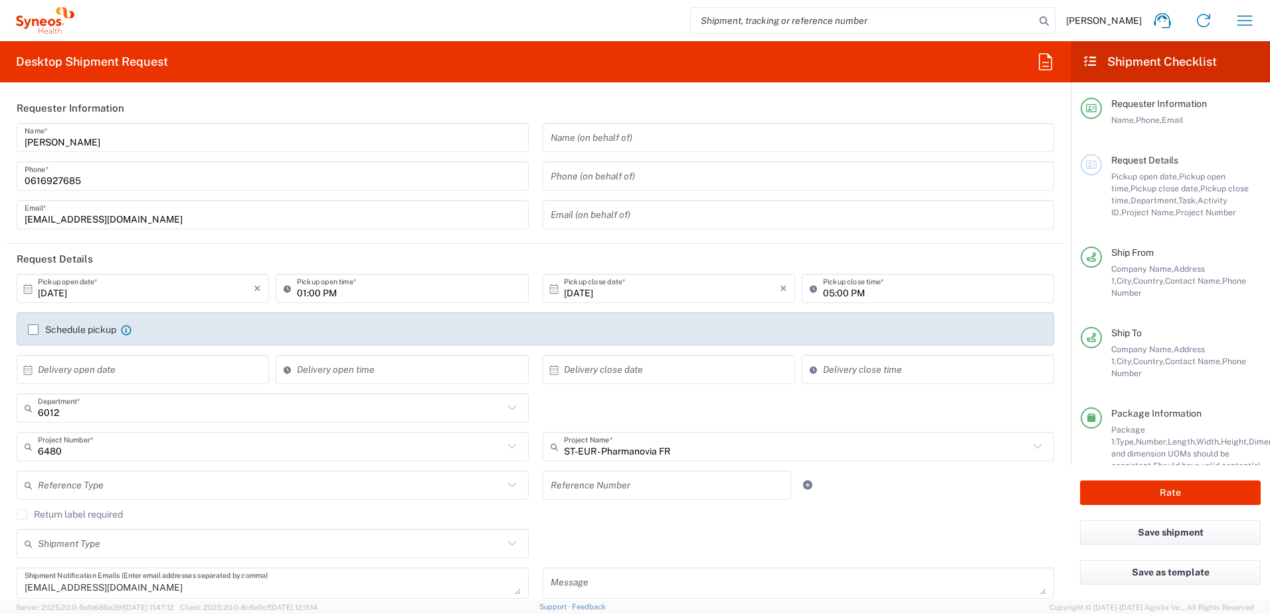
type input "Your Packaging"
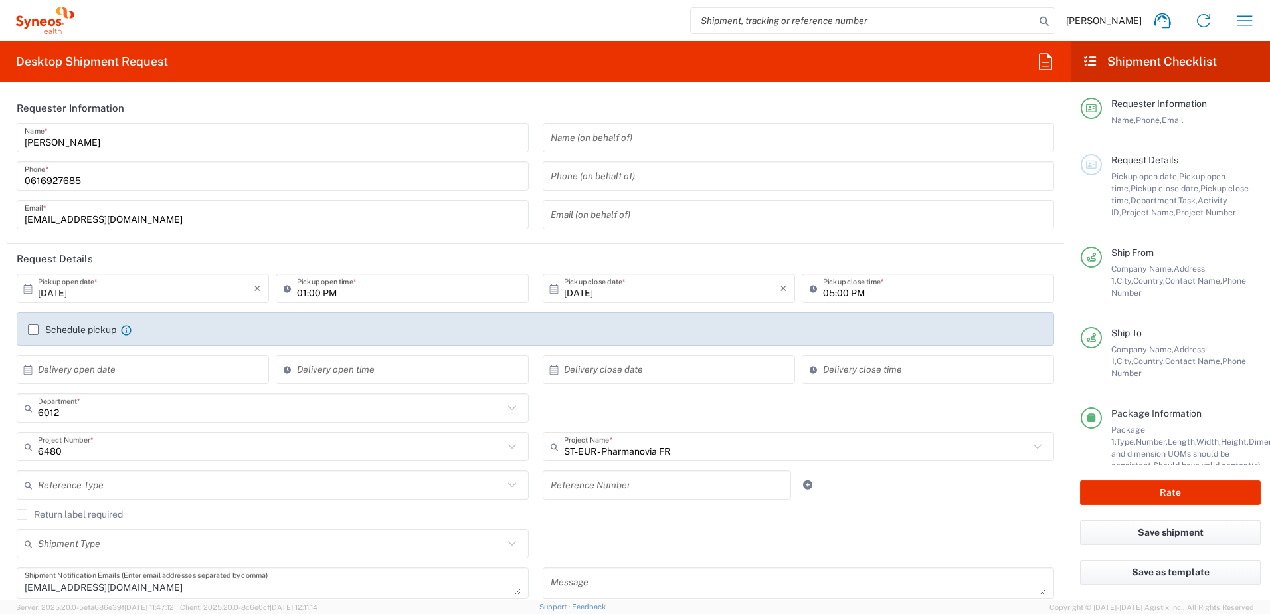
type input "Your Packaging"
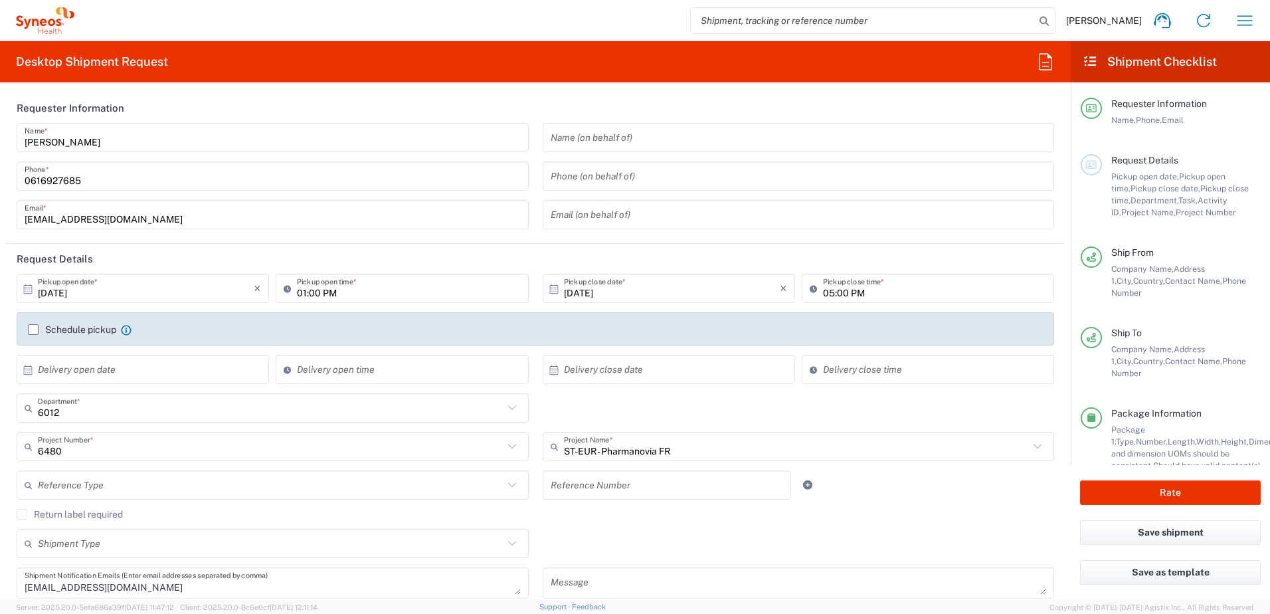
type input "Your Packaging"
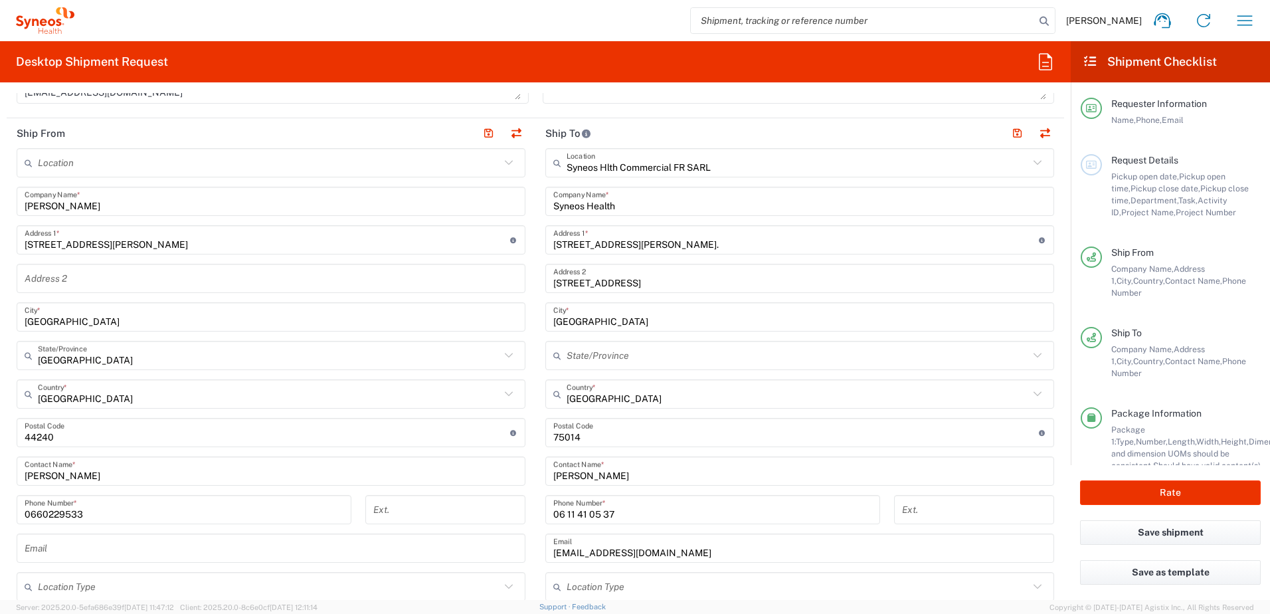
scroll to position [473, 0]
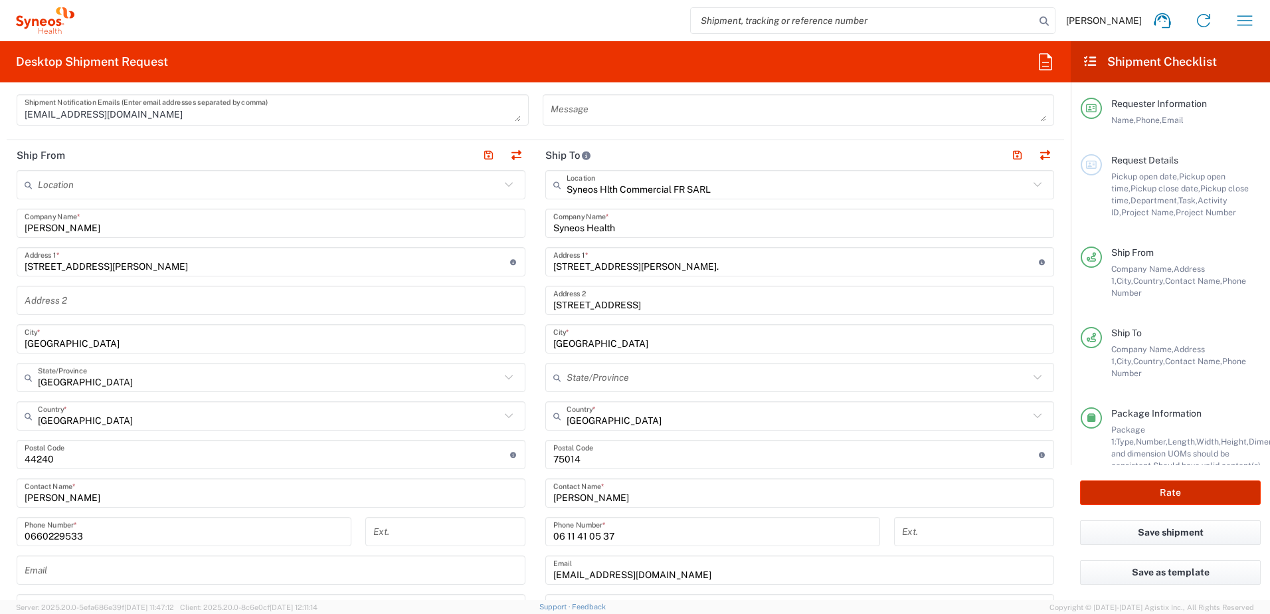
click at [1140, 492] on button "Rate" at bounding box center [1170, 492] width 181 height 25
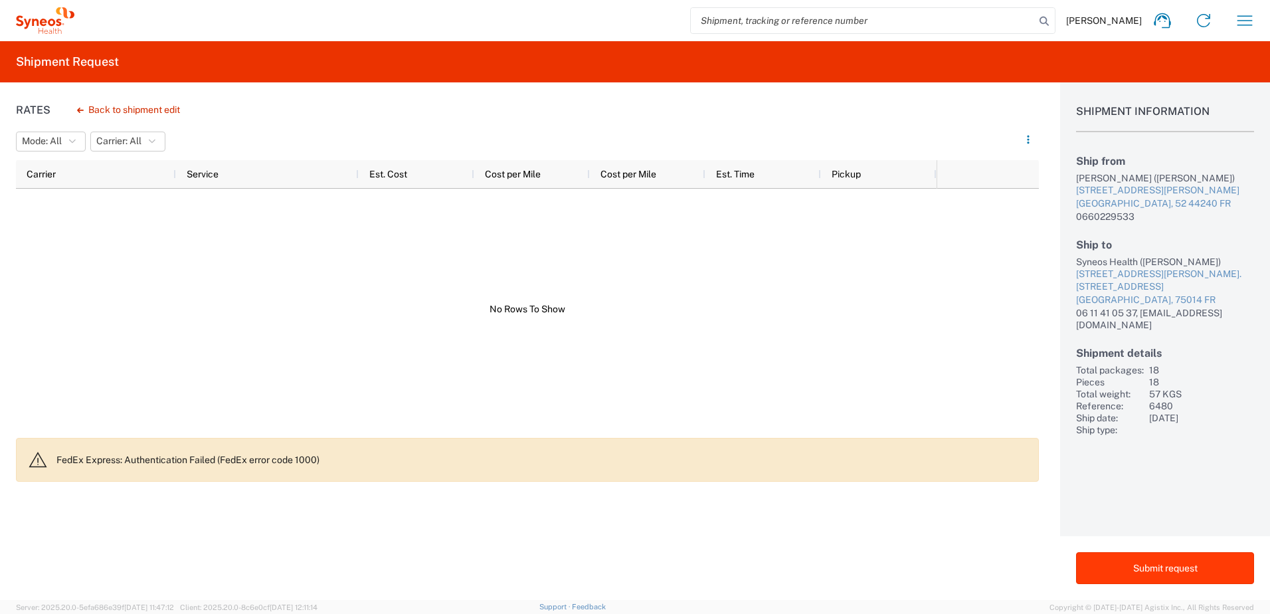
click at [1154, 564] on button "Submit request" at bounding box center [1165, 568] width 178 height 32
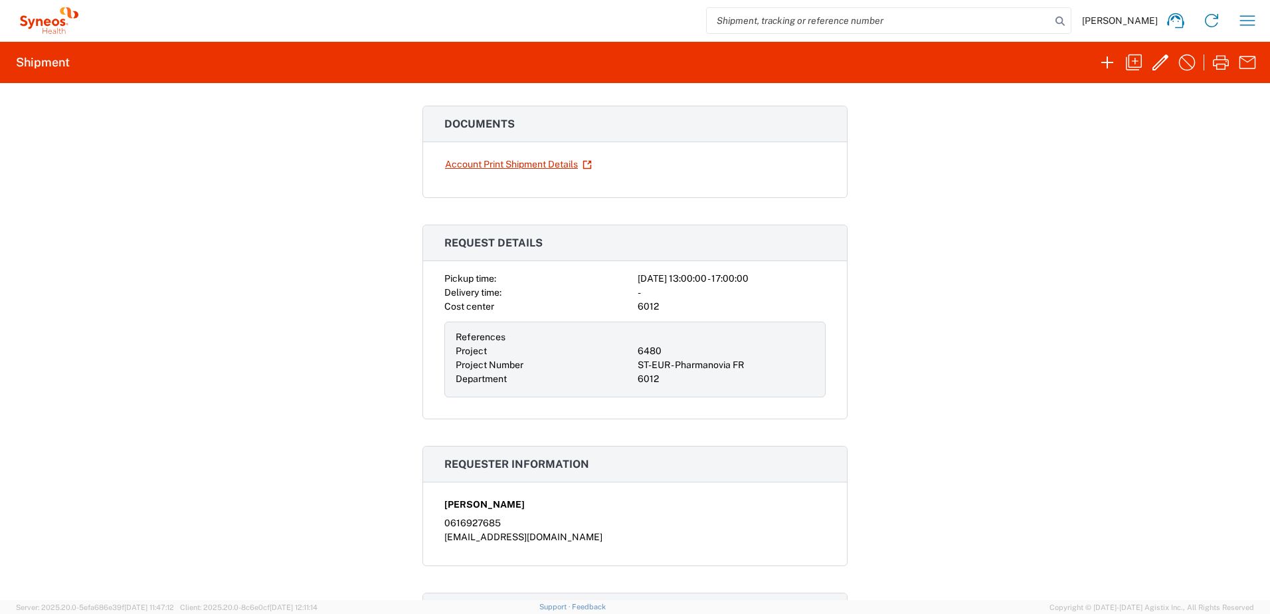
scroll to position [1, 0]
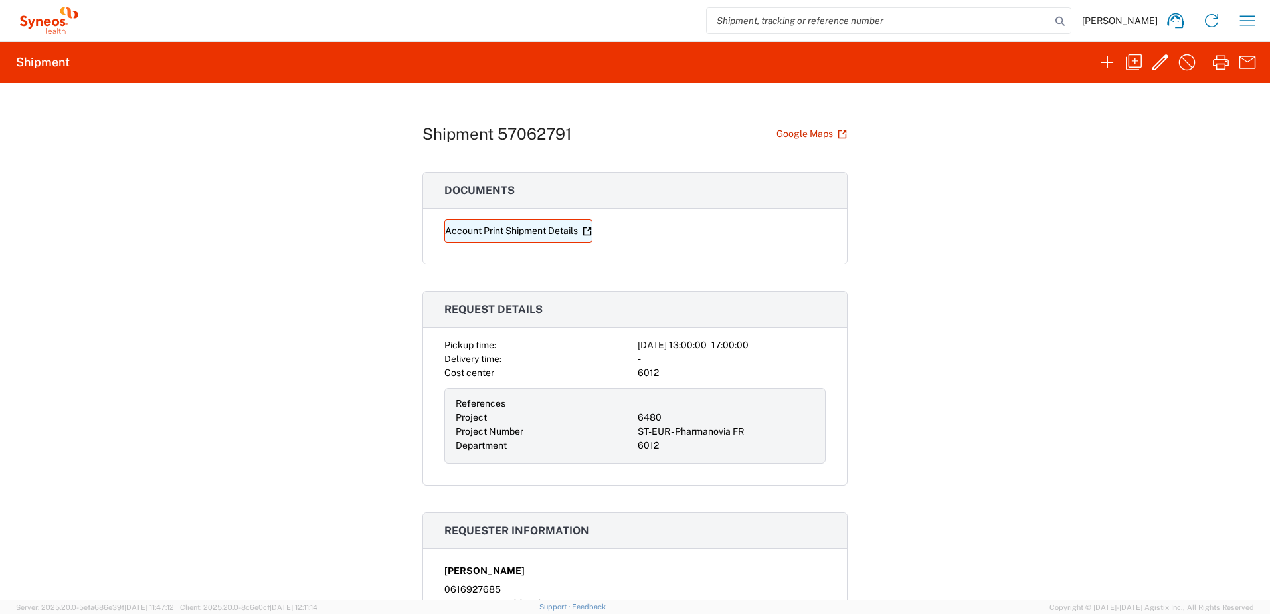
click at [527, 231] on link "Account Print Shipment Details" at bounding box center [518, 230] width 148 height 23
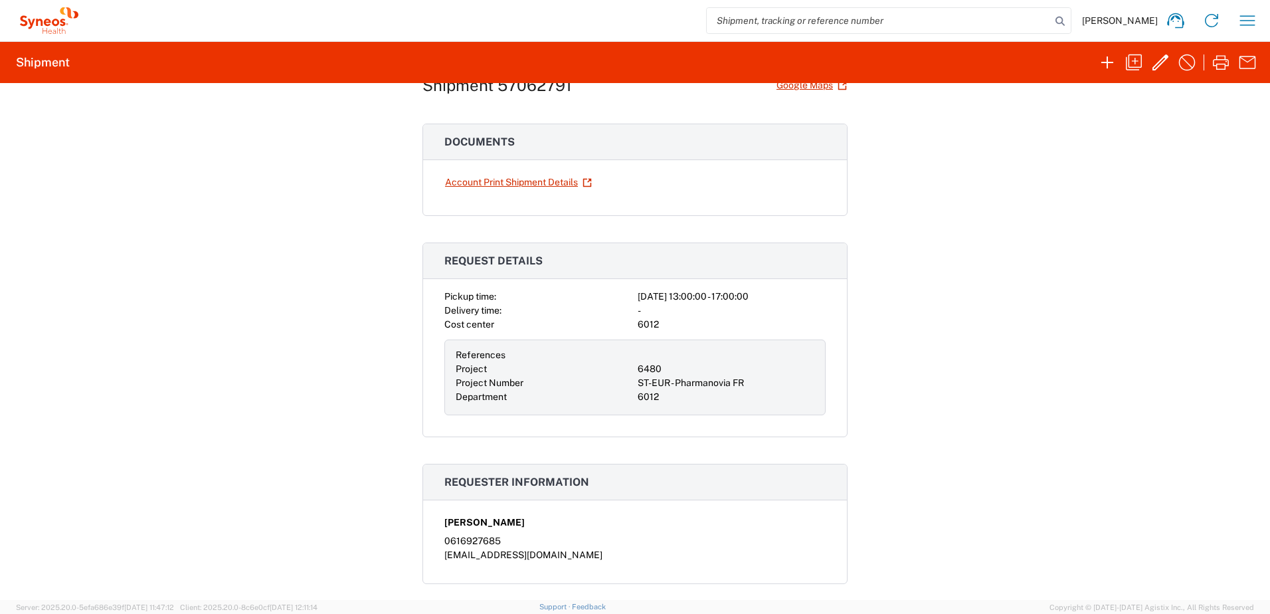
scroll to position [0, 0]
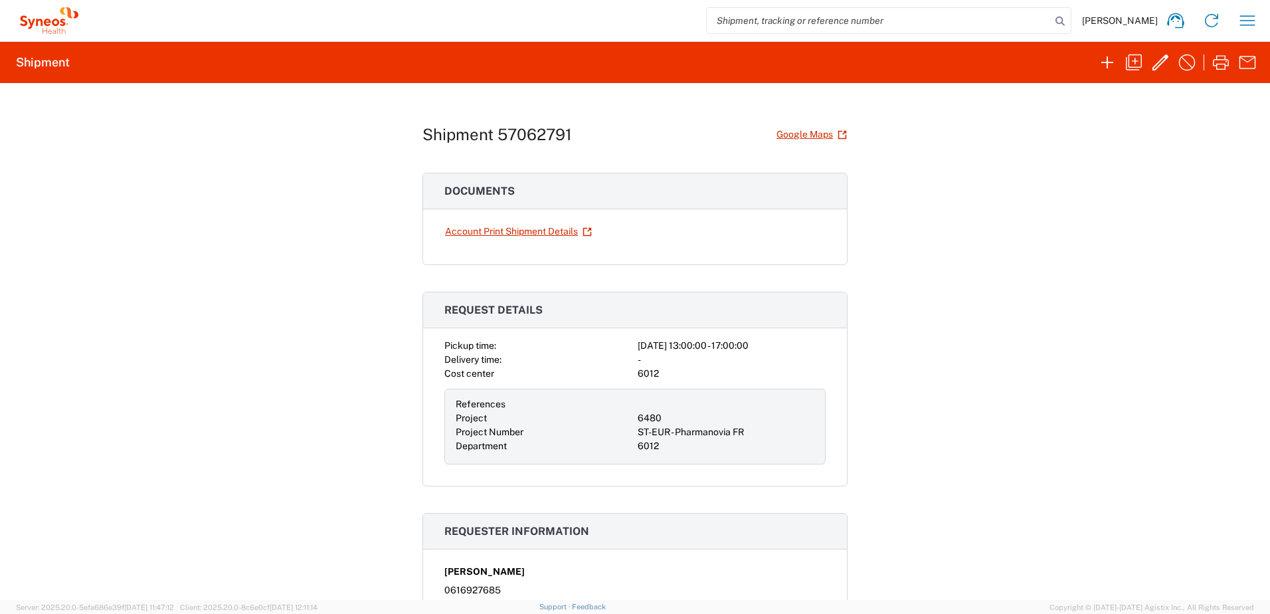
click at [469, 139] on h1 "Shipment 57062791" at bounding box center [496, 134] width 149 height 19
click at [53, 66] on h2 "Shipment" at bounding box center [43, 62] width 54 height 16
click at [1132, 23] on span "Amandine Volpeilliere" at bounding box center [1120, 21] width 76 height 12
click at [1160, 61] on icon "button" at bounding box center [1160, 62] width 16 height 16
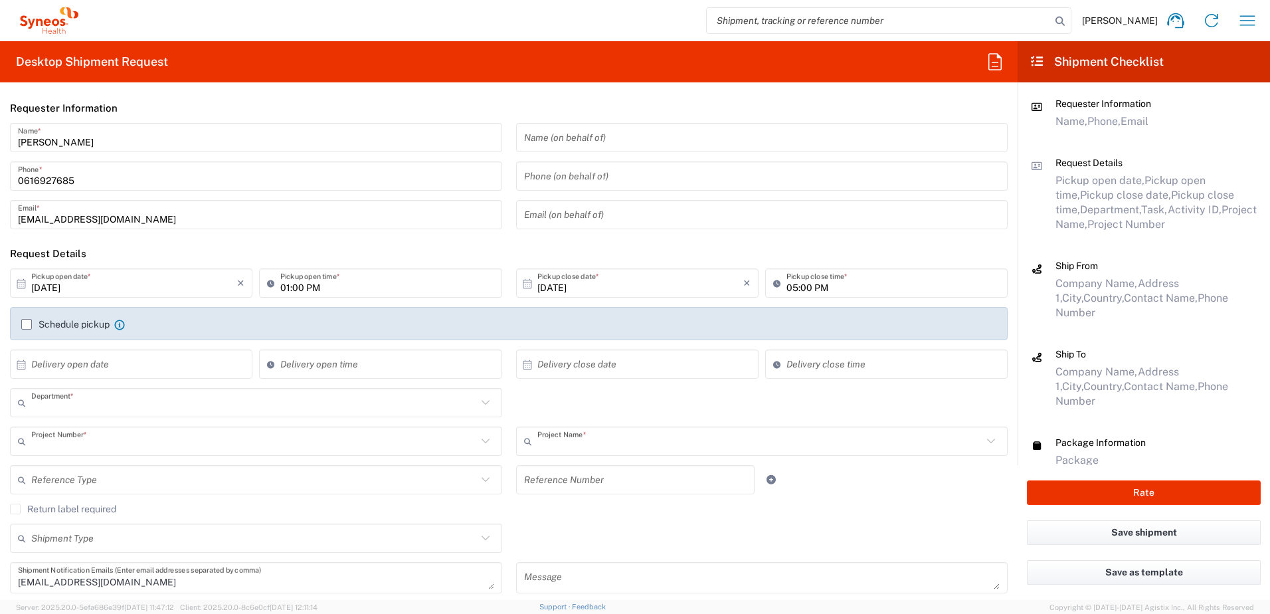
type input "6012"
type input "6480"
type input "ST-EUR - Pharmanovia FR"
type input "Pays de la Loire"
type input "Your Packaging"
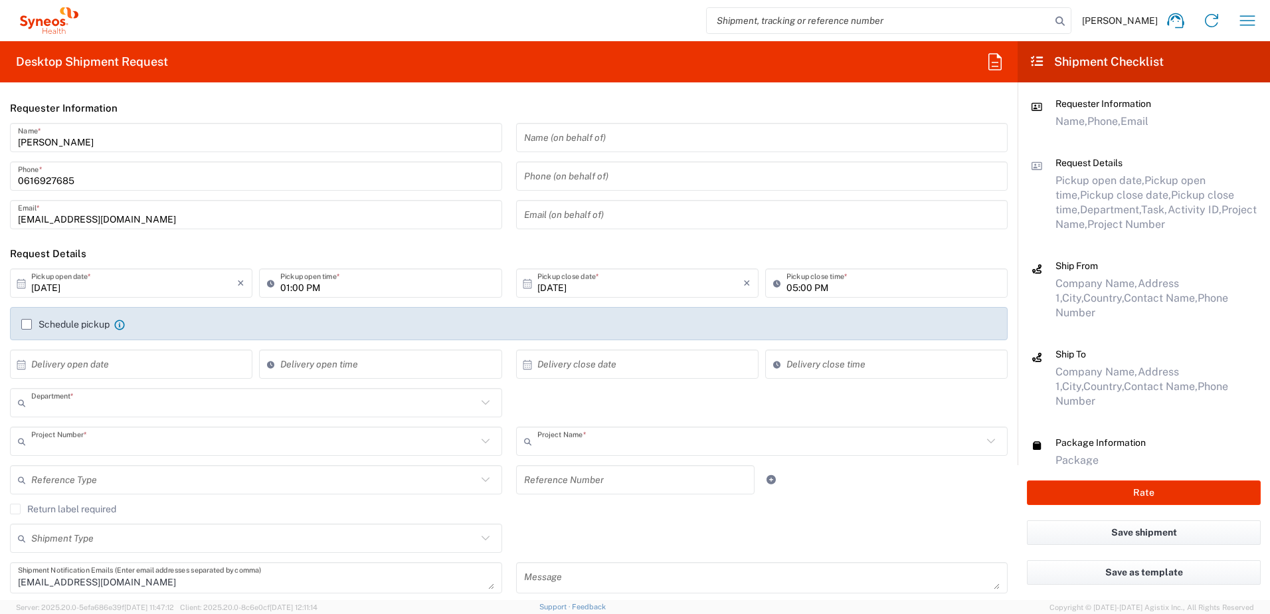
type input "Your Packaging"
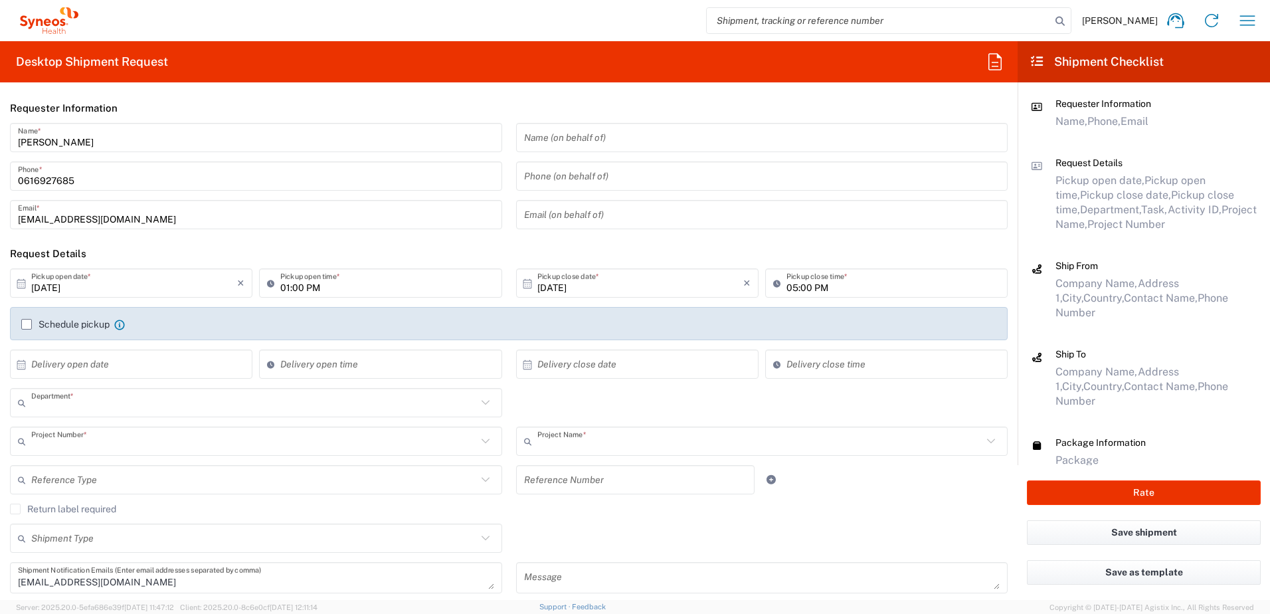
type input "Your Packaging"
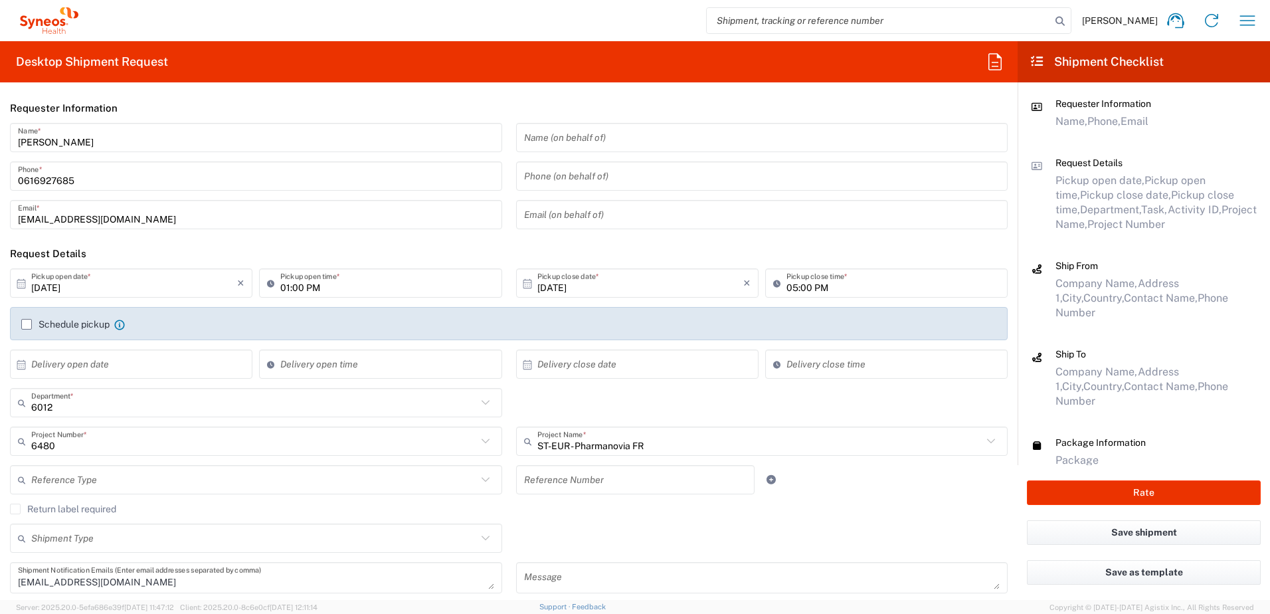
type input "Your Packaging"
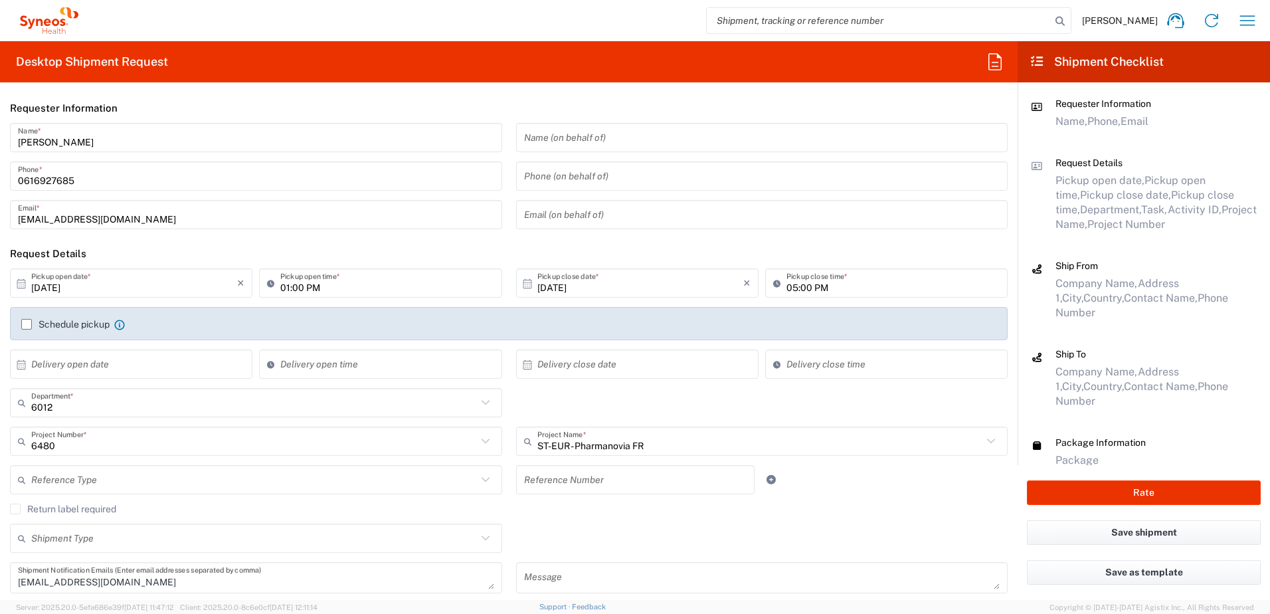
type input "Your Packaging"
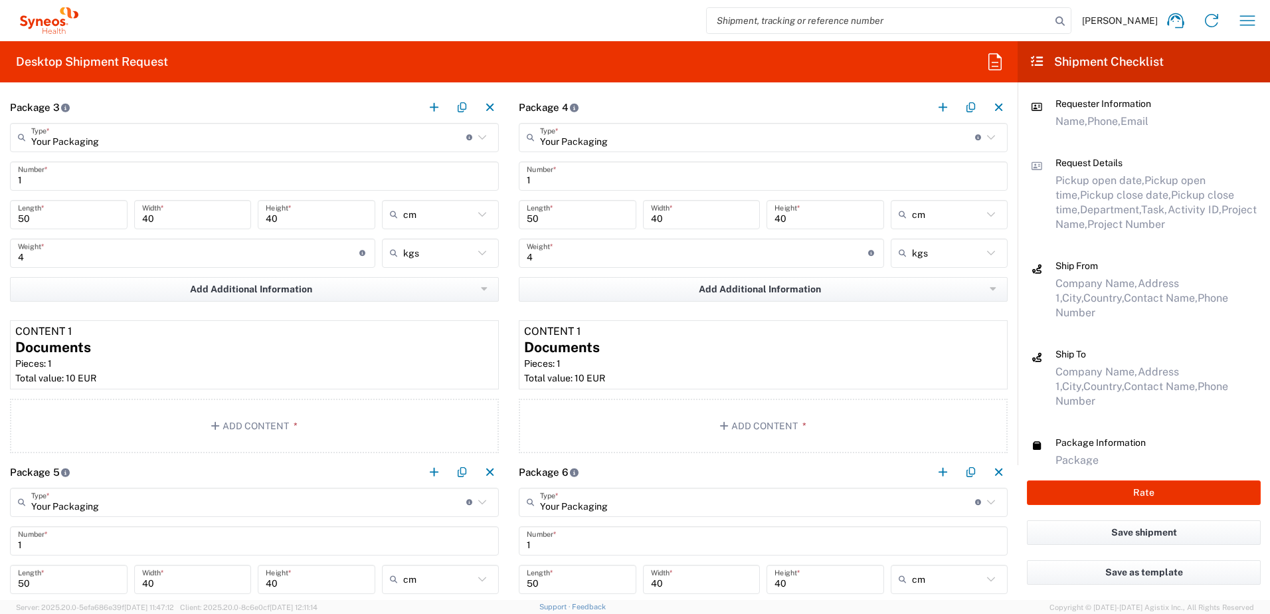
scroll to position [1793, 0]
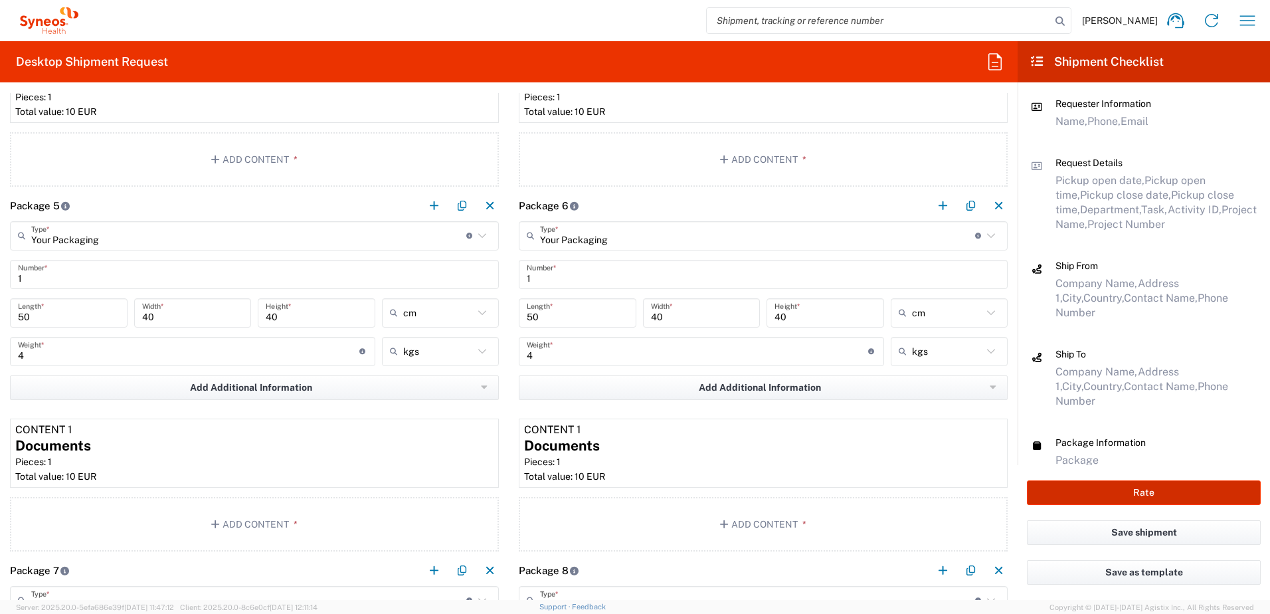
click at [1136, 485] on button "Rate" at bounding box center [1144, 492] width 234 height 25
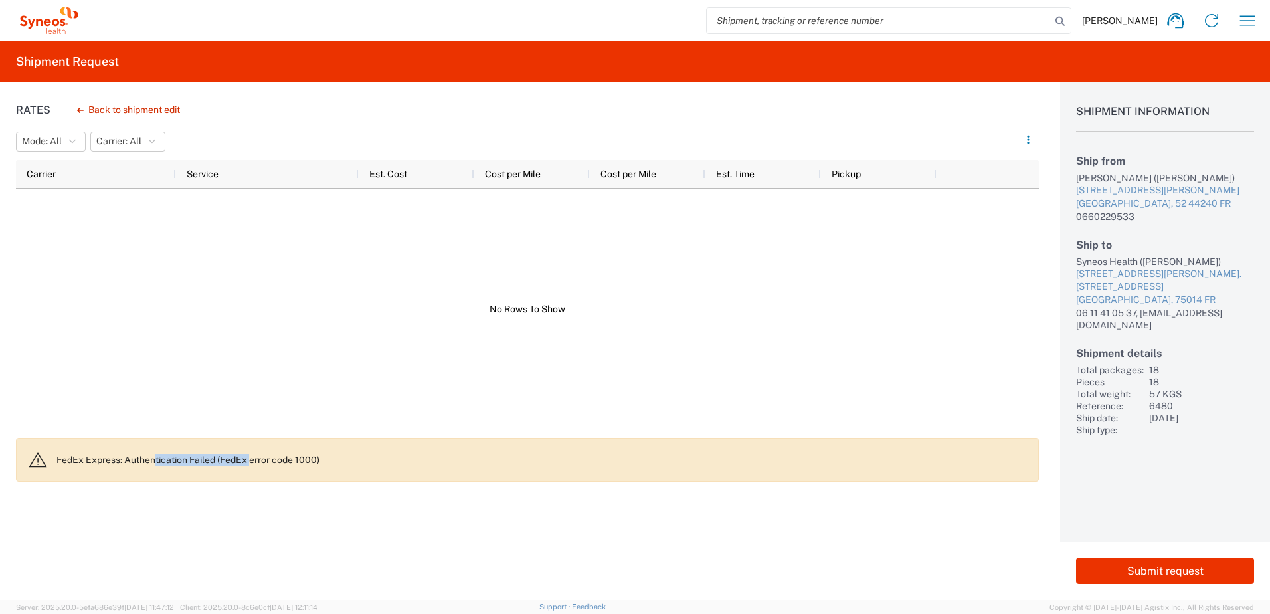
drag, startPoint x: 155, startPoint y: 461, endPoint x: 253, endPoint y: 462, distance: 98.3
click at [253, 462] on p "FedEx Express: Authentication Failed (FedEx error code 1000)" at bounding box center [541, 460] width 971 height 12
click at [1134, 21] on span "Amandine Volpeilliere" at bounding box center [1120, 21] width 76 height 12
click at [1182, 21] on icon at bounding box center [1175, 20] width 17 height 15
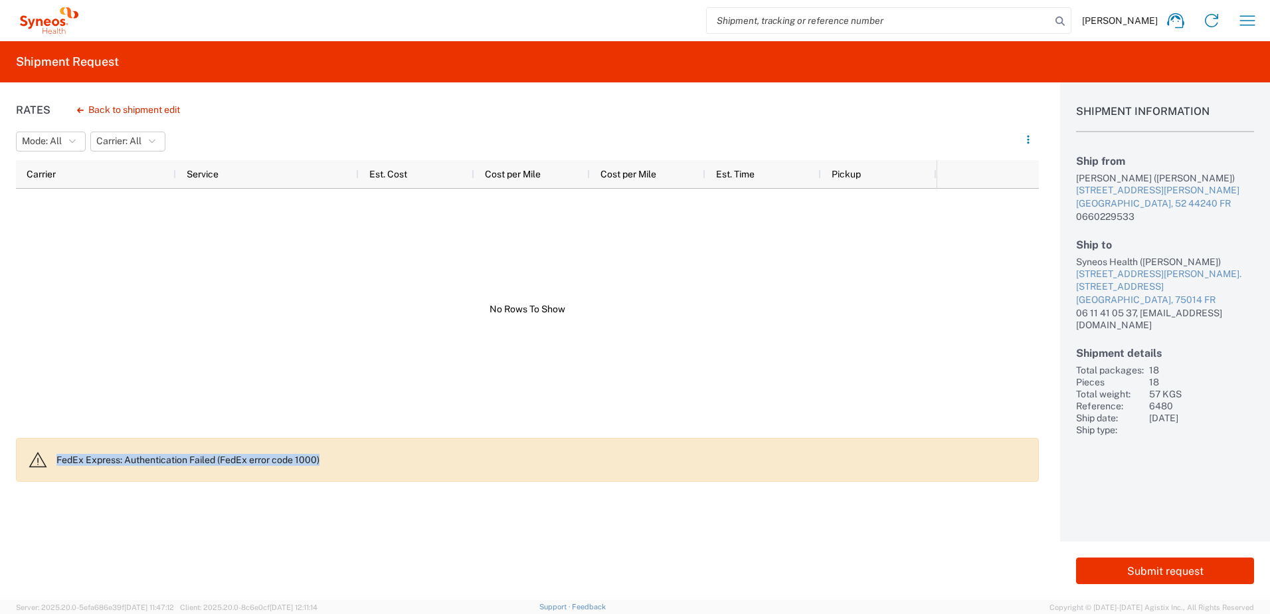
drag, startPoint x: 58, startPoint y: 458, endPoint x: 340, endPoint y: 457, distance: 281.6
click at [340, 457] on p "FedEx Express: Authentication Failed (FedEx error code 1000)" at bounding box center [541, 460] width 971 height 12
copy p "FedEx Express: Authentication Failed (FedEx error code 1000)"
click at [1173, 19] on icon at bounding box center [1175, 20] width 21 height 21
click at [1175, 22] on icon at bounding box center [1175, 20] width 21 height 21
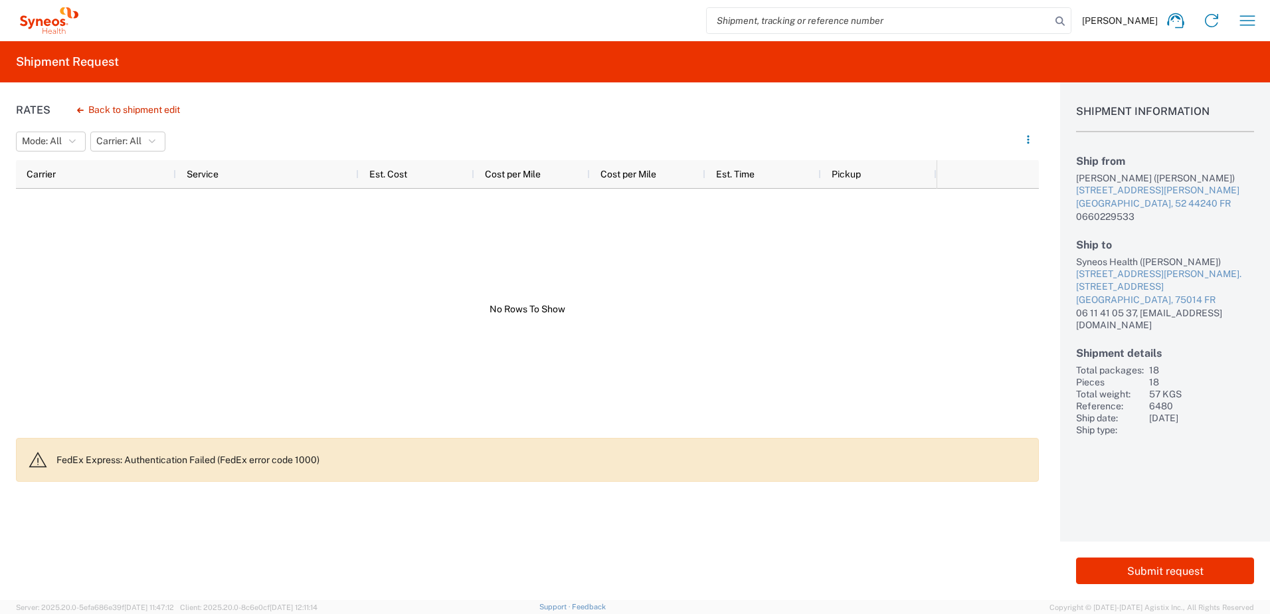
click at [1116, 22] on span "Amandine Volpeilliere" at bounding box center [1120, 21] width 76 height 12
click at [39, 19] on icon at bounding box center [39, 22] width 7 height 7
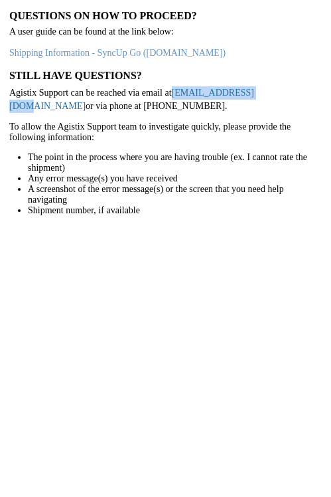
drag, startPoint x: 173, startPoint y: 93, endPoint x: 250, endPoint y: 92, distance: 77.0
click at [250, 92] on p "Agistix Support can be reached via email at [EMAIL_ADDRESS][DOMAIN_NAME] or via…" at bounding box center [165, 99] width 313 height 26
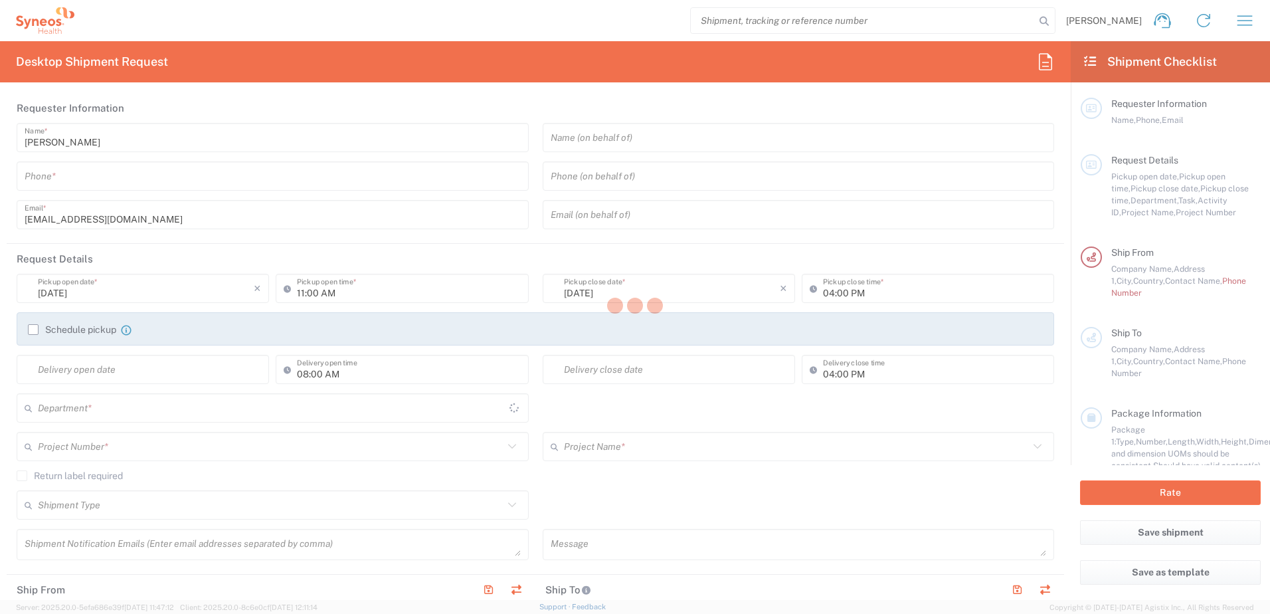
type input "[GEOGRAPHIC_DATA]"
type input "6012"
type input "Syneos Hlth Commercial FR SARL"
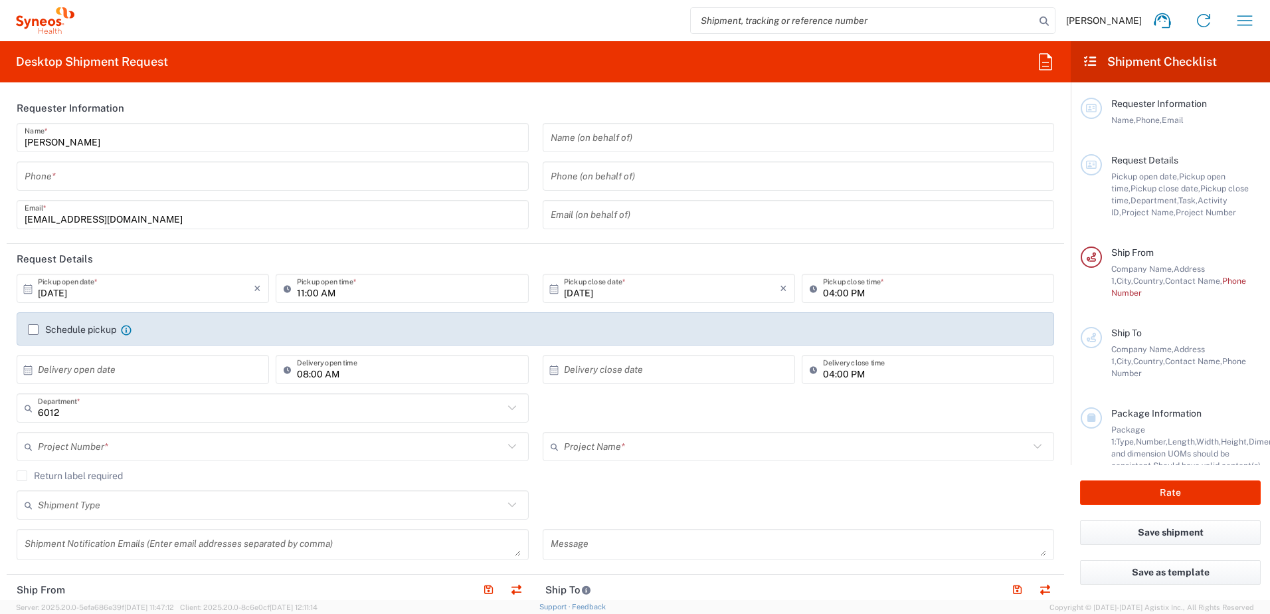
click at [1101, 20] on span "[PERSON_NAME]" at bounding box center [1104, 21] width 76 height 12
click at [1243, 21] on icon "button" at bounding box center [1244, 20] width 21 height 21
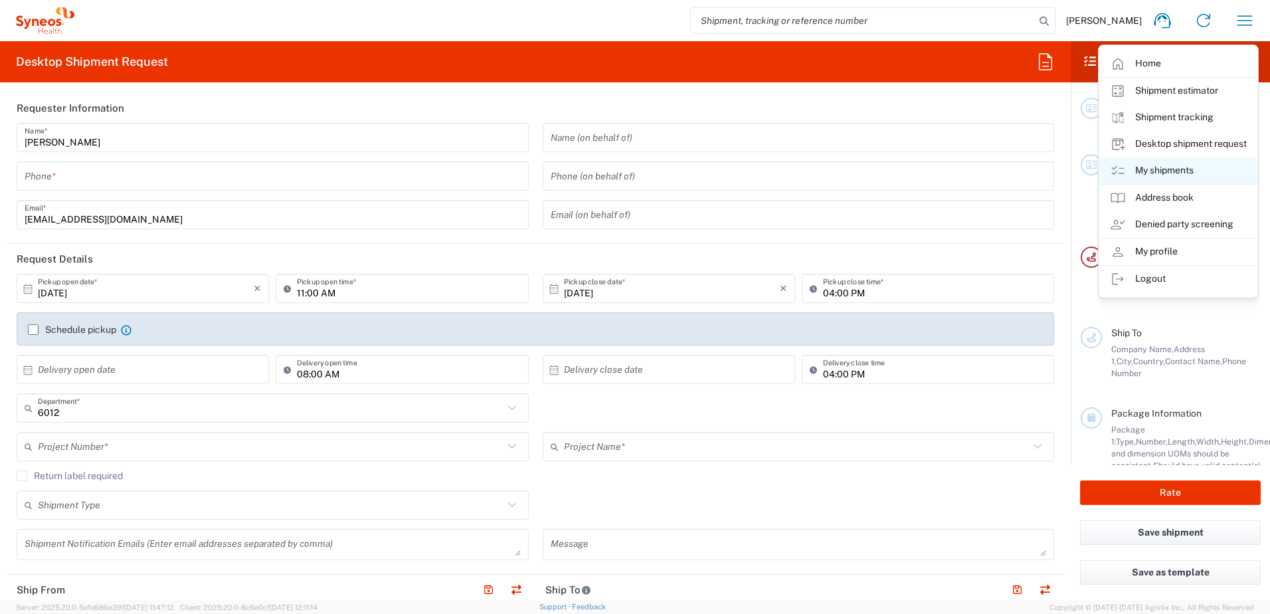
click at [1165, 175] on link "My shipments" at bounding box center [1178, 170] width 158 height 27
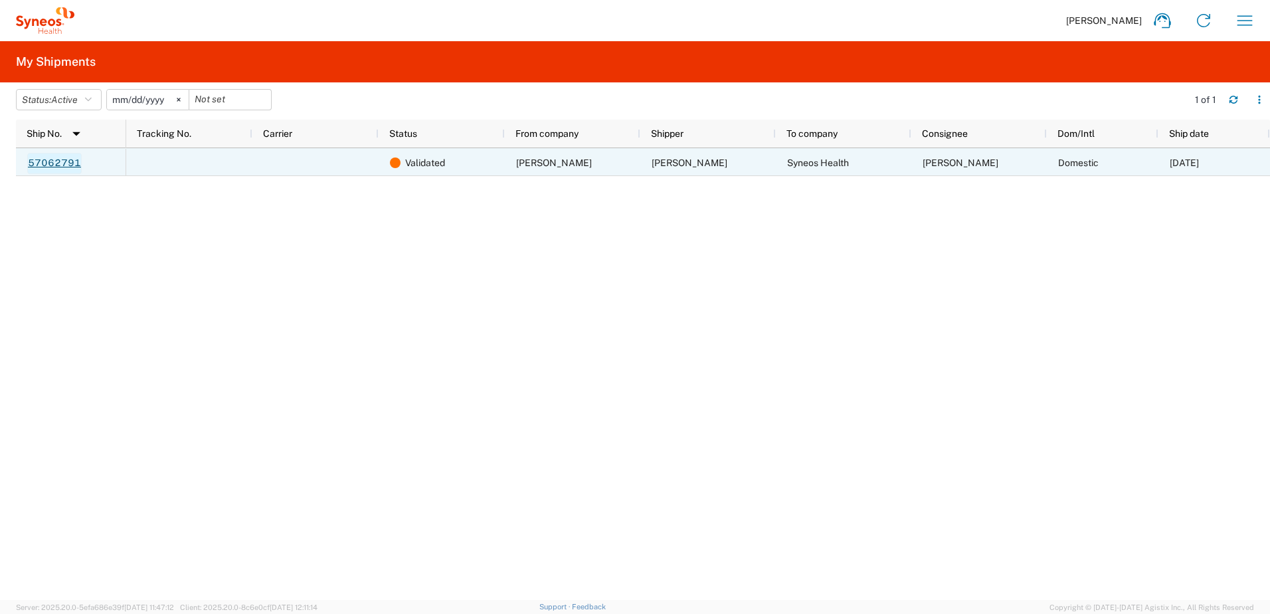
click at [48, 160] on link "57062791" at bounding box center [54, 163] width 54 height 21
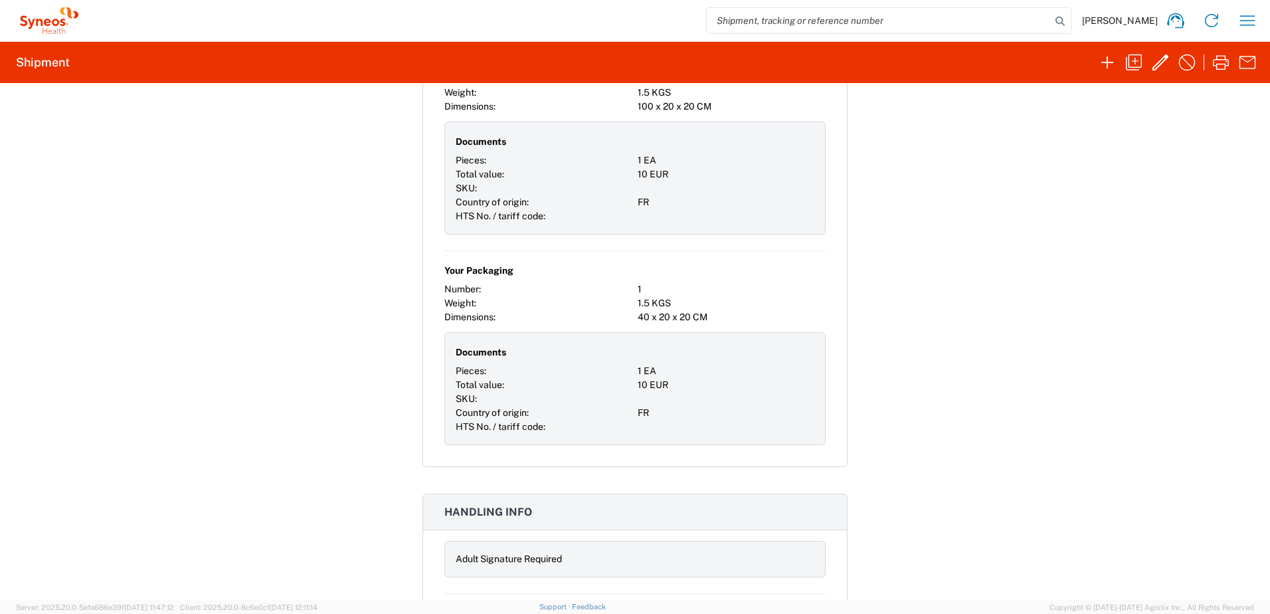
scroll to position [4317, 0]
